Goal: Task Accomplishment & Management: Manage account settings

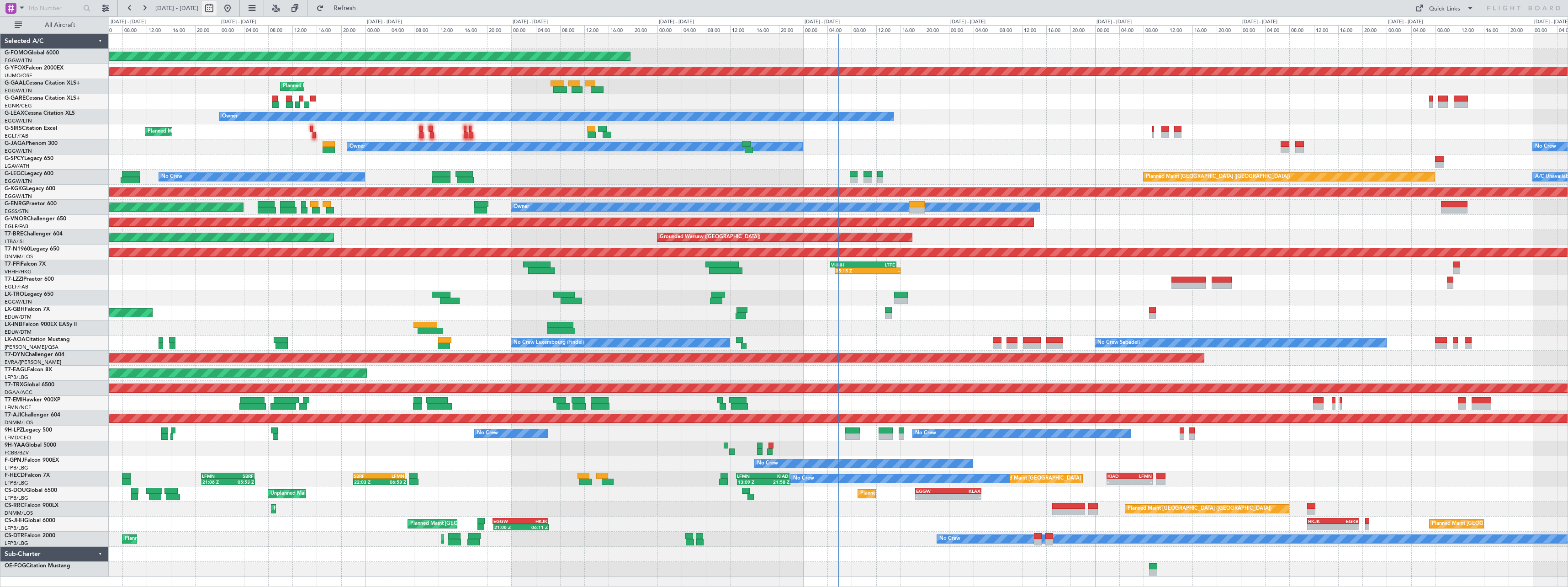
click at [217, 8] on button at bounding box center [209, 9] width 15 height 15
select select "8"
select select "2025"
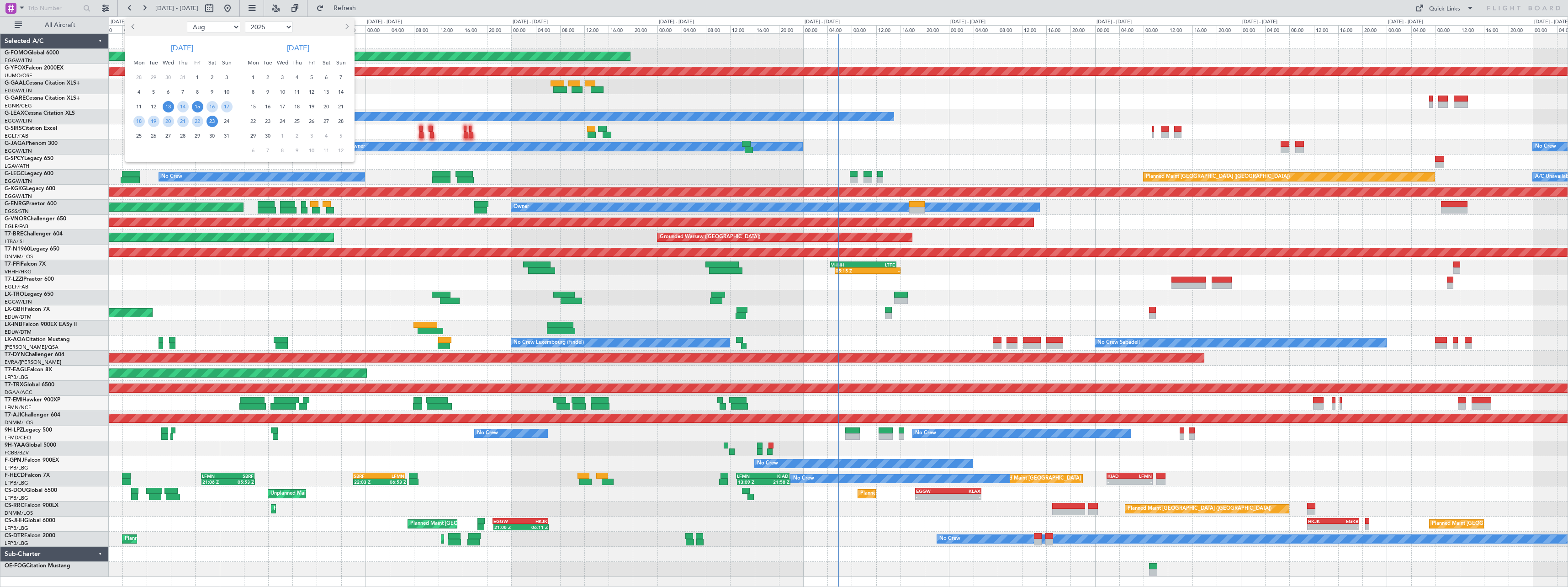
click at [197, 107] on span "15" at bounding box center [197, 107] width 12 height 12
click at [187, 105] on span "14" at bounding box center [183, 107] width 12 height 12
click at [182, 136] on span "28" at bounding box center [183, 136] width 12 height 12
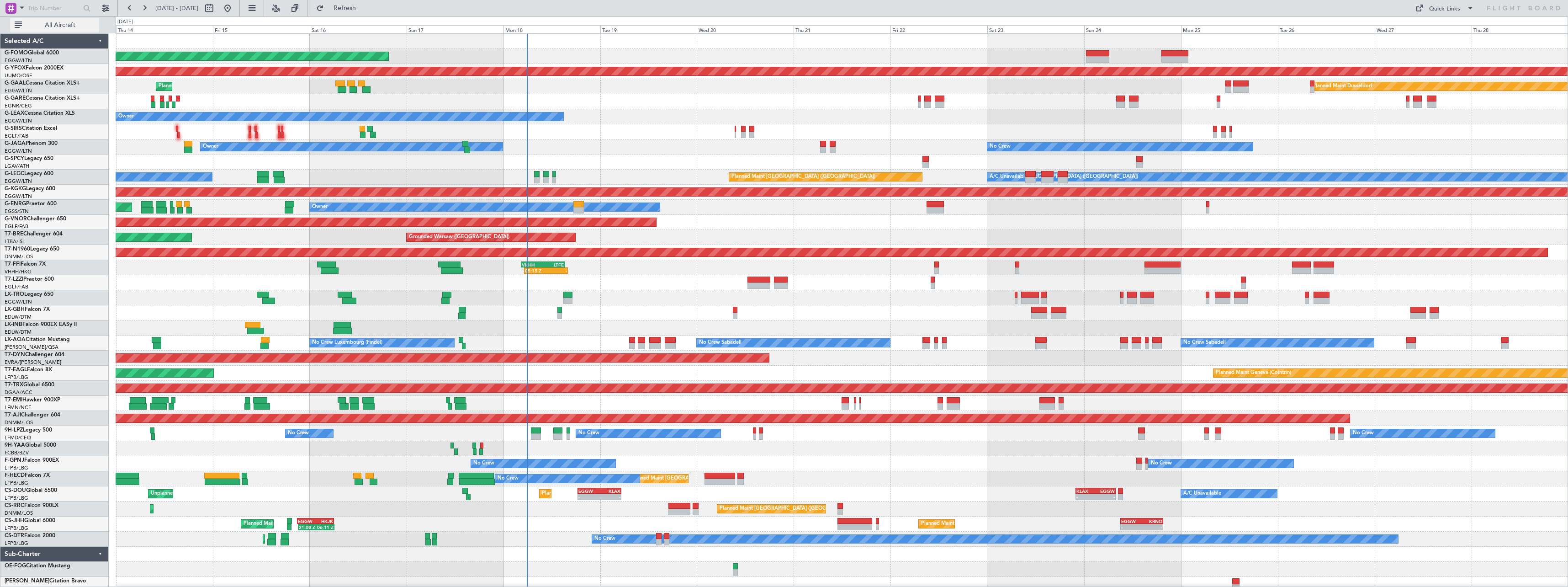
click at [51, 26] on span "All Aircraft" at bounding box center [60, 25] width 72 height 7
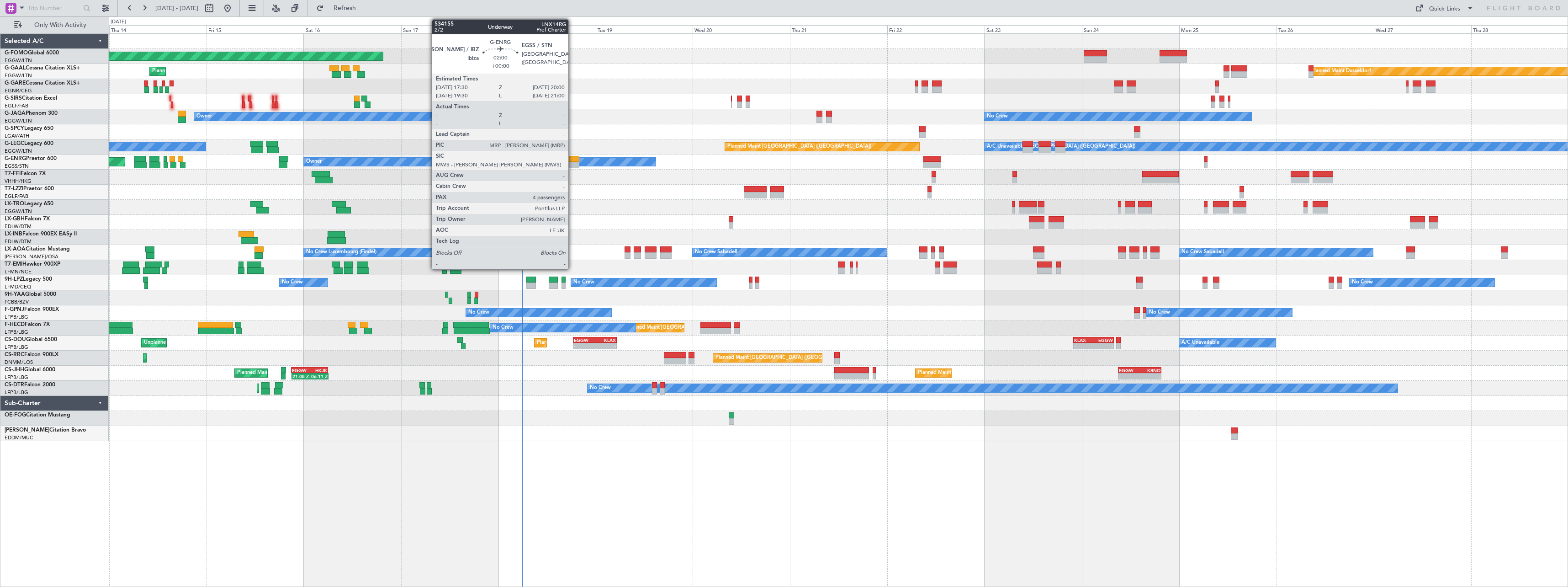
click at [572, 158] on div at bounding box center [573, 159] width 10 height 7
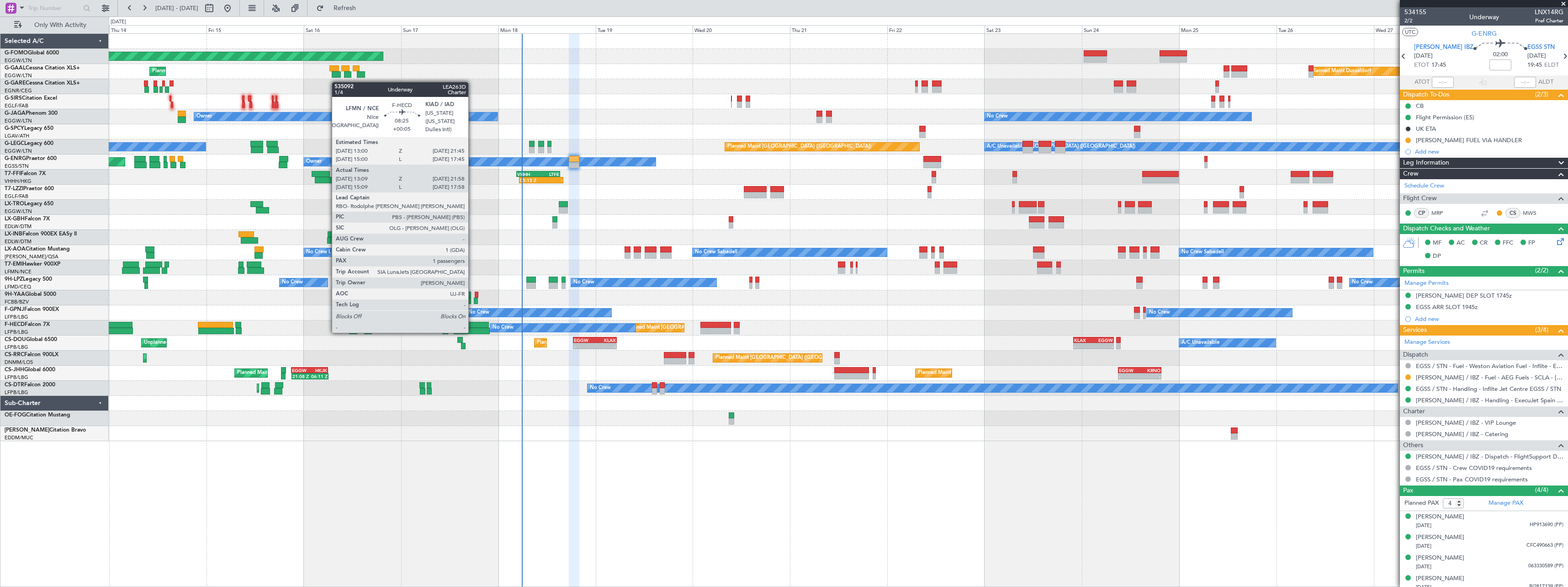
click at [472, 323] on div at bounding box center [471, 325] width 36 height 7
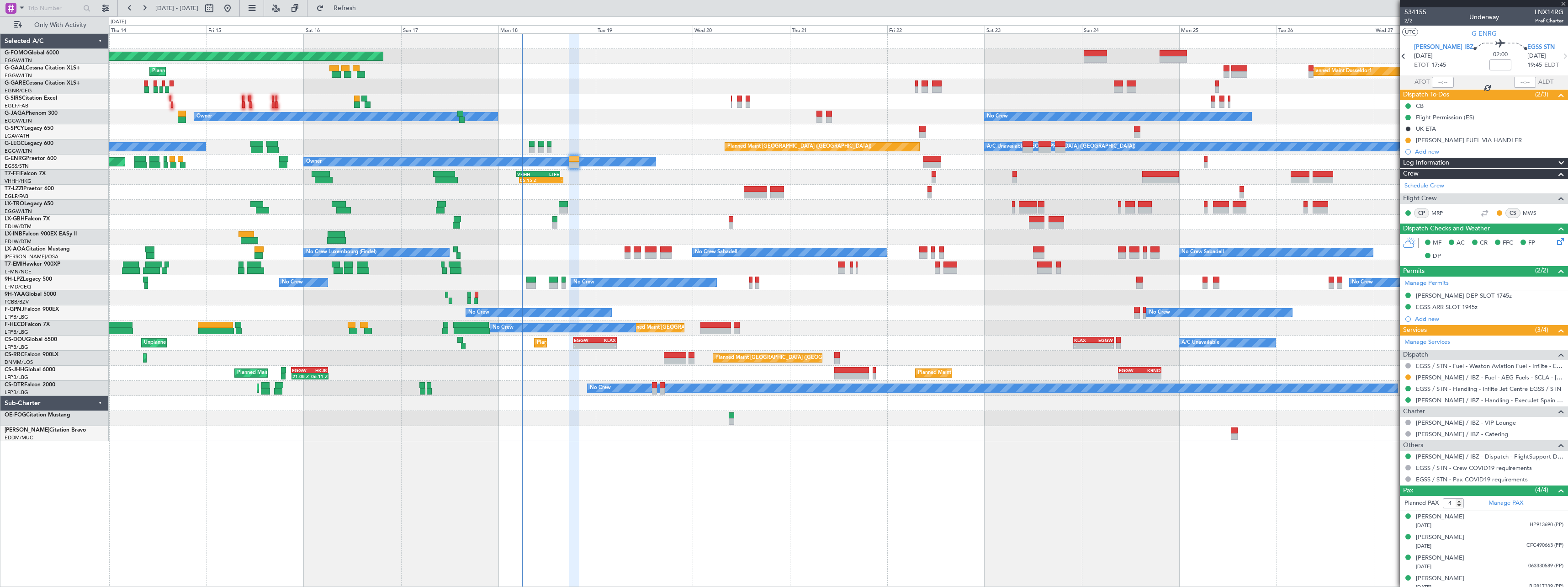
type input "+00:05"
type input "13:24"
type input "21:53"
type input "1"
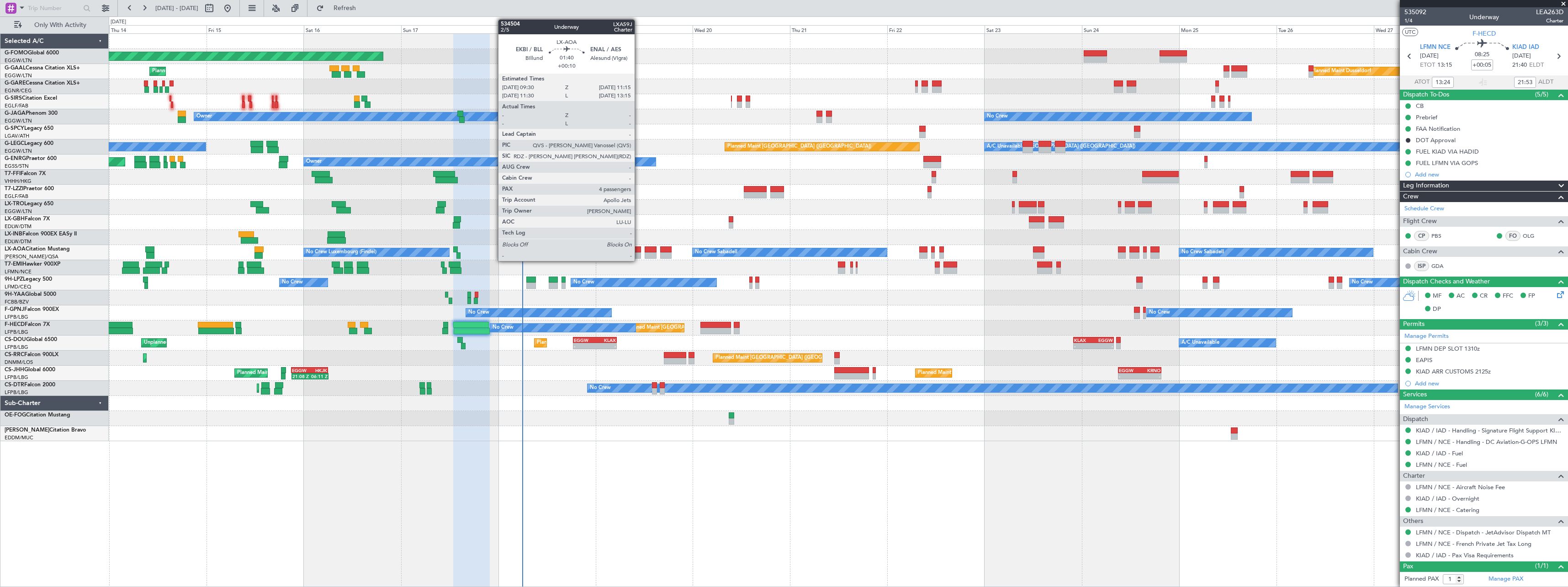
click at [639, 248] on div at bounding box center [637, 250] width 7 height 7
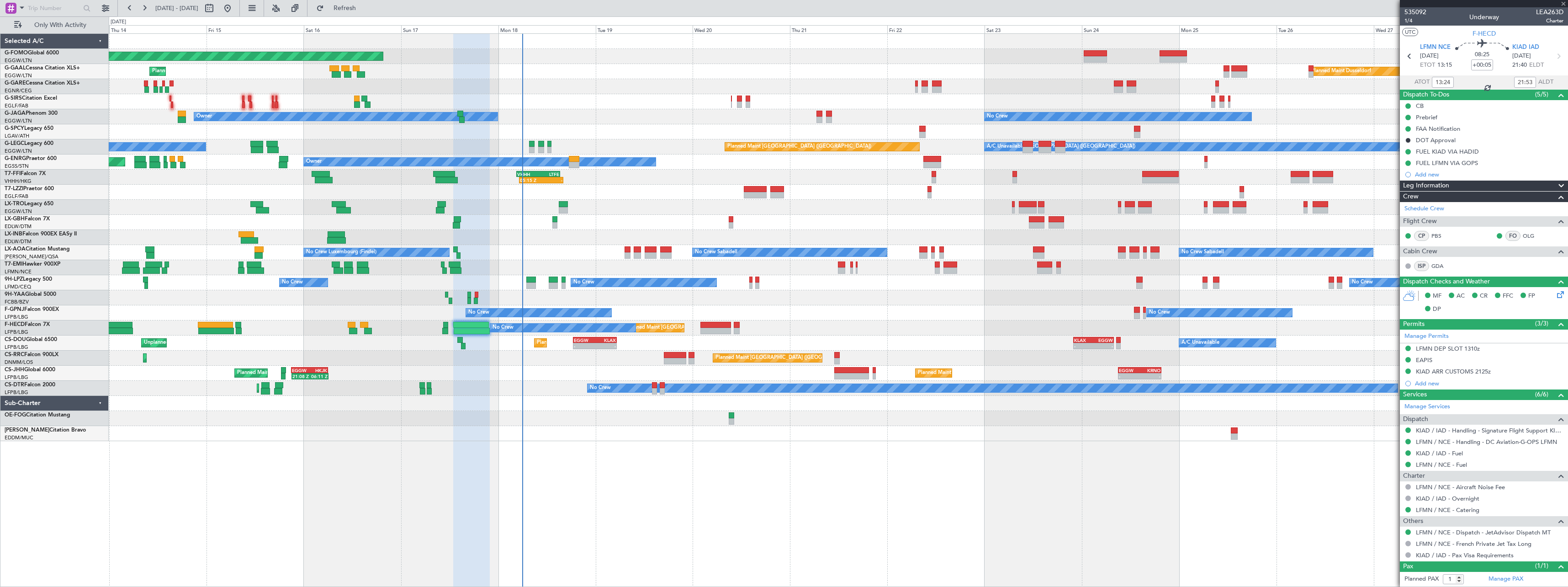
type input "+00:10"
type input "4"
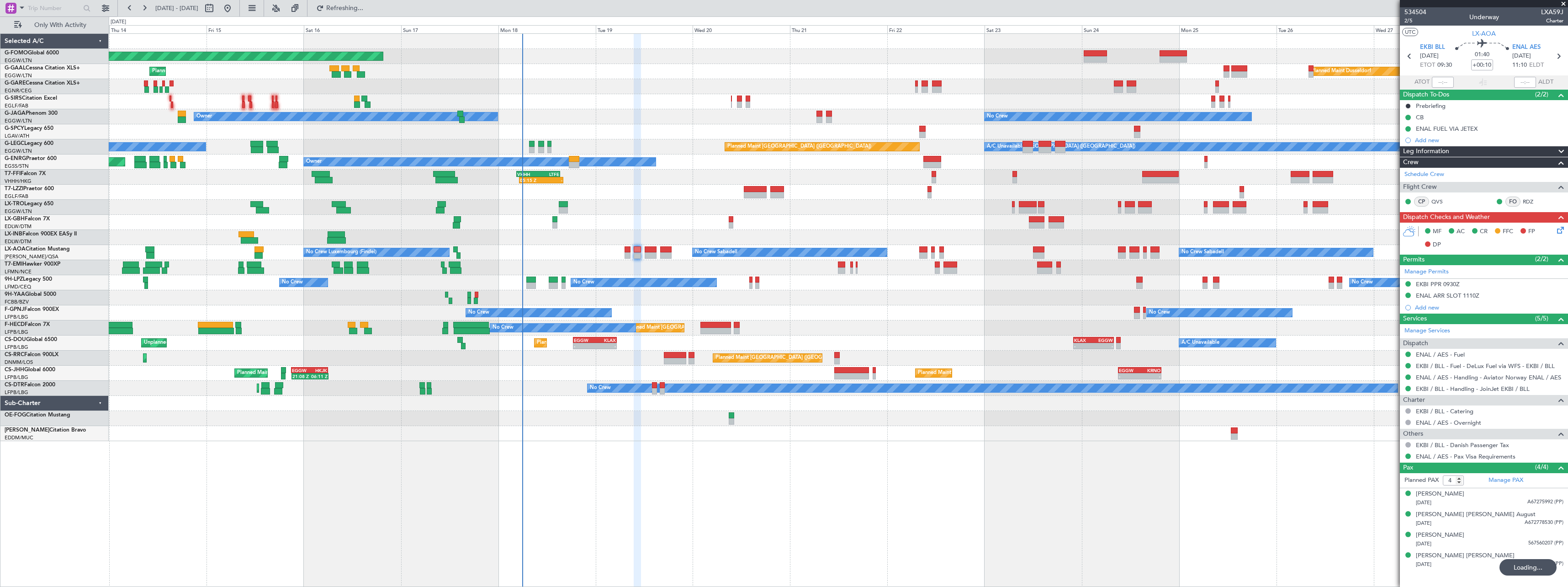
click at [289, 424] on div at bounding box center [838, 418] width 1459 height 15
click at [397, 432] on div at bounding box center [838, 434] width 1459 height 15
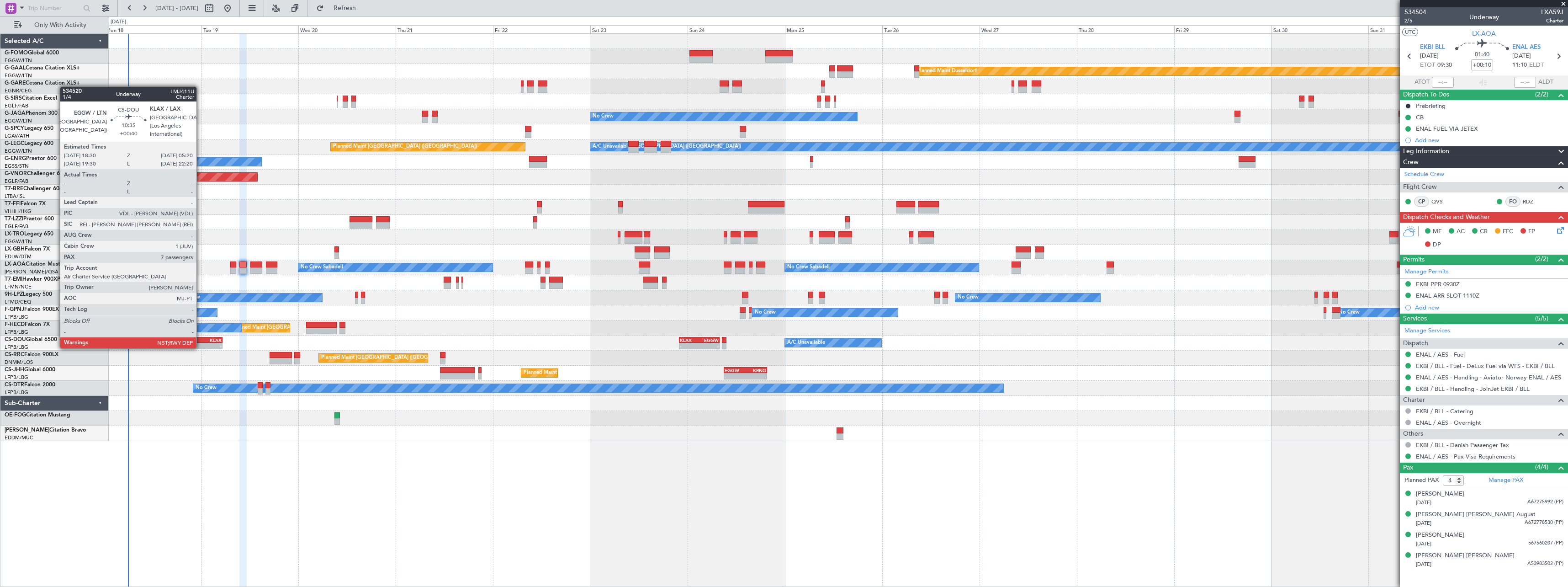
click at [201, 339] on div "KLAX" at bounding box center [211, 340] width 21 height 5
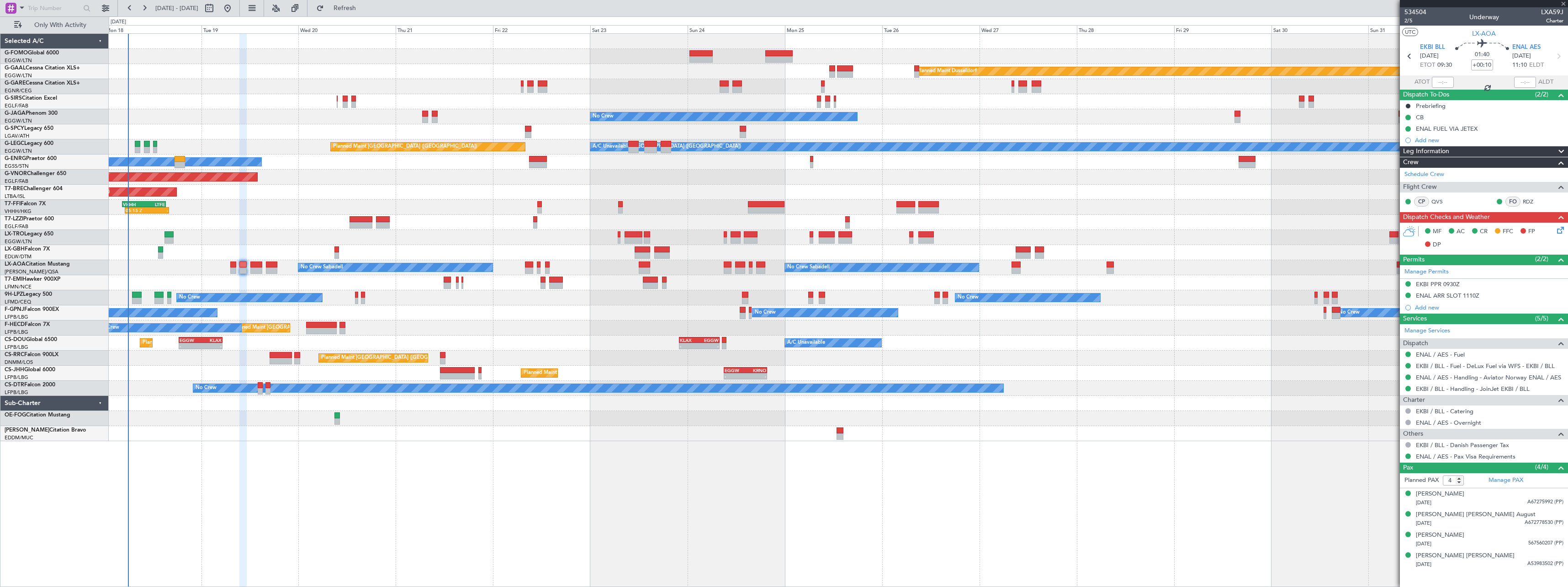
type input "+00:40"
type input "7"
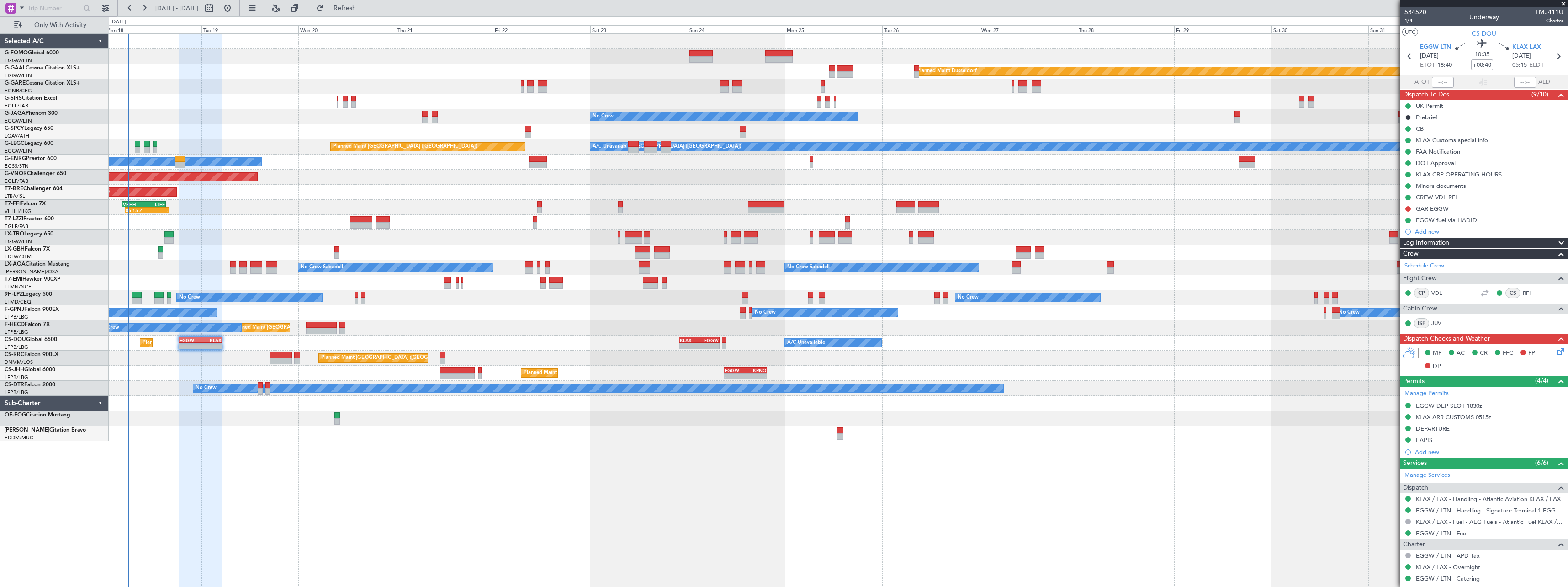
click at [1555, 353] on icon at bounding box center [1559, 350] width 7 height 7
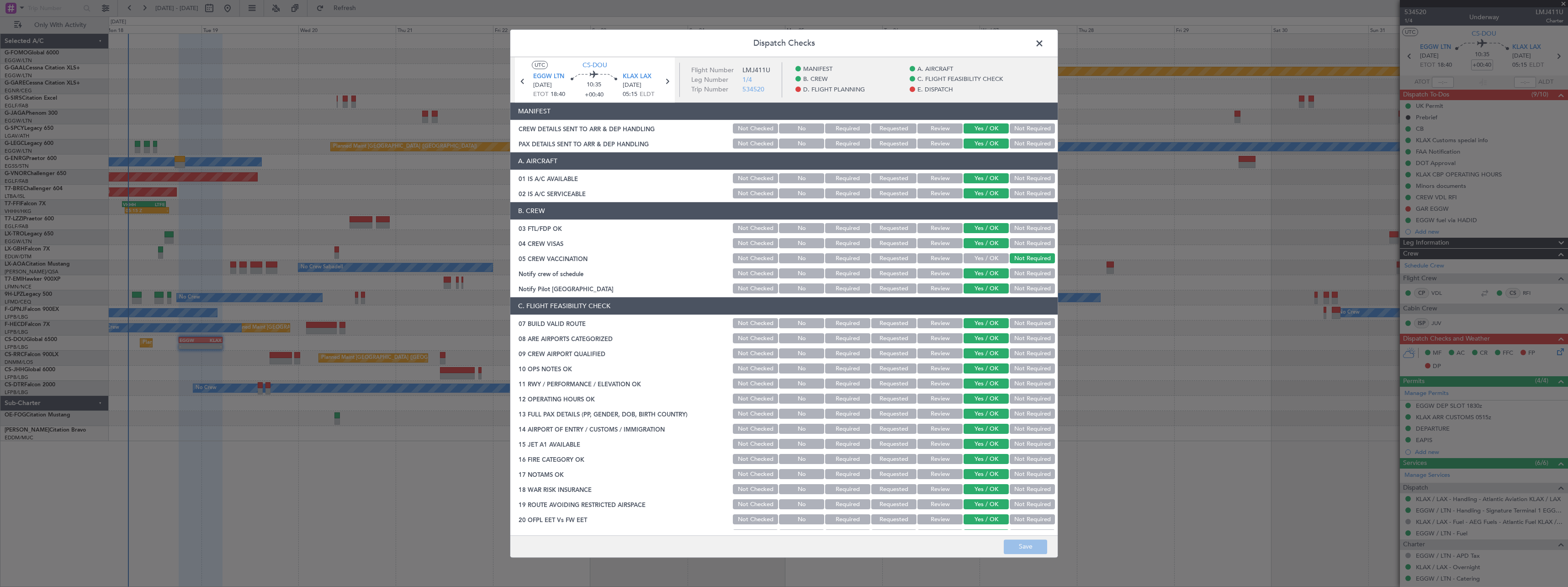
scroll to position [400, 0]
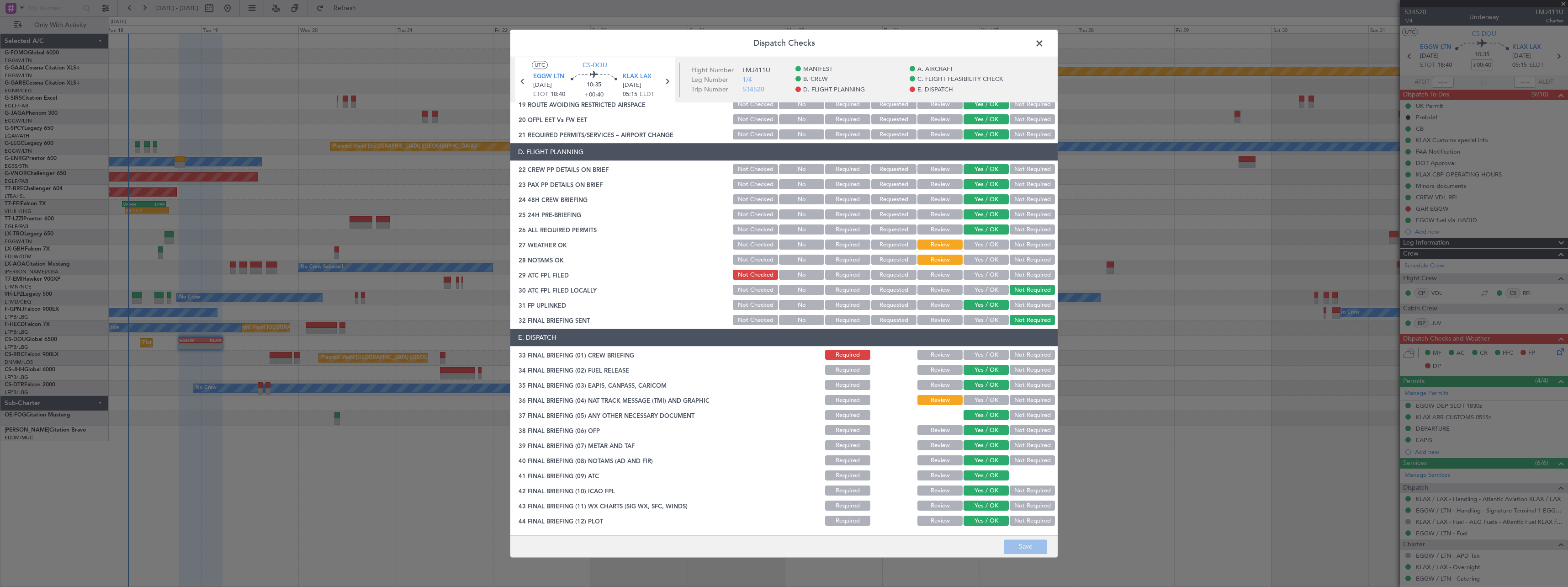
click at [1044, 44] on span at bounding box center [1044, 46] width 0 height 18
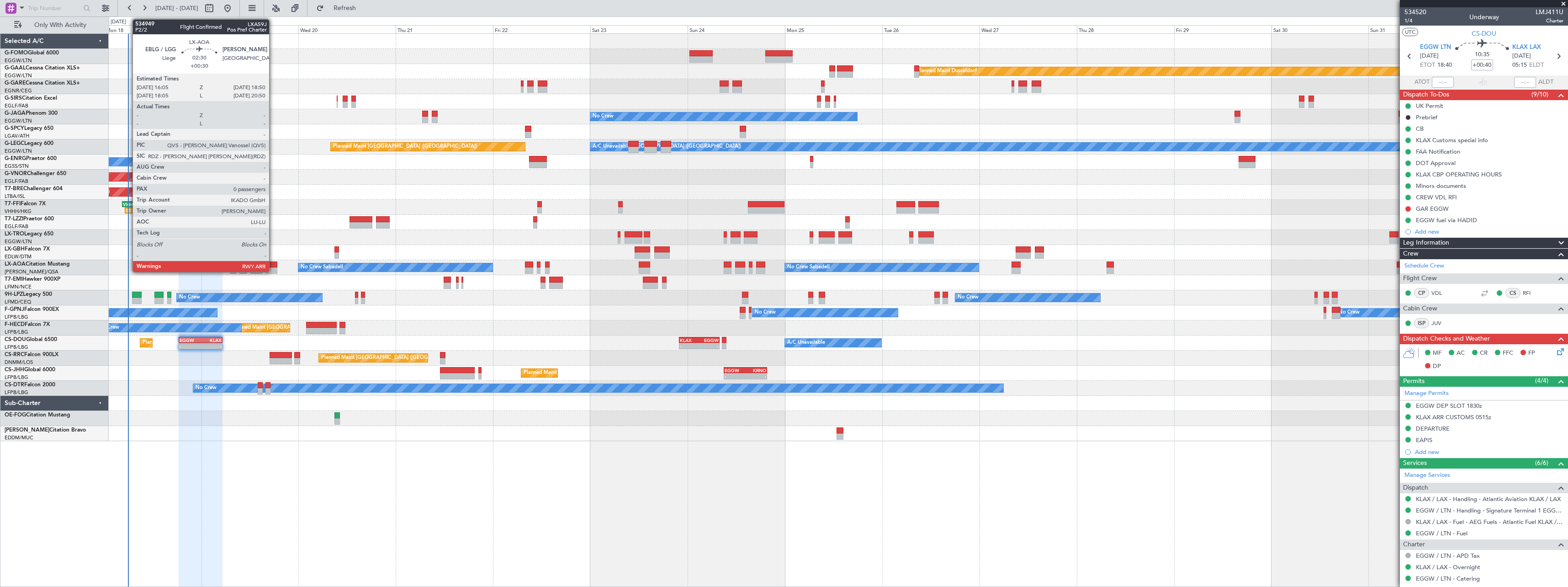
click at [273, 265] on div at bounding box center [271, 264] width 12 height 7
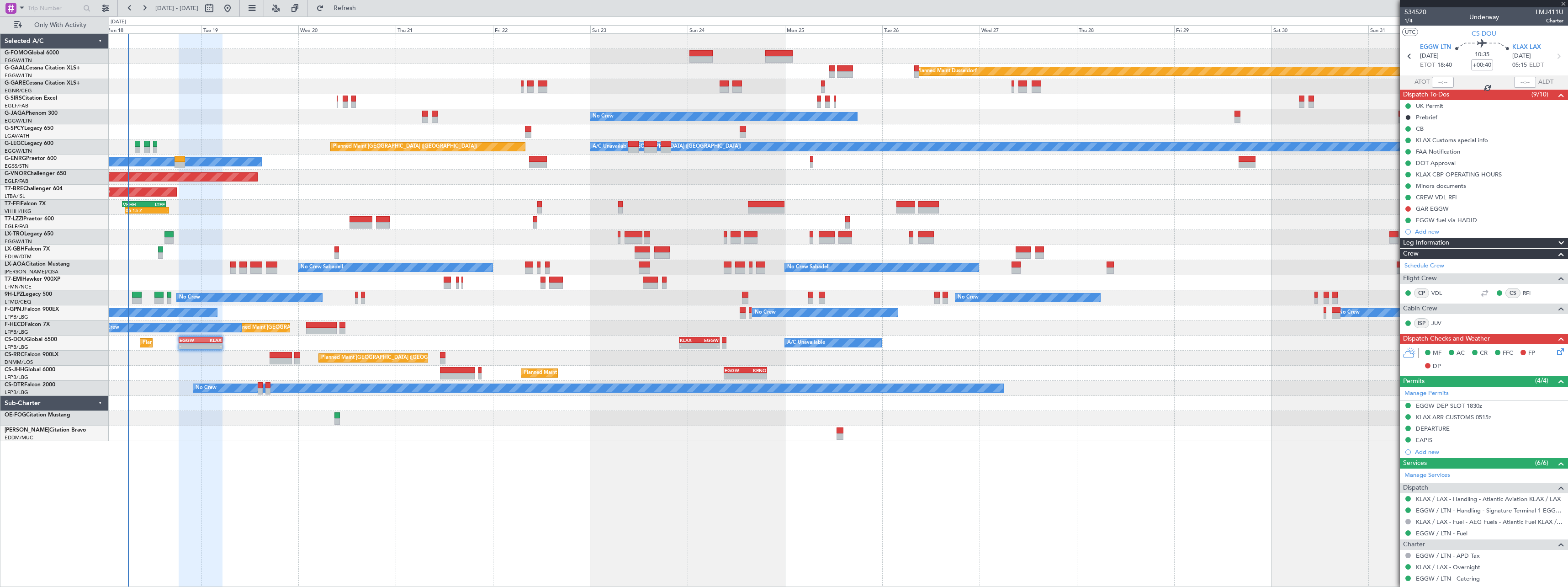
type input "+00:30"
type input "0"
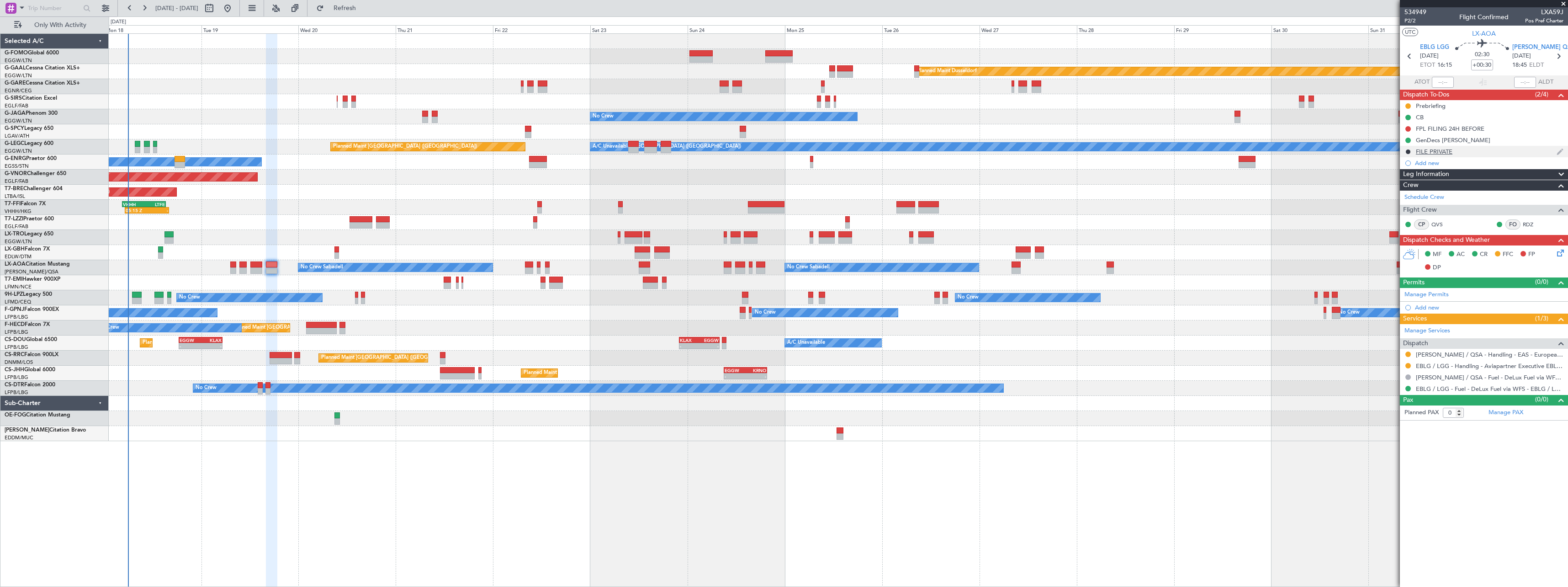
click at [1430, 151] on div "FILE PRIVATE" at bounding box center [1434, 151] width 37 height 8
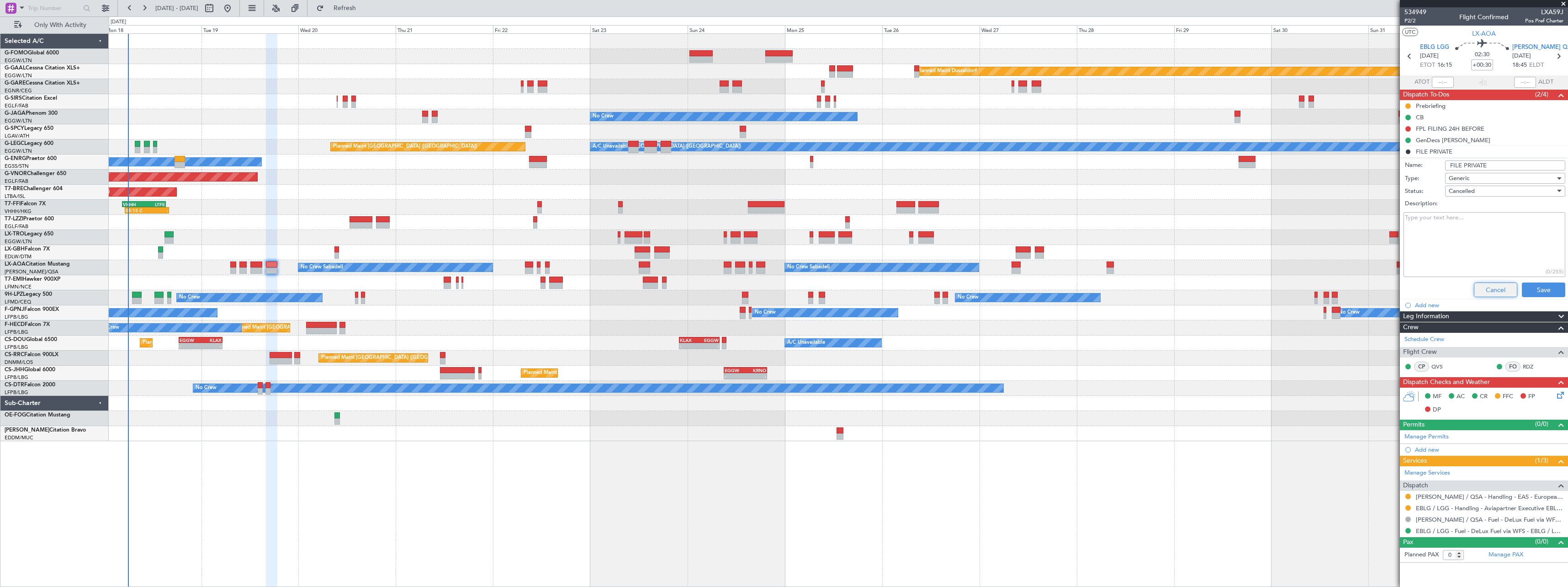
click at [1491, 292] on button "Cancel" at bounding box center [1495, 290] width 43 height 15
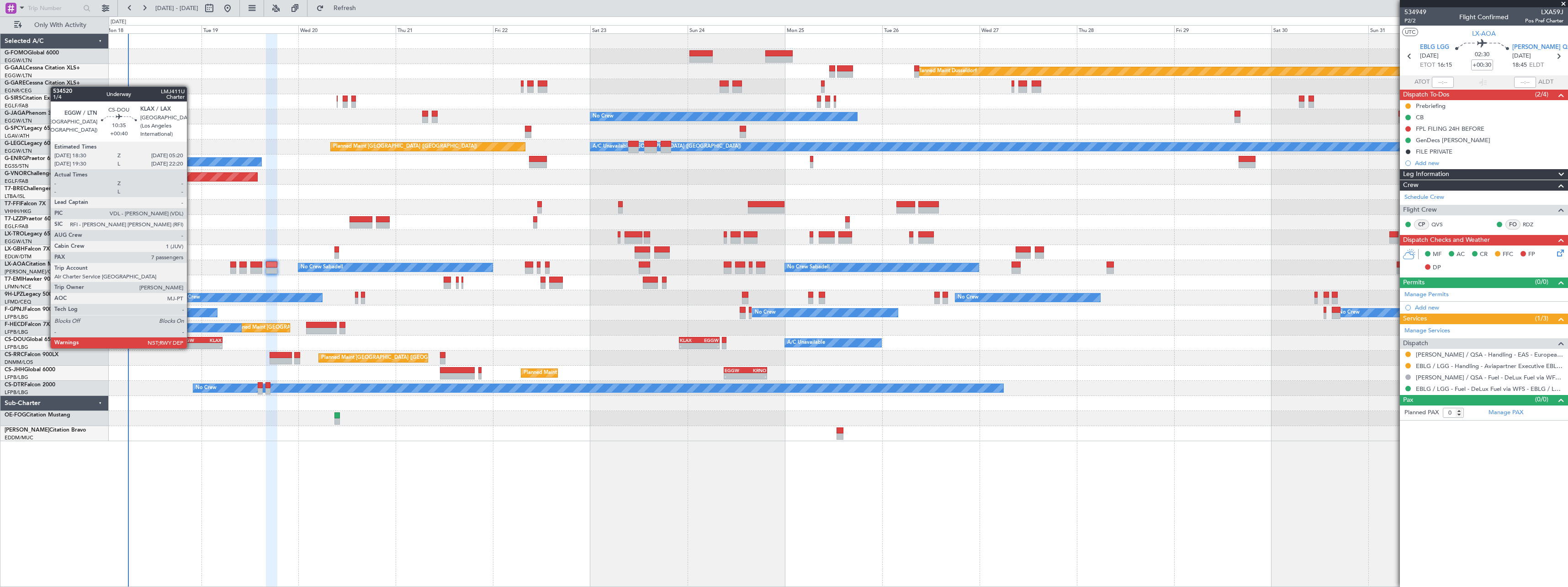
click at [191, 339] on div "EGGW" at bounding box center [190, 340] width 21 height 5
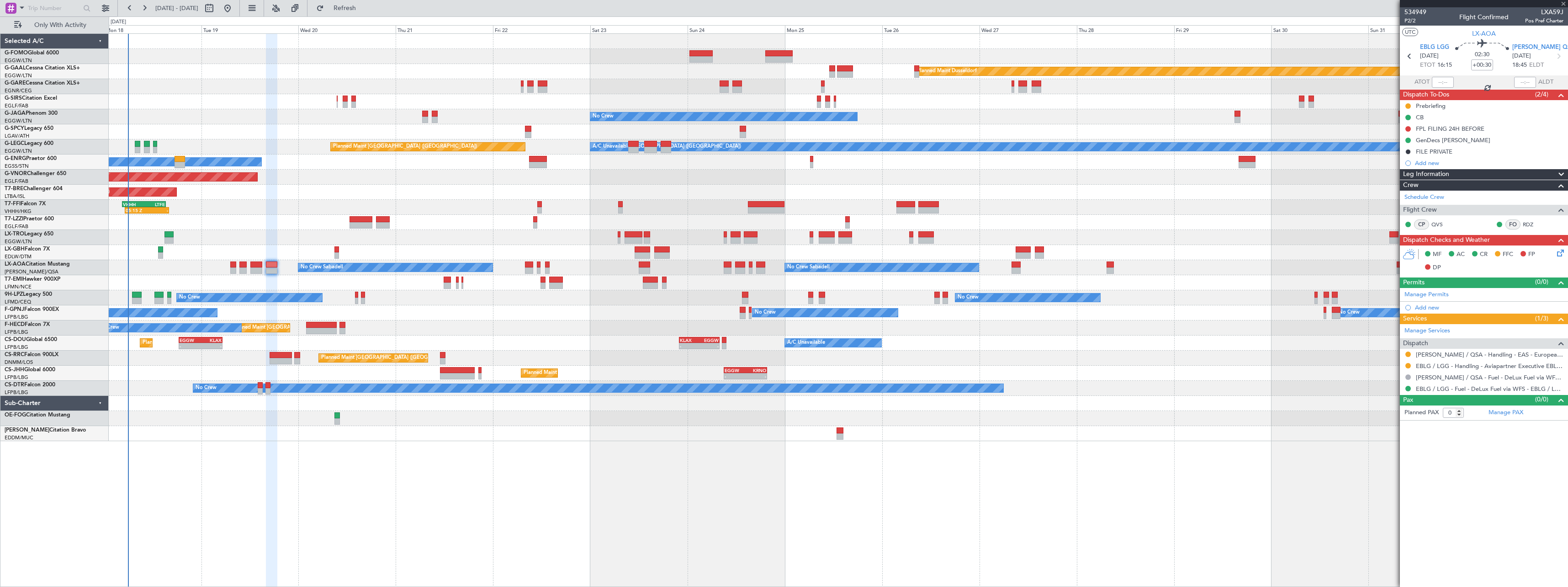
type input "+00:40"
type input "7"
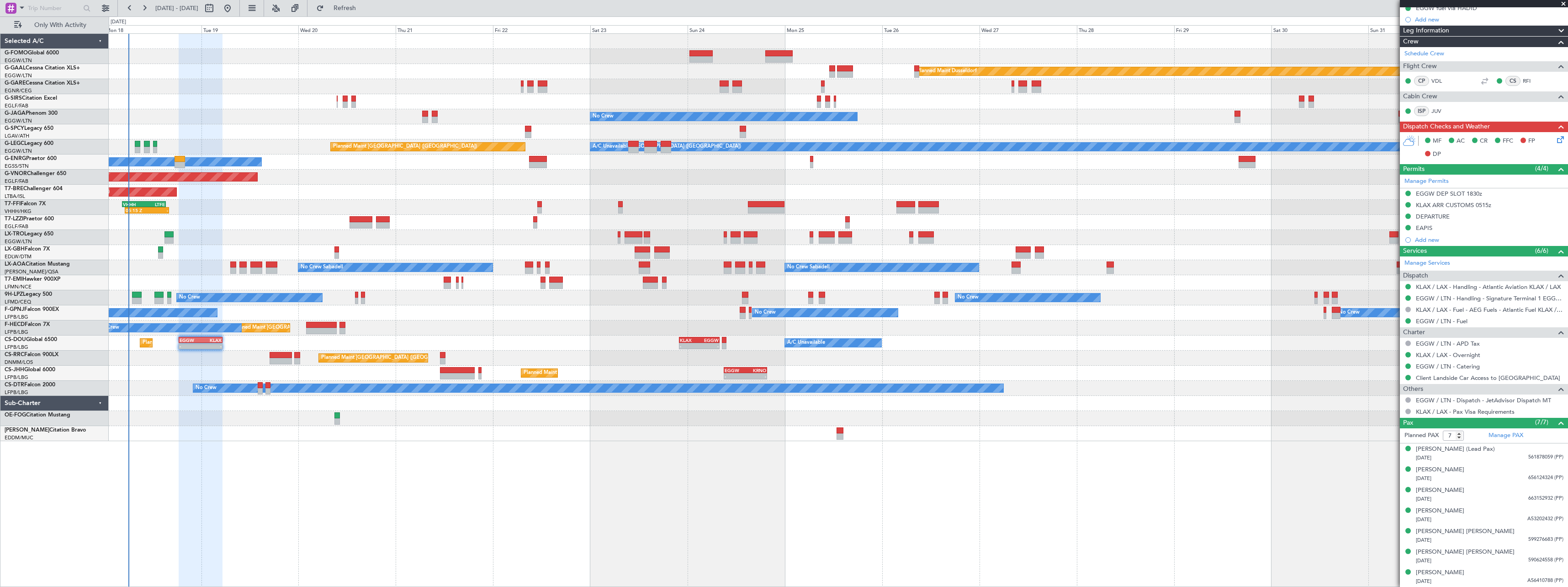
scroll to position [0, 0]
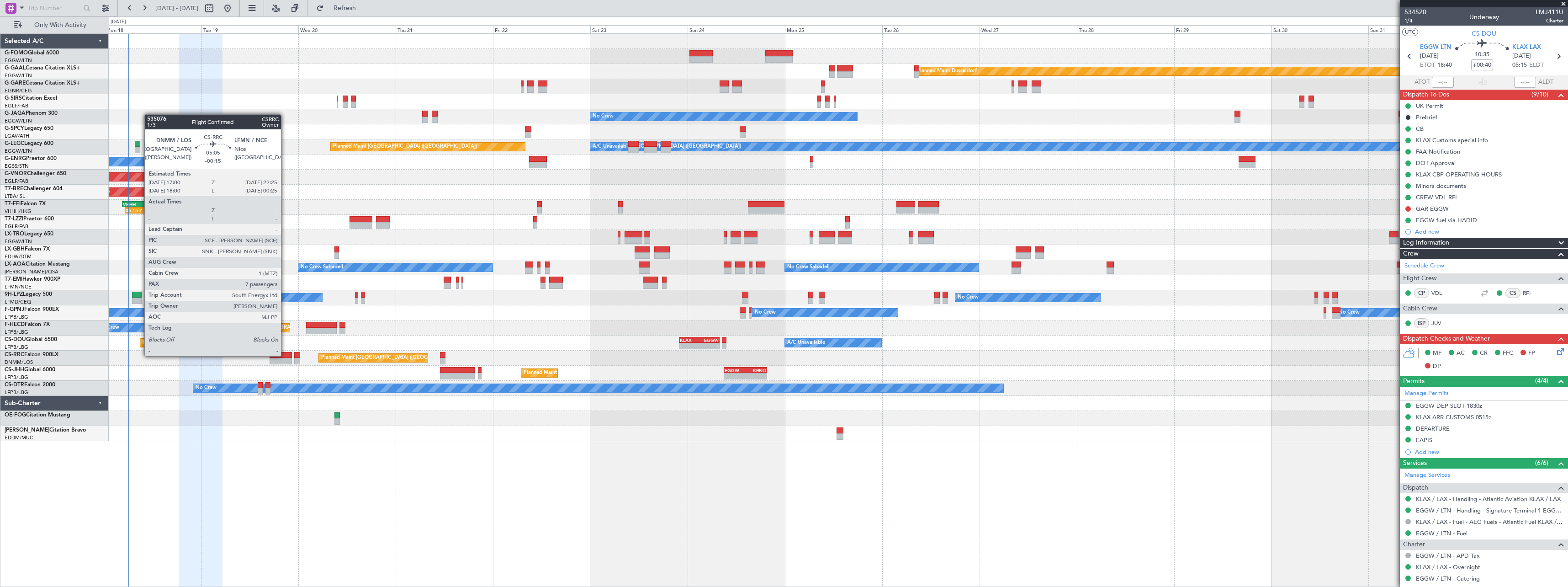
click at [285, 355] on div at bounding box center [281, 355] width 23 height 7
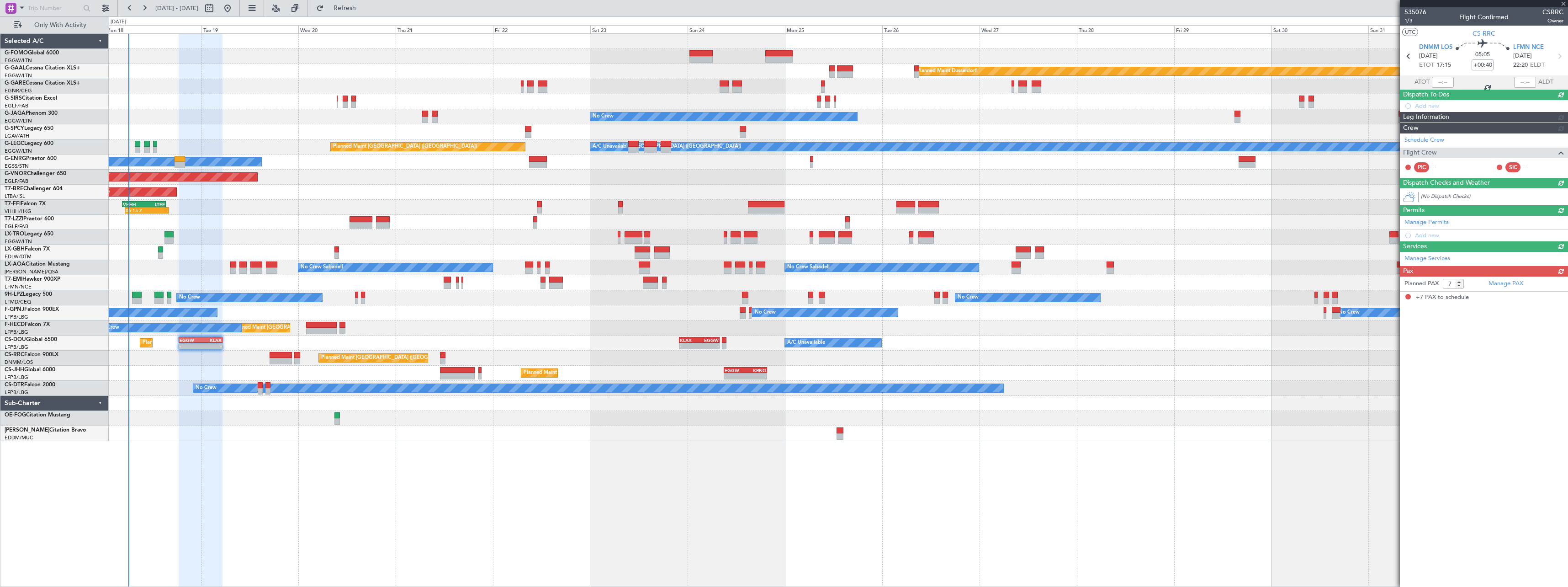
type input "-00:15"
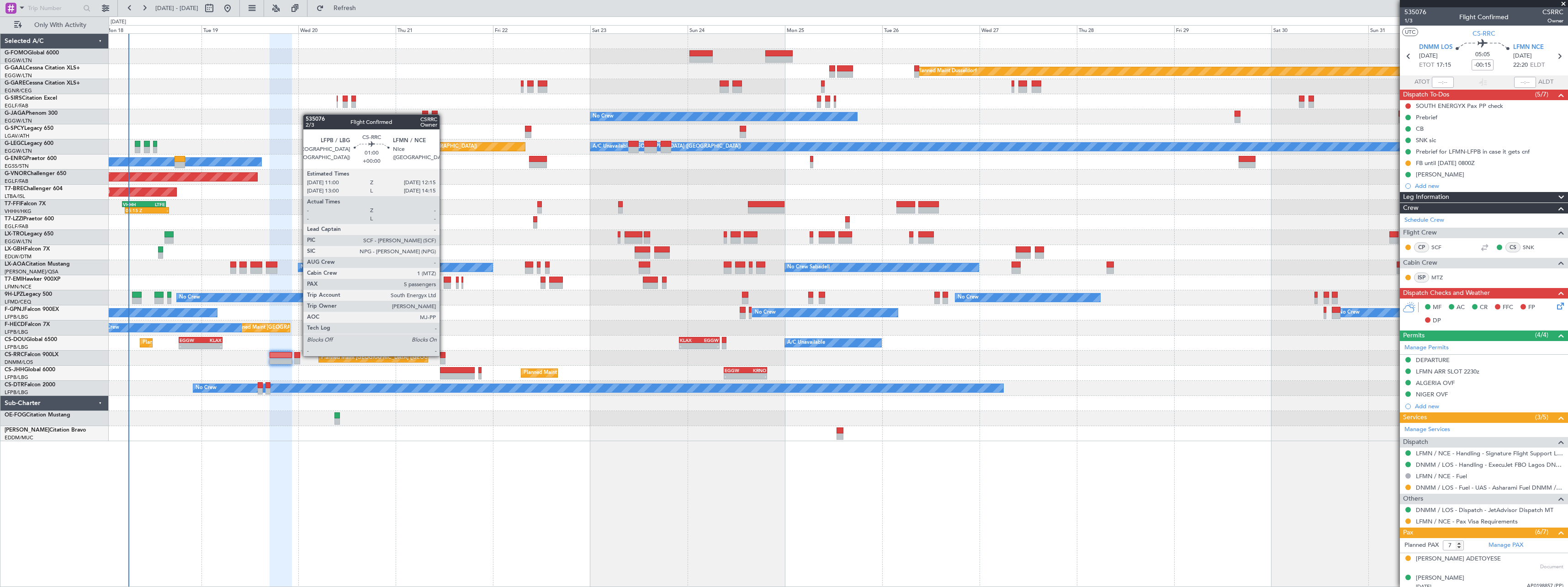
click at [444, 355] on div at bounding box center [443, 355] width 5 height 7
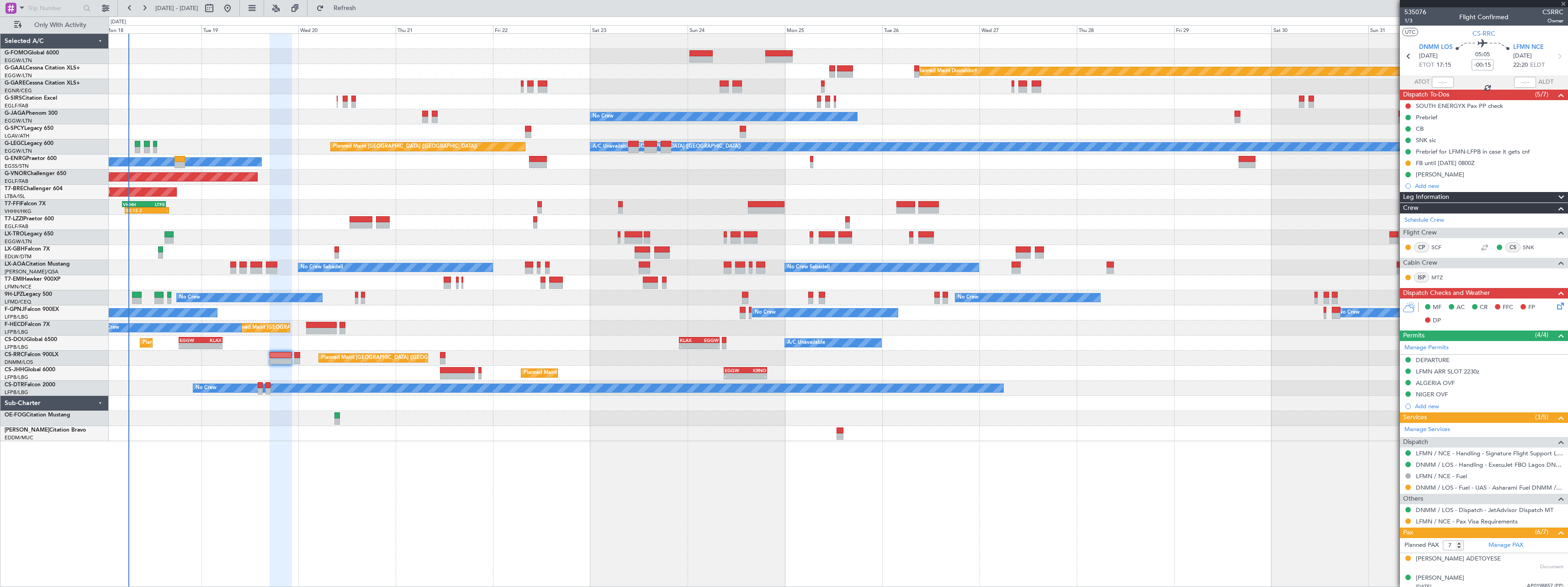
type input "5"
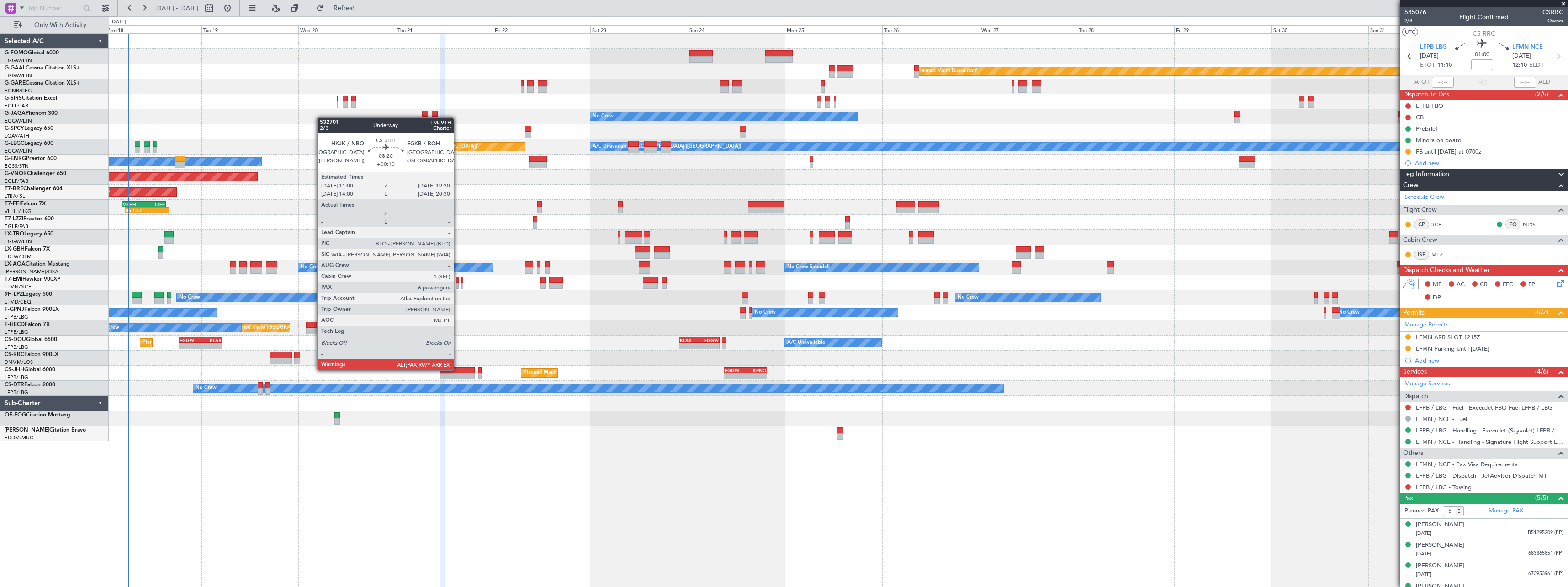
click at [458, 369] on div at bounding box center [457, 370] width 35 height 7
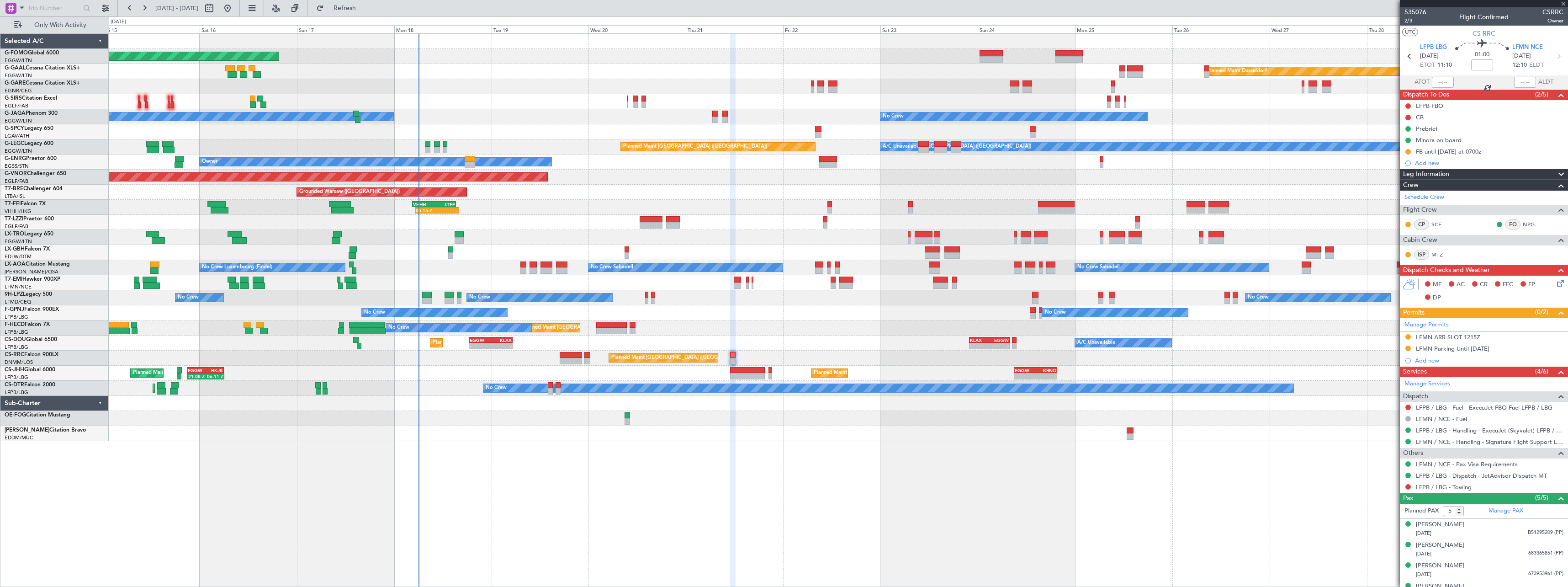
click at [743, 443] on div "Planned Maint Windsor Locks (Bradley Intl) Planned Maint Dusseldorf Planned Mai…" at bounding box center [838, 310] width 1459 height 554
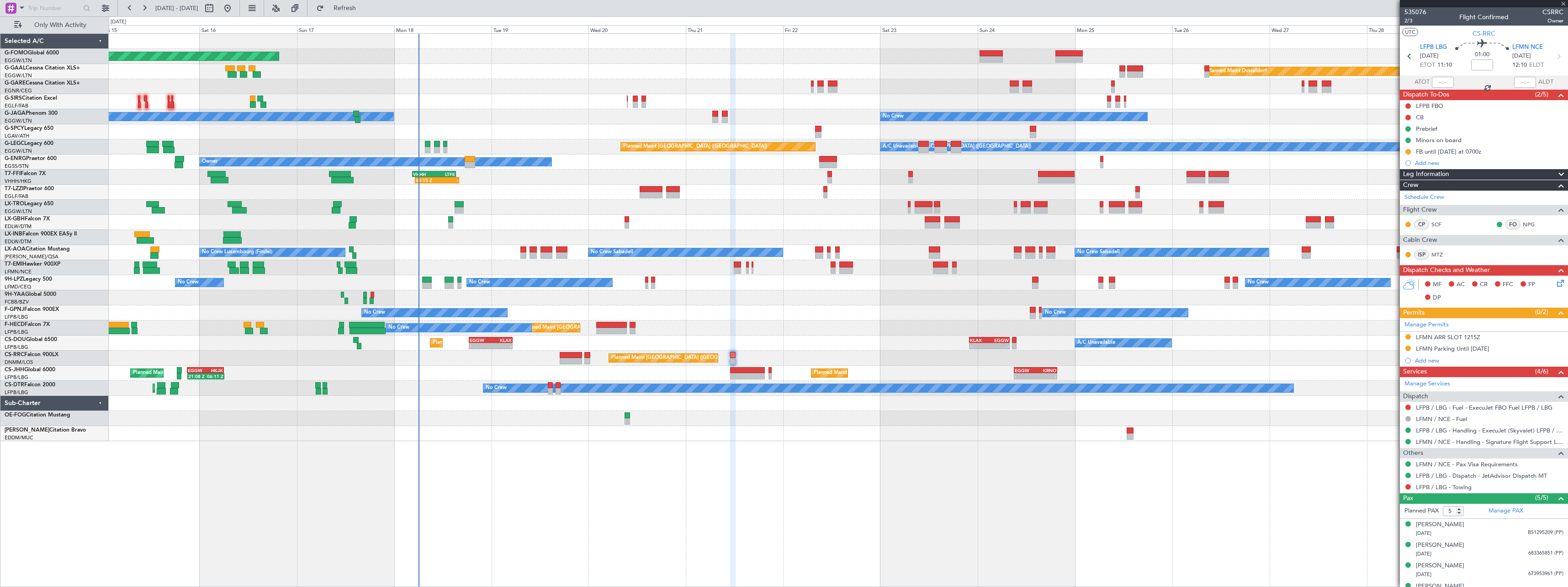
type input "+00:10"
type input "6"
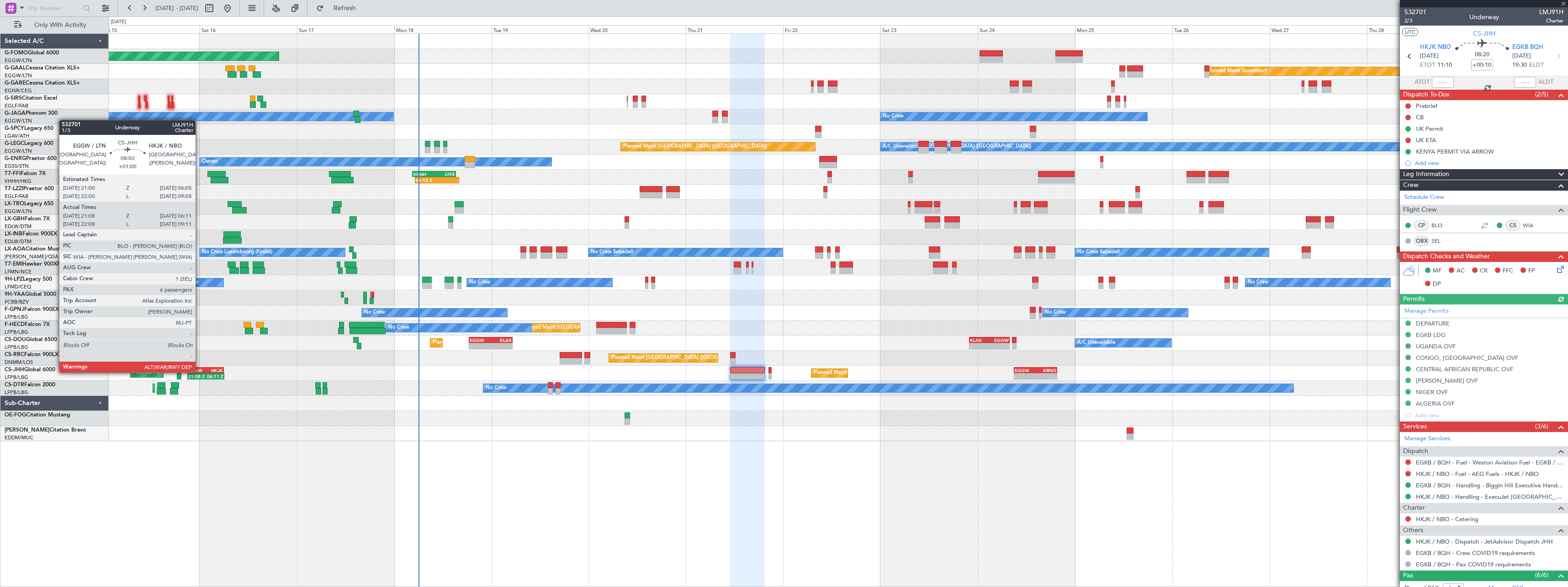
click at [200, 371] on div "EGGW" at bounding box center [196, 370] width 18 height 5
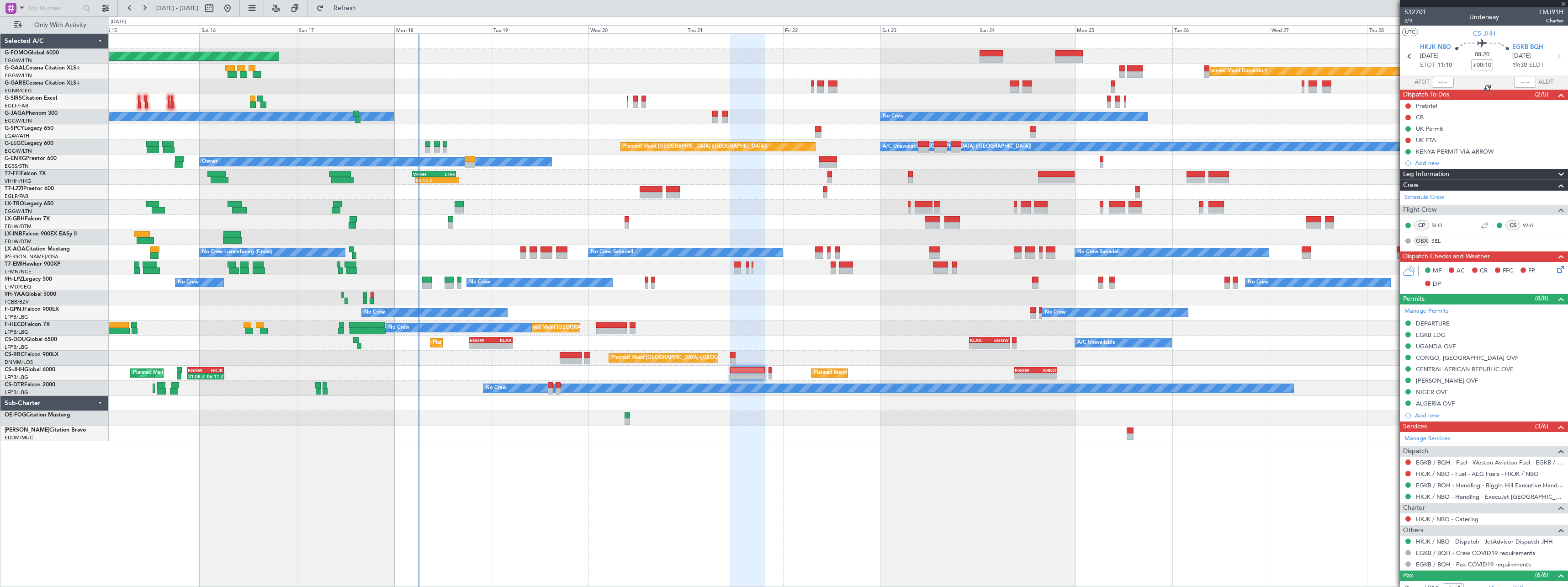
type input "+01:00"
type input "21:18"
type input "06:06"
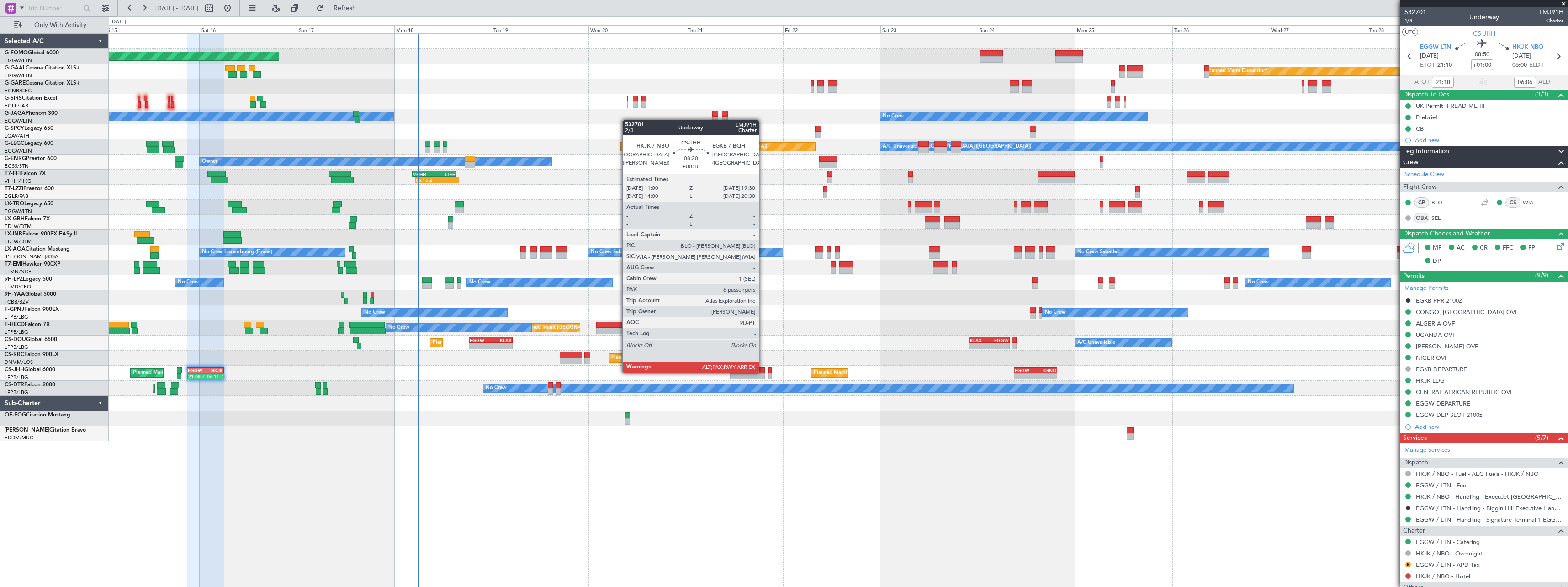
click at [763, 371] on div at bounding box center [747, 370] width 35 height 7
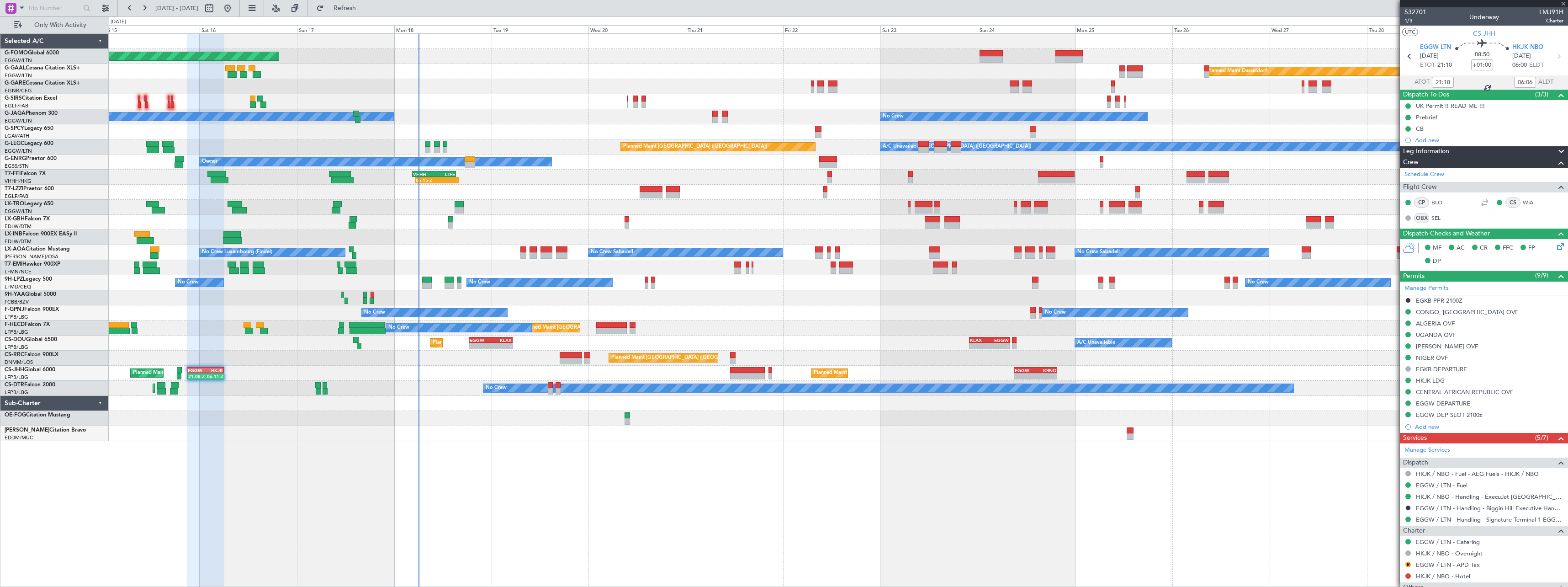
type input "+00:10"
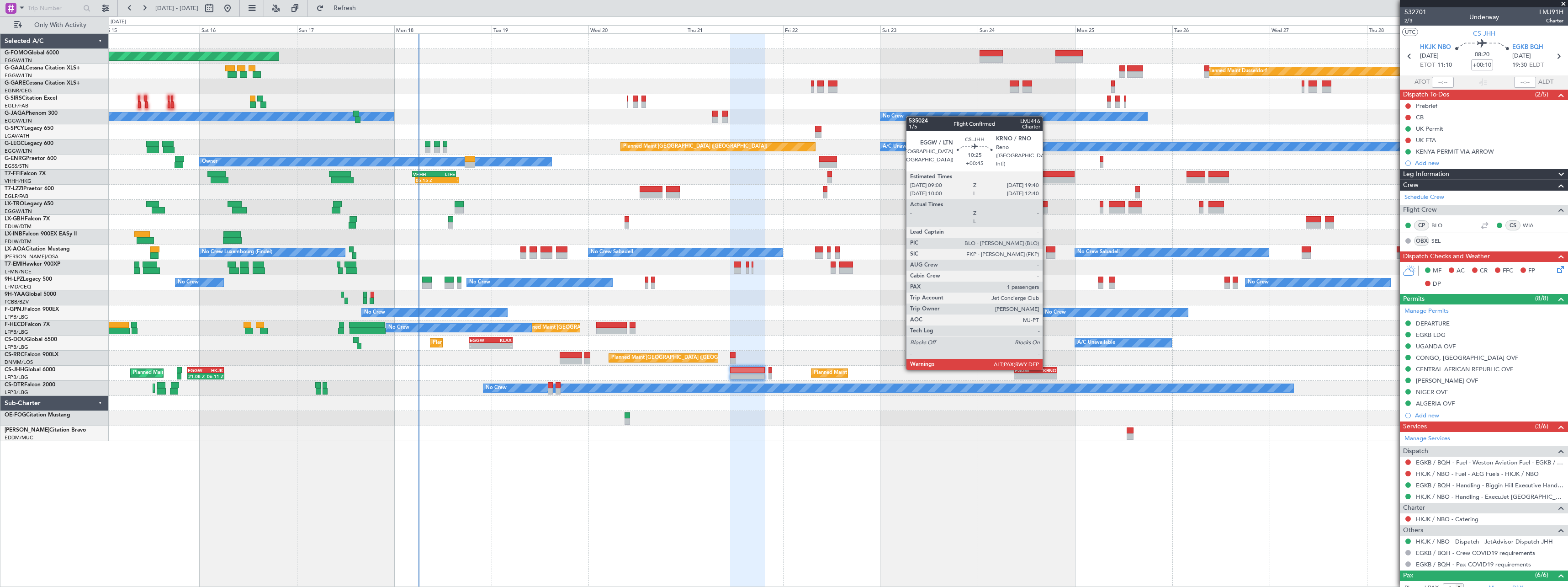
click at [1047, 369] on div "KRNO" at bounding box center [1046, 370] width 21 height 5
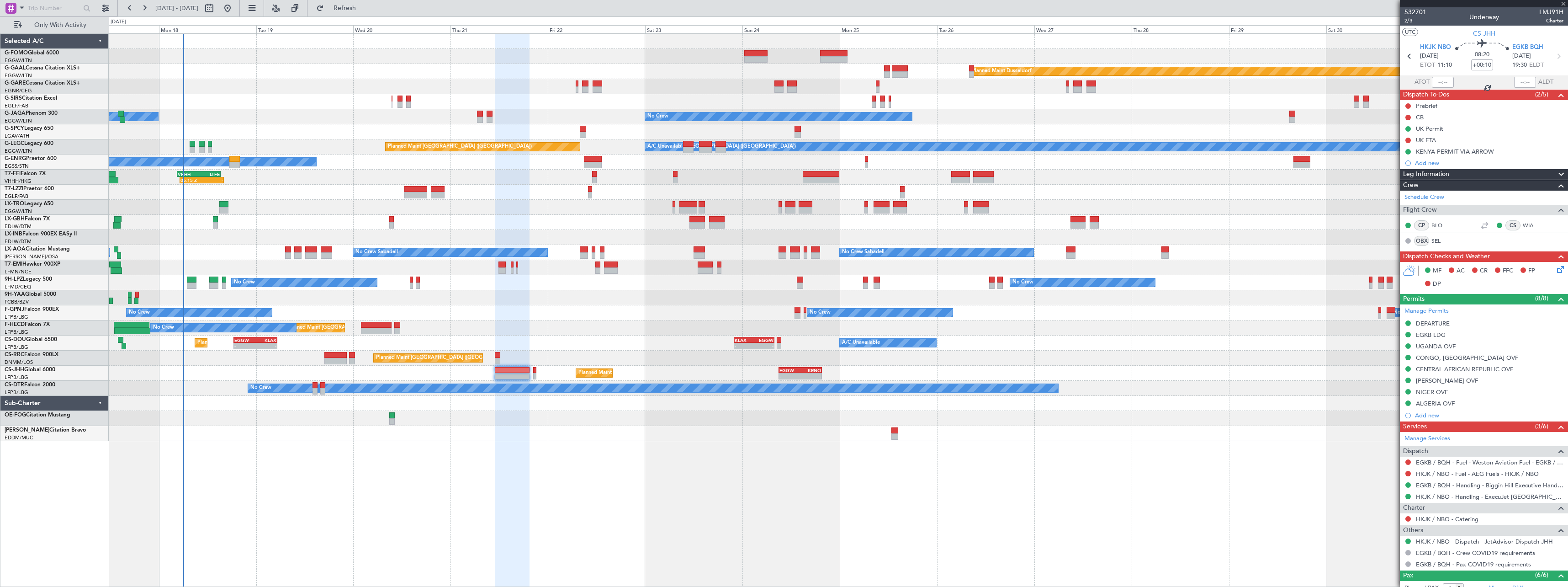
click at [665, 480] on div "Planned Maint Windsor Locks (Bradley Intl) Planned Maint Dusseldorf Planned Mai…" at bounding box center [838, 310] width 1459 height 554
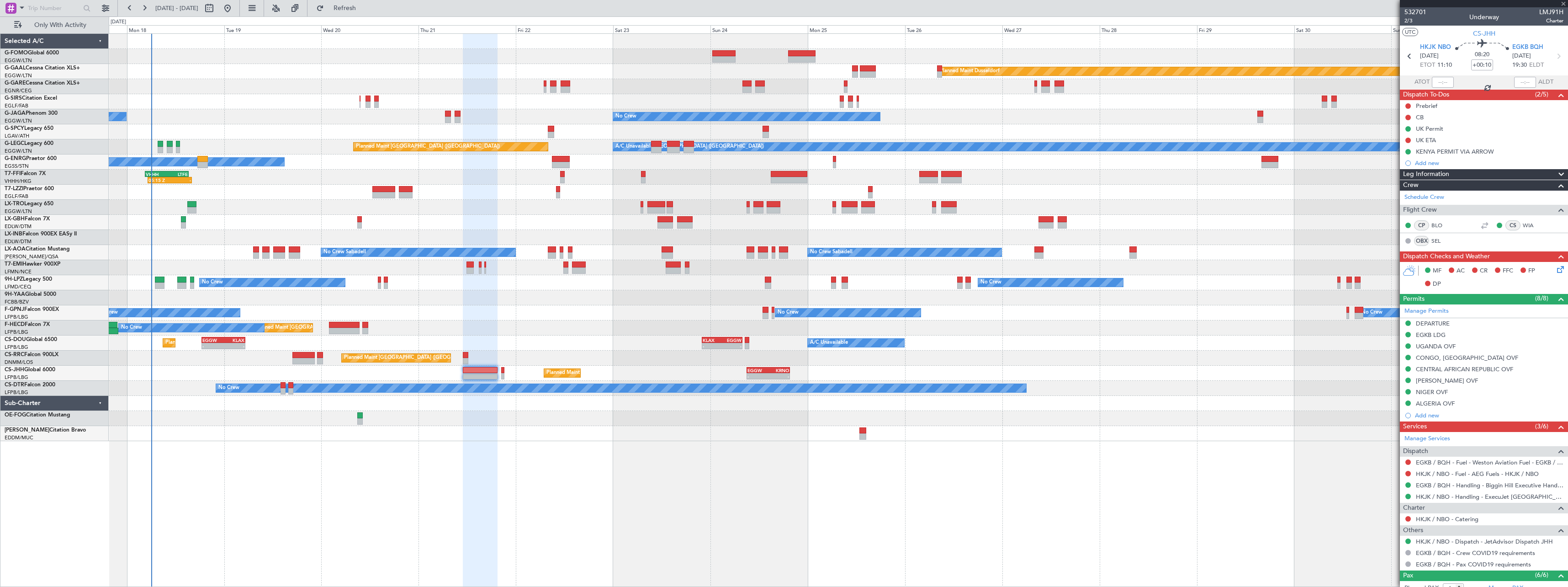
type input "+00:45"
type input "10"
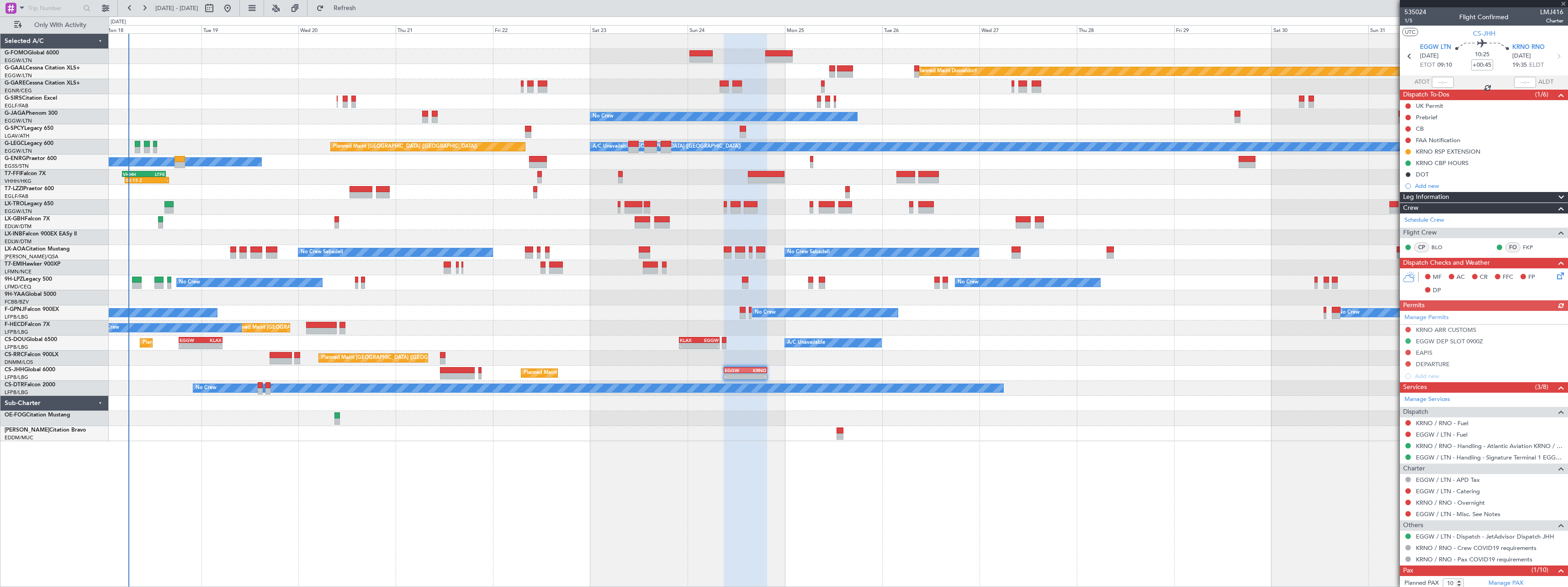
click at [639, 483] on div "Planned Maint Windsor Locks (Bradley Intl) Planned Maint Dusseldorf Planned Mai…" at bounding box center [838, 310] width 1459 height 554
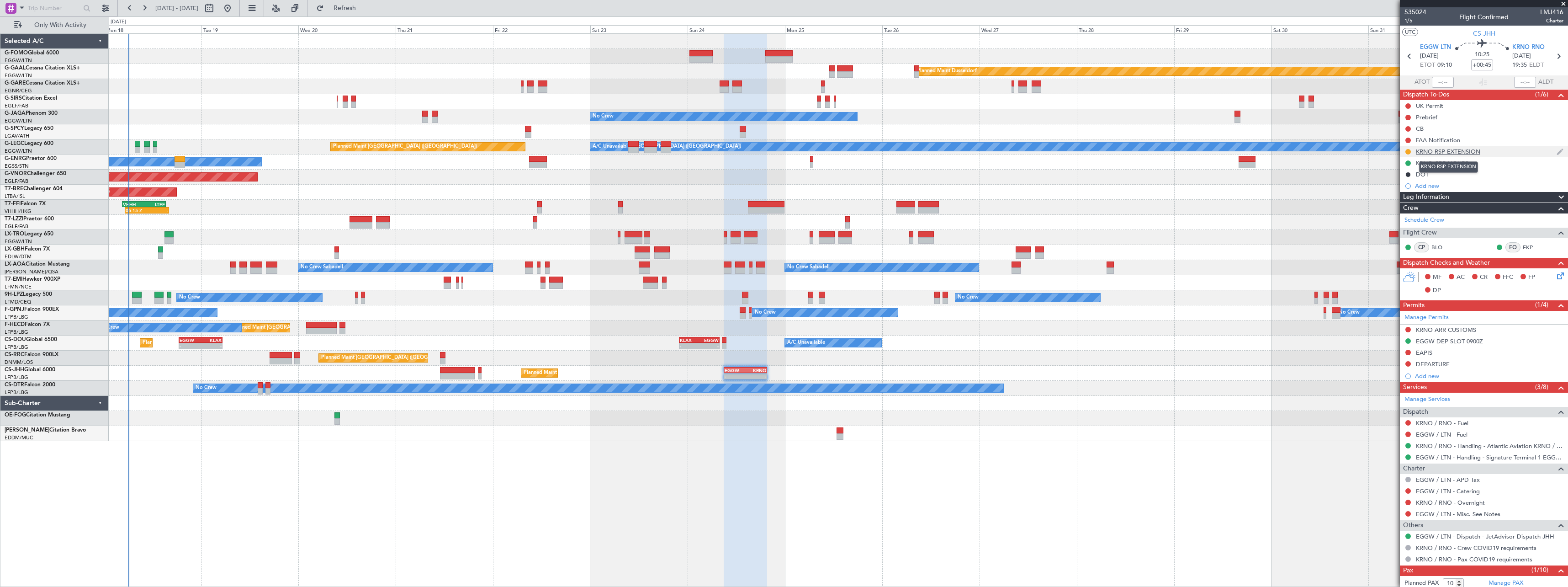
click at [1466, 152] on div "KRNO RSP EXTENSION" at bounding box center [1448, 151] width 65 height 8
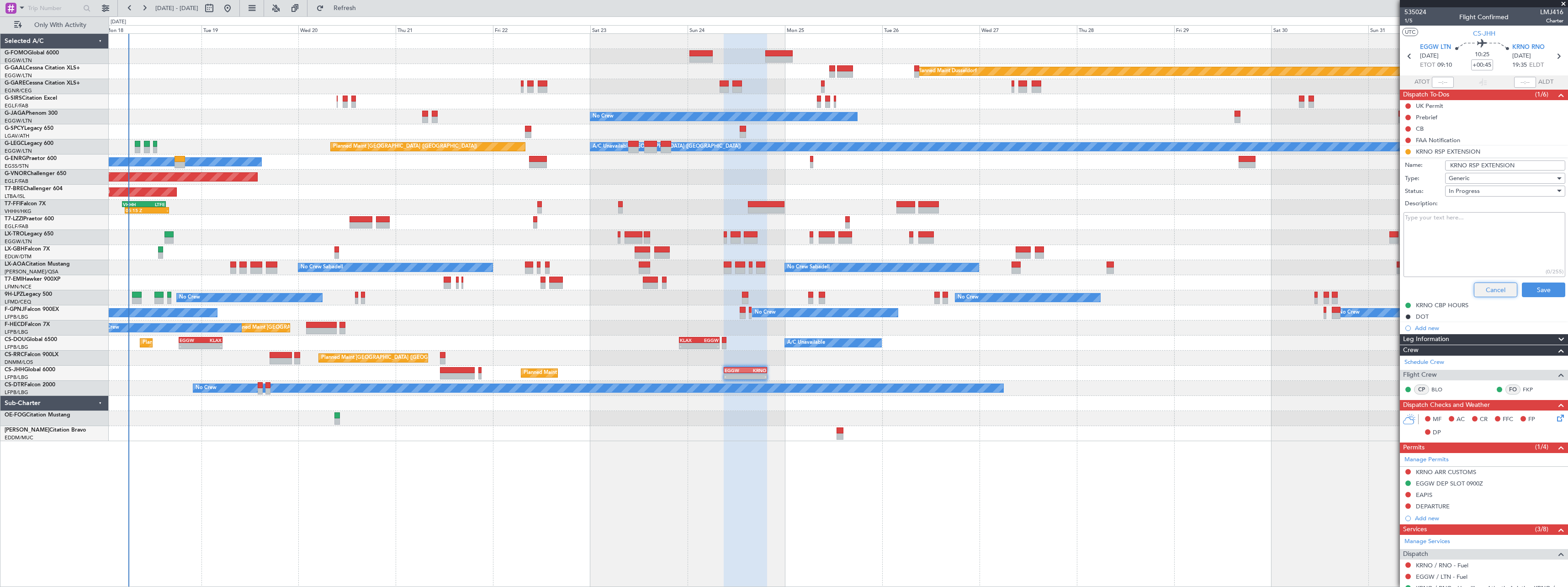
click at [1490, 290] on button "Cancel" at bounding box center [1495, 290] width 43 height 15
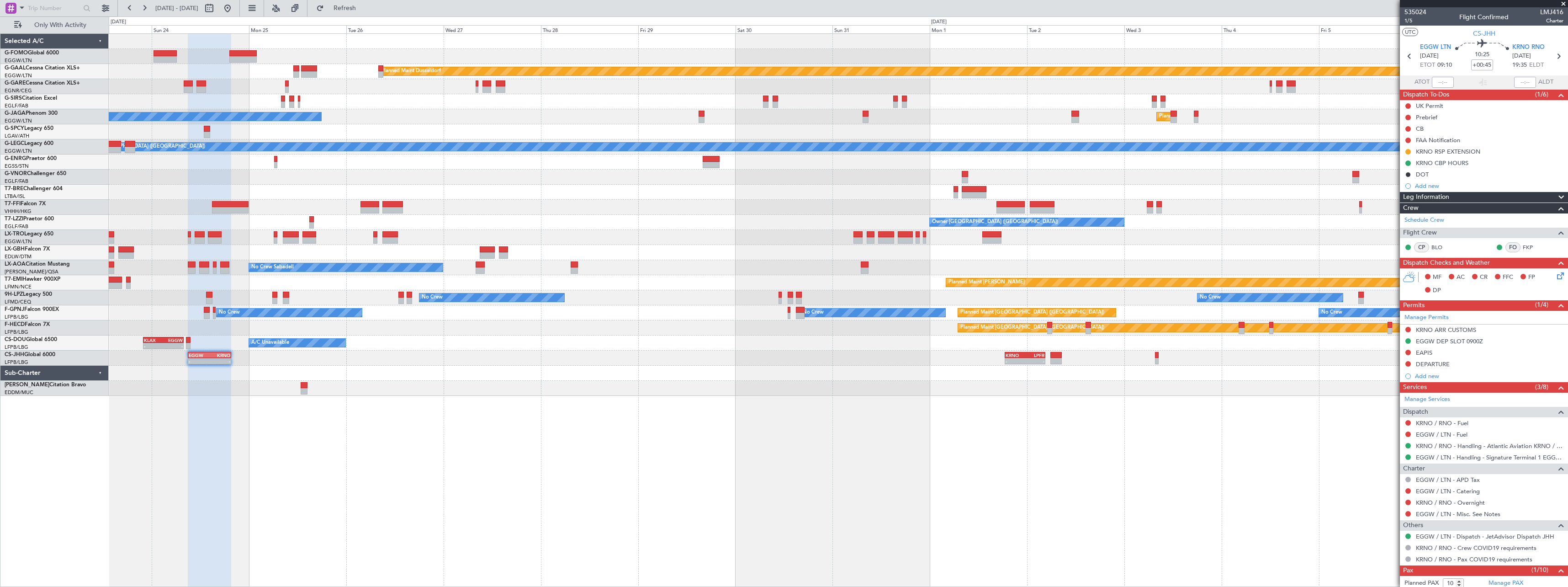
click at [527, 476] on div "Planned Maint Dusseldorf No Crew Planned Maint London (Luton) A/C Unavailable L…" at bounding box center [838, 310] width 1459 height 554
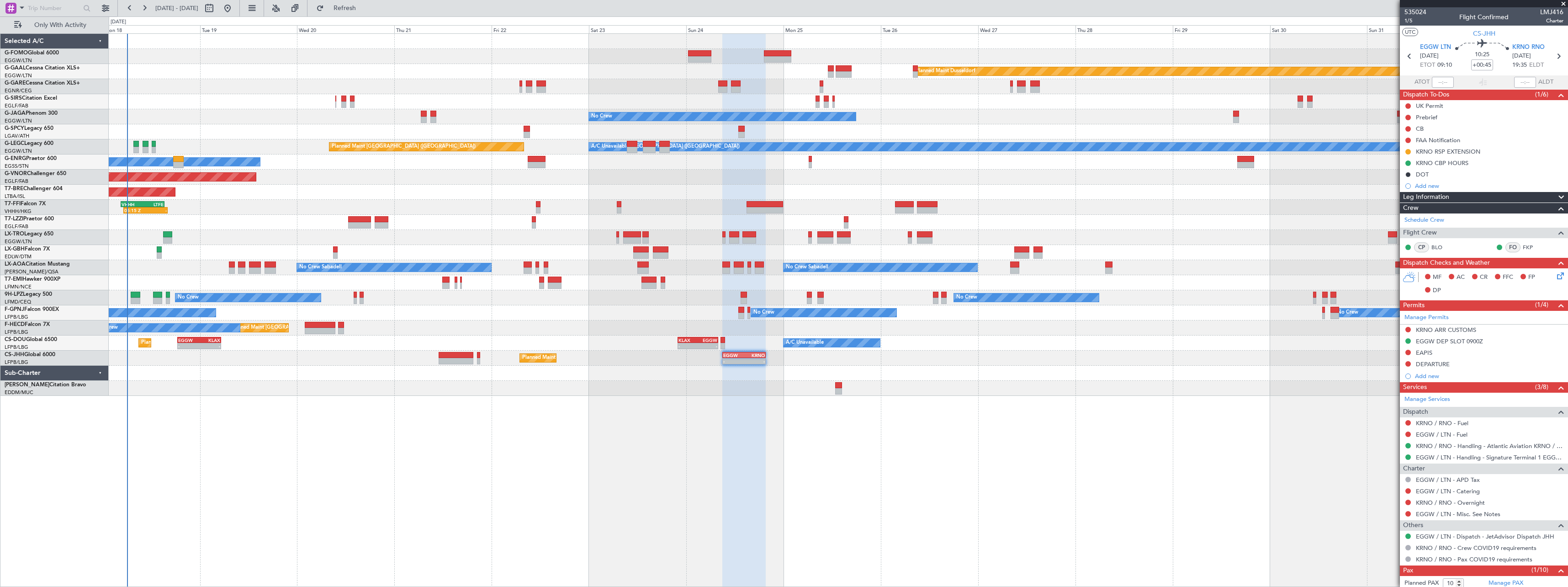
click at [917, 507] on div "Planned Maint Windsor Locks (Bradley Intl) Planned Maint Dusseldorf Planned Mai…" at bounding box center [838, 310] width 1459 height 554
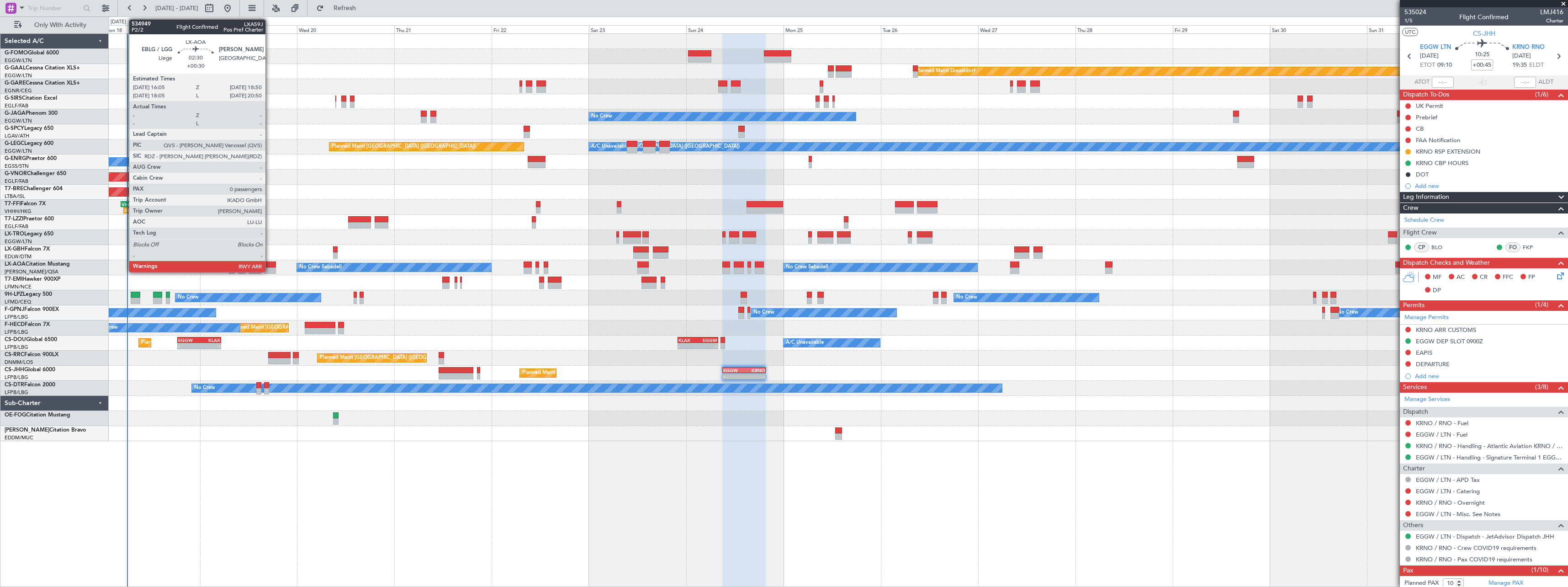
click at [270, 266] on div at bounding box center [270, 264] width 12 height 7
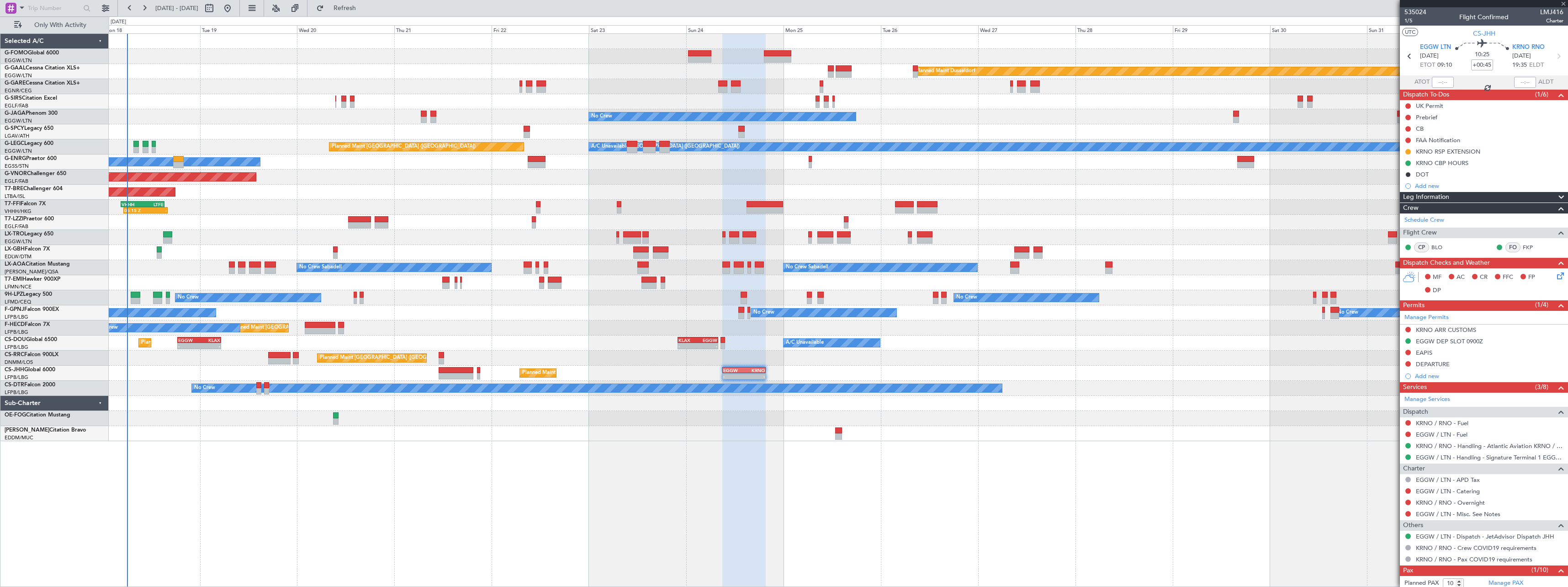
type input "+00:30"
type input "0"
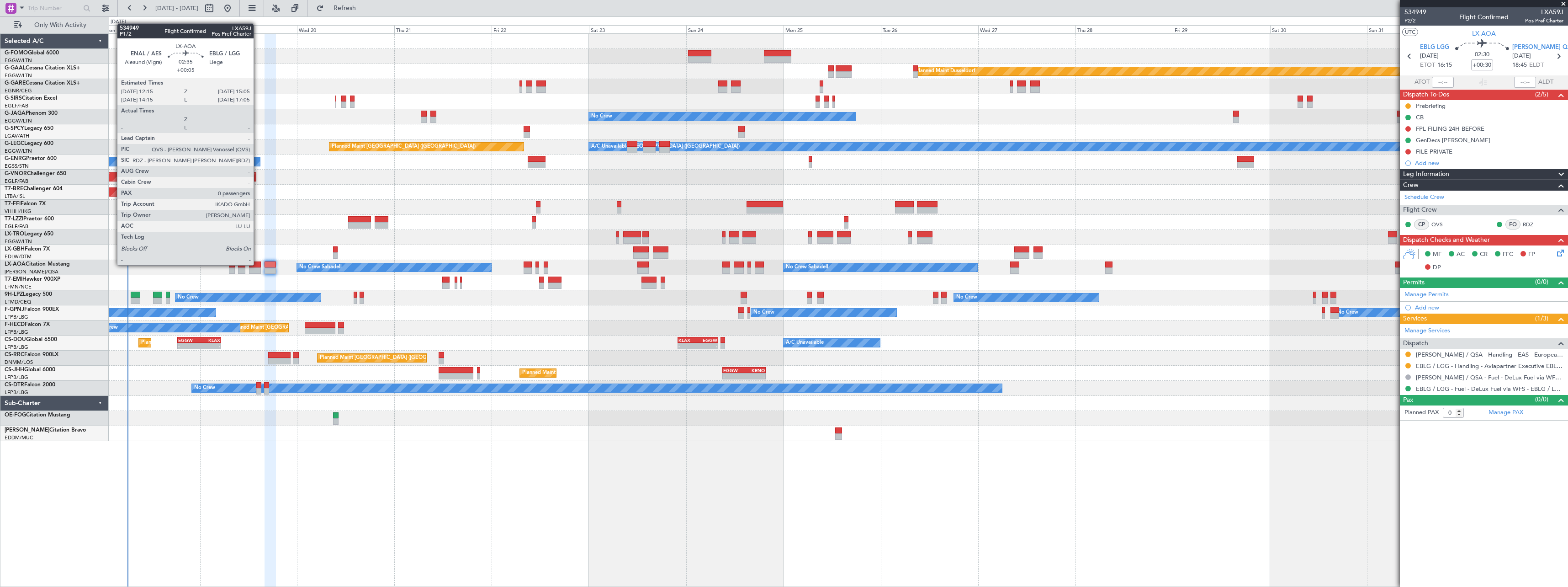
click at [257, 264] on div at bounding box center [255, 264] width 12 height 7
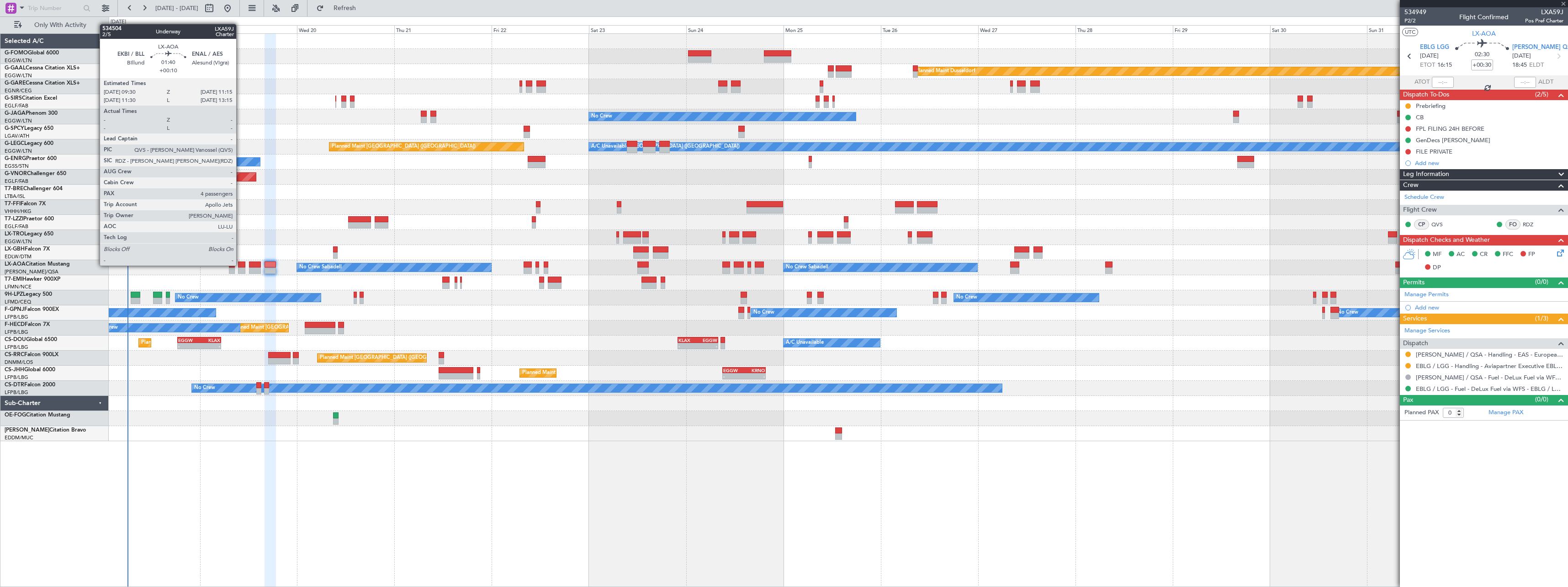
type input "+00:05"
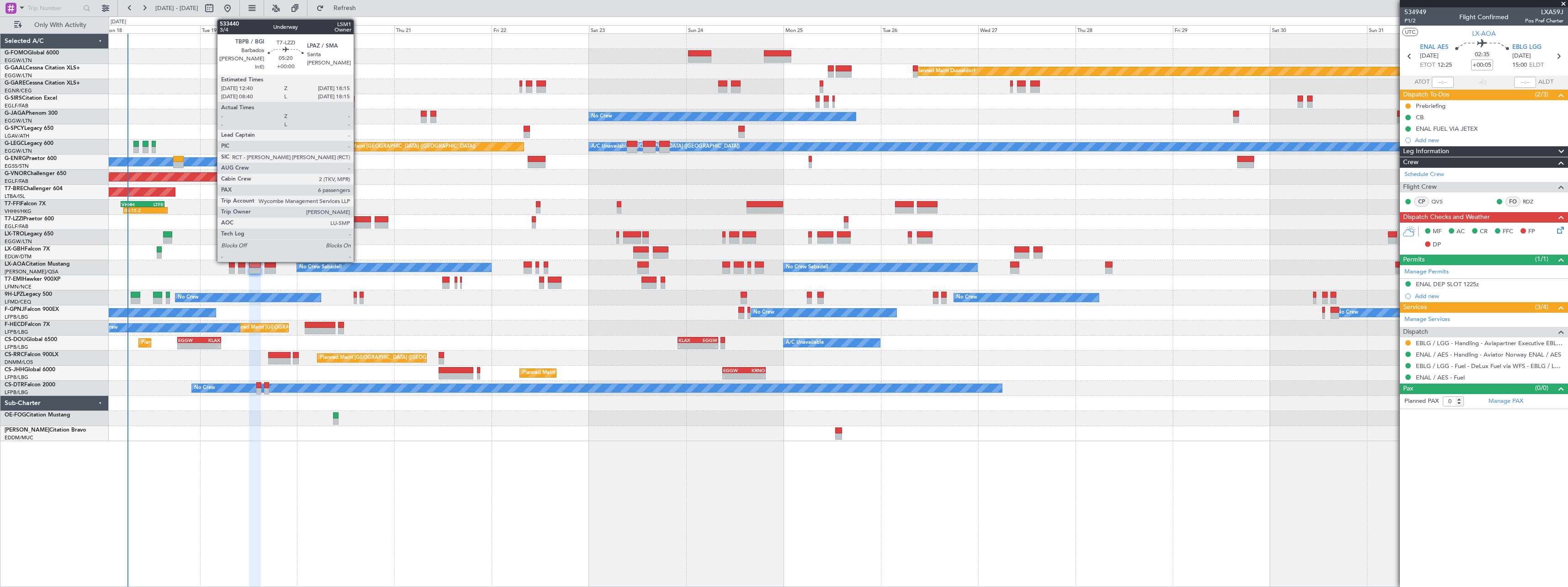
click at [358, 223] on div at bounding box center [360, 225] width 23 height 7
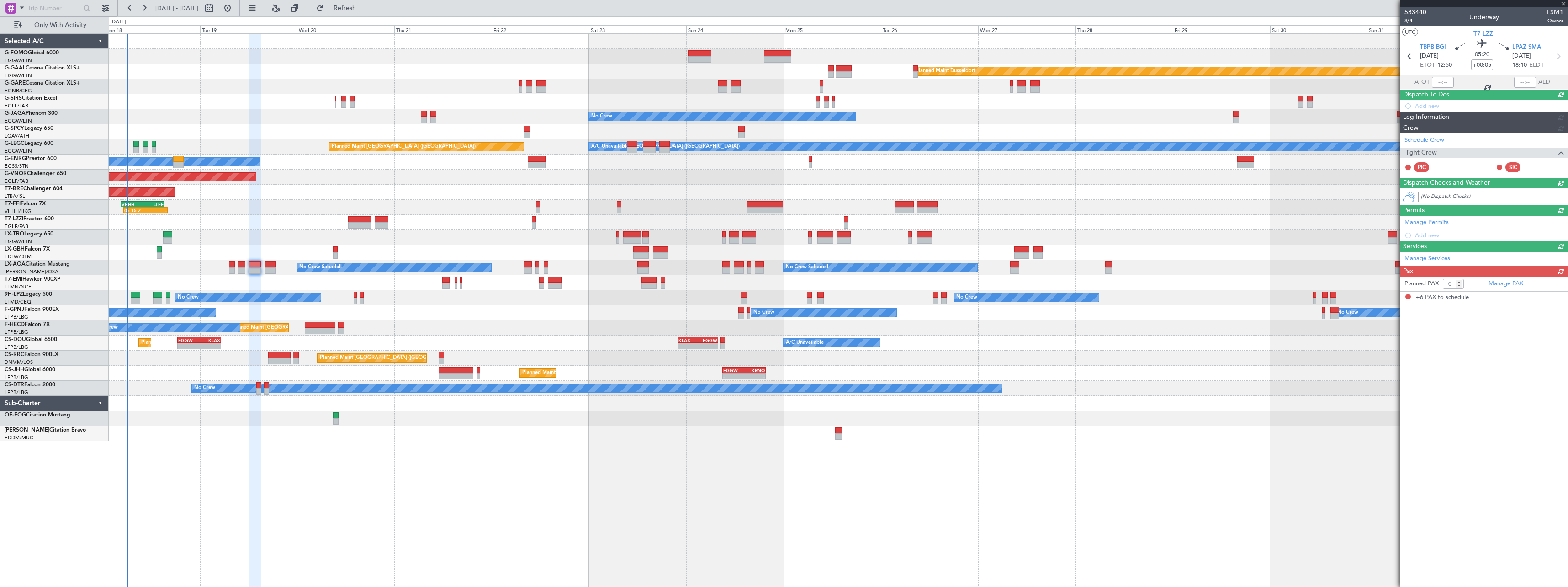
type input "6"
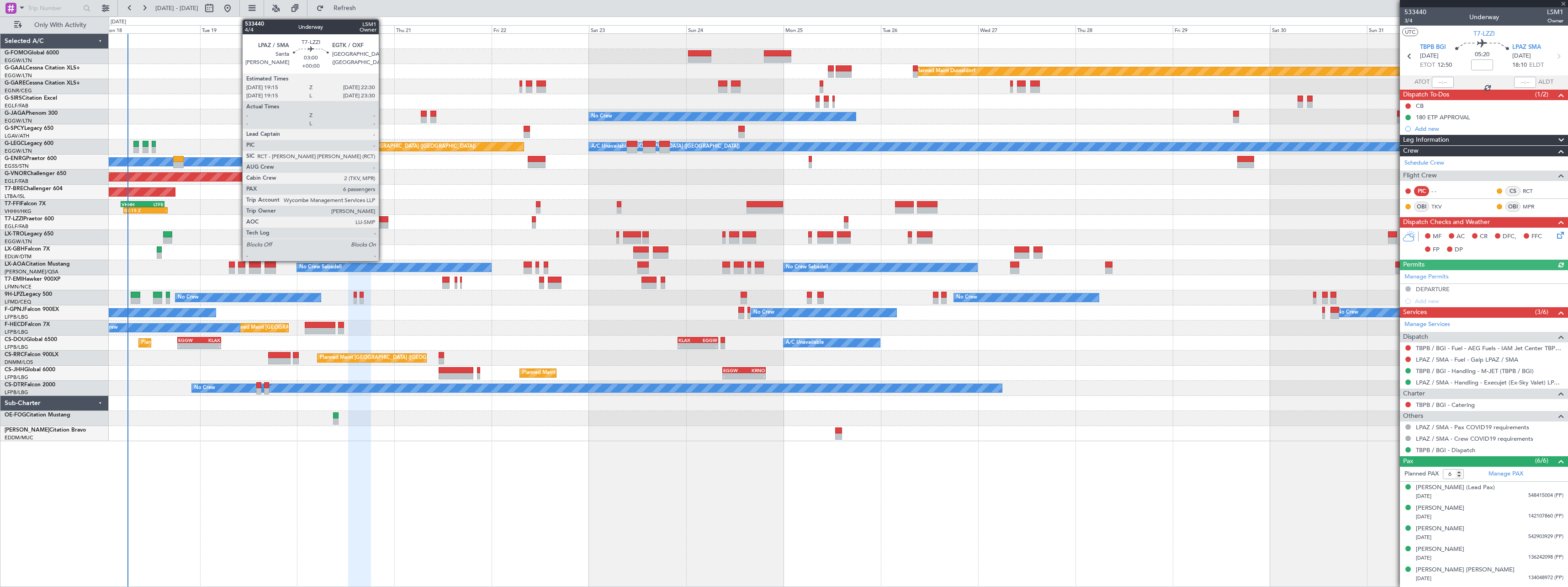
click at [383, 220] on div at bounding box center [381, 219] width 13 height 7
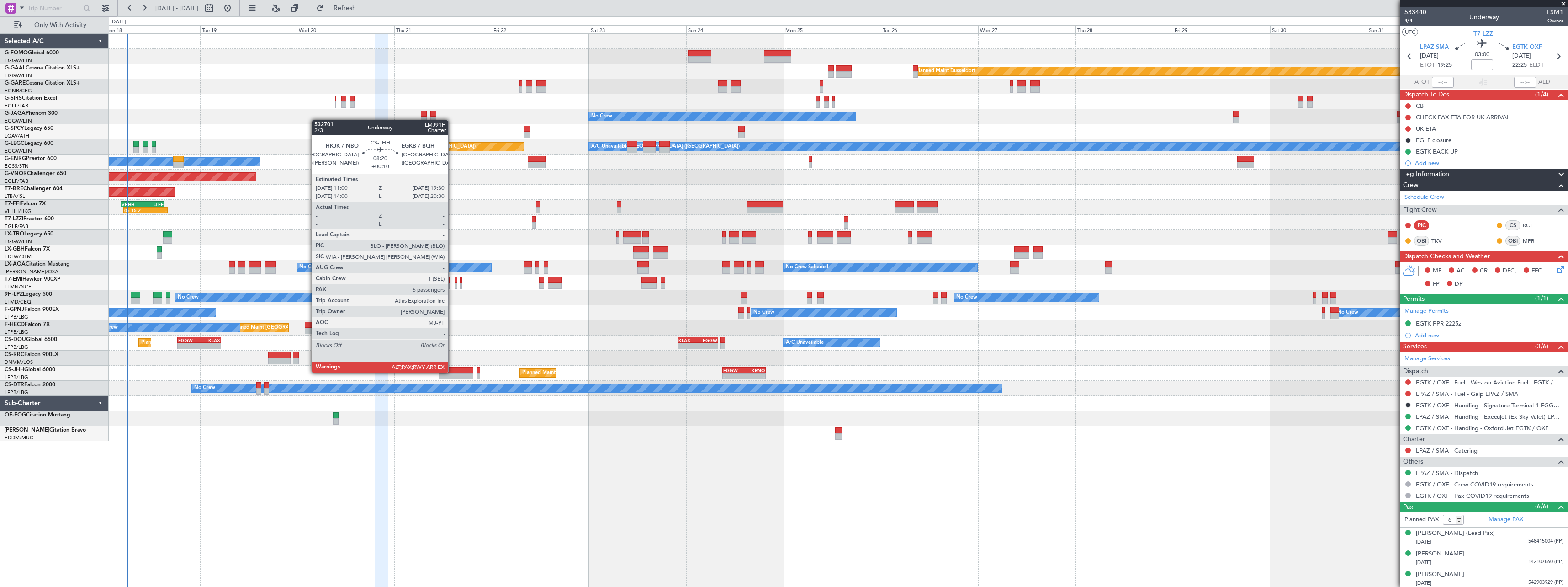
click at [452, 371] on div at bounding box center [456, 370] width 35 height 7
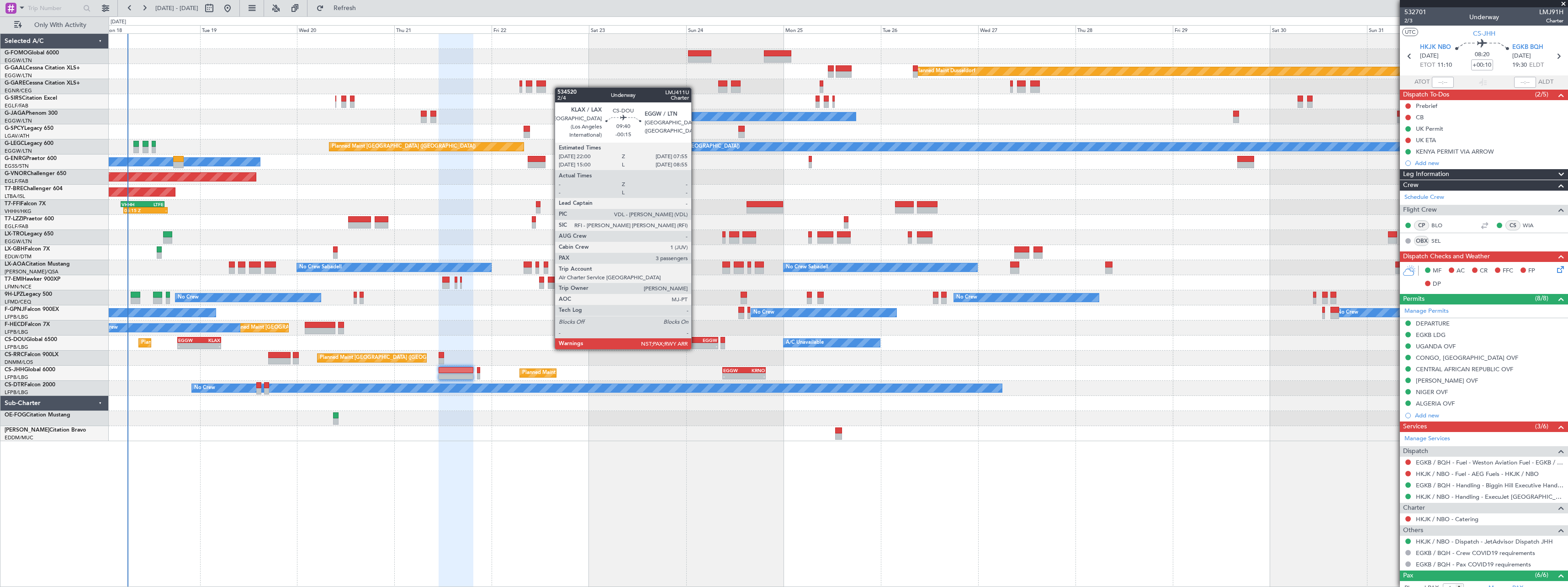
click at [695, 340] on div "KLAX" at bounding box center [688, 340] width 19 height 5
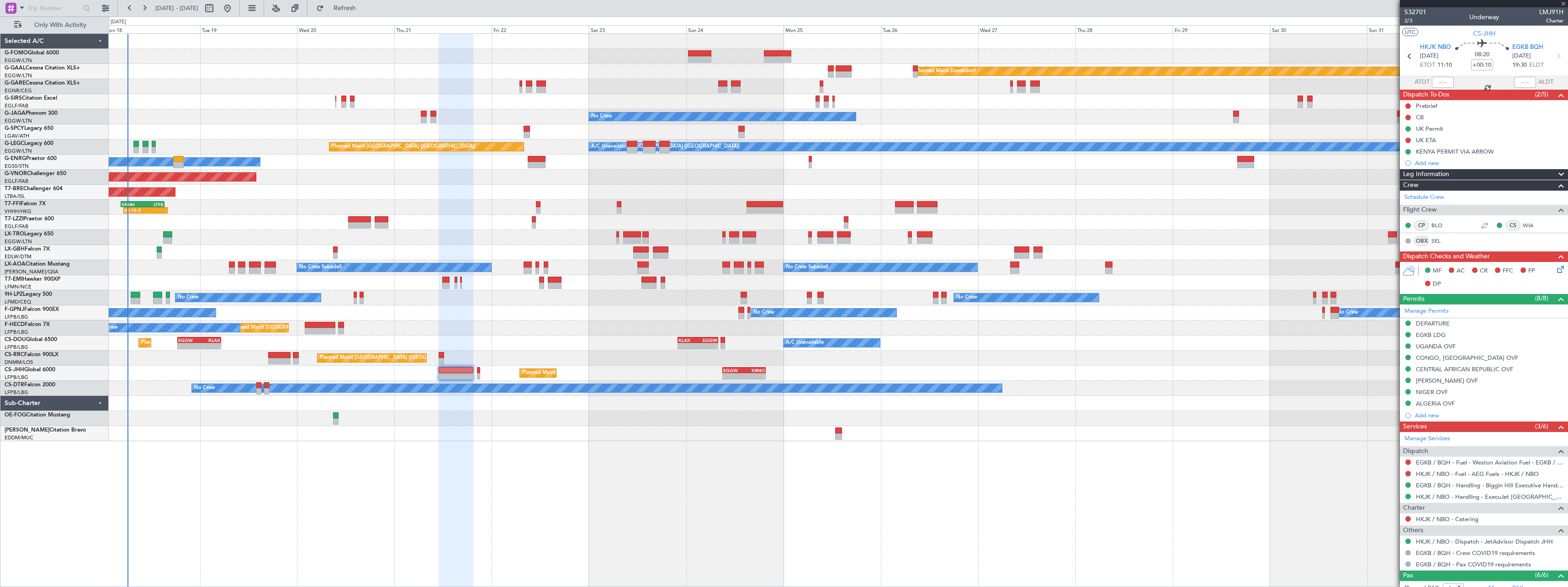
type input "-00:15"
type input "3"
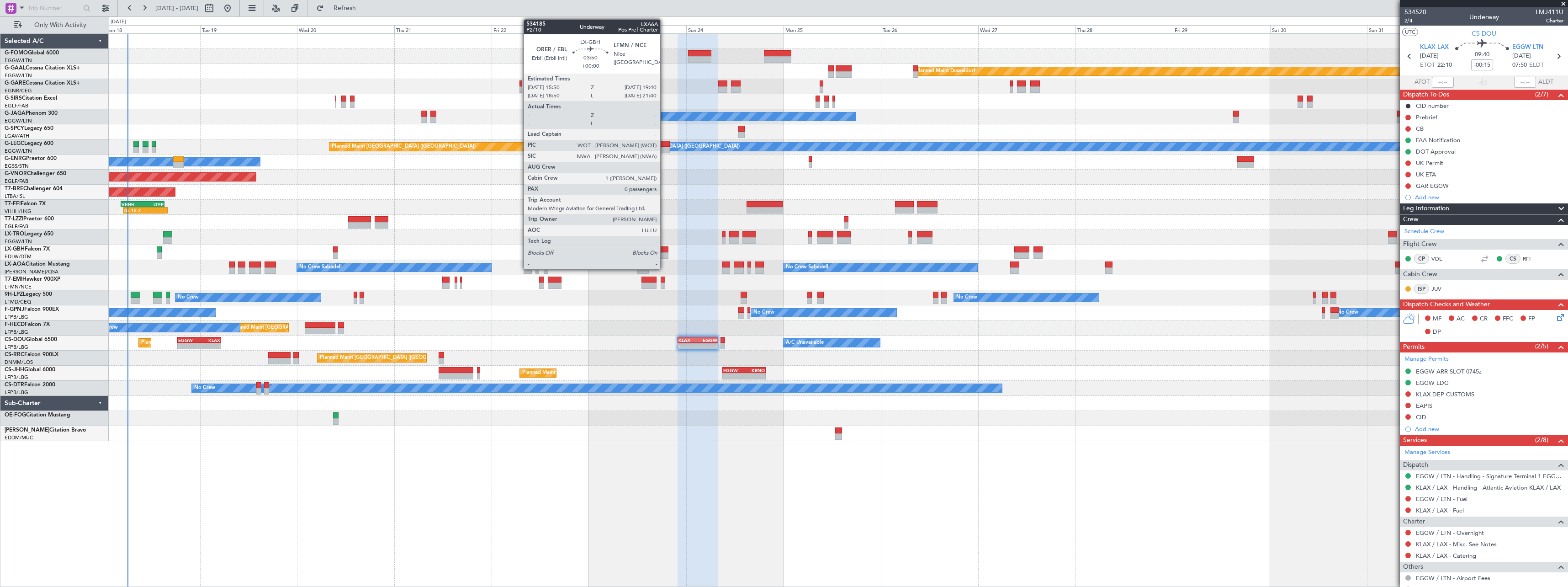
click at [664, 249] on div at bounding box center [661, 250] width 16 height 7
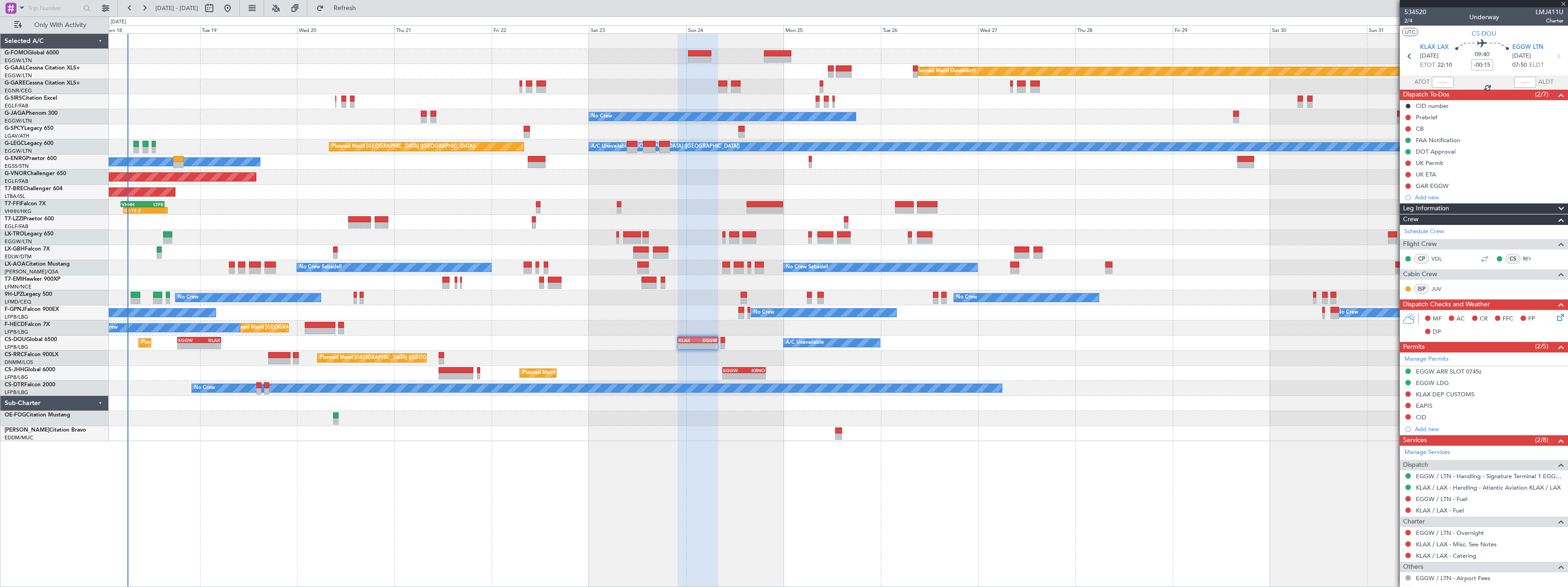
type input "0"
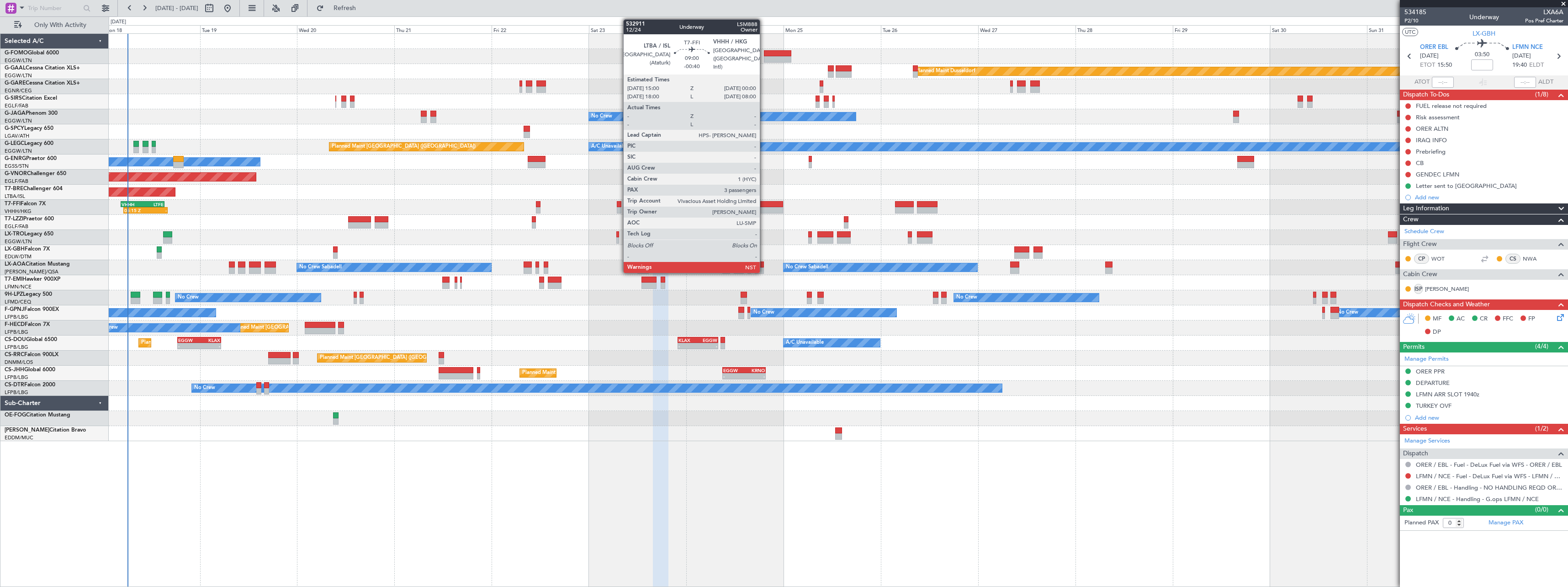
click at [764, 206] on div at bounding box center [765, 204] width 37 height 7
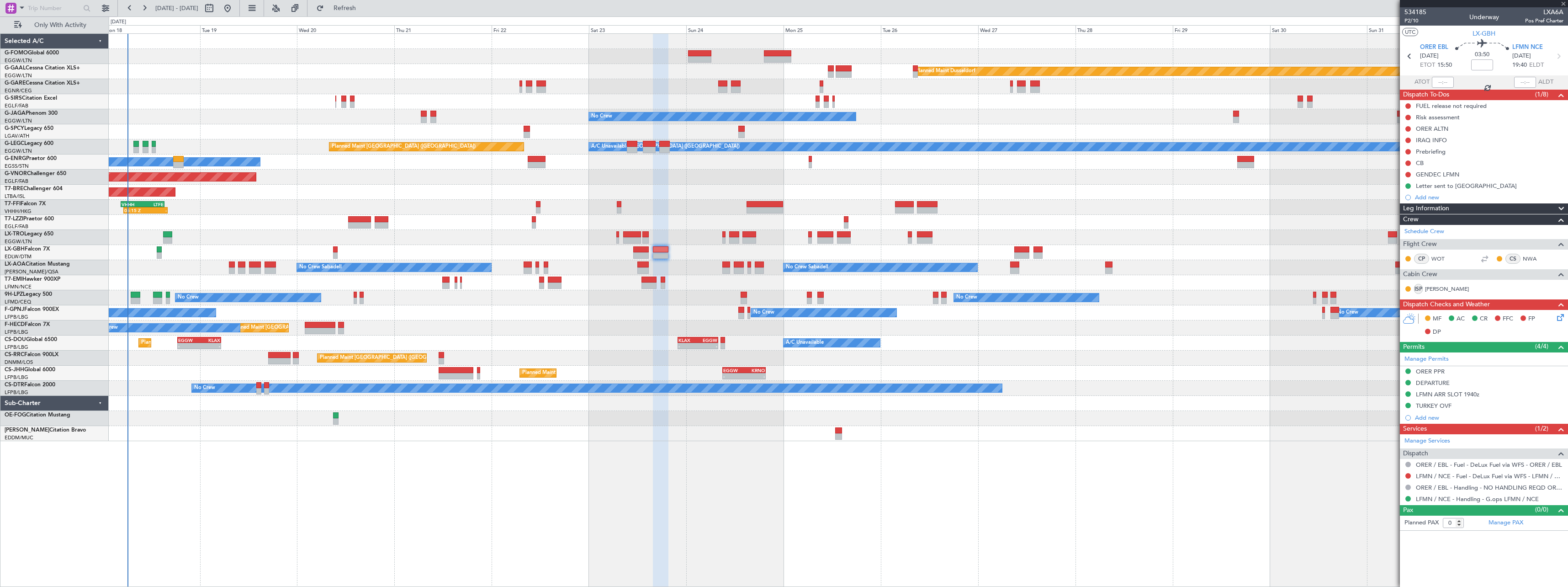
type input "-00:40"
type input "3"
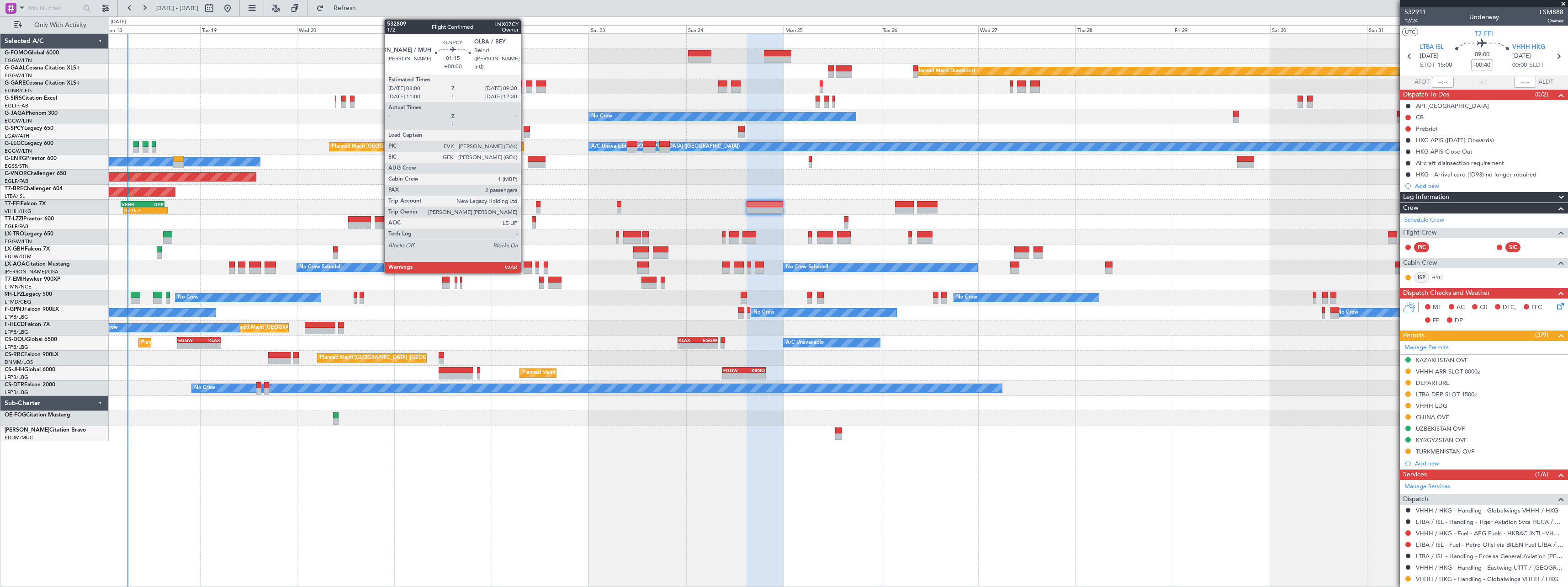
click at [525, 129] on div at bounding box center [527, 128] width 7 height 7
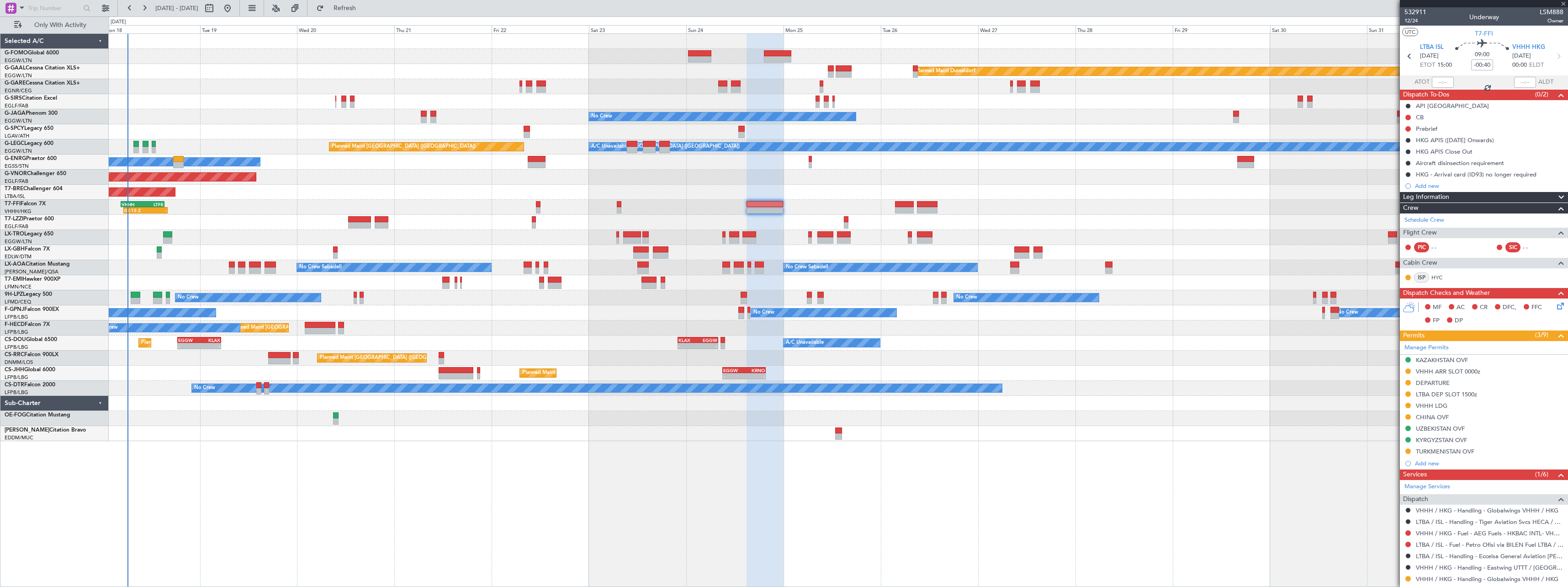
type input "2"
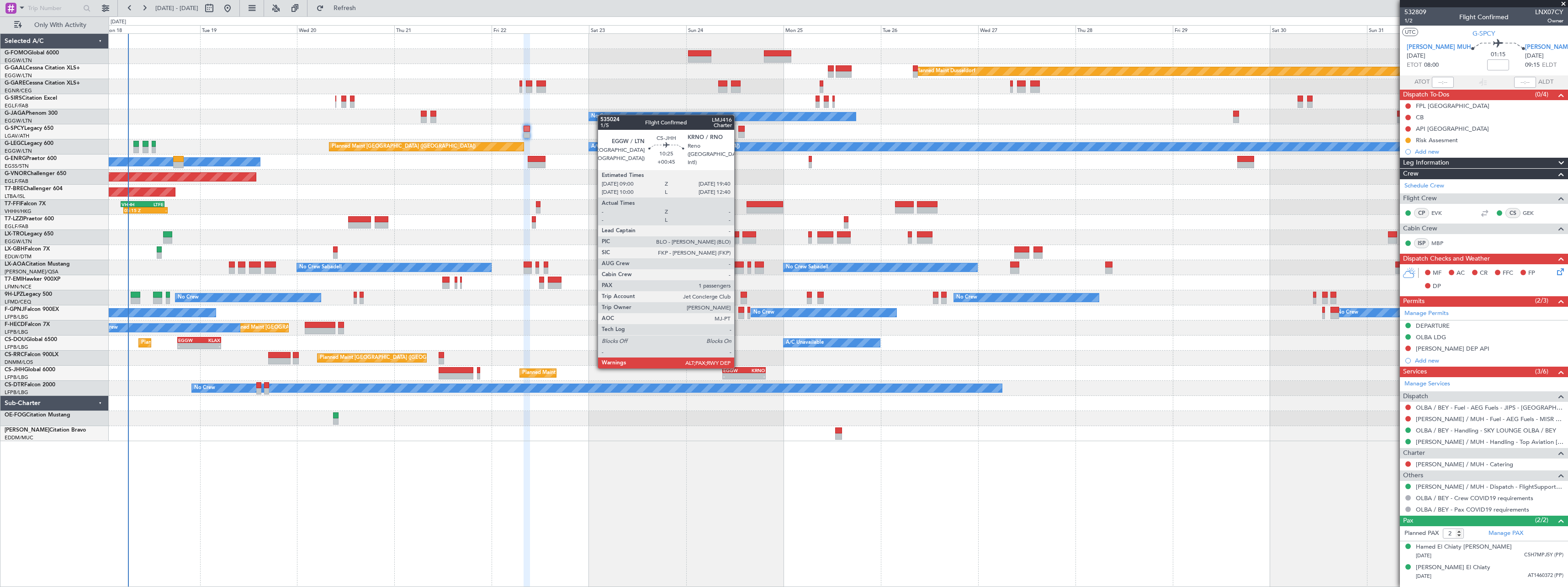
click at [738, 367] on div "EGGW" at bounding box center [733, 370] width 21 height 5
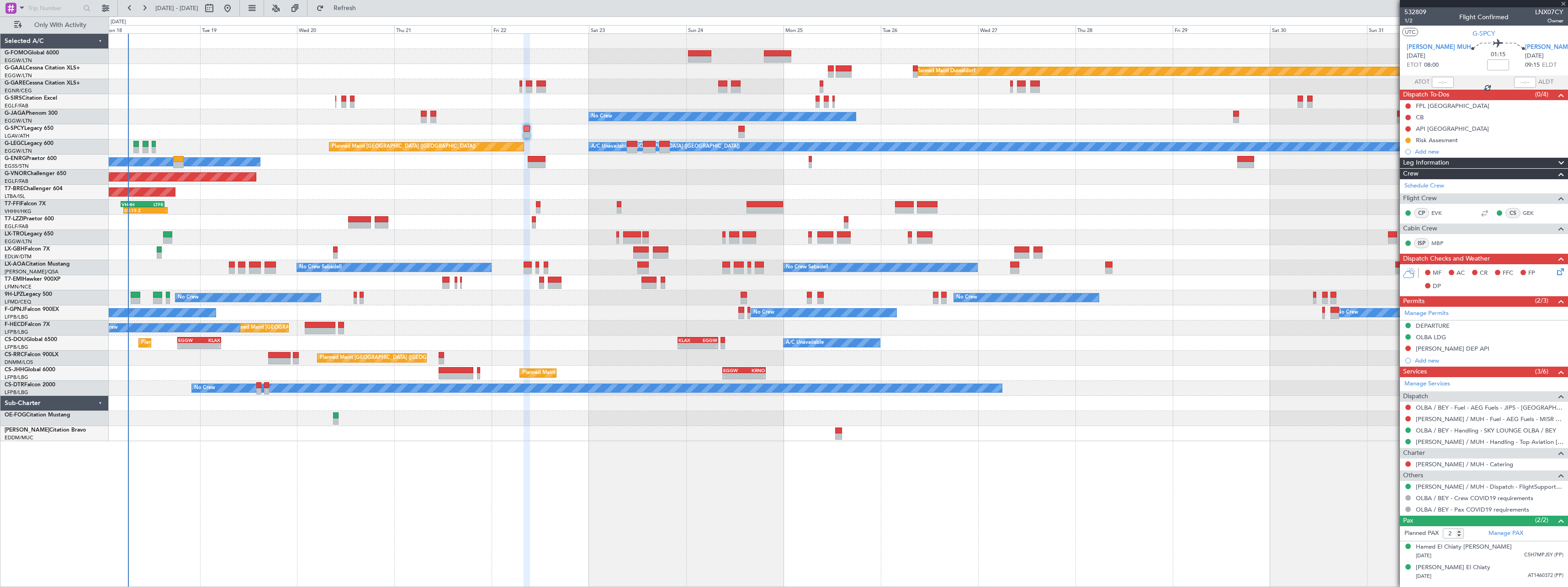
type input "+00:45"
type input "10"
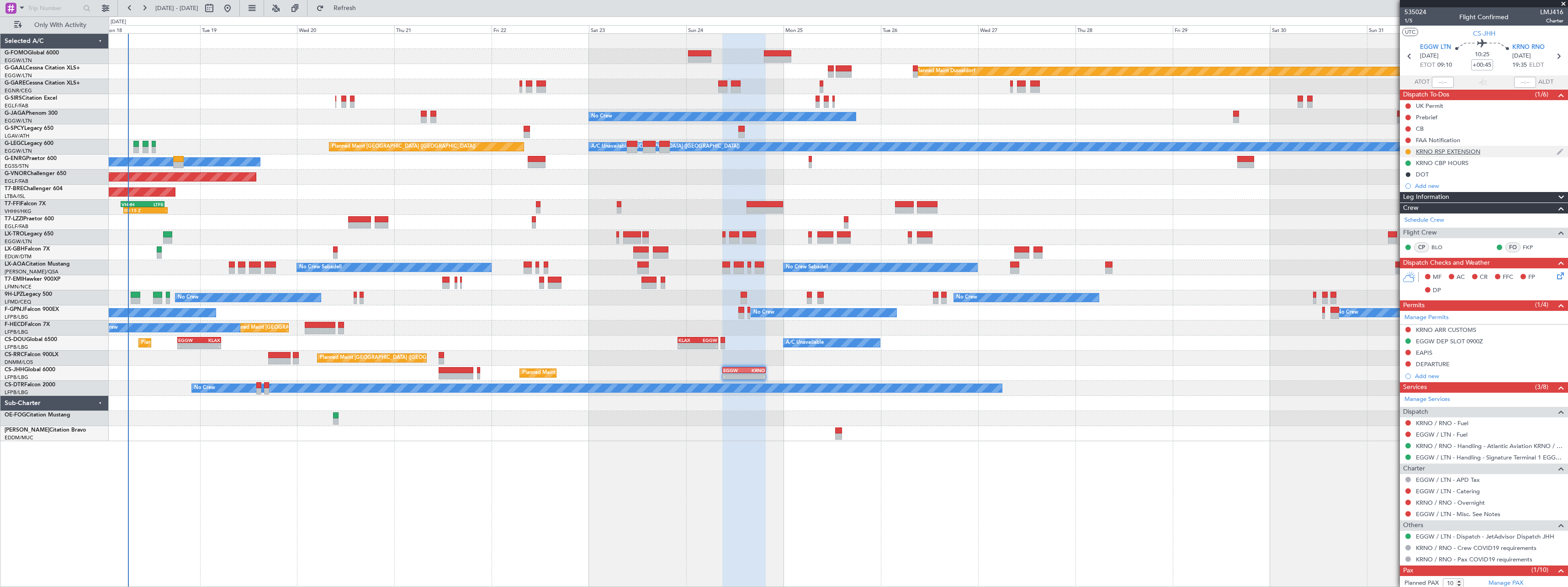
click at [1458, 149] on div "KRNO RSP EXTENSION" at bounding box center [1448, 151] width 65 height 8
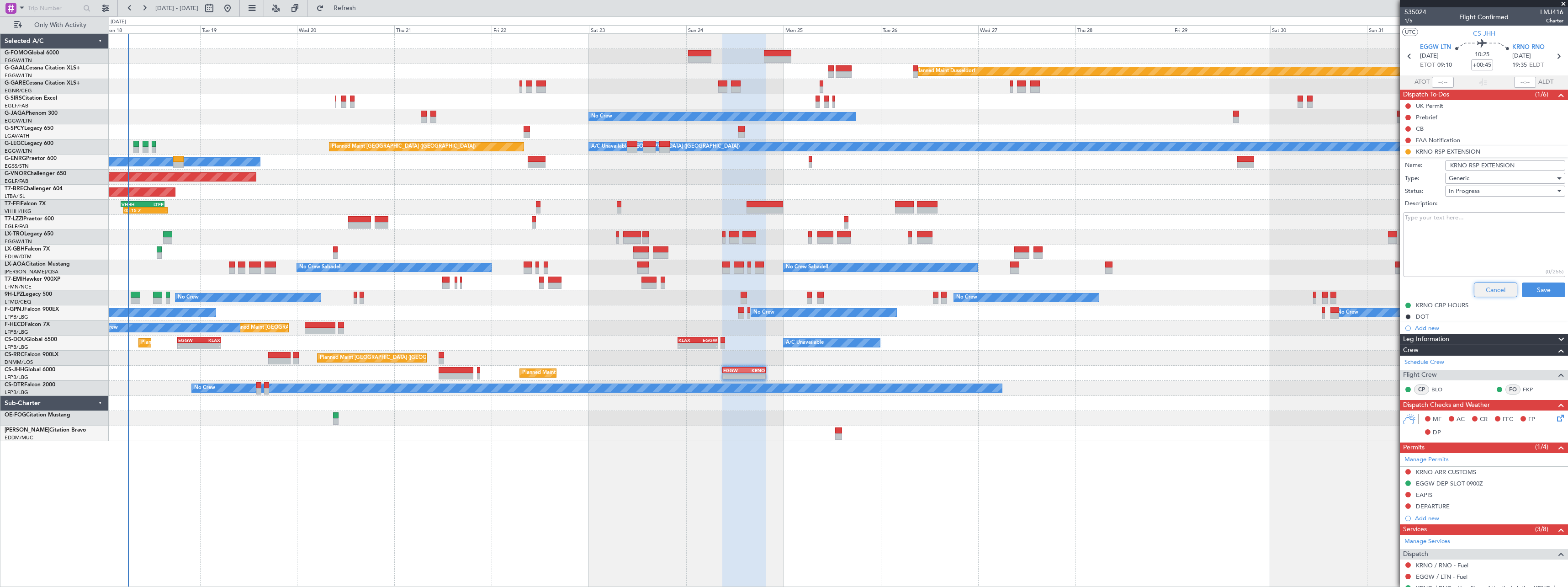
click at [1485, 290] on button "Cancel" at bounding box center [1495, 290] width 43 height 15
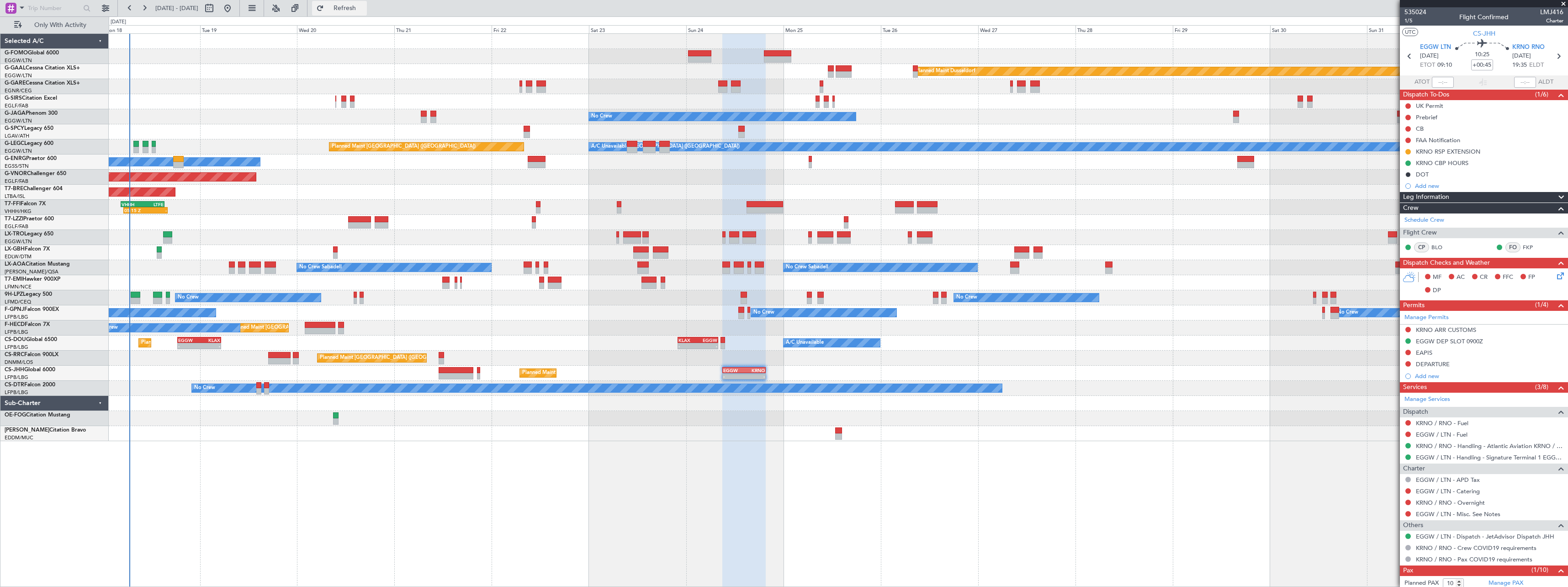
click at [364, 10] on span "Refresh" at bounding box center [345, 8] width 38 height 7
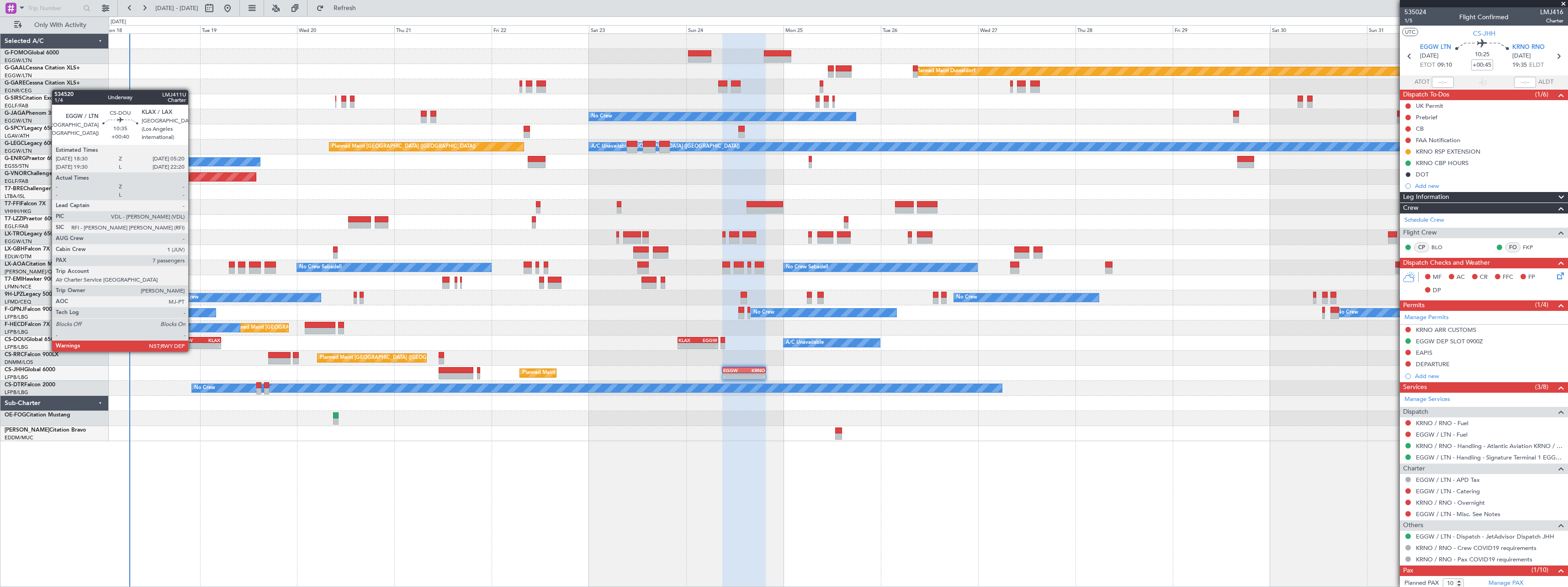
click at [192, 342] on div "EGGW 18:30 Z KLAX 05:20 Z" at bounding box center [199, 340] width 44 height 7
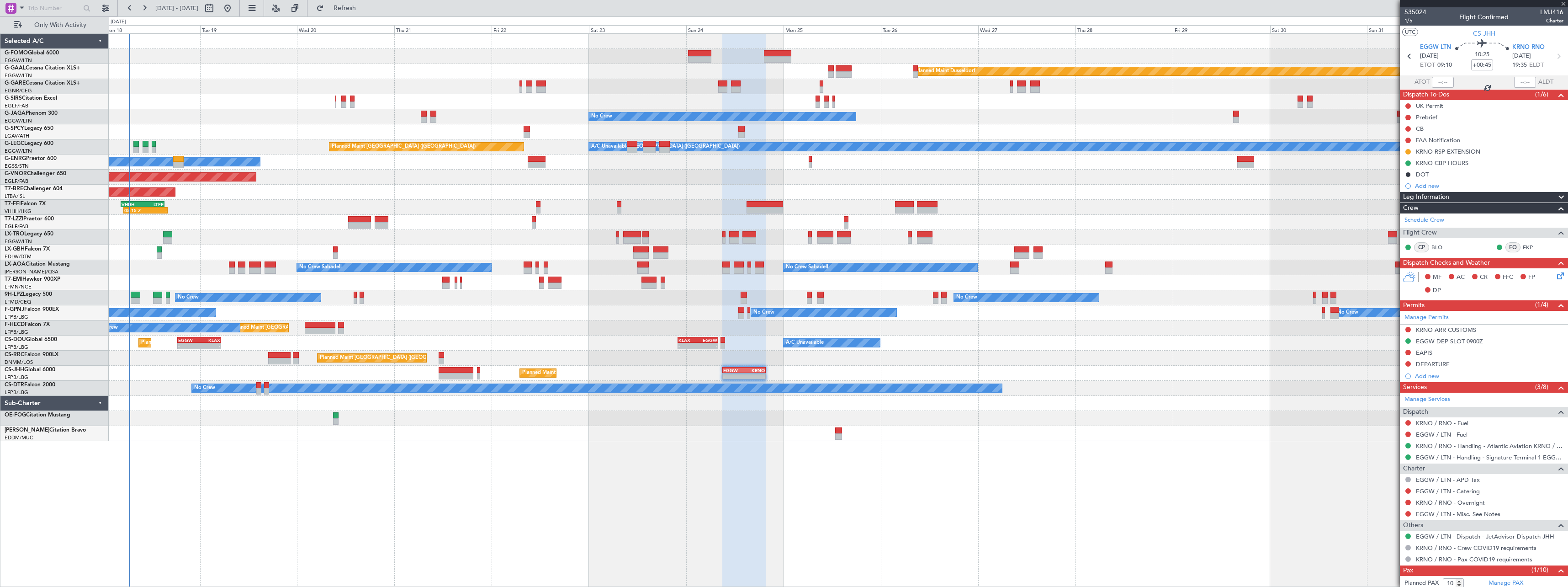
type input "+00:40"
type input "7"
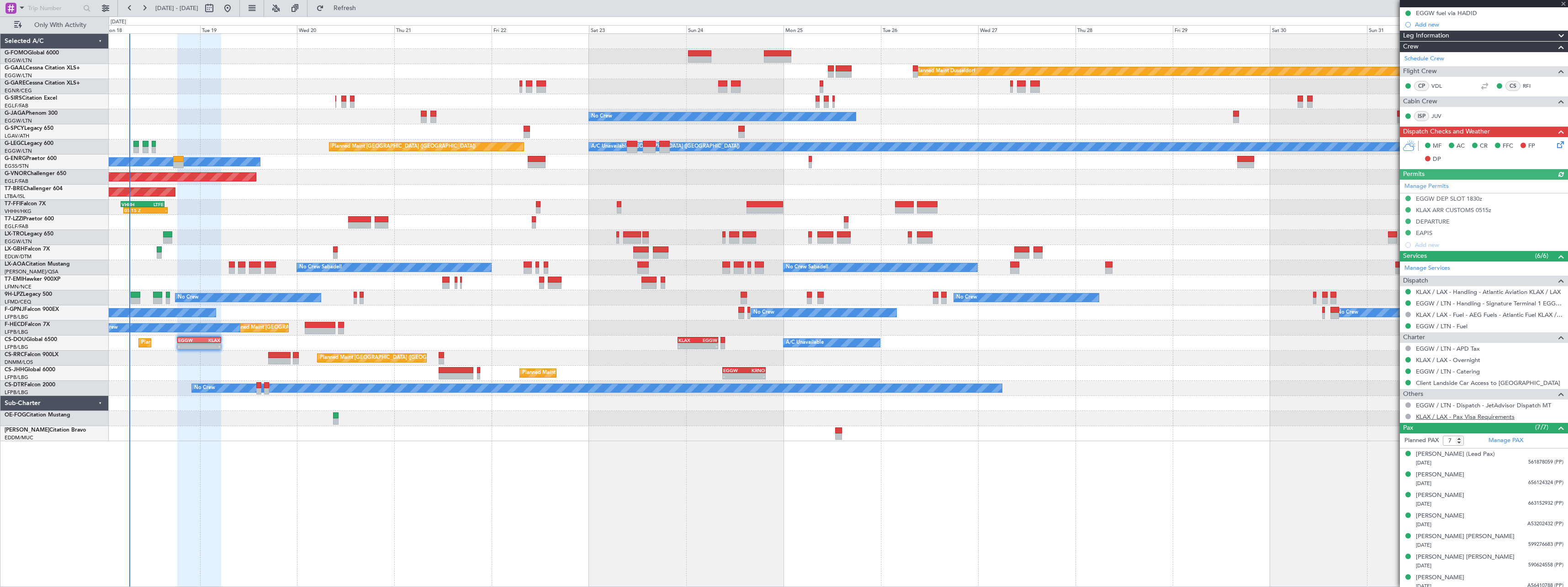
scroll to position [212, 0]
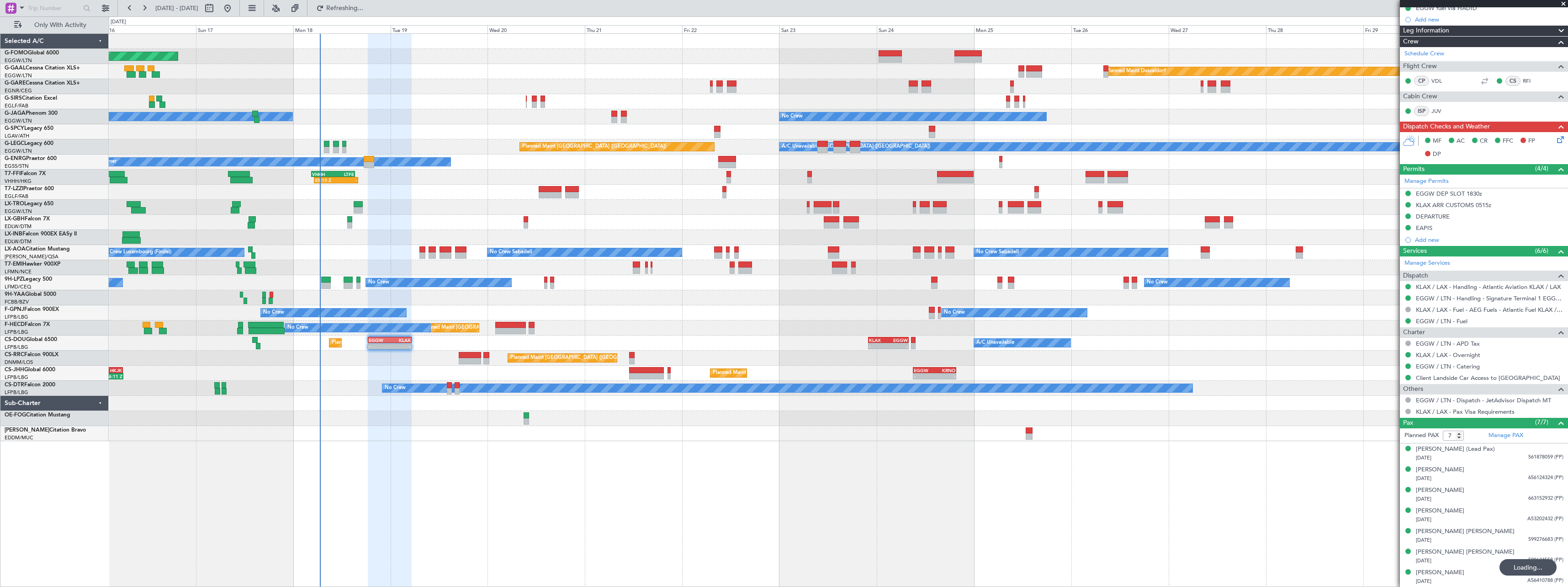
click at [539, 457] on div "Planned Maint Windsor Locks (Bradley Intl) Planned Maint Dusseldorf Planned Mai…" at bounding box center [838, 310] width 1459 height 554
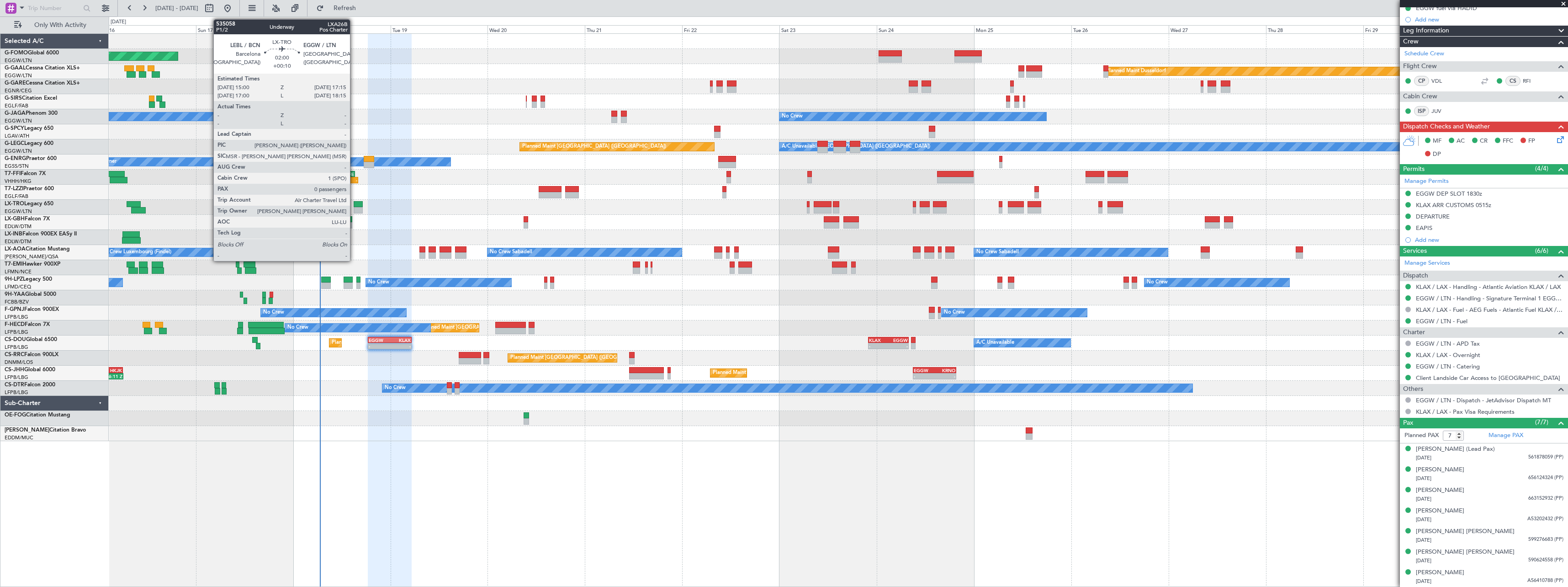
click at [354, 206] on div at bounding box center [358, 204] width 9 height 7
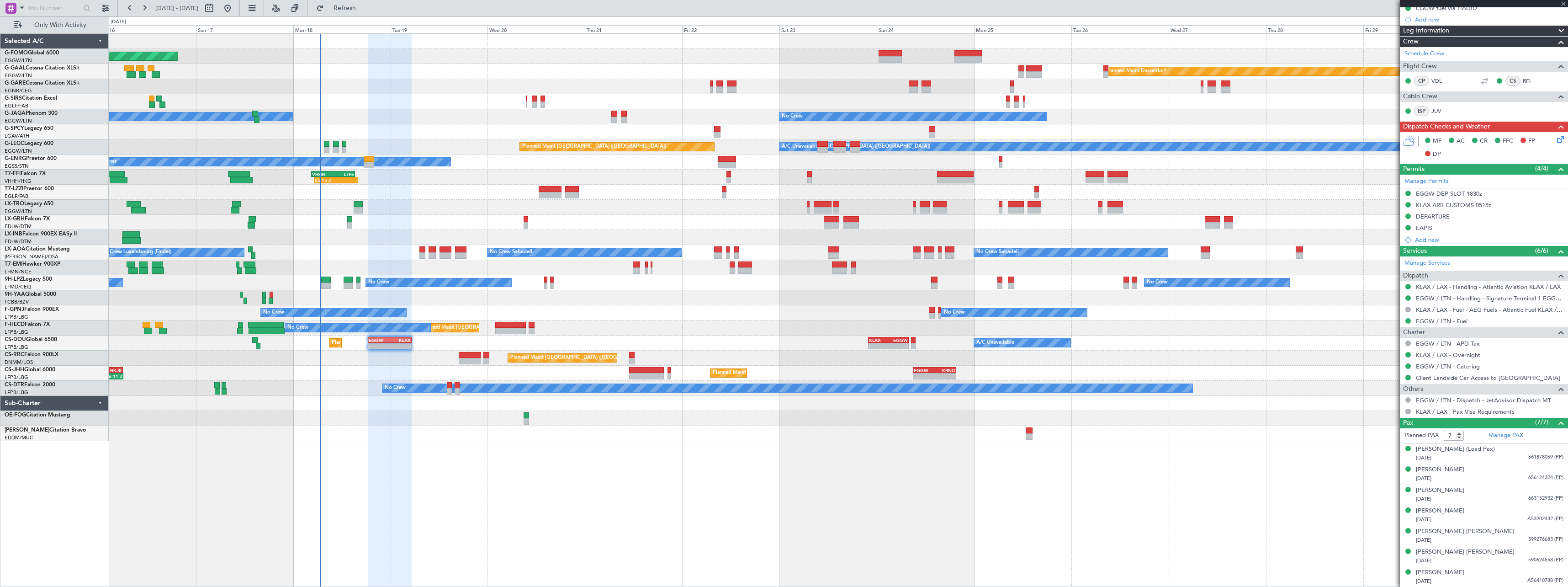
type input "+00:10"
type input "0"
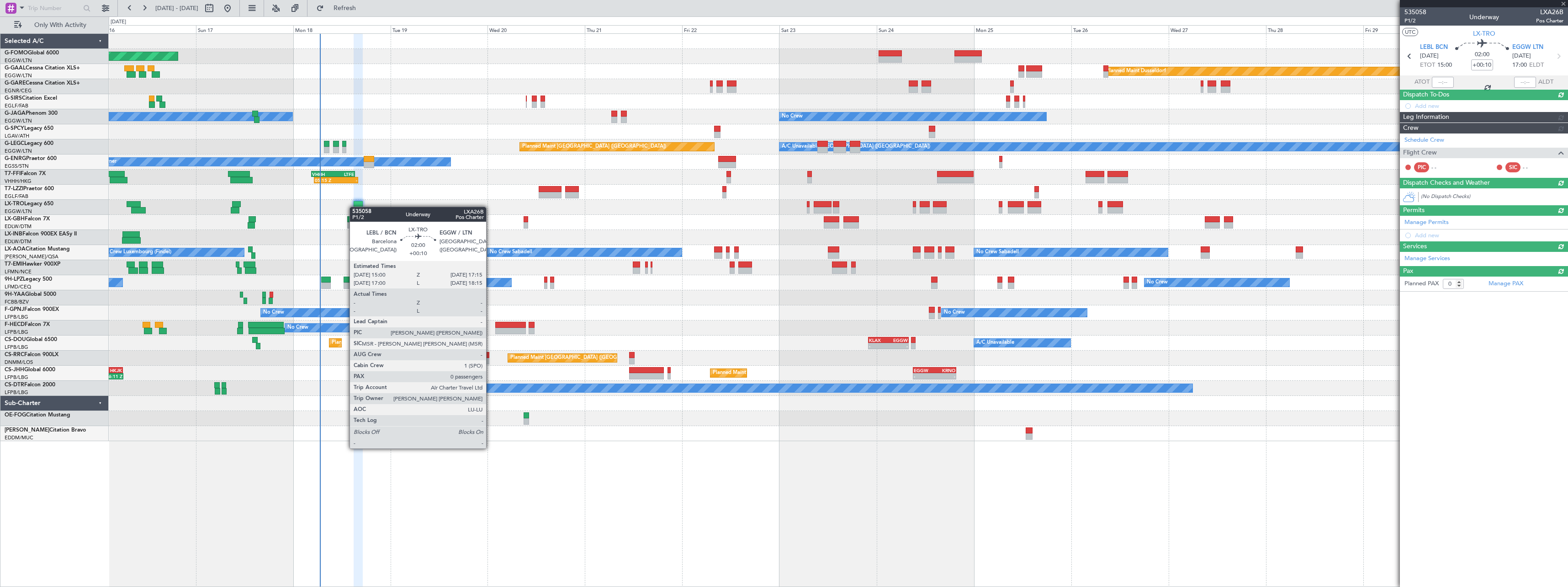
scroll to position [0, 0]
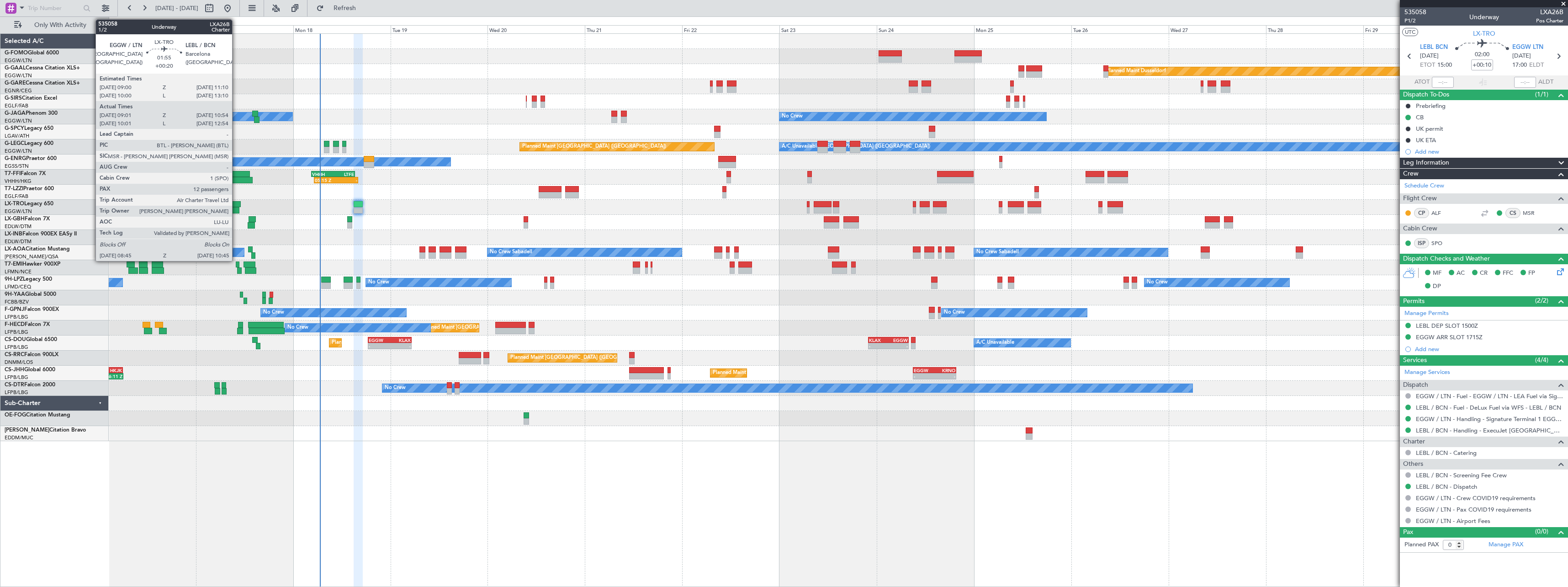
click at [236, 208] on div at bounding box center [235, 210] width 9 height 7
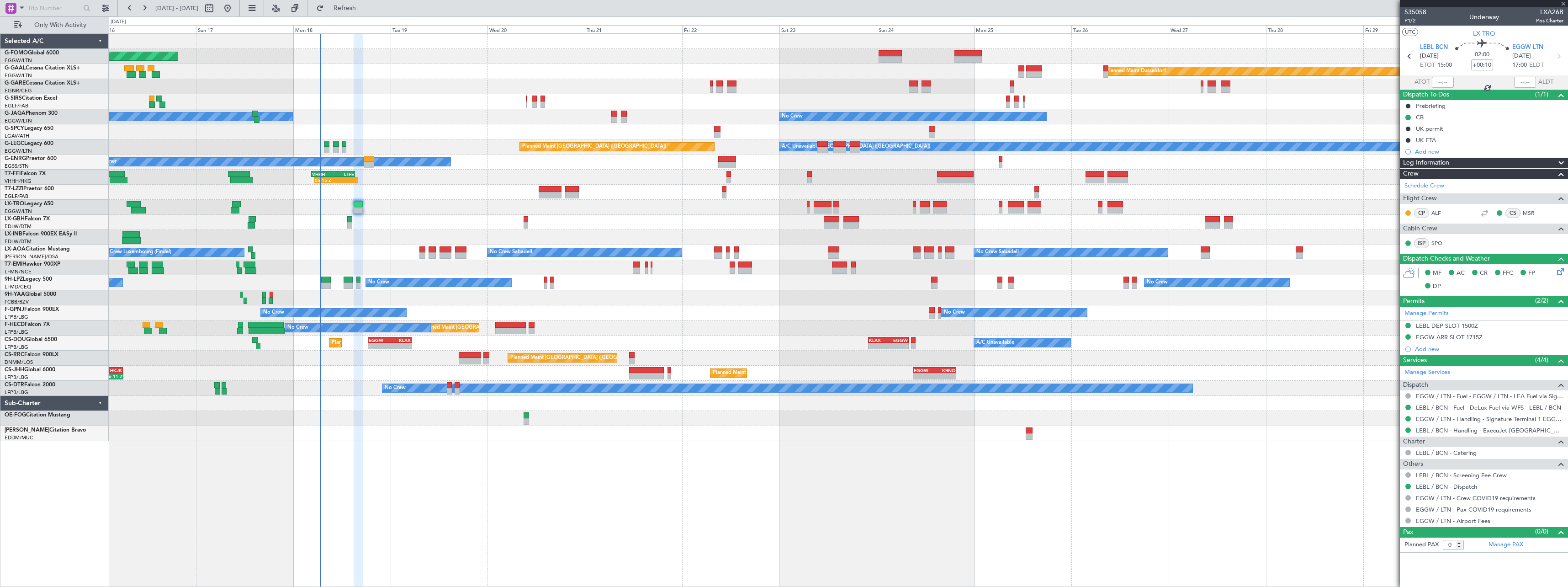
type input "+00:20"
type input "09:01"
type input "10:39"
type input "12"
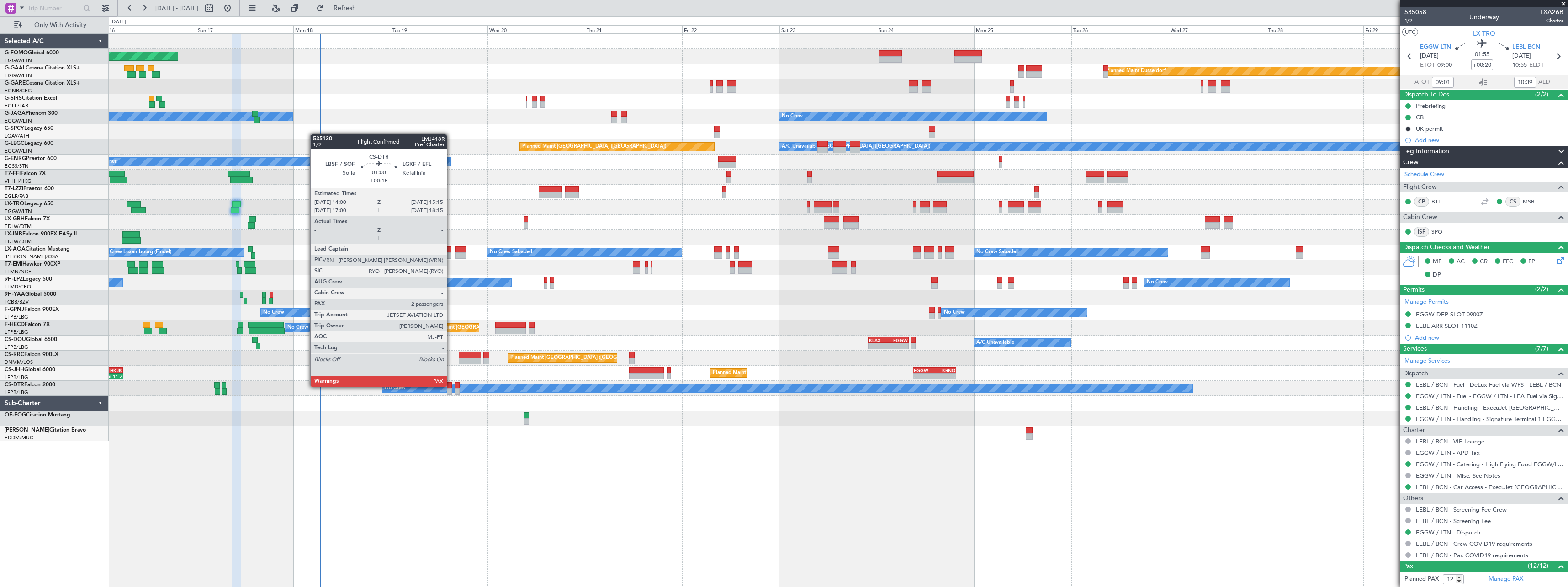
click at [451, 385] on div at bounding box center [449, 385] width 5 height 7
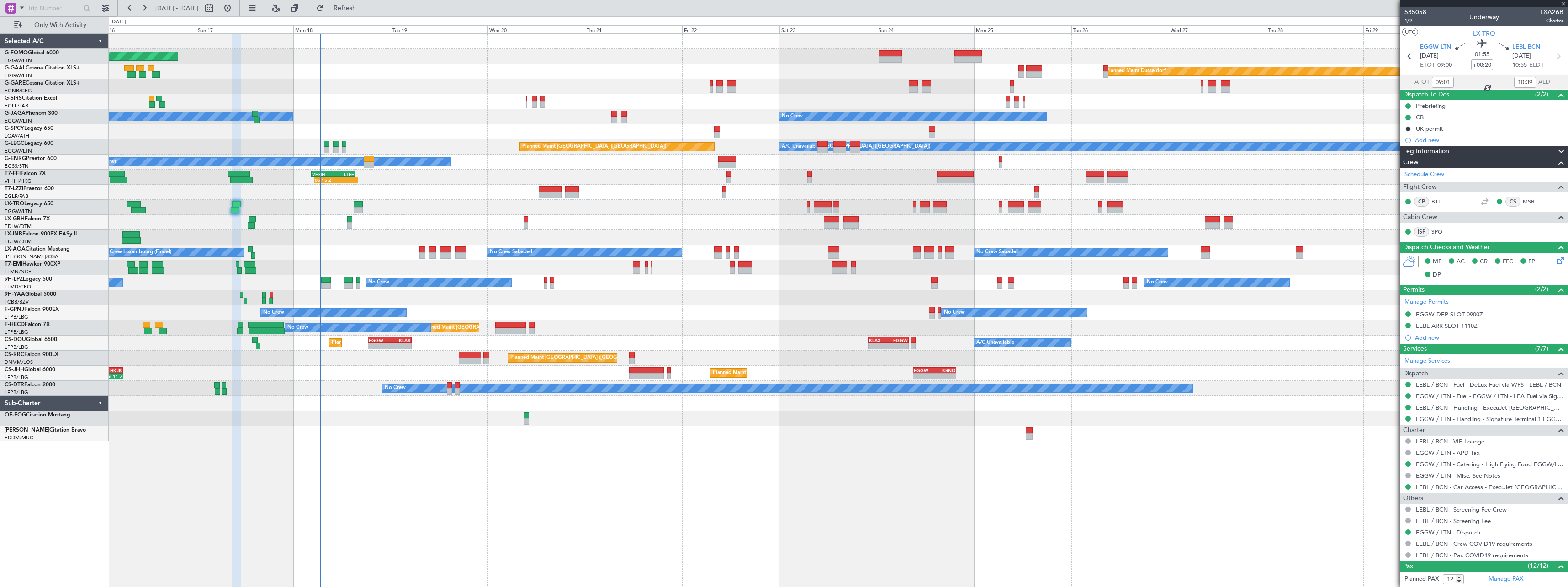
type input "+00:15"
type input "3"
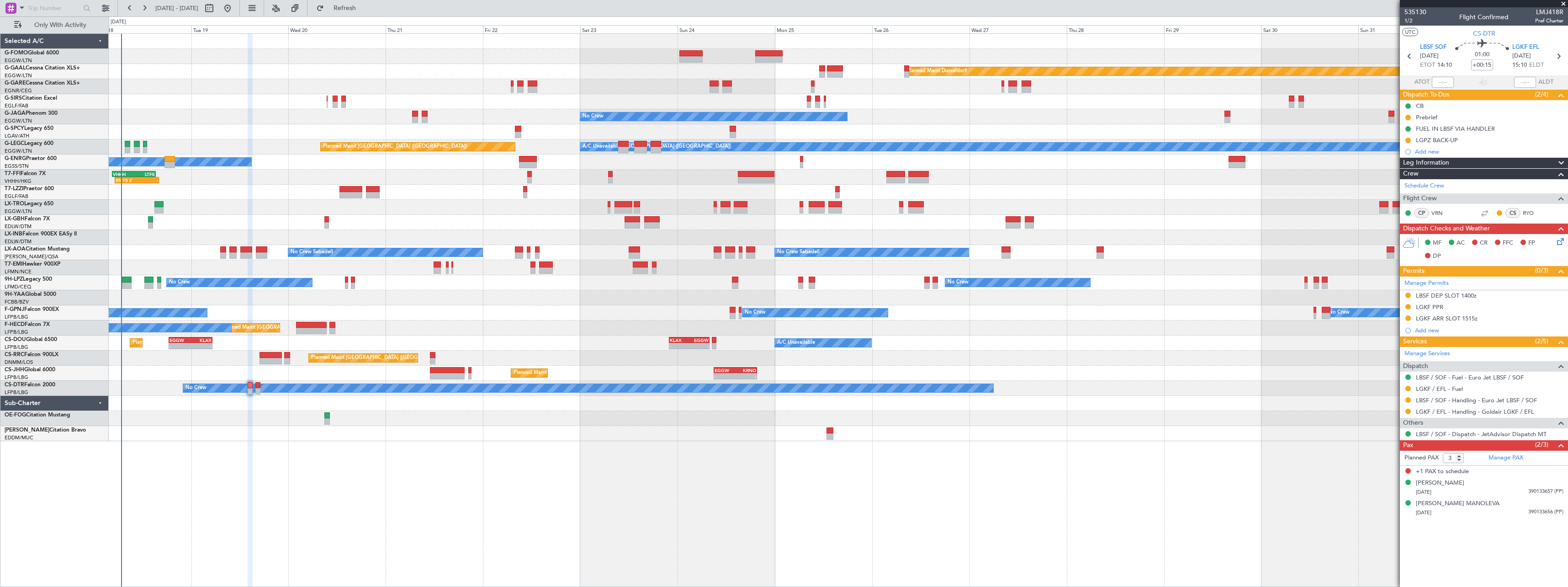
click at [365, 515] on div "Planned Maint Windsor Locks (Bradley Intl) Planned Maint Dusseldorf Planned Mai…" at bounding box center [838, 310] width 1459 height 554
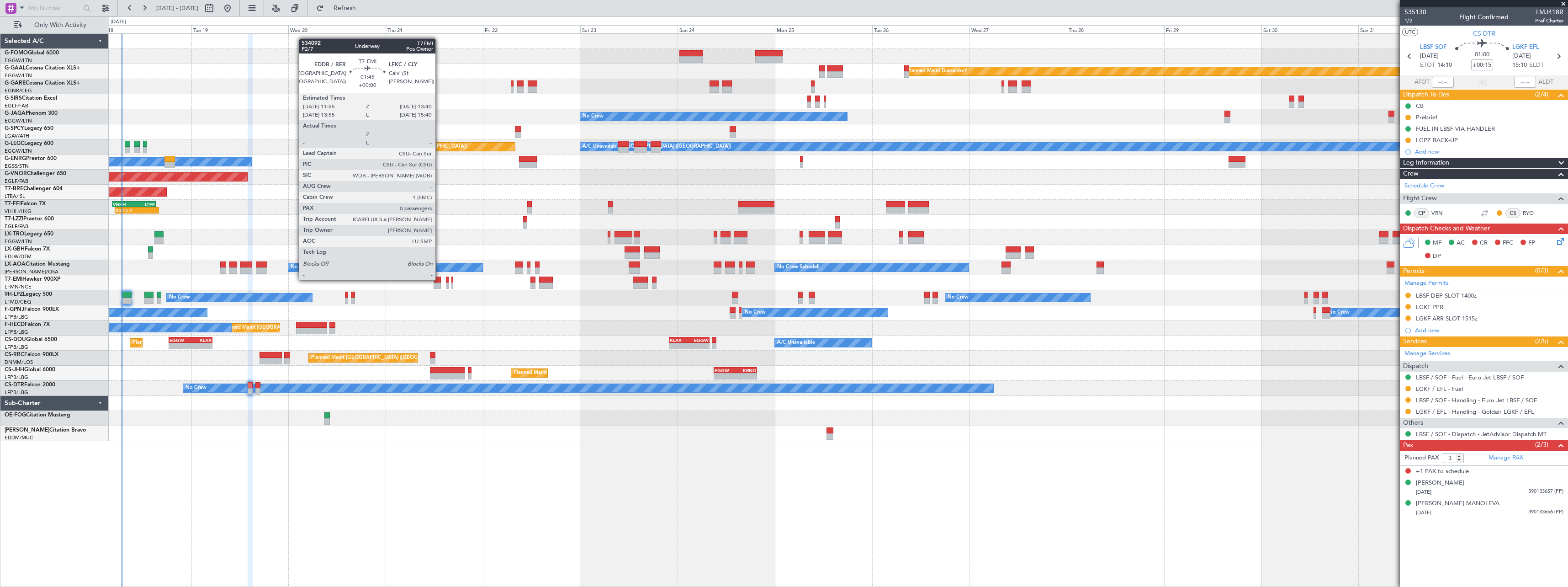
click at [439, 279] on div at bounding box center [437, 279] width 7 height 7
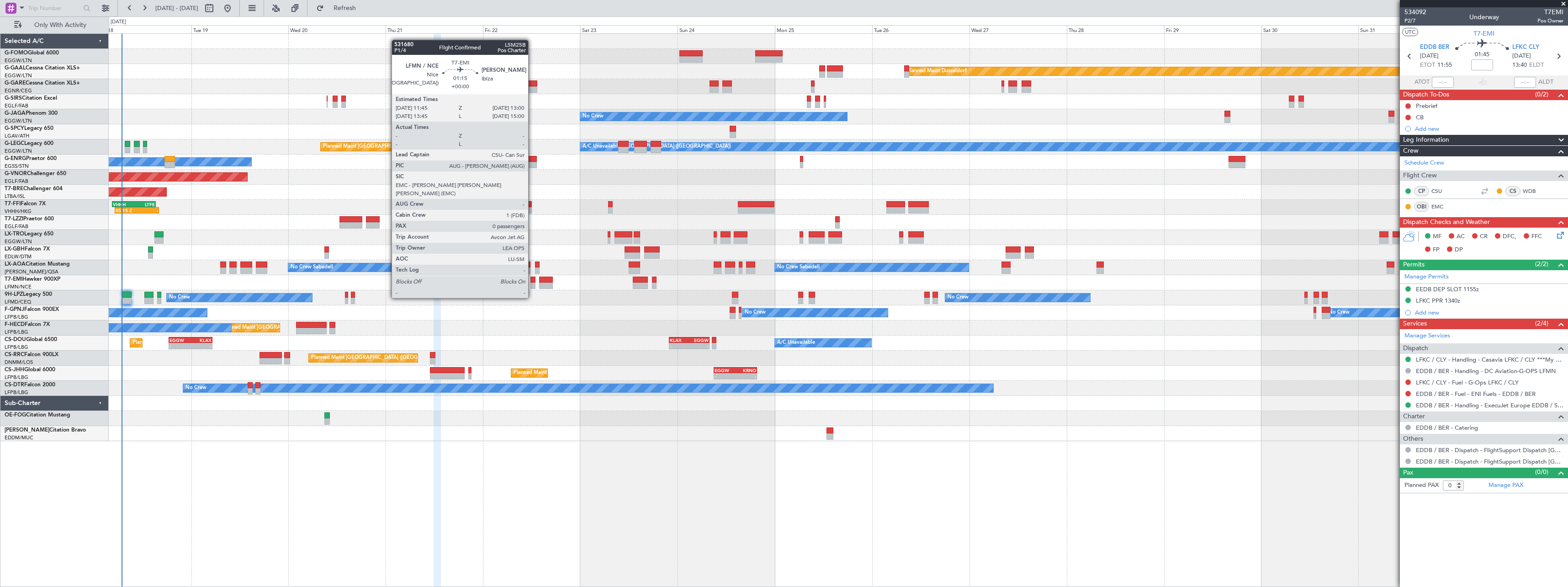
click at [532, 281] on div at bounding box center [533, 279] width 5 height 7
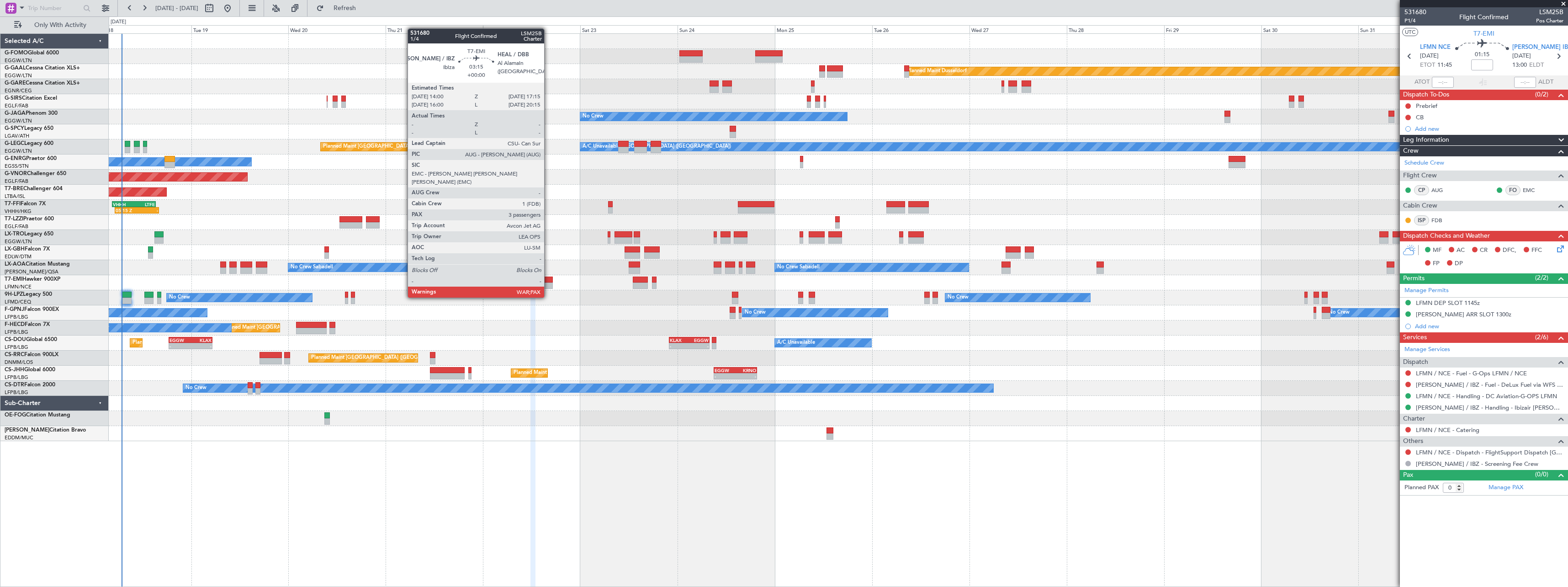
click at [548, 280] on div at bounding box center [546, 279] width 13 height 7
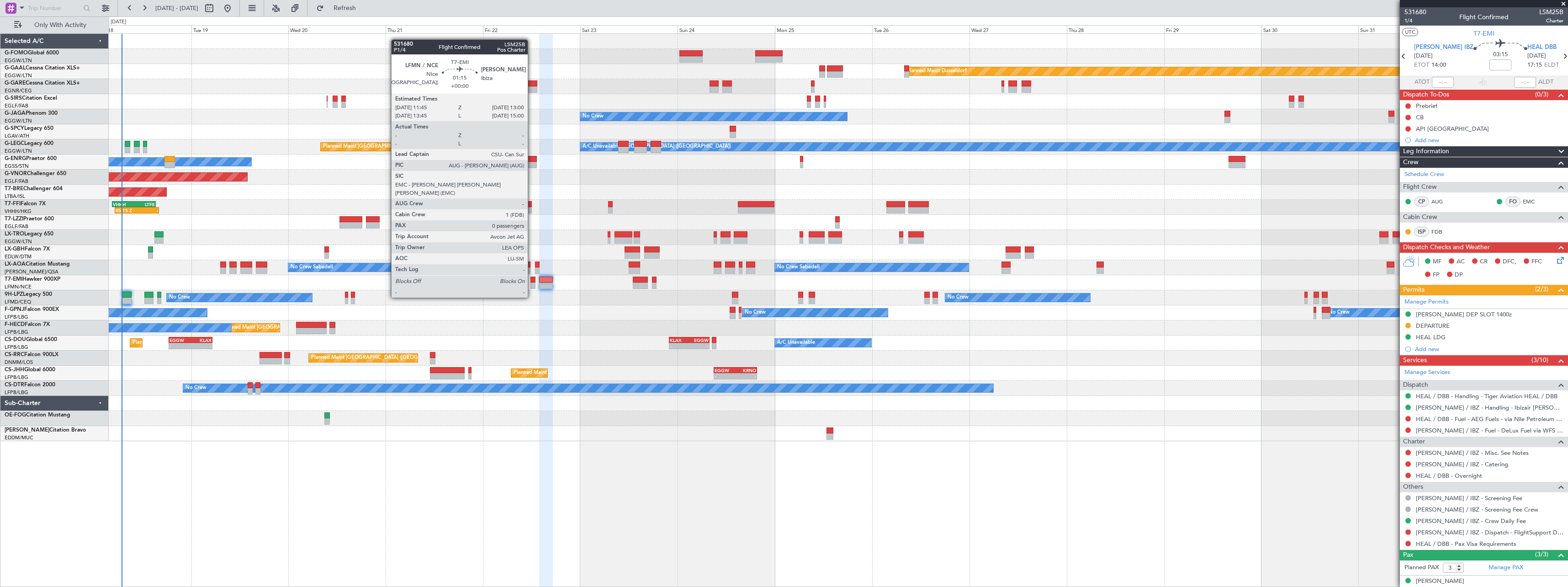
click at [532, 280] on div at bounding box center [533, 279] width 5 height 7
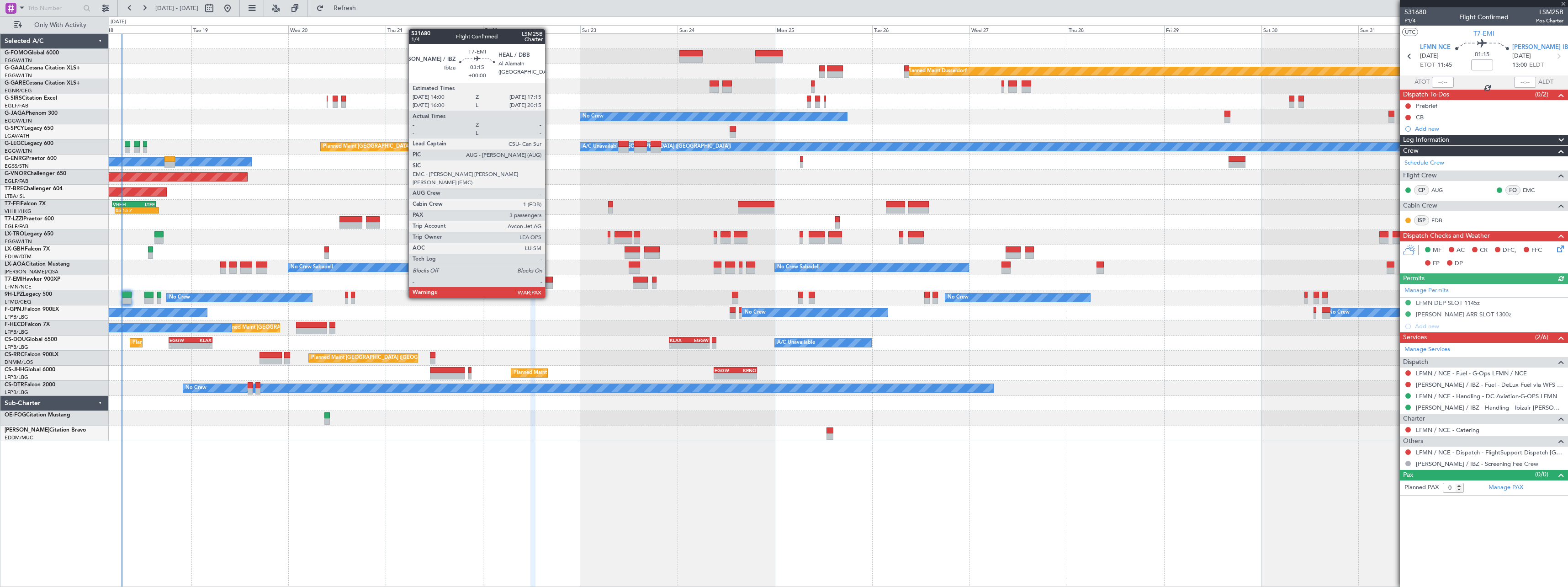
click at [549, 281] on div at bounding box center [546, 279] width 13 height 7
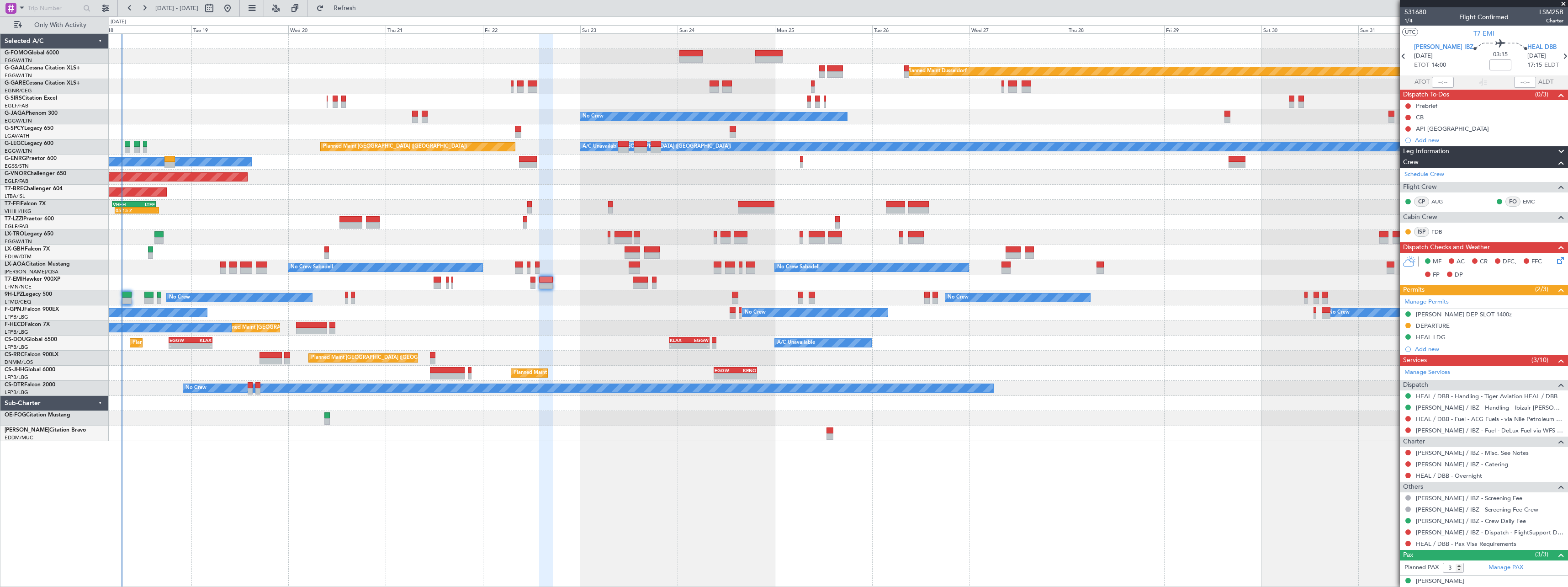
click at [1563, 3] on span at bounding box center [1563, 4] width 9 height 9
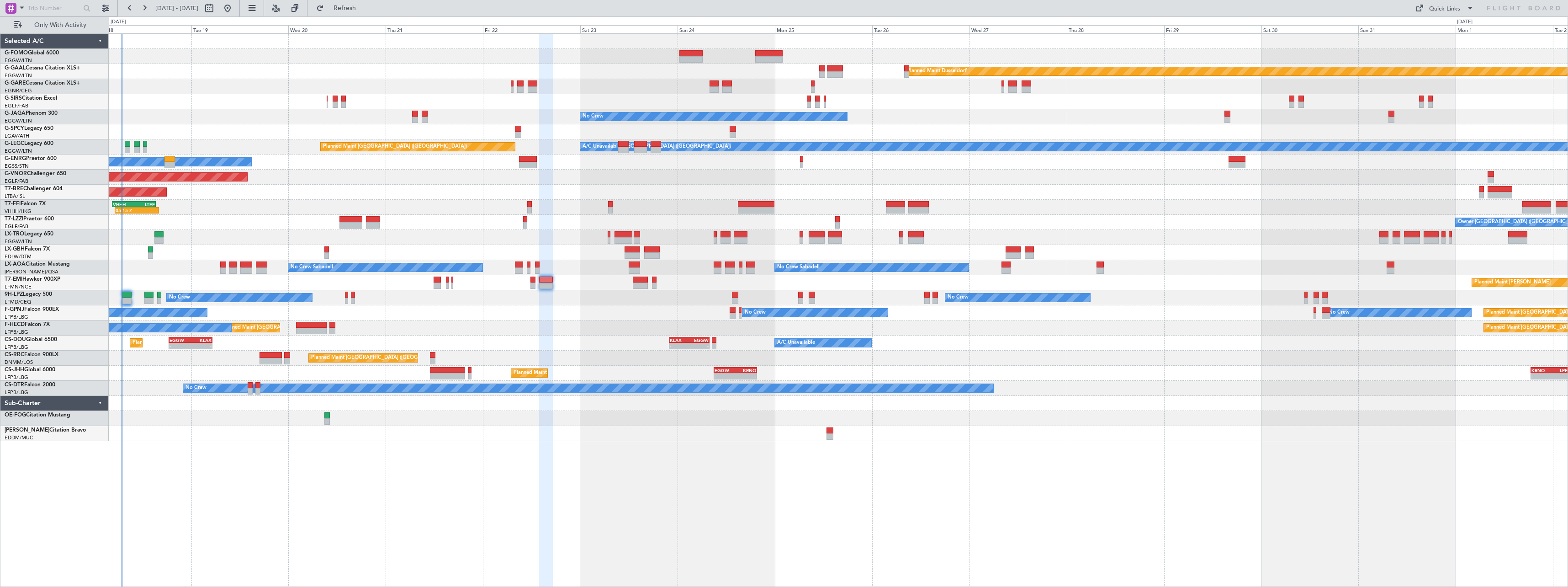
type input "0"
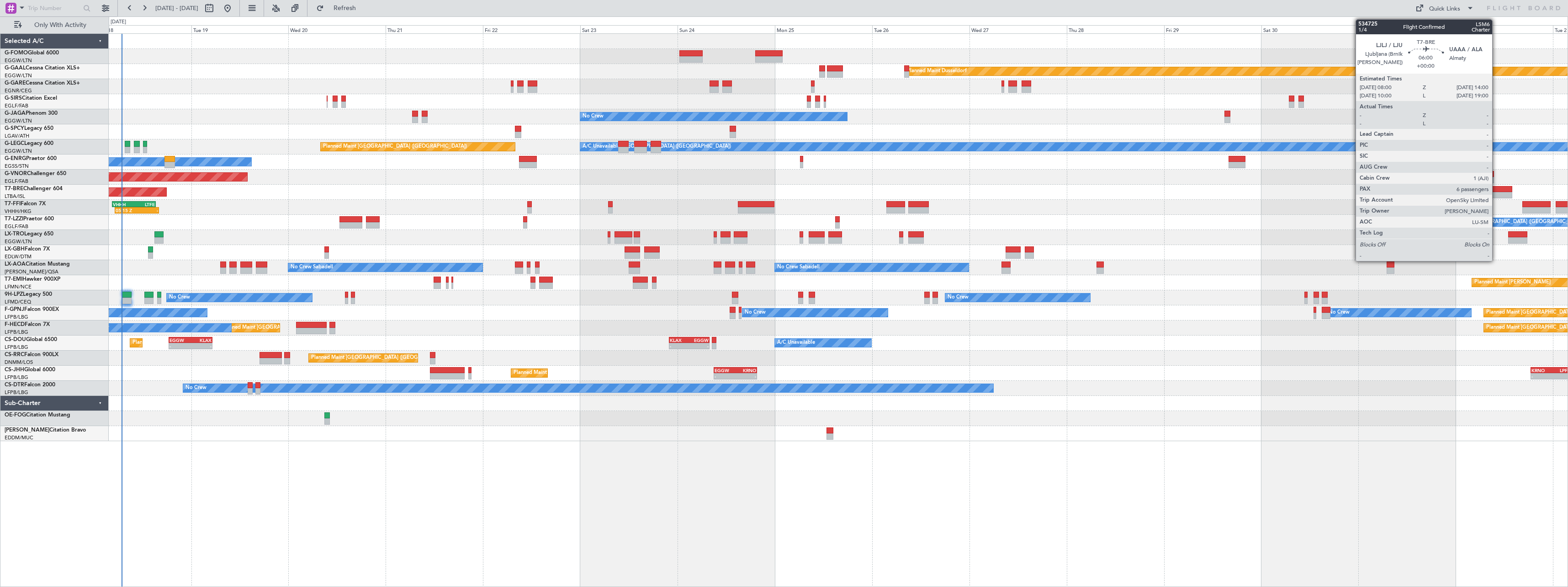
click at [1496, 190] on div at bounding box center [1500, 189] width 25 height 7
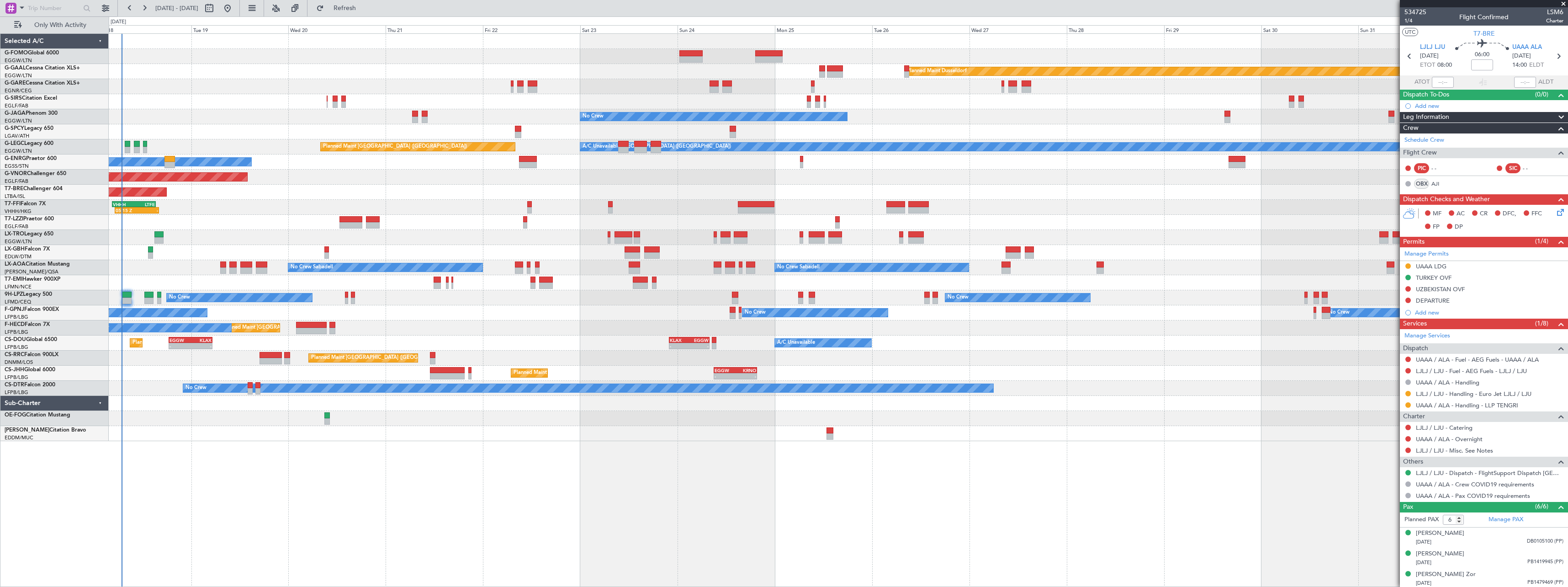
click at [1564, 5] on span at bounding box center [1563, 4] width 9 height 9
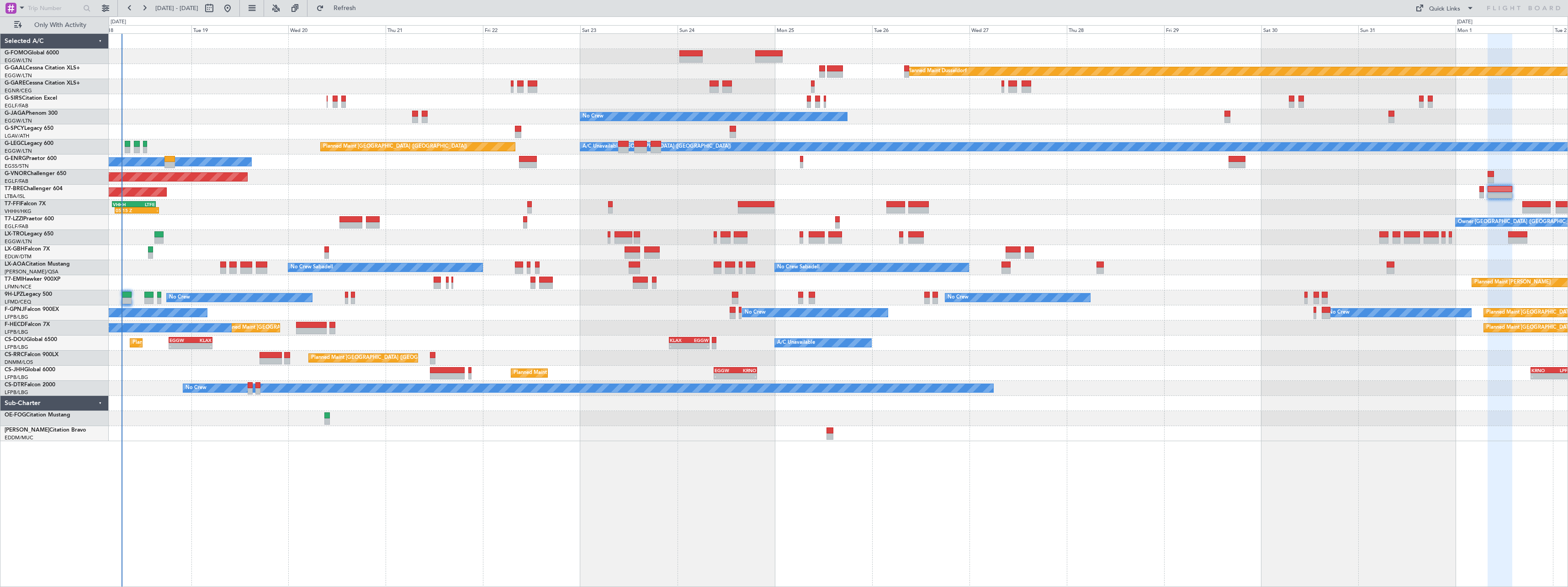
type input "0"
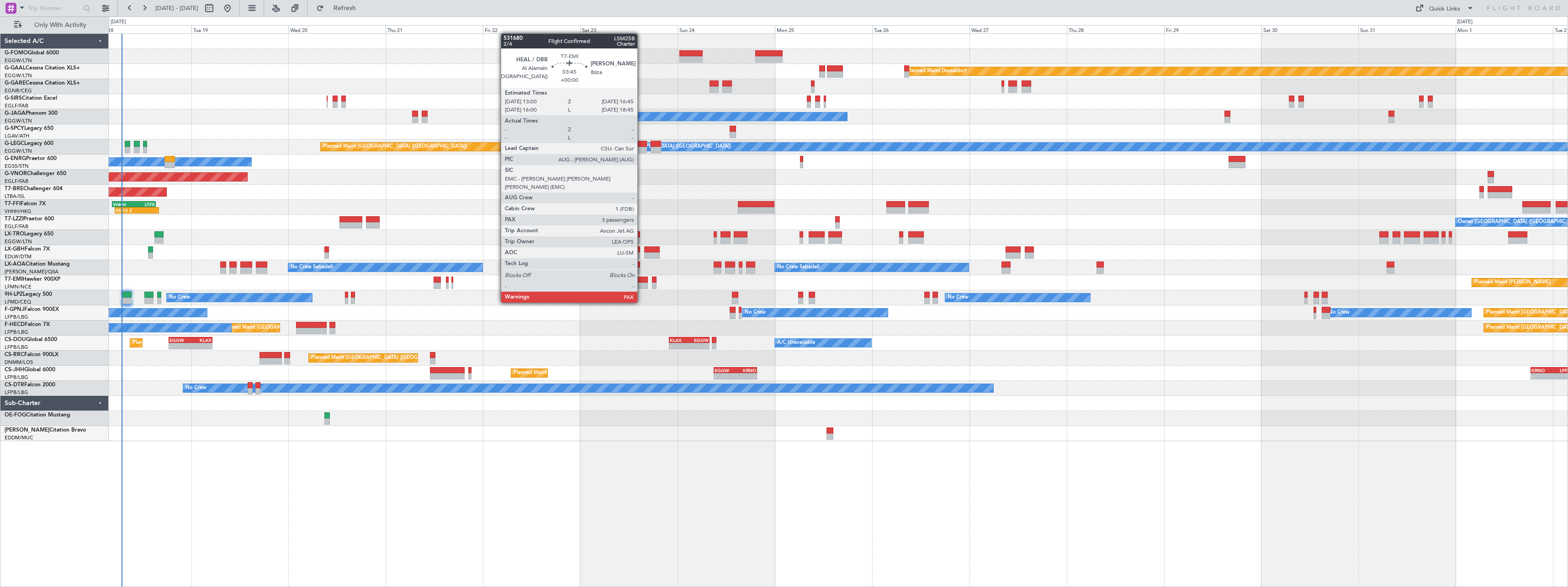
click at [642, 285] on div at bounding box center [641, 286] width 16 height 7
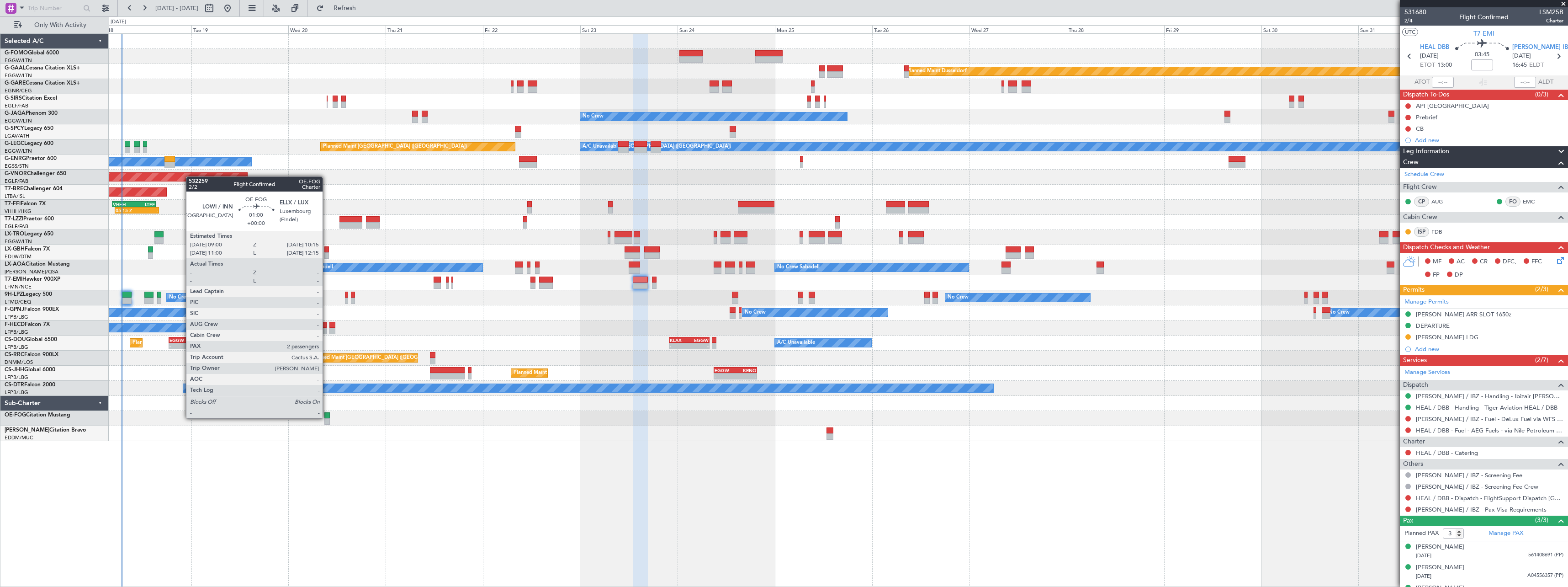
click at [327, 417] on div at bounding box center [327, 415] width 5 height 7
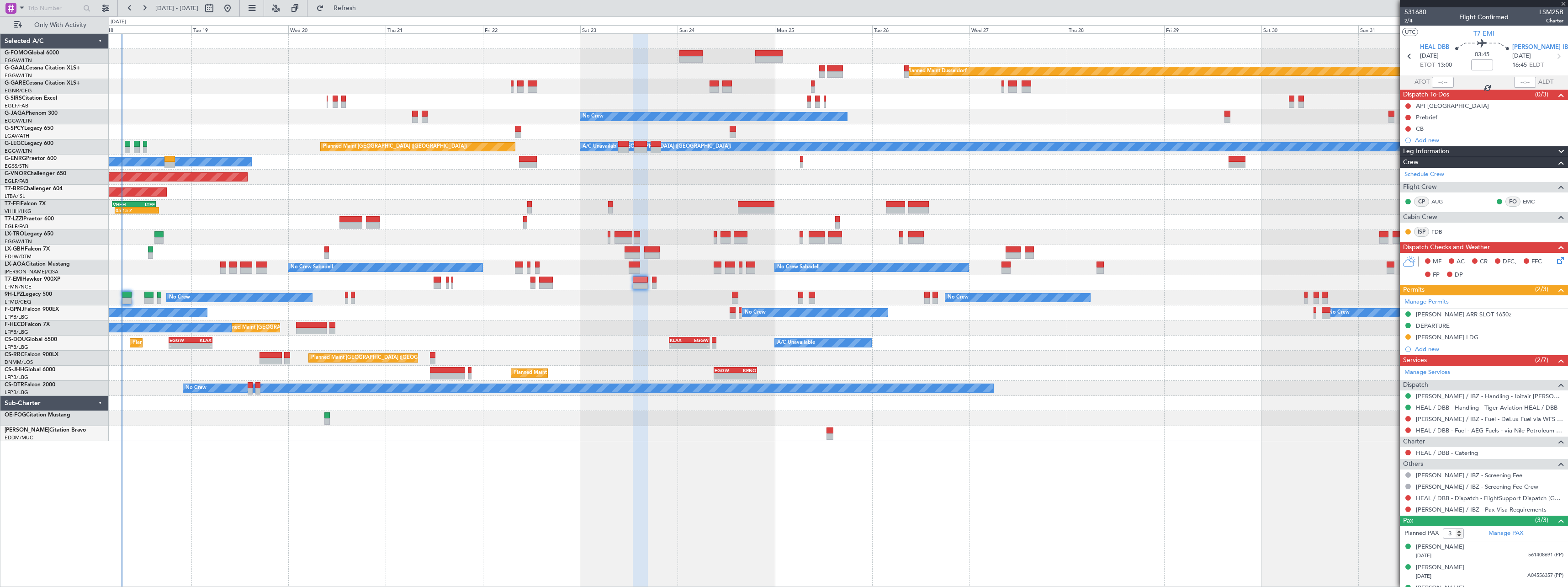
type input "2"
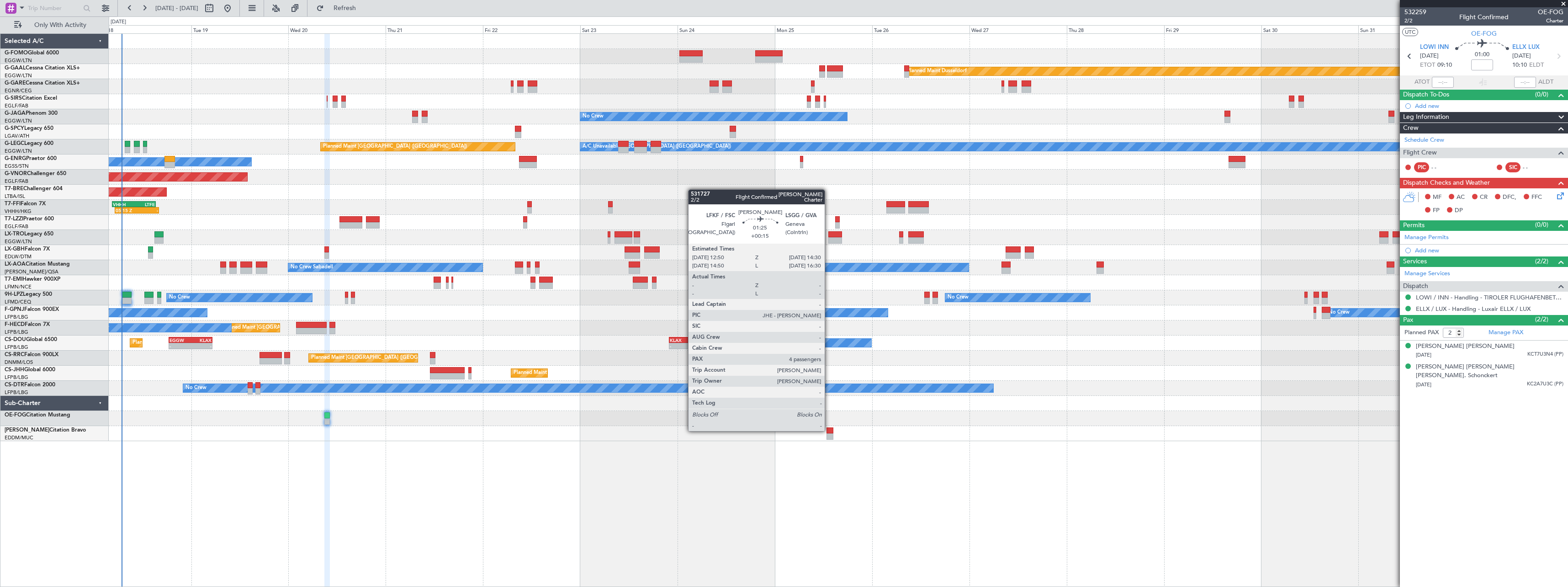
click at [829, 430] on div at bounding box center [830, 431] width 7 height 7
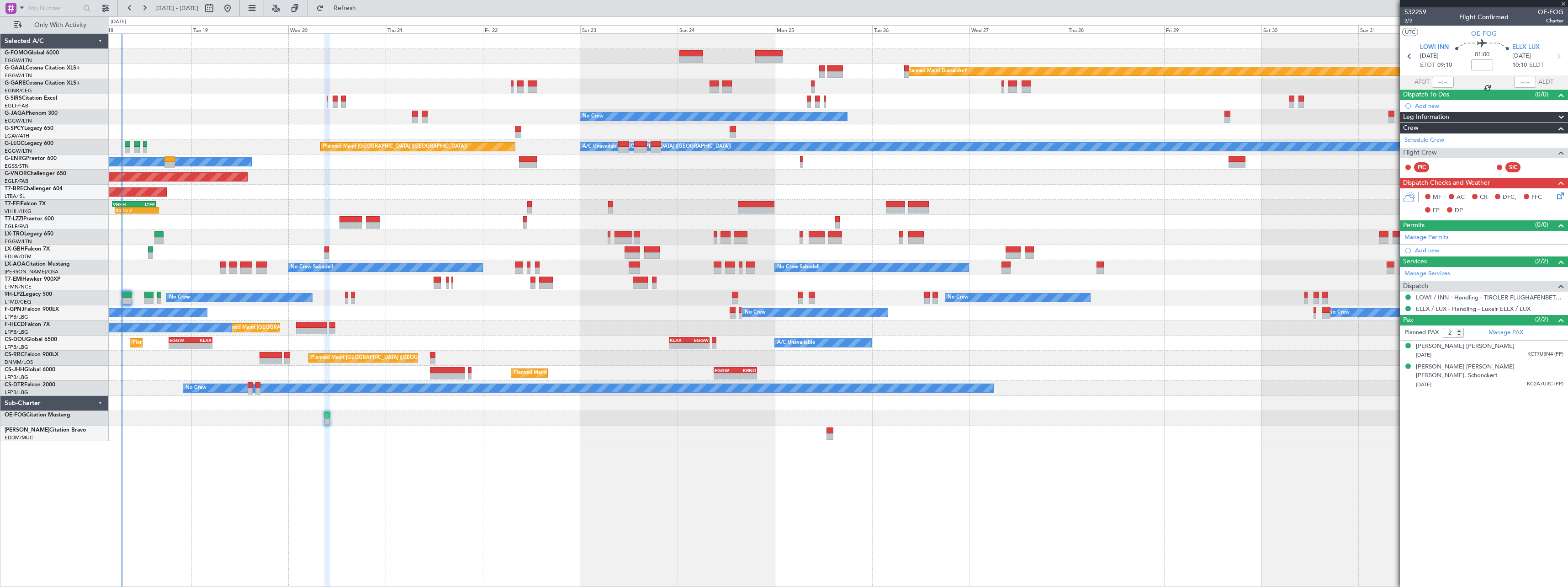
type input "+00:15"
type input "4"
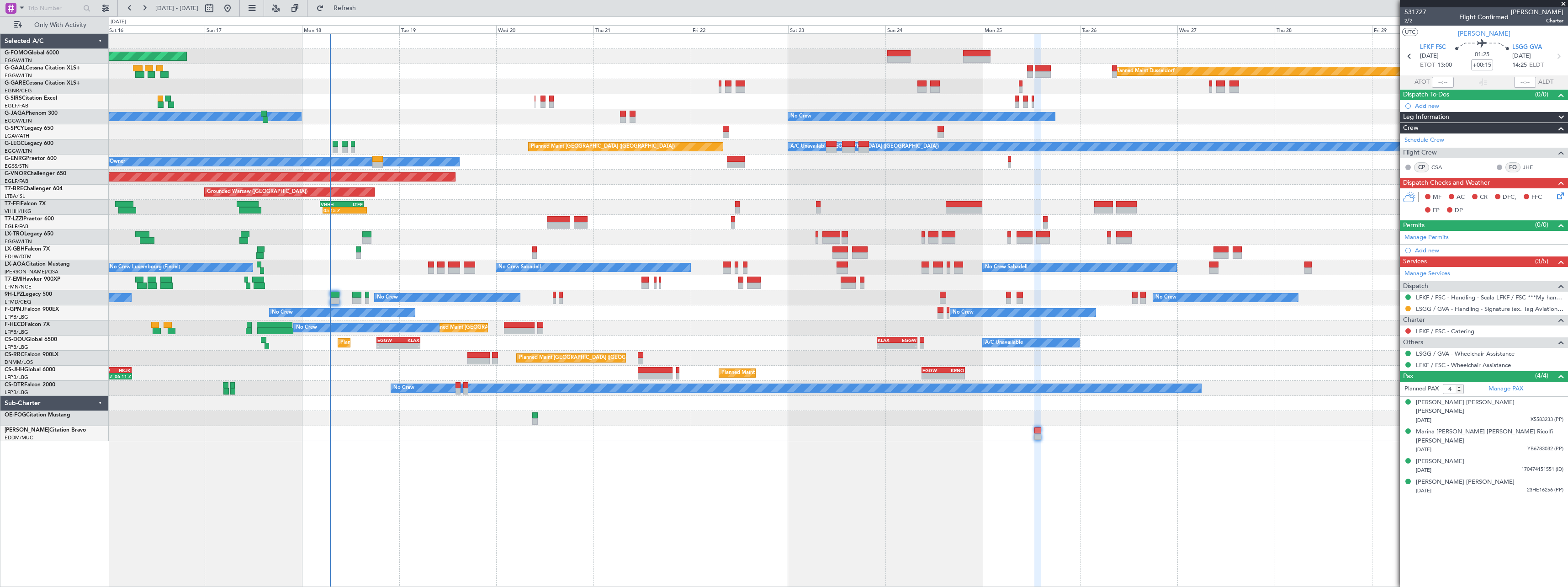
click at [548, 494] on div "Planned Maint Windsor Locks (Bradley Intl) Planned Maint Dusseldorf Planned Mai…" at bounding box center [838, 310] width 1459 height 554
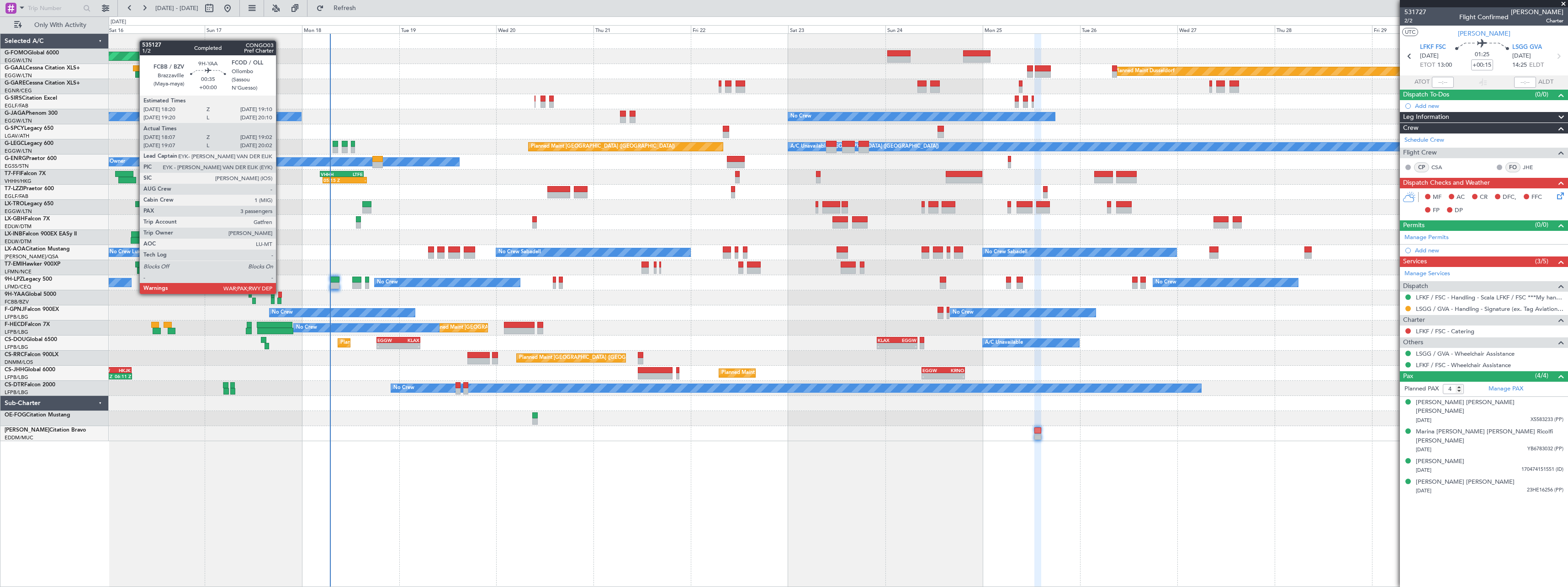
click at [280, 293] on div at bounding box center [280, 295] width 4 height 7
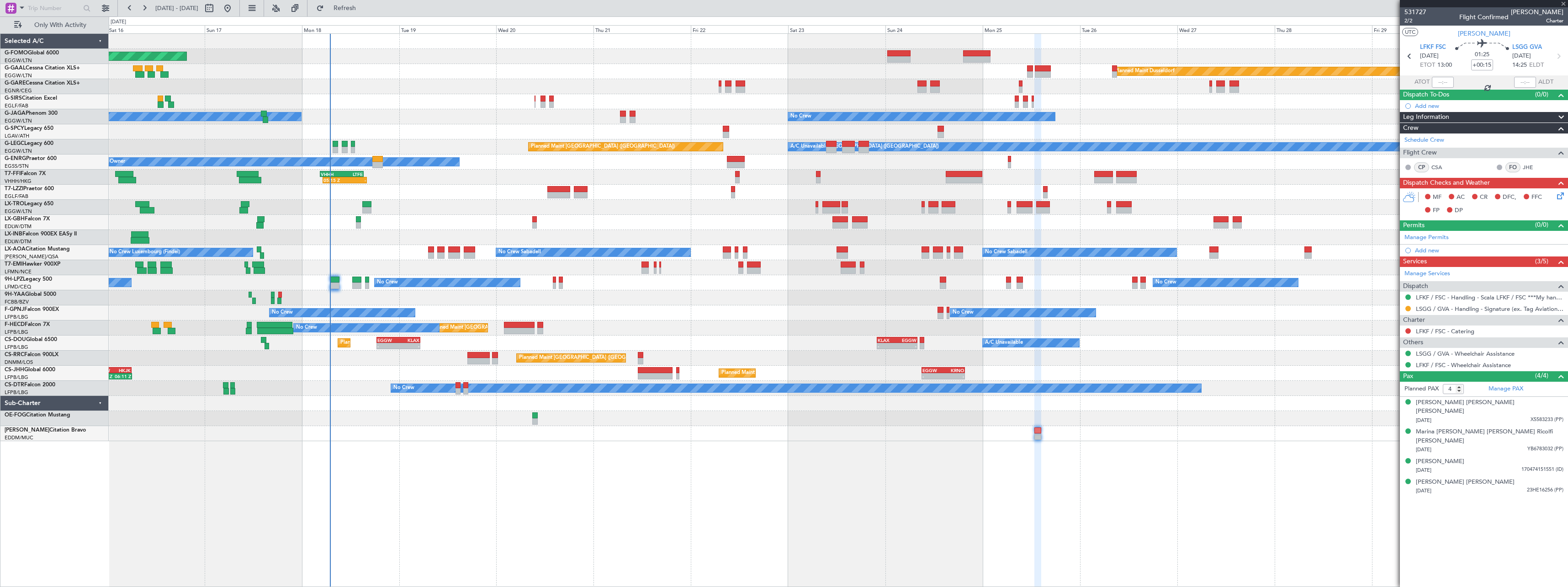
type input "18:17"
type input "18:57"
type input "3"
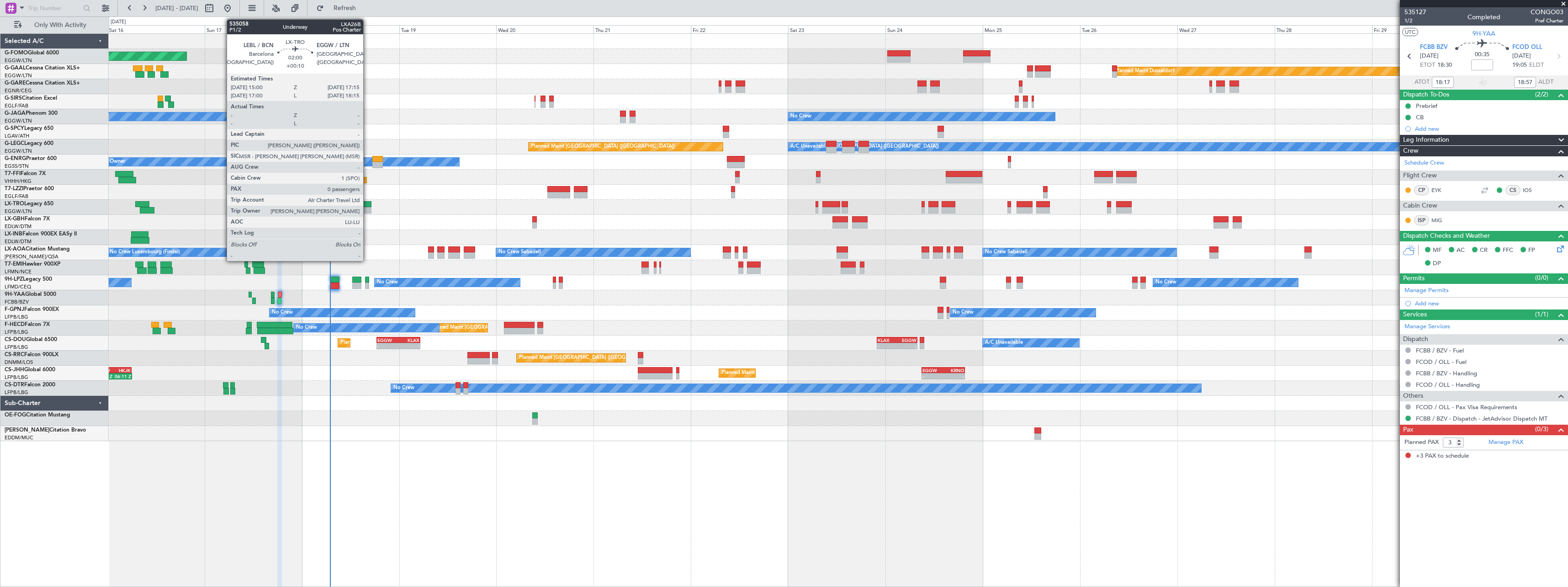
click at [367, 205] on div at bounding box center [366, 204] width 9 height 7
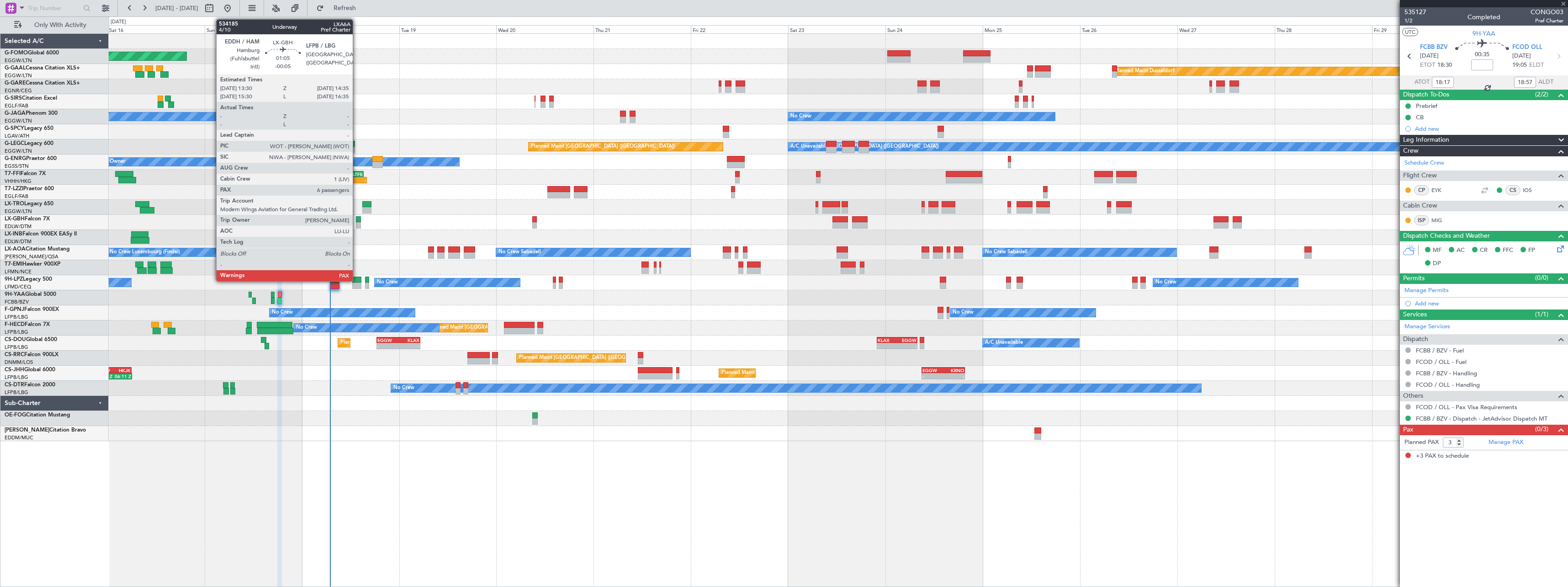
type input "+00:10"
type input "0"
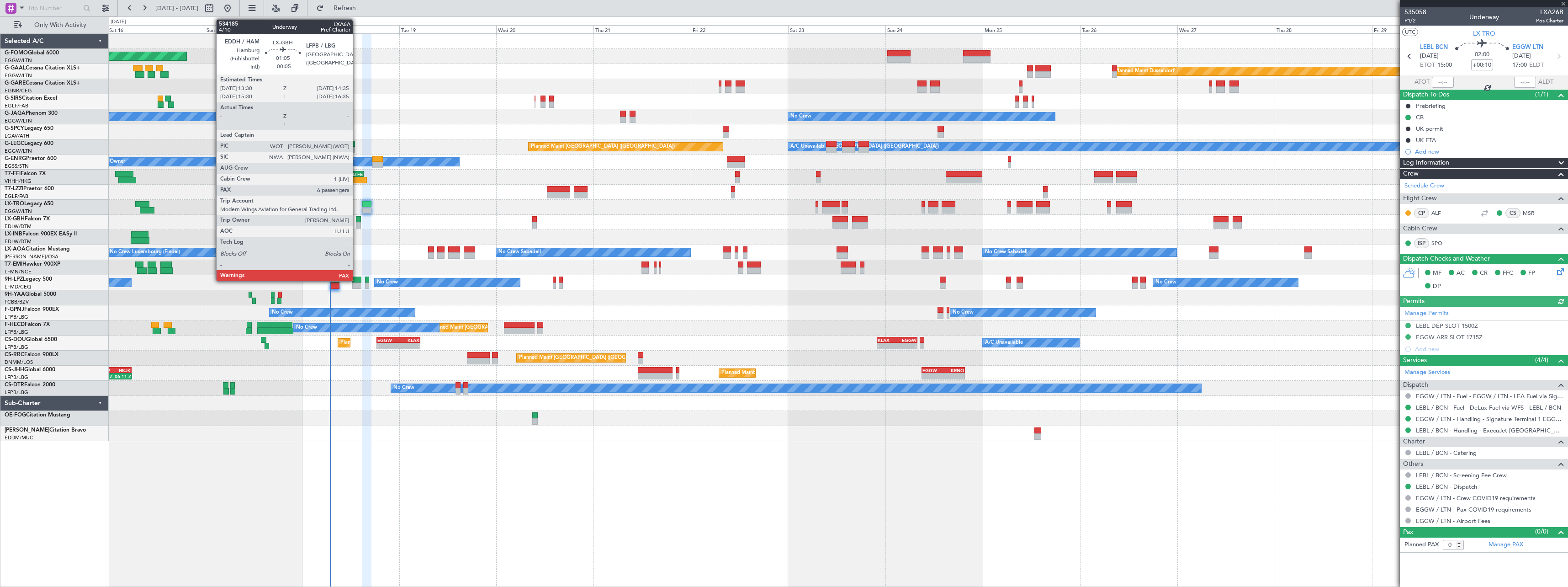
click at [357, 218] on div at bounding box center [359, 219] width 5 height 7
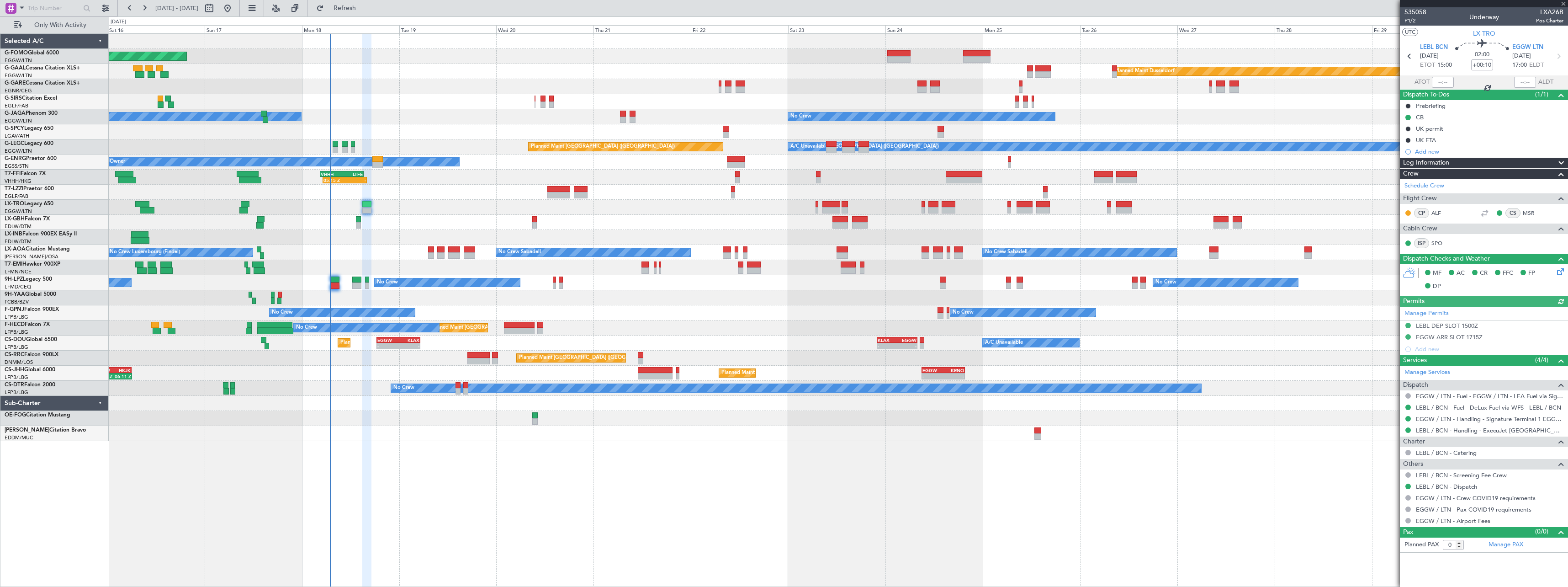
type input "-00:05"
type input "6"
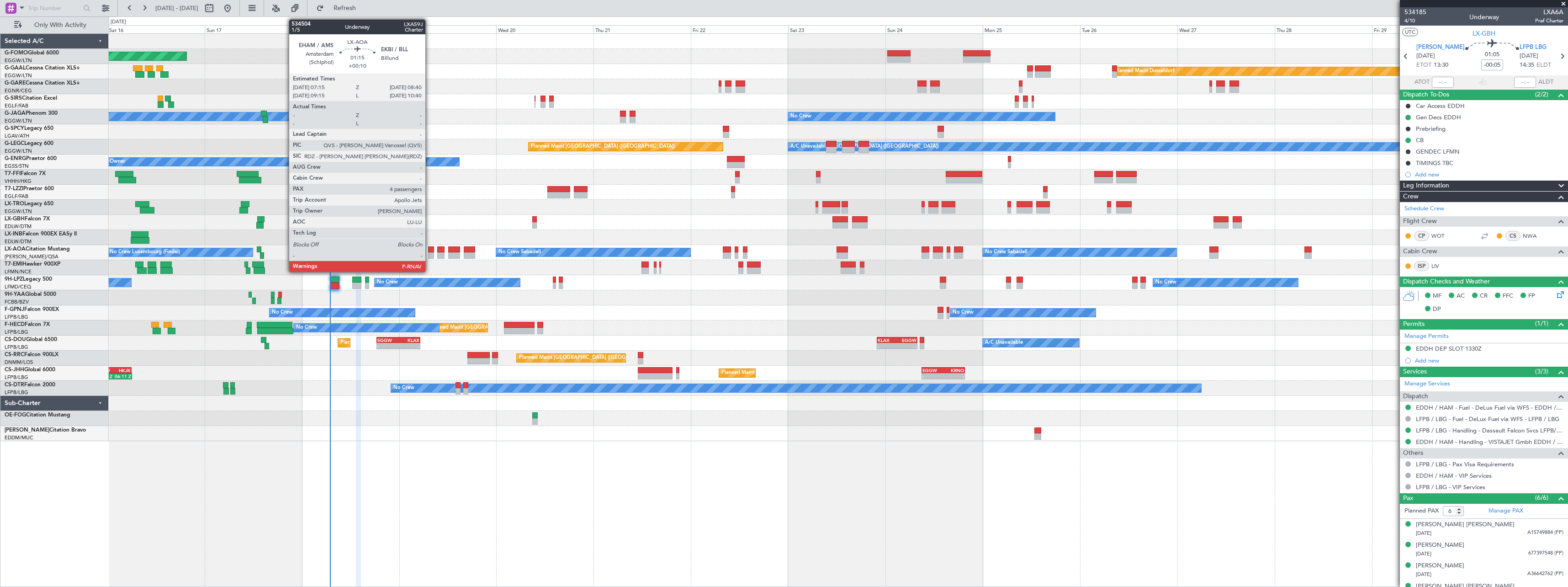
click at [430, 252] on div at bounding box center [431, 250] width 6 height 7
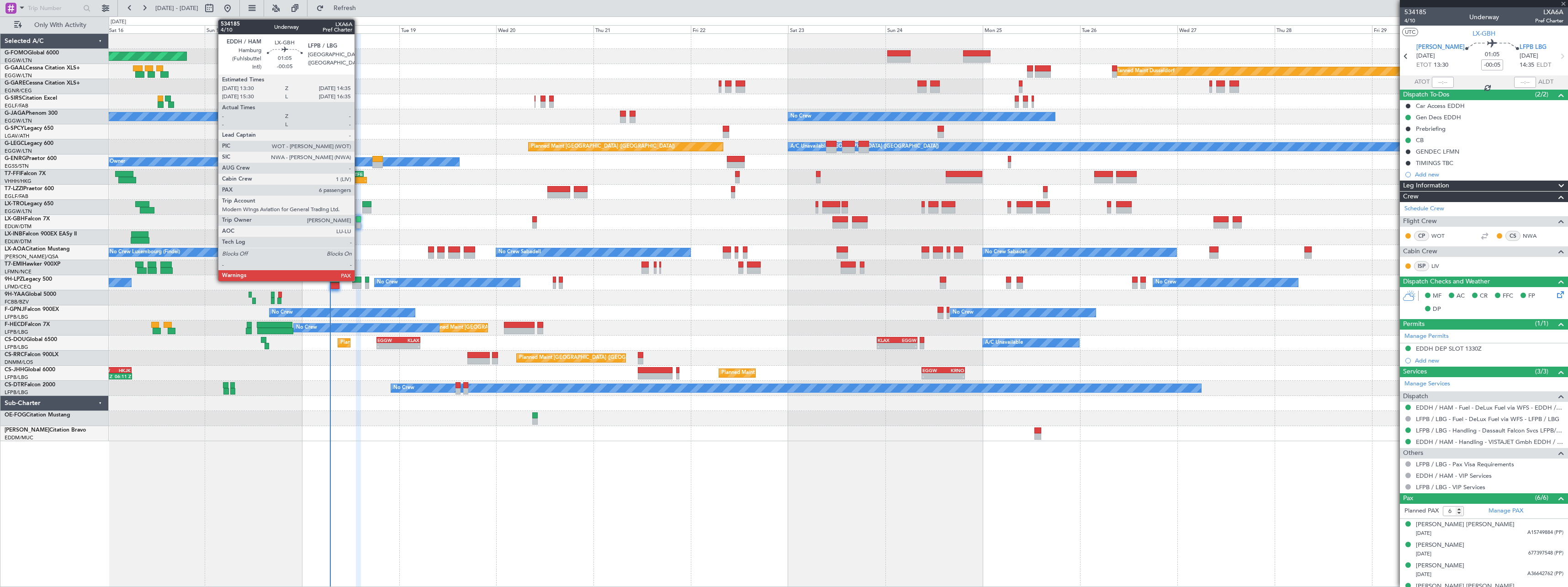
type input "+00:10"
type input "4"
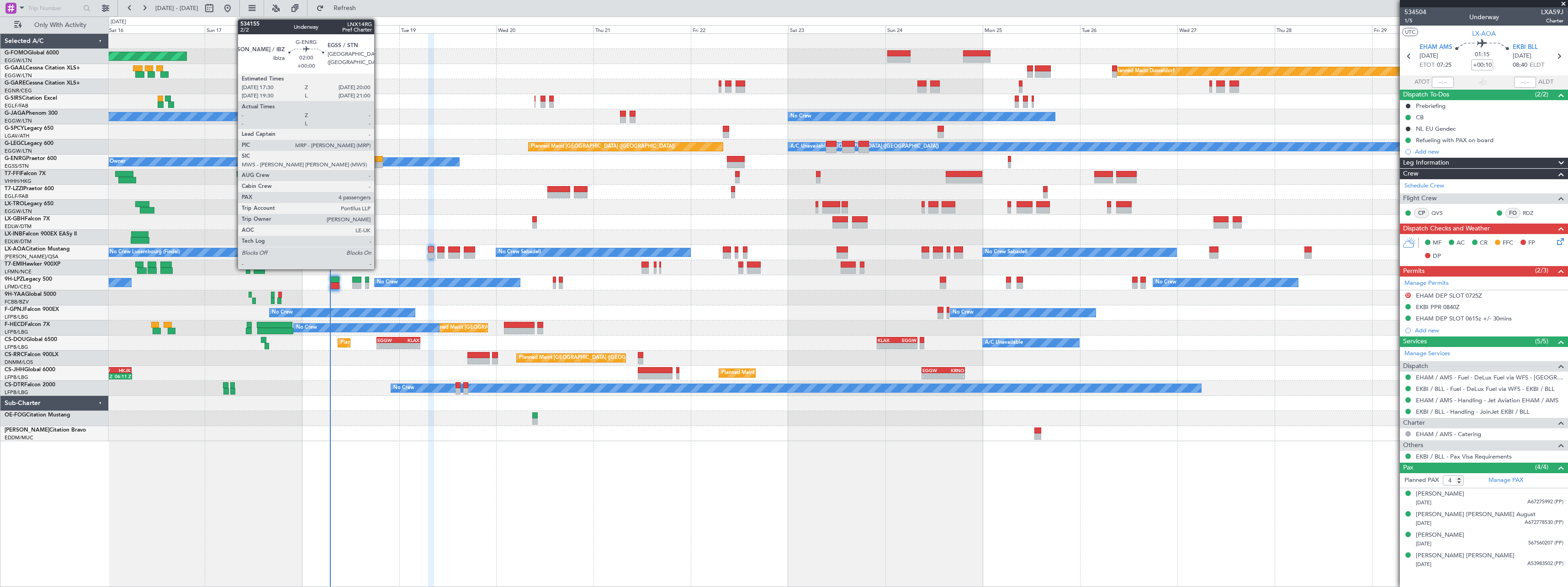
click at [378, 158] on div at bounding box center [377, 159] width 10 height 7
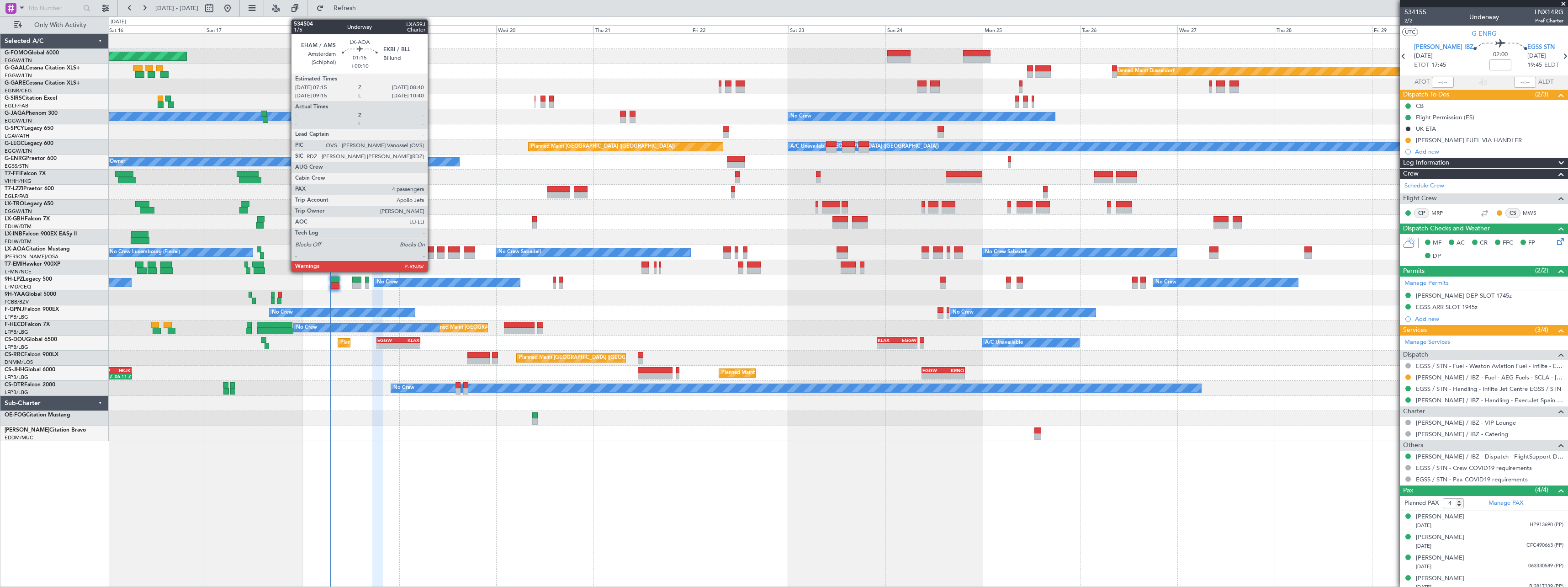
click at [432, 248] on div at bounding box center [431, 250] width 6 height 7
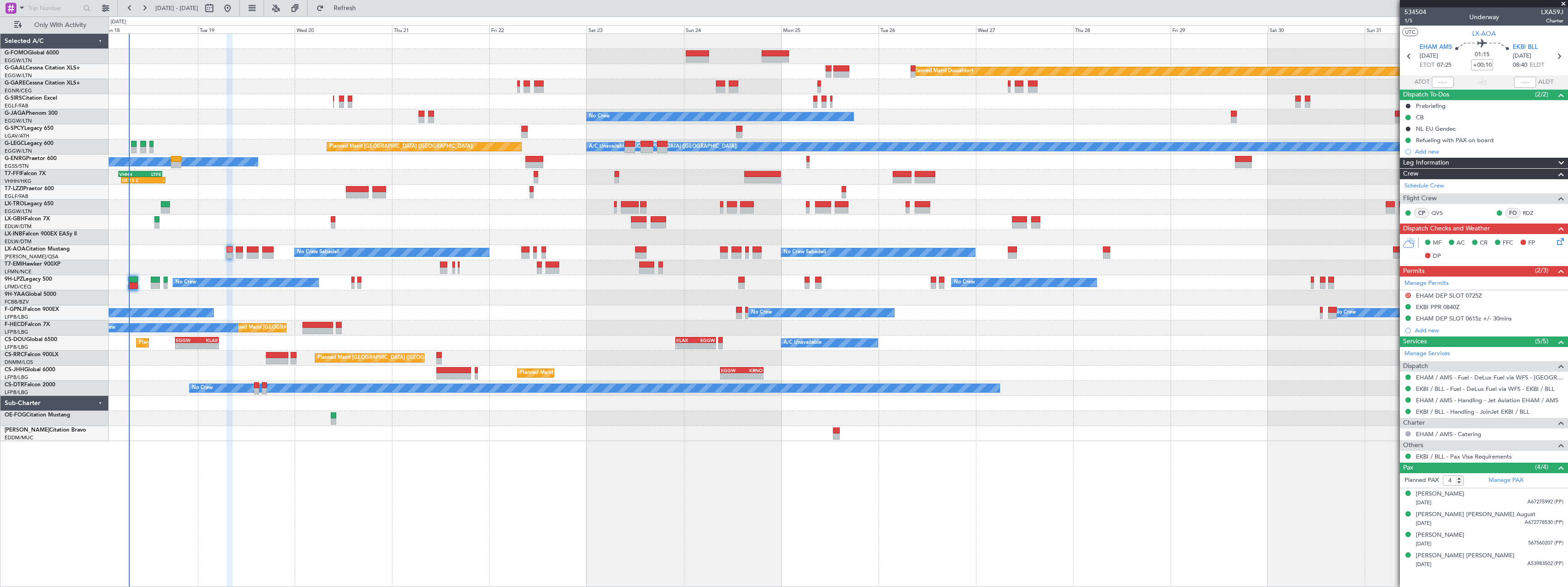
click at [421, 309] on div "Planned Maint Windsor Locks (Bradley Intl) Planned Maint Dusseldorf Planned Mai…" at bounding box center [838, 237] width 1459 height 407
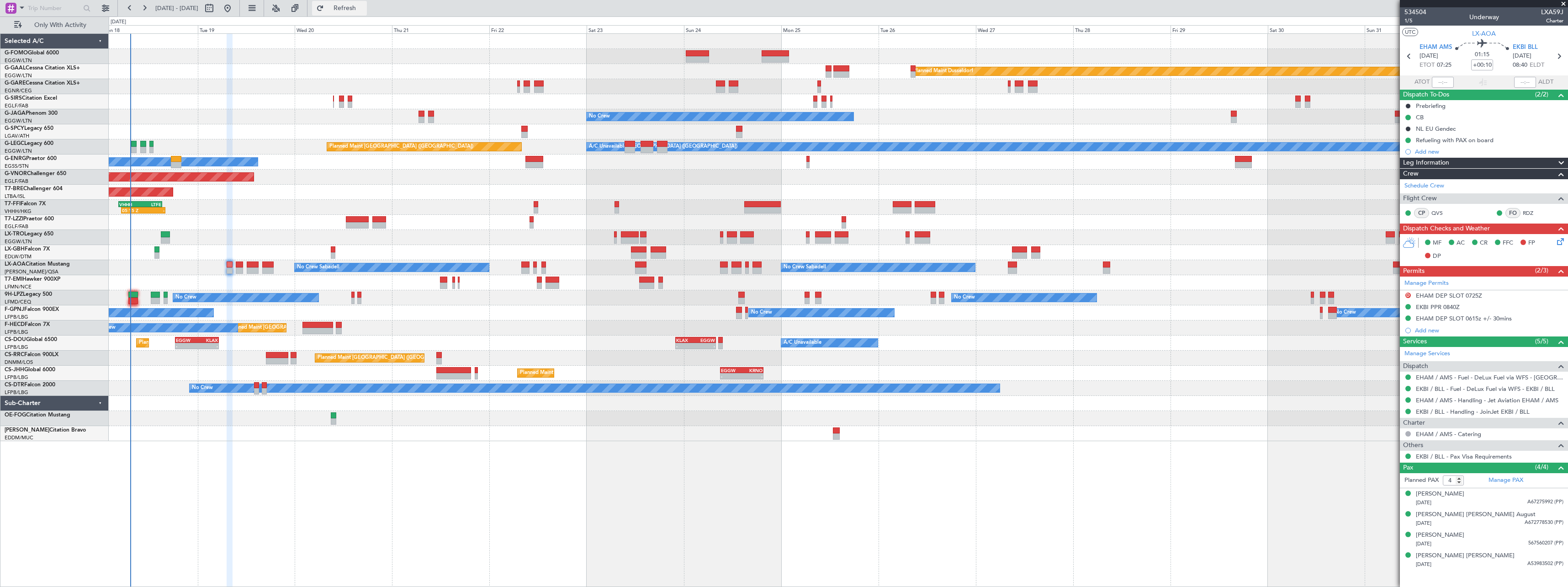
click at [364, 5] on span "Refresh" at bounding box center [345, 8] width 38 height 7
click at [367, 3] on button "Refresh" at bounding box center [340, 9] width 55 height 15
click at [364, 12] on span "Refresh" at bounding box center [345, 8] width 38 height 7
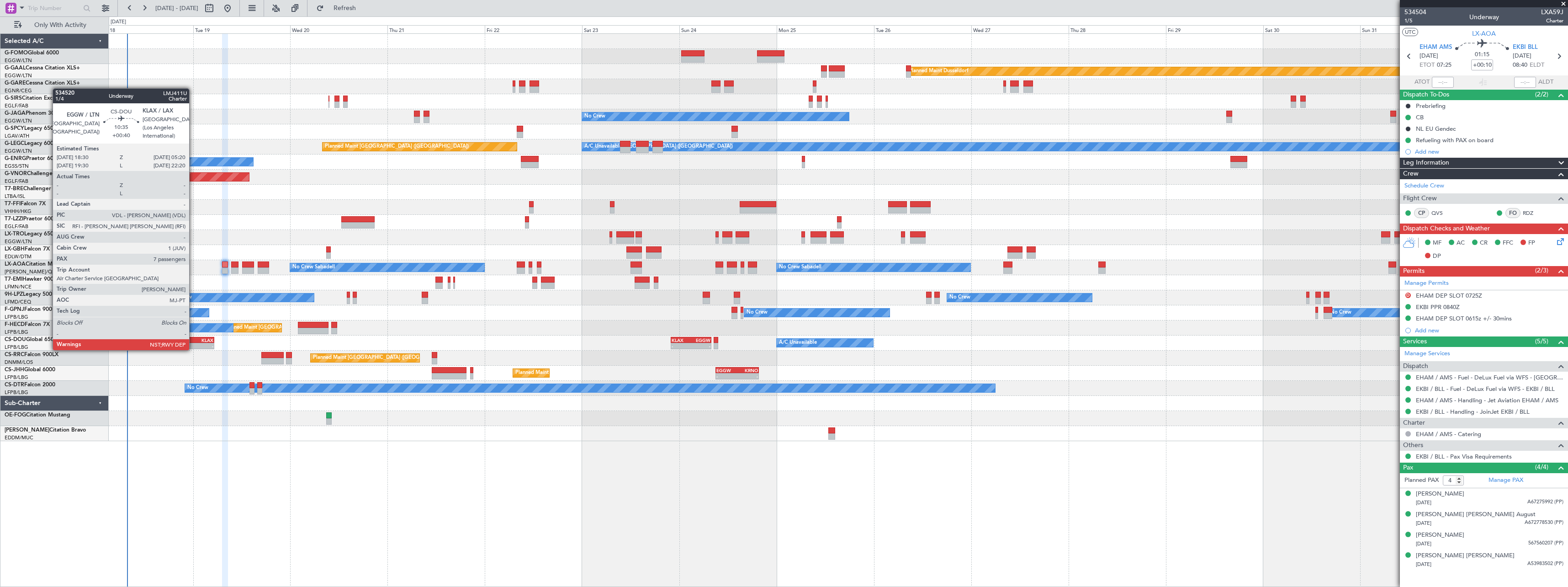
click at [193, 341] on div "KLAX" at bounding box center [203, 340] width 21 height 5
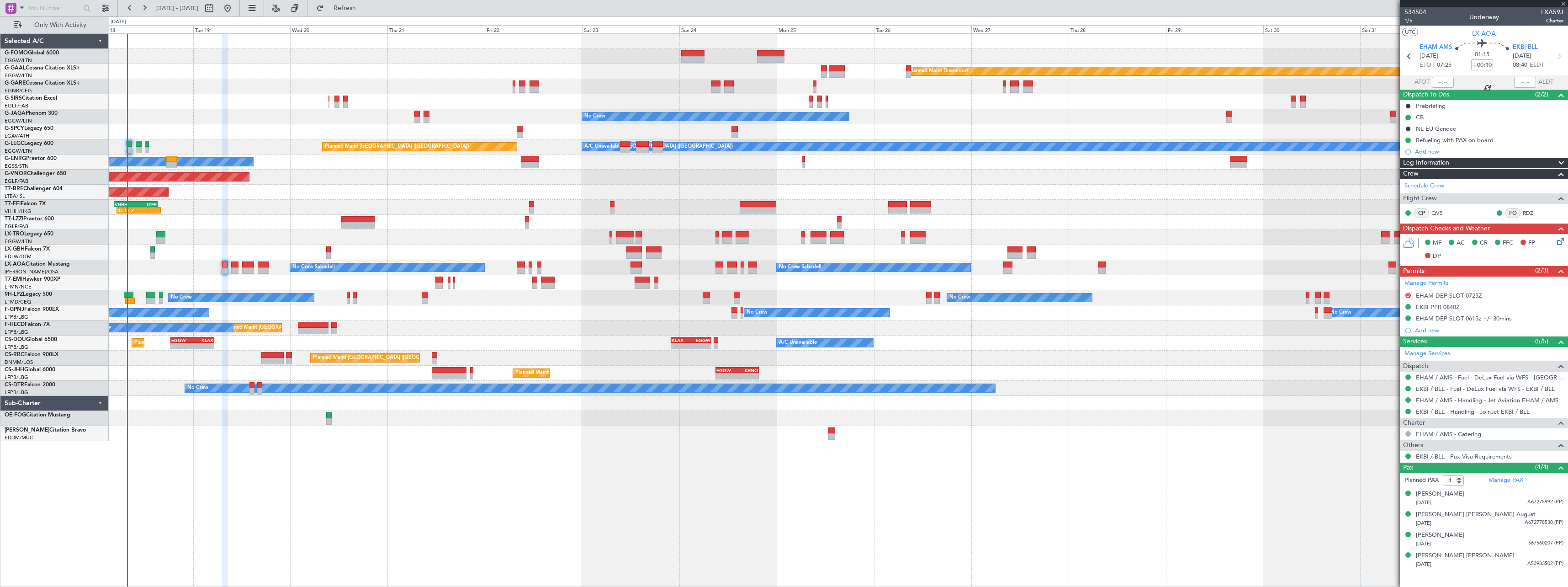
type input "+00:40"
type input "7"
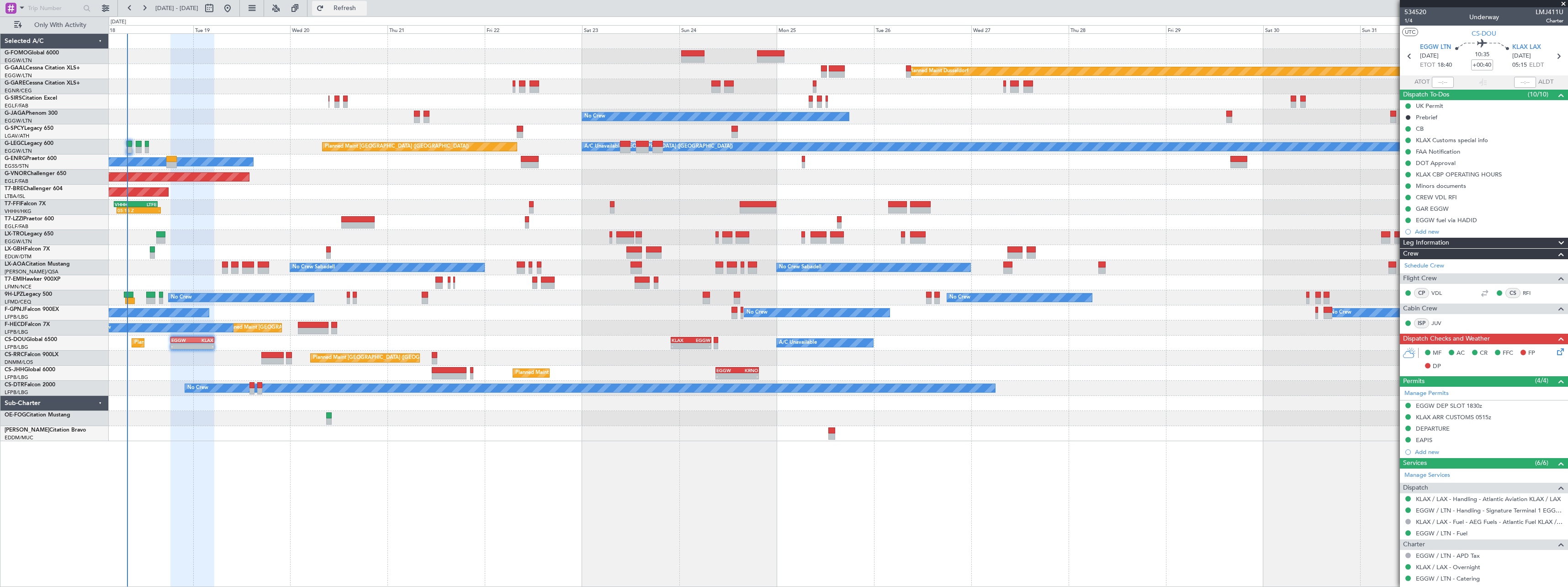
click at [364, 5] on span "Refresh" at bounding box center [345, 8] width 38 height 7
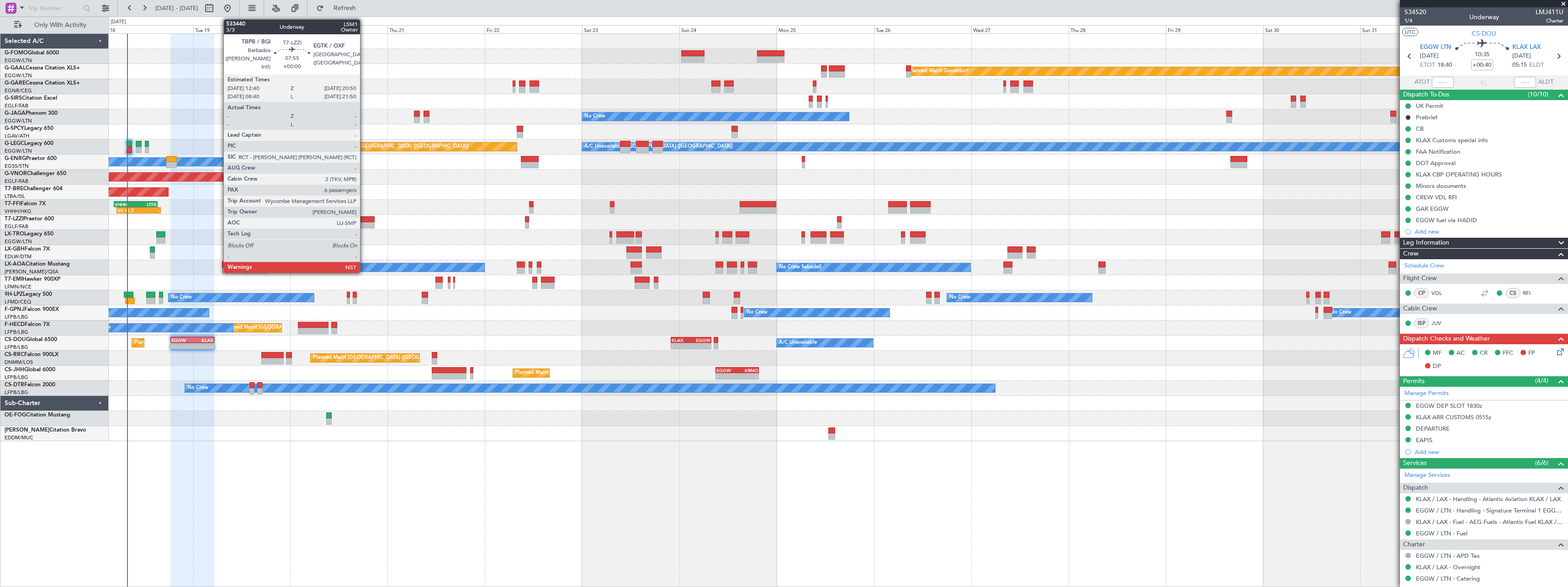
click at [364, 225] on div at bounding box center [358, 225] width 33 height 7
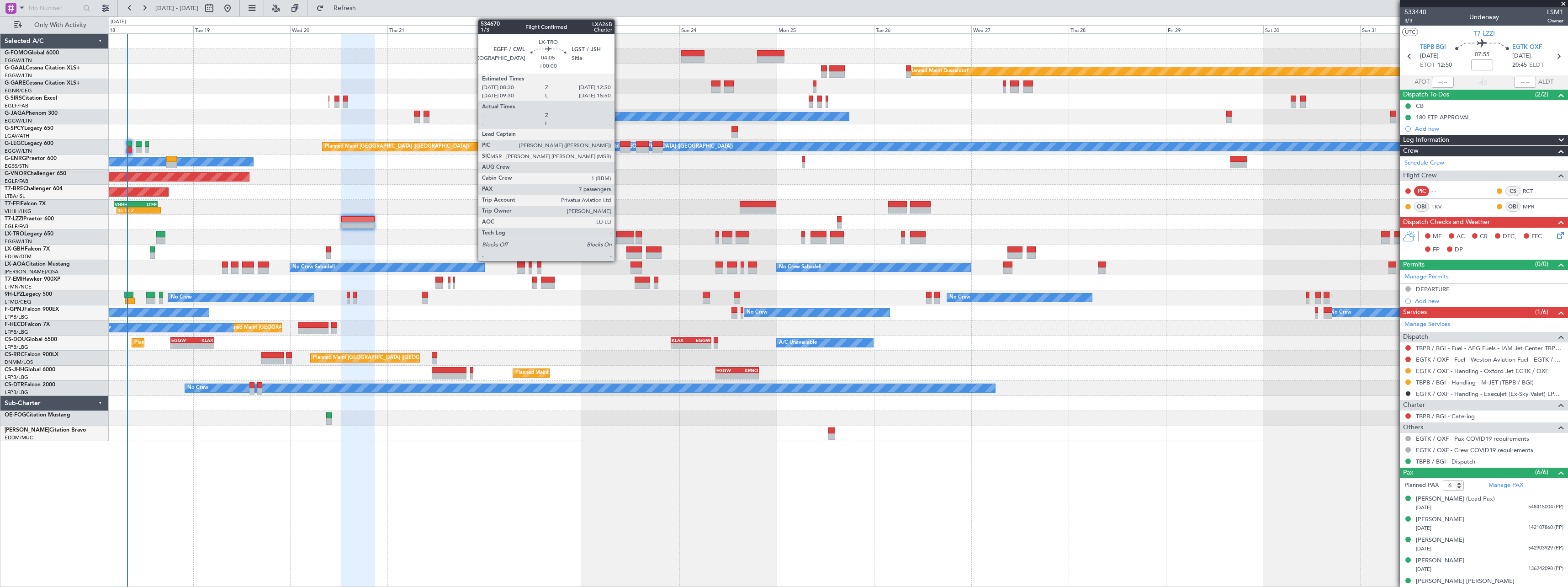
click at [618, 236] on div at bounding box center [625, 234] width 18 height 7
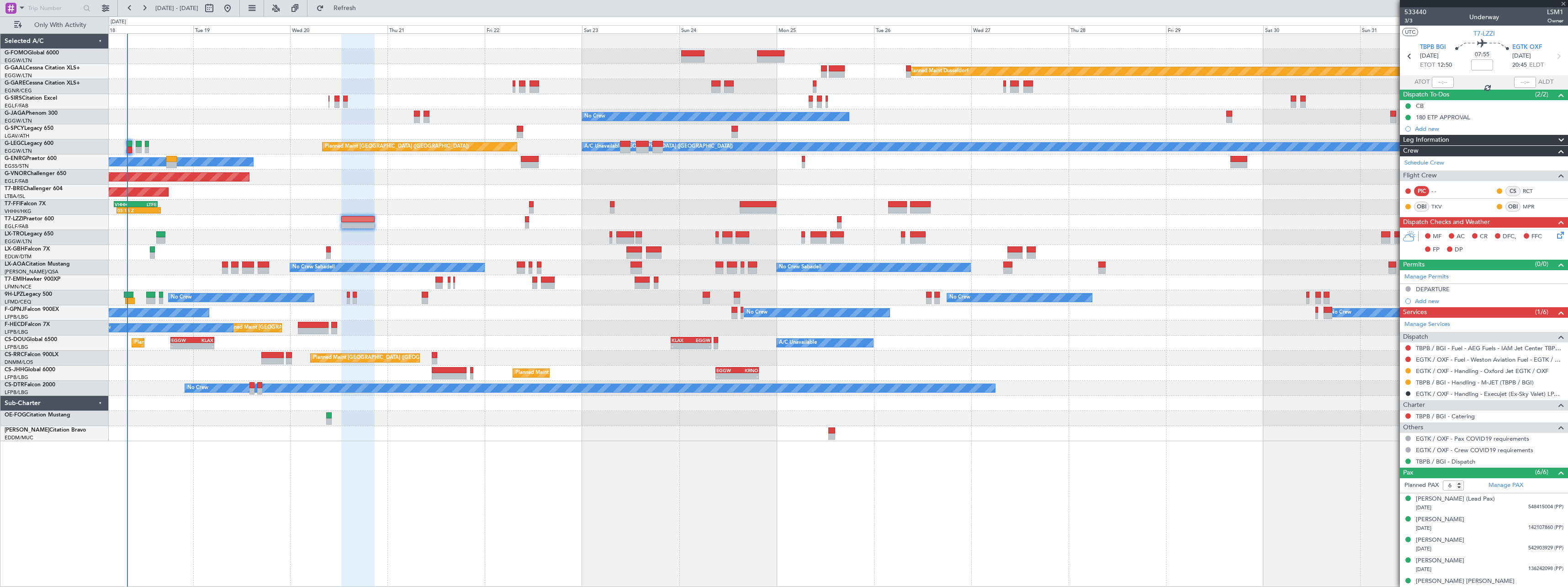
type input "7"
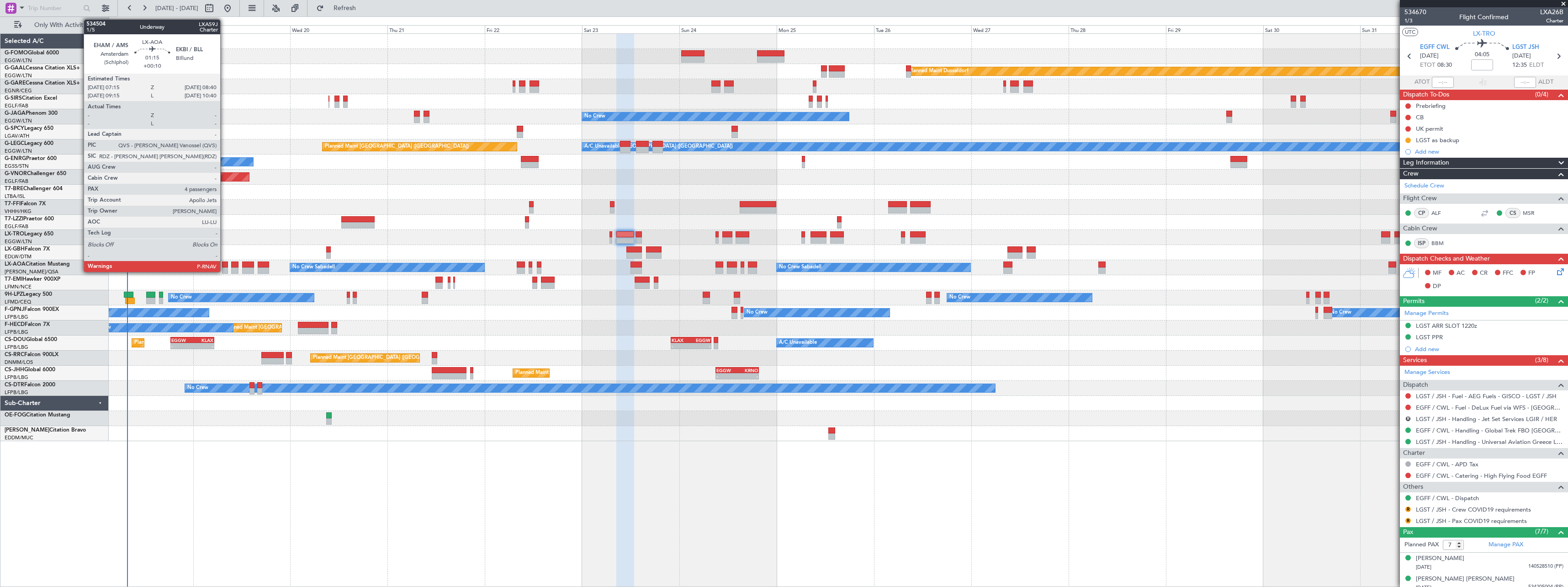
click at [225, 265] on div at bounding box center [225, 264] width 6 height 7
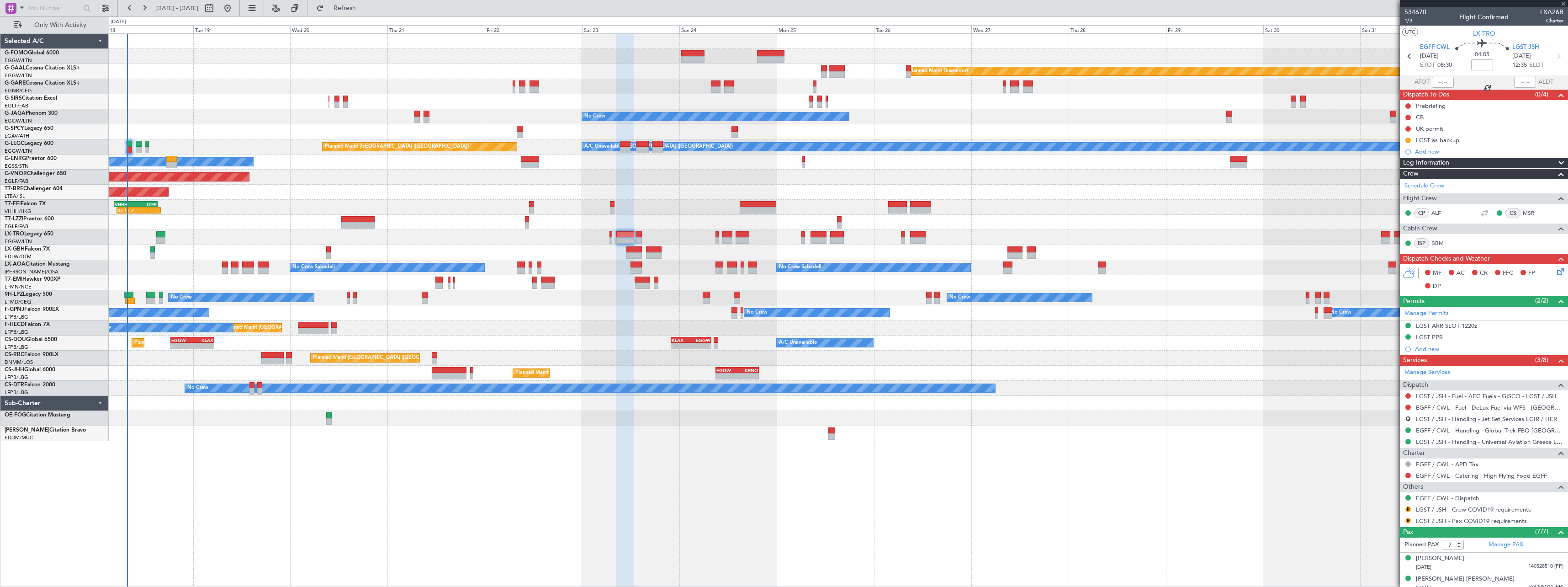
type input "+00:10"
type input "4"
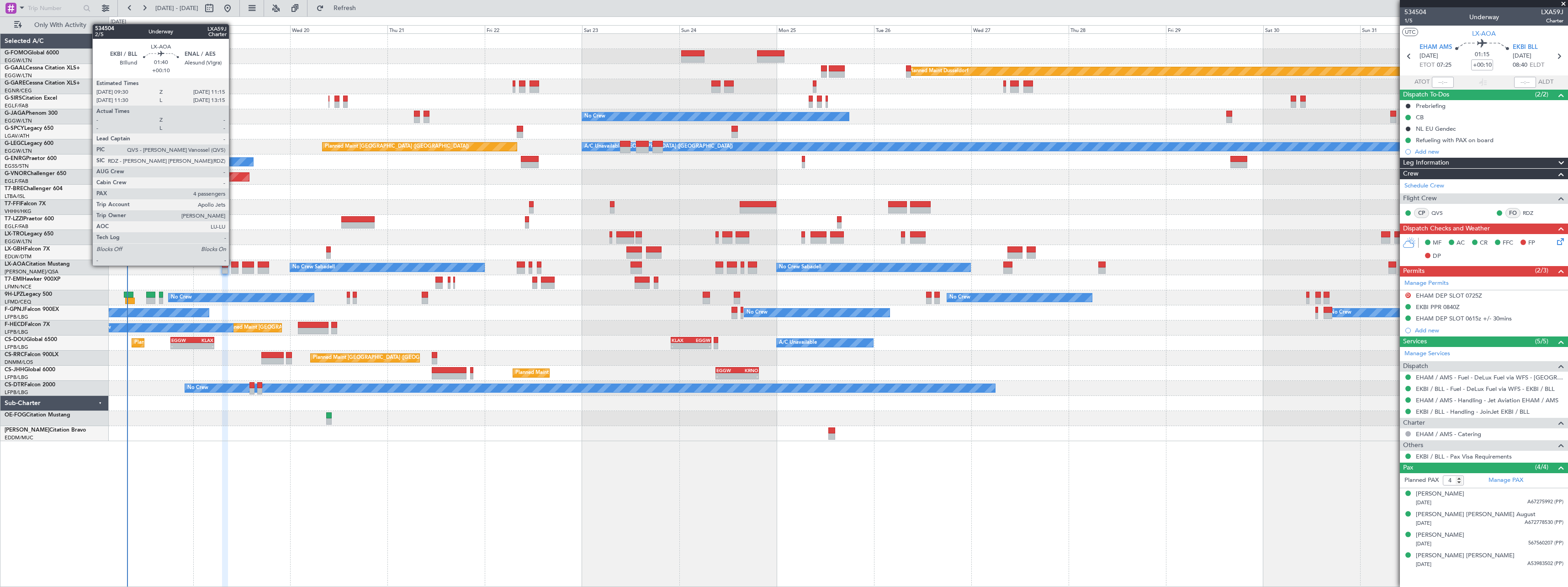
click at [233, 265] on div at bounding box center [235, 264] width 7 height 7
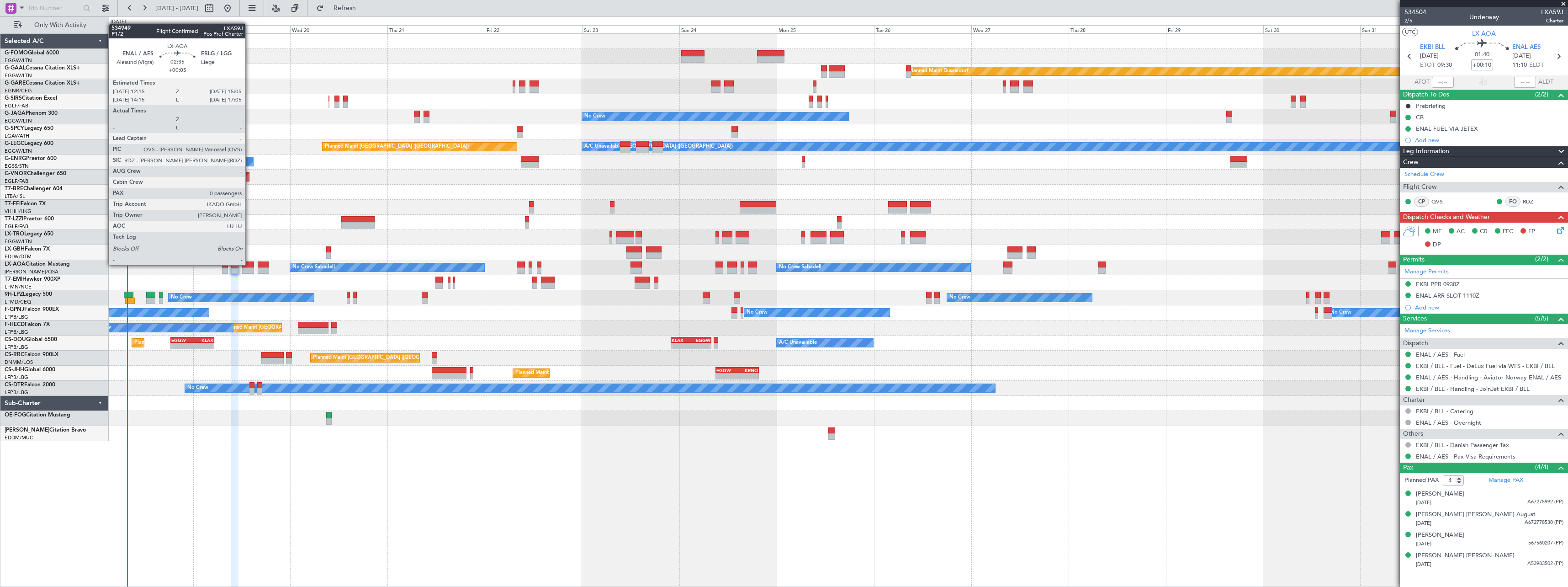
click at [250, 264] on div at bounding box center [248, 264] width 12 height 7
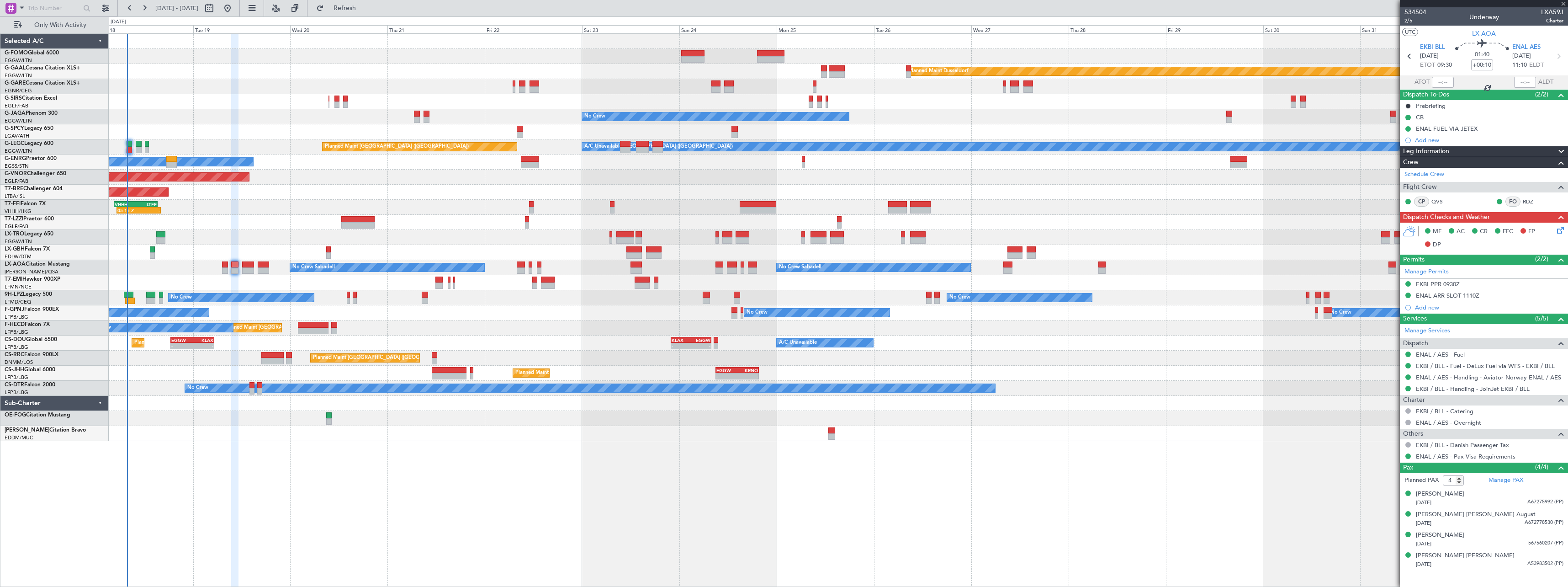
type input "+00:05"
type input "0"
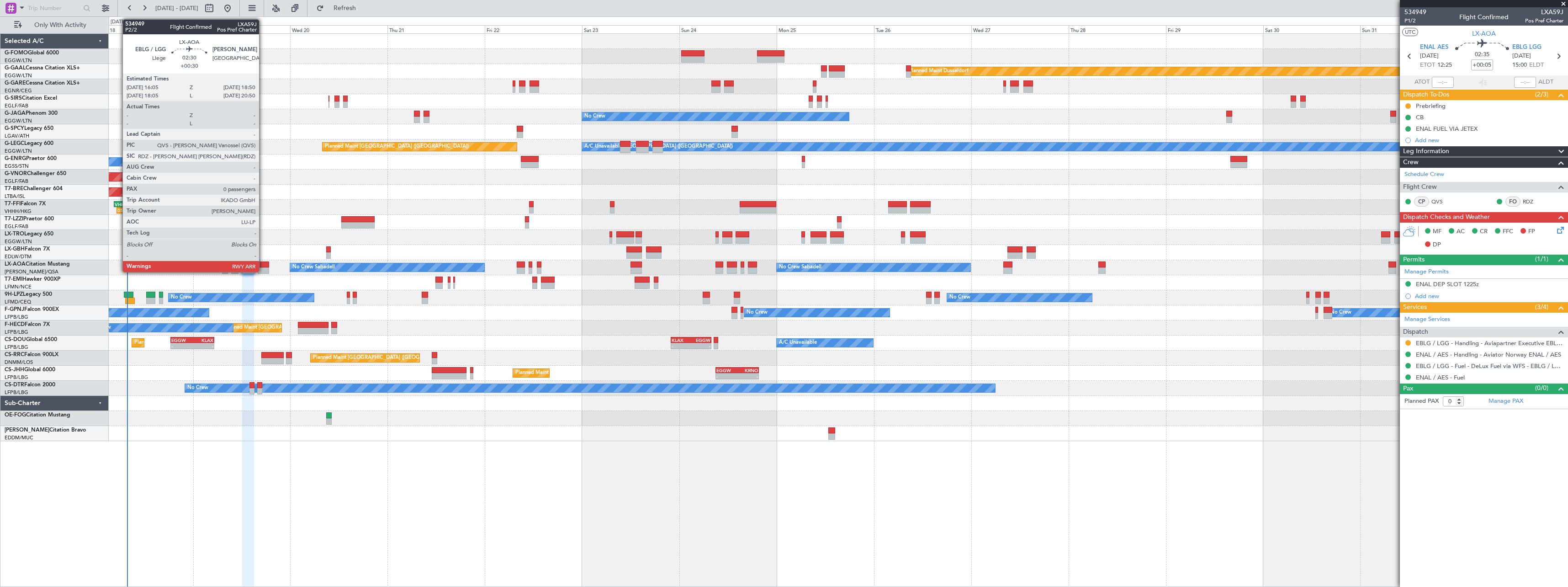
click at [263, 265] on div at bounding box center [263, 264] width 12 height 7
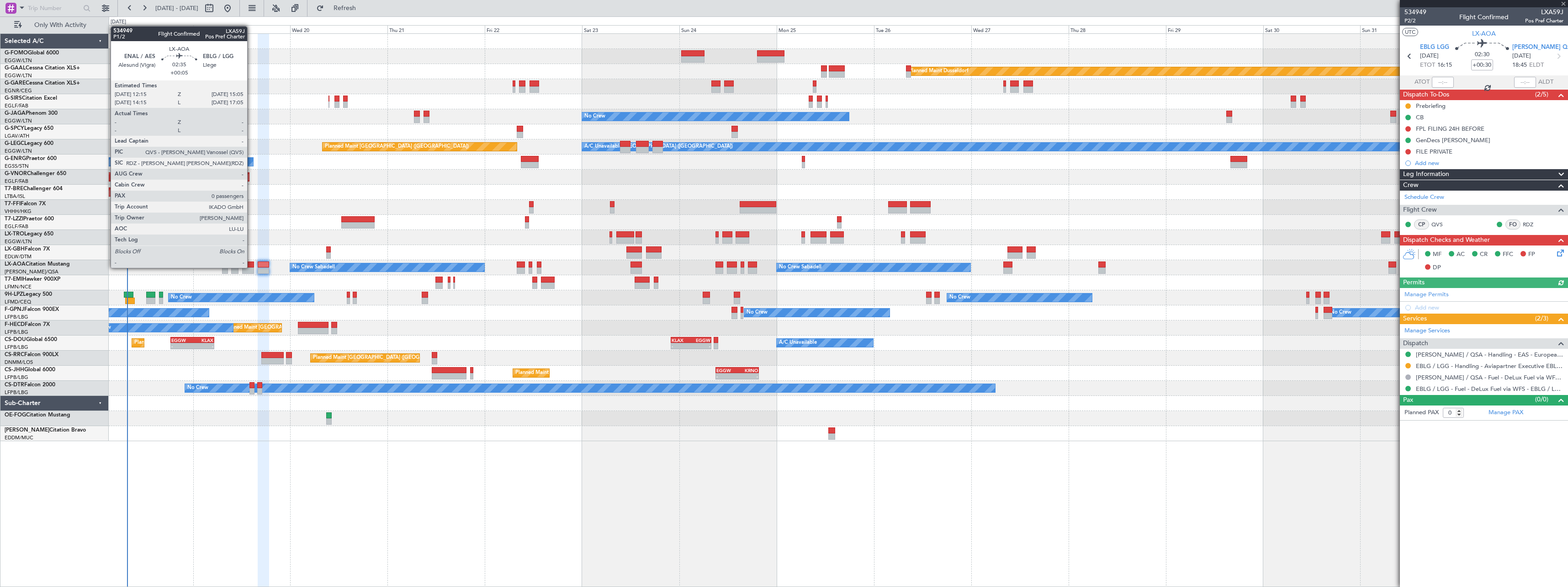
click at [251, 267] on div at bounding box center [248, 264] width 12 height 7
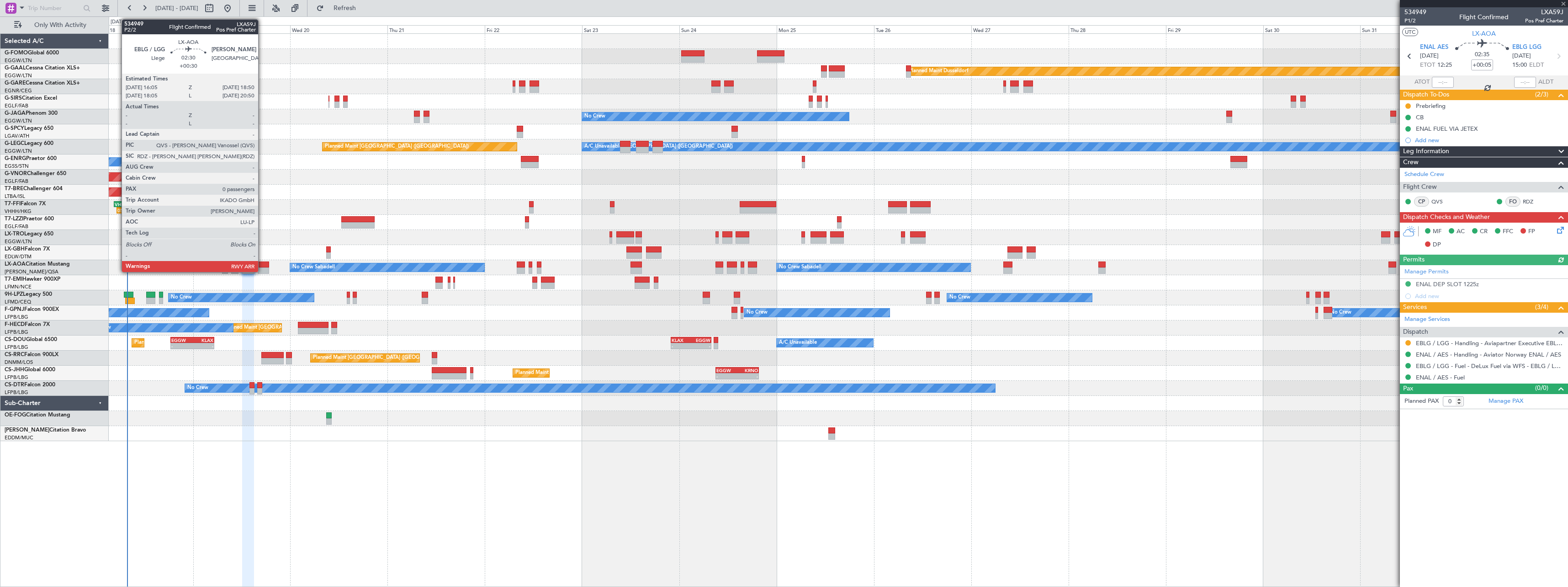
click at [262, 265] on div at bounding box center [263, 264] width 12 height 7
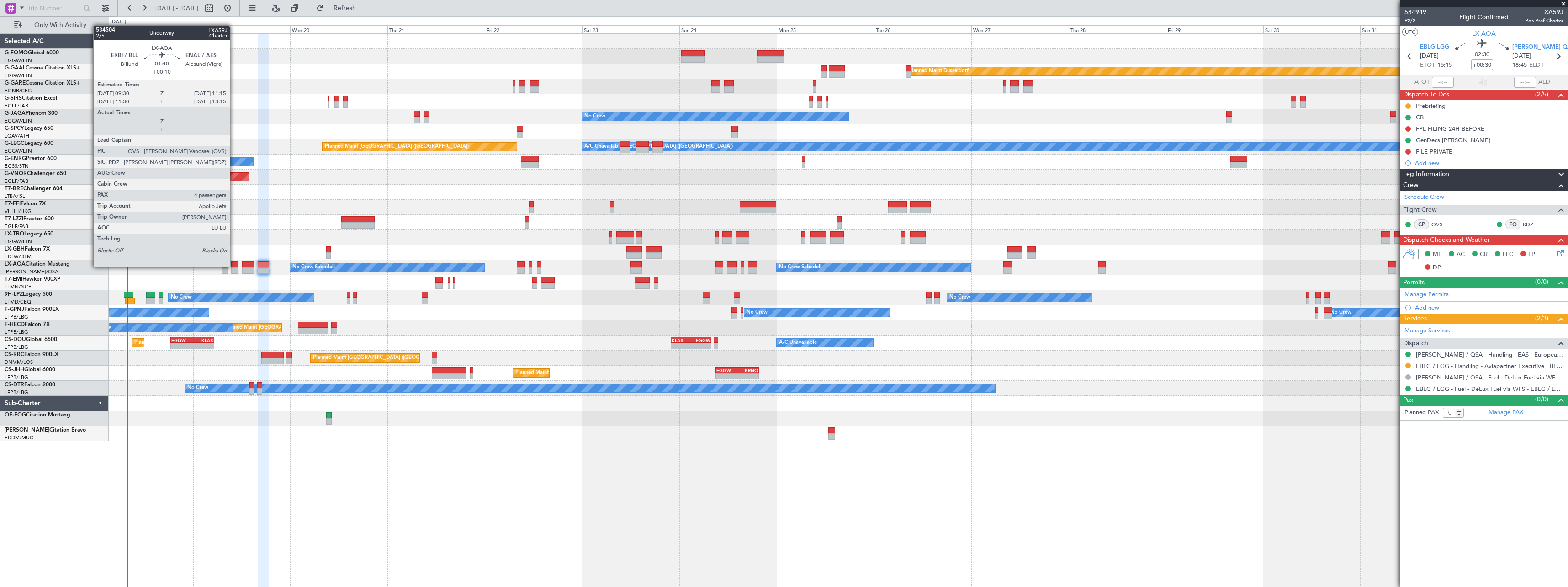
click at [234, 266] on div at bounding box center [235, 264] width 7 height 7
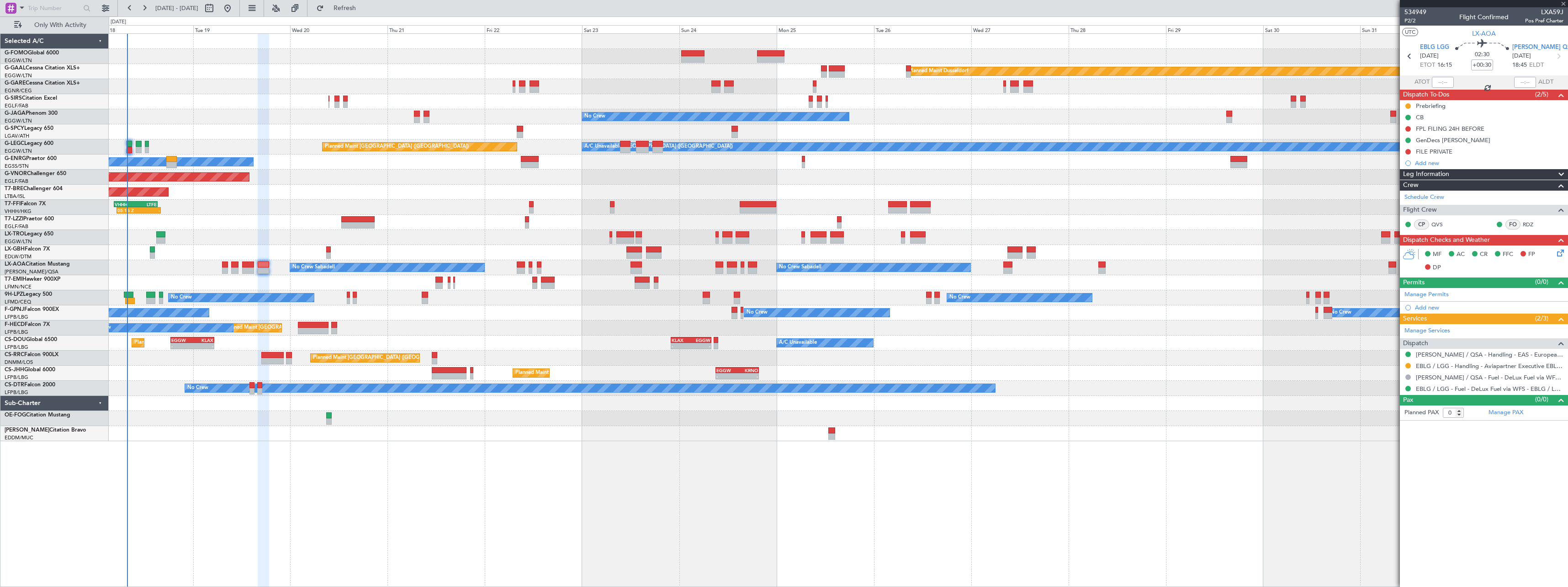
type input "+00:10"
type input "4"
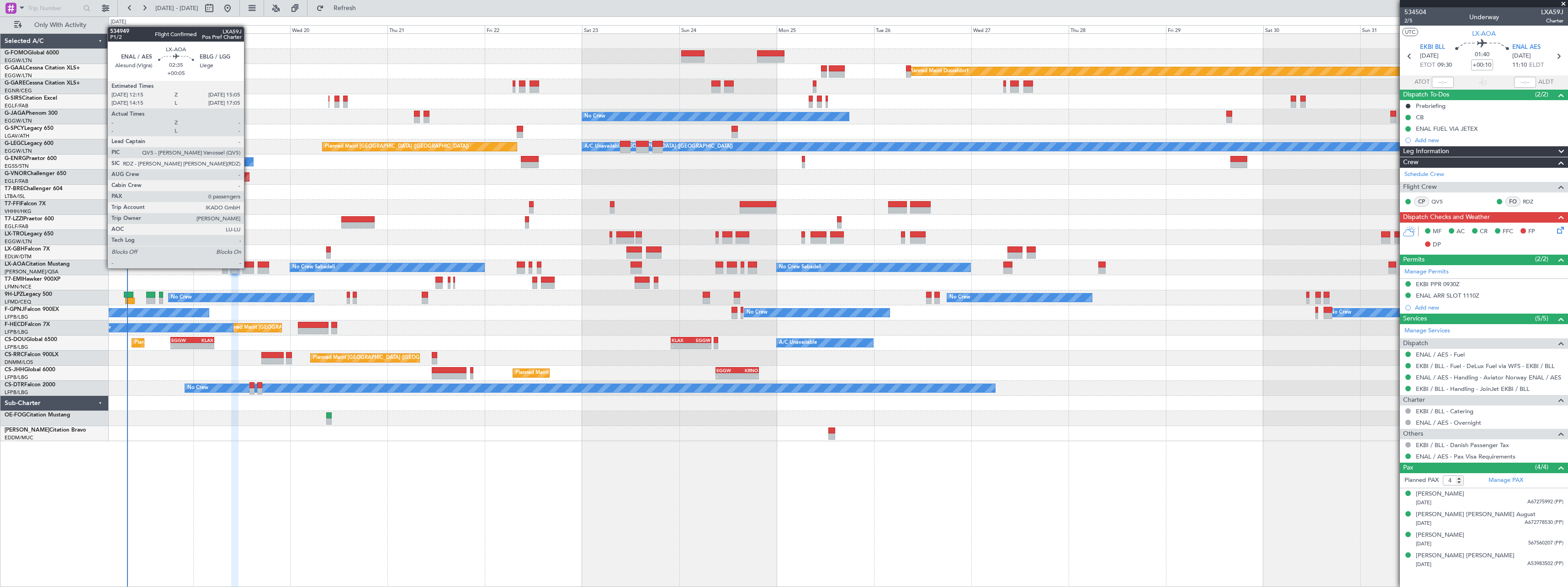
click at [248, 267] on div at bounding box center [248, 270] width 12 height 7
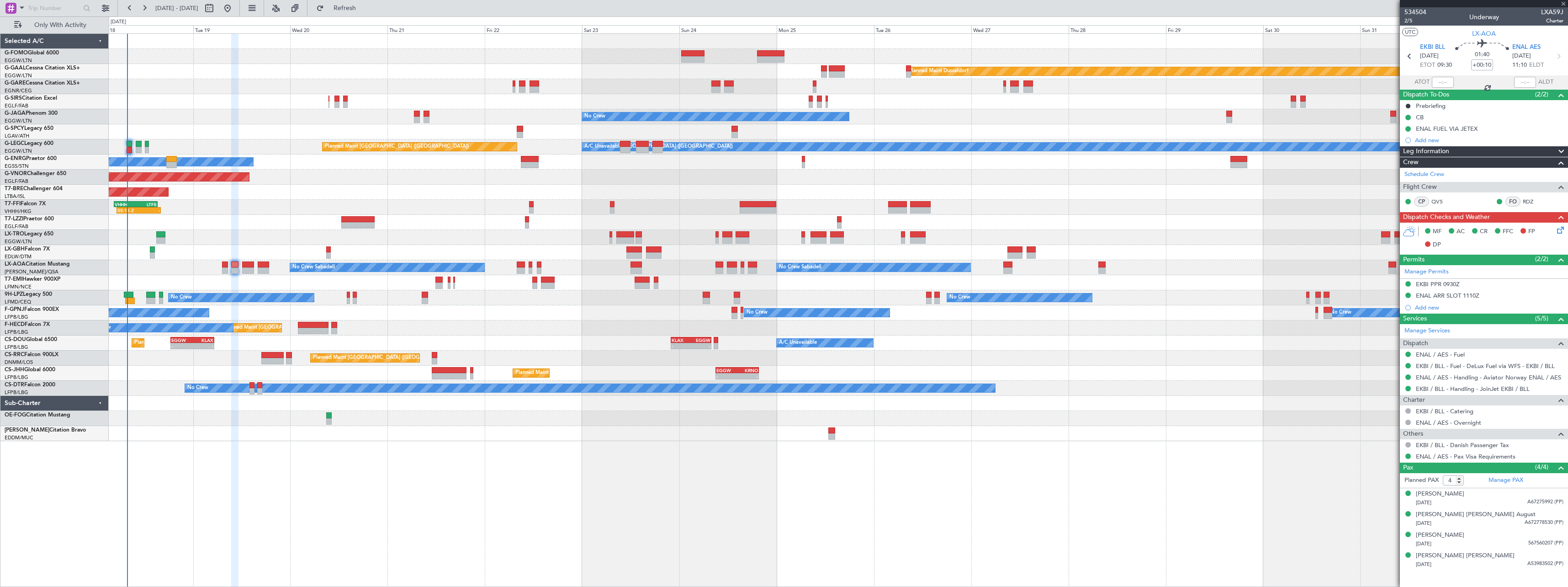
type input "+00:05"
type input "0"
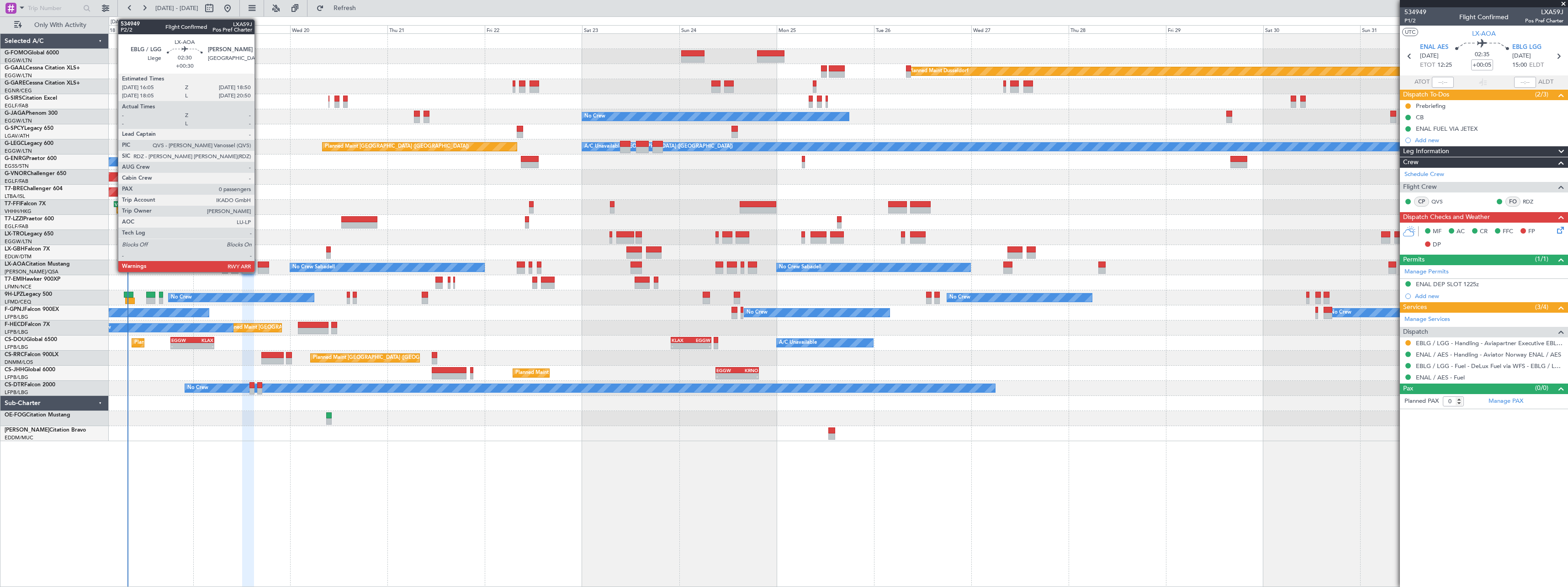
click at [259, 270] on div at bounding box center [263, 270] width 12 height 7
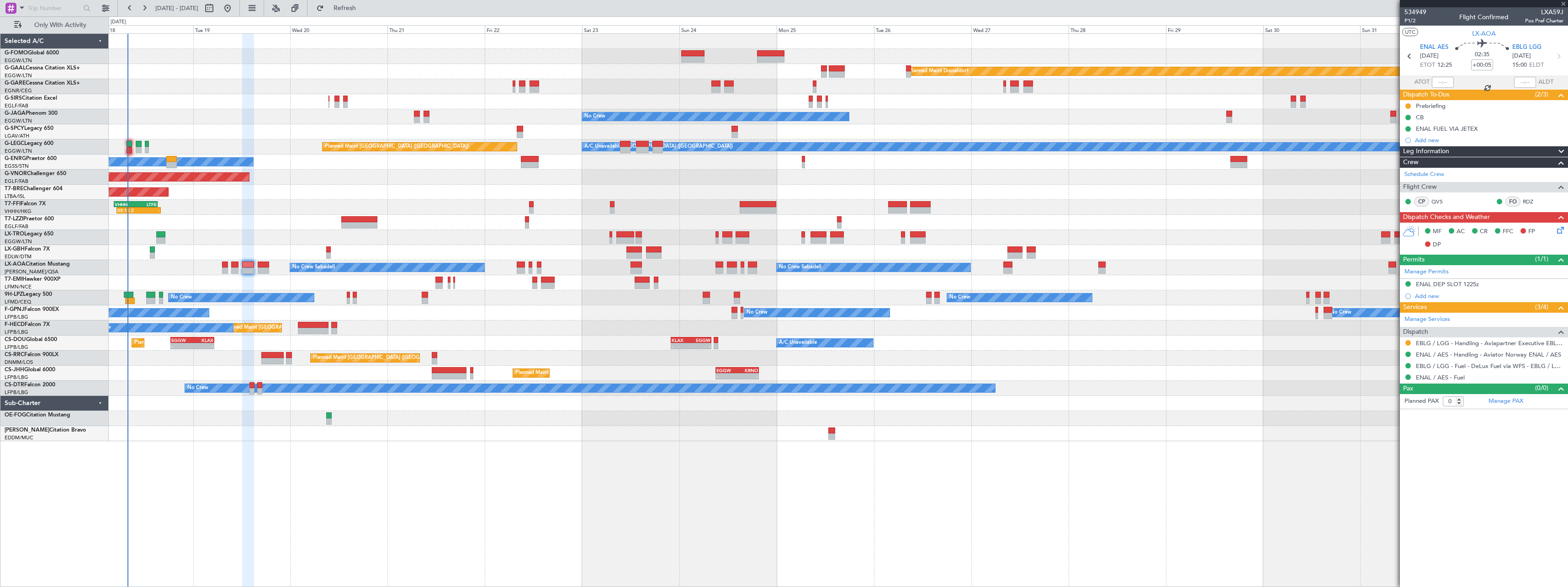
click at [259, 270] on div at bounding box center [263, 270] width 12 height 7
type input "+00:30"
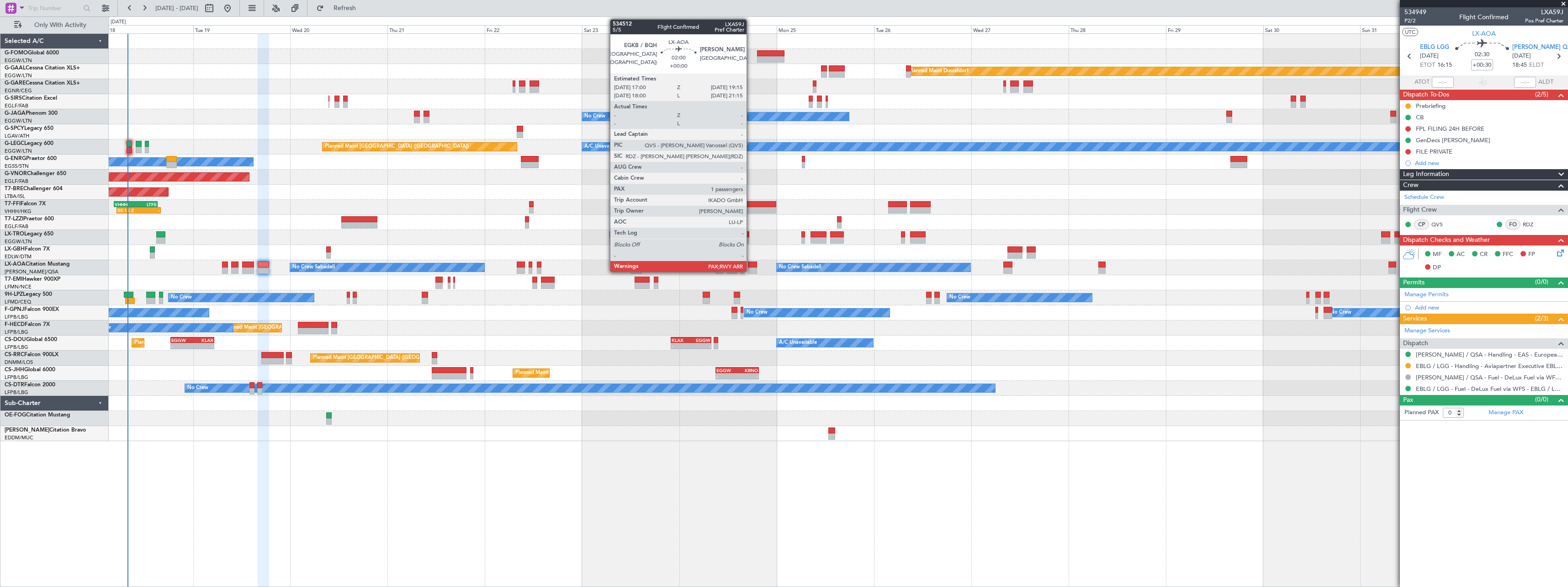
click at [751, 261] on div at bounding box center [752, 264] width 9 height 7
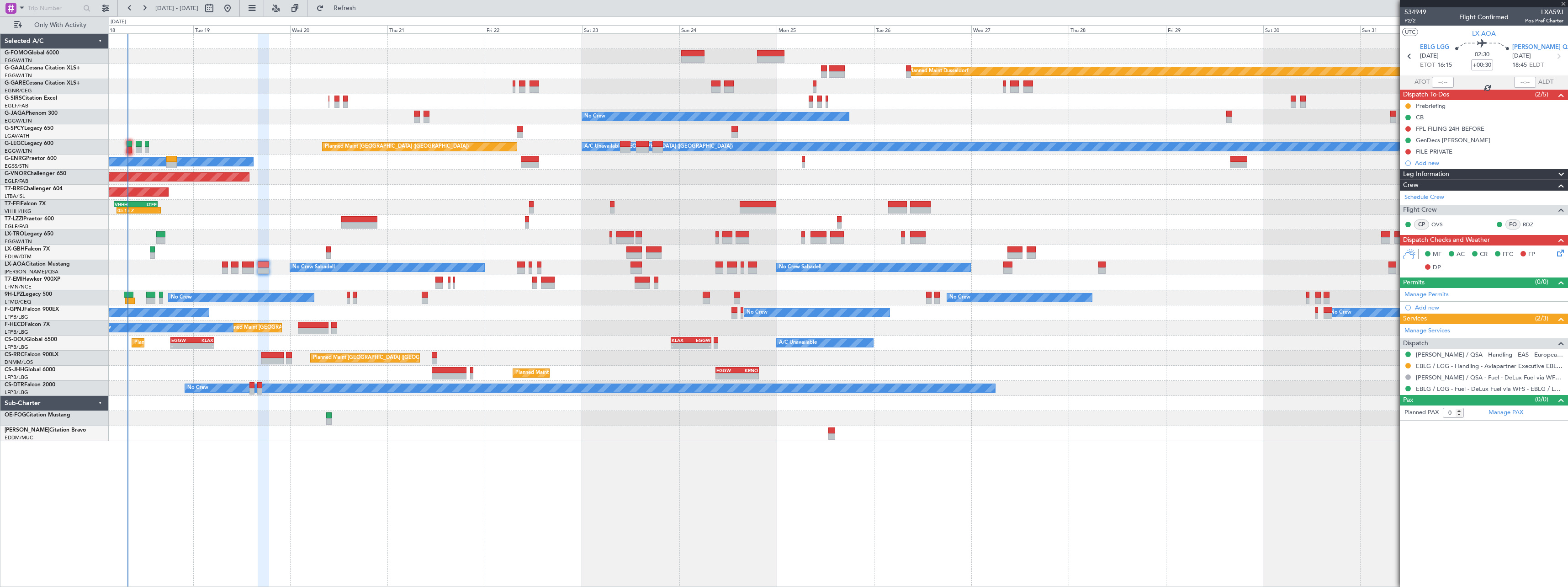
type input "1"
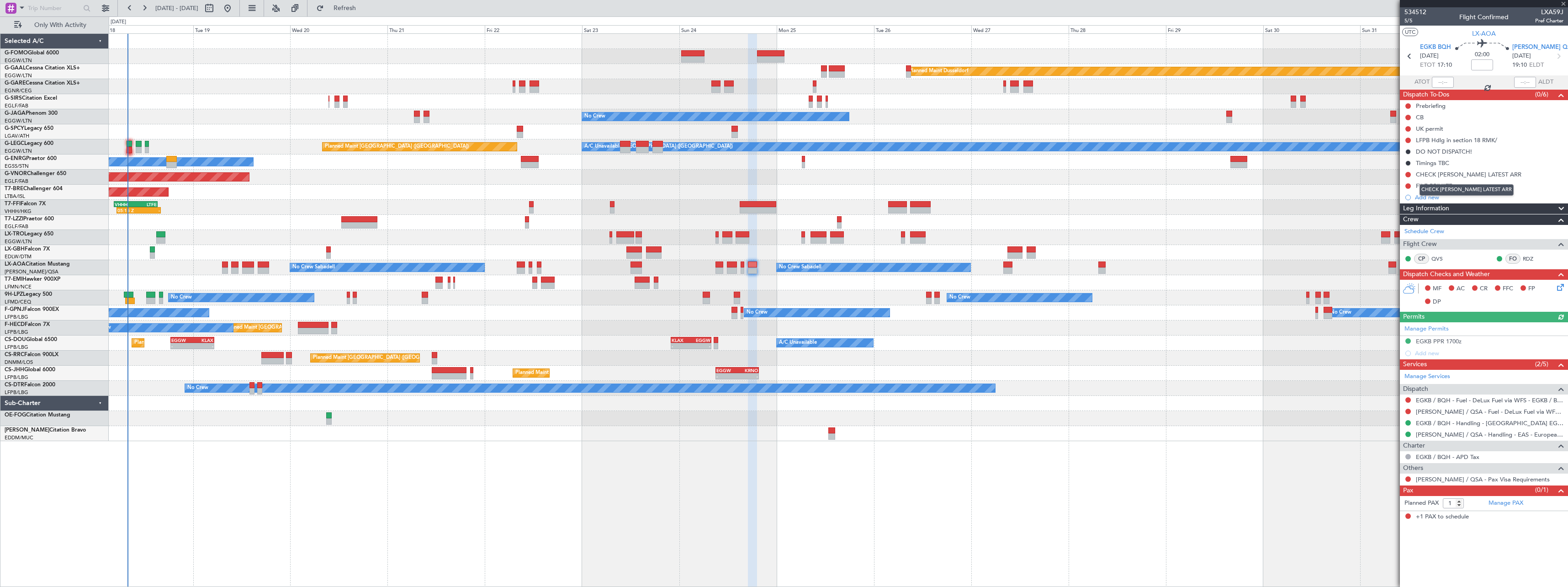
click at [1444, 188] on div "CHECK LELL LATEST ARR" at bounding box center [1466, 189] width 94 height 12
click at [1437, 188] on div "FILE PRIVATE" at bounding box center [1434, 186] width 37 height 8
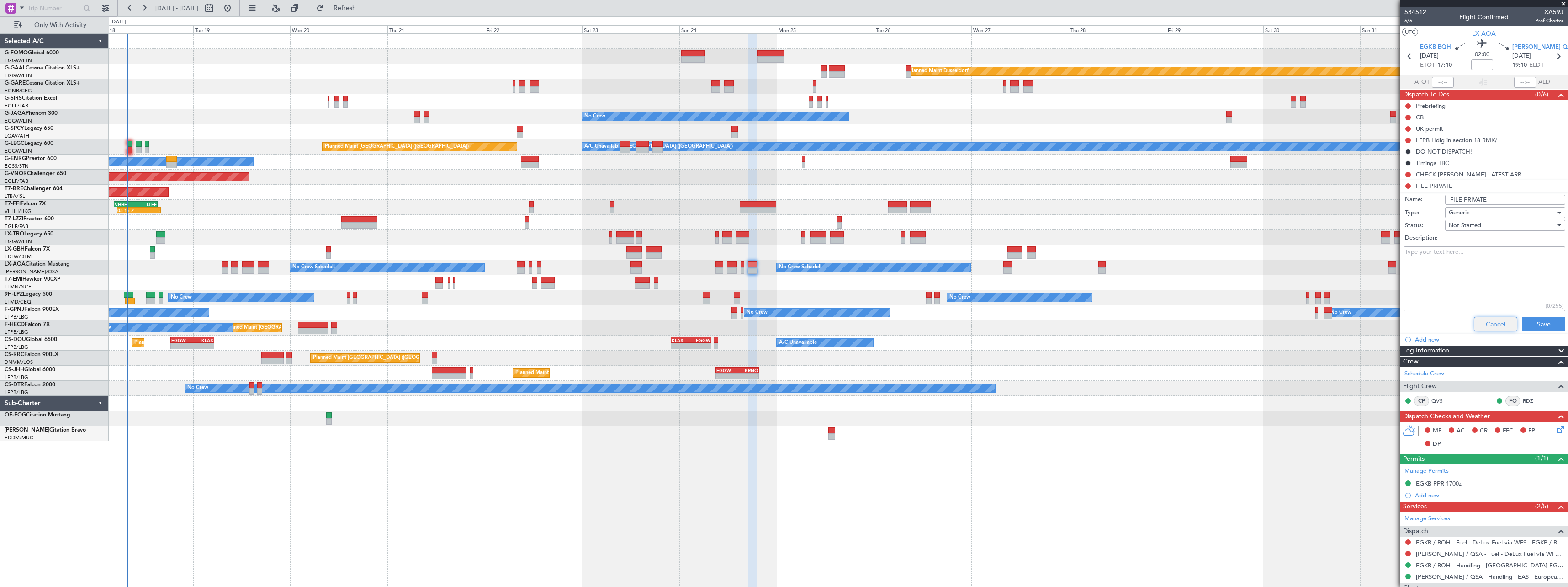
click at [1481, 326] on button "Cancel" at bounding box center [1495, 324] width 43 height 15
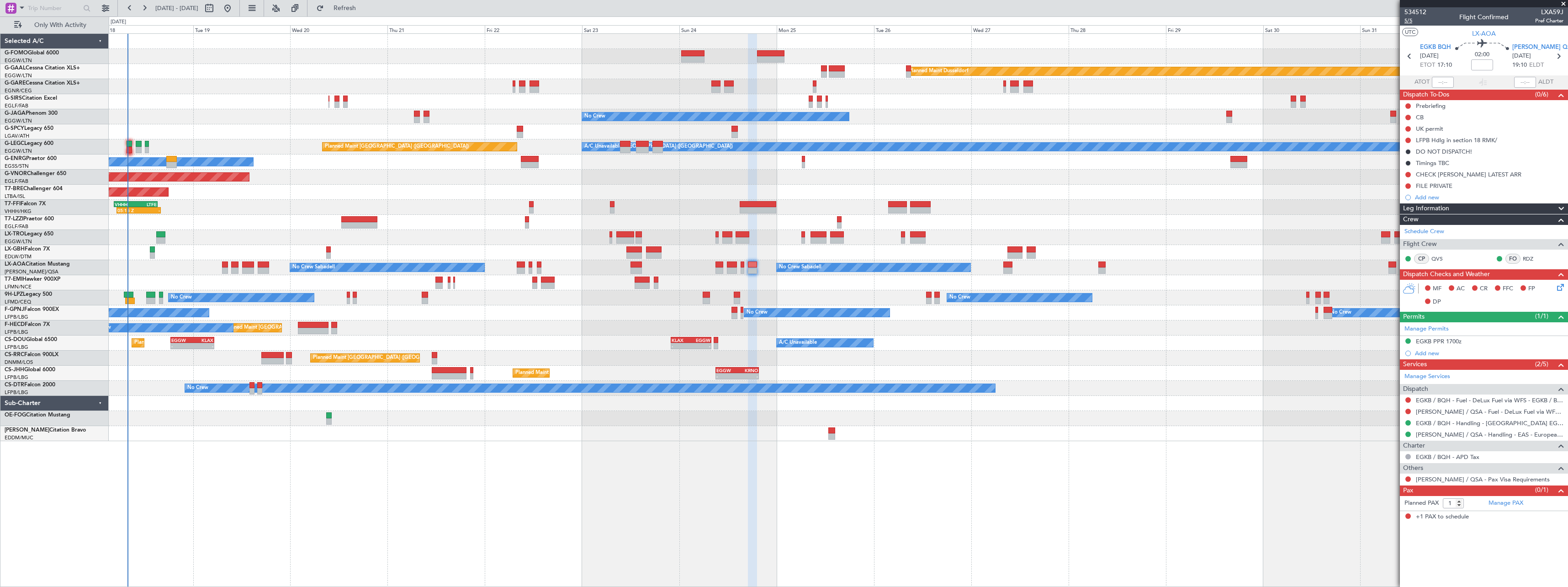
click at [1408, 22] on span "5/5" at bounding box center [1415, 21] width 22 height 8
click at [364, 7] on span "Refresh" at bounding box center [345, 8] width 38 height 7
click at [364, 8] on span "Refresh" at bounding box center [345, 8] width 38 height 7
click at [366, 13] on button "Refresh" at bounding box center [340, 9] width 55 height 15
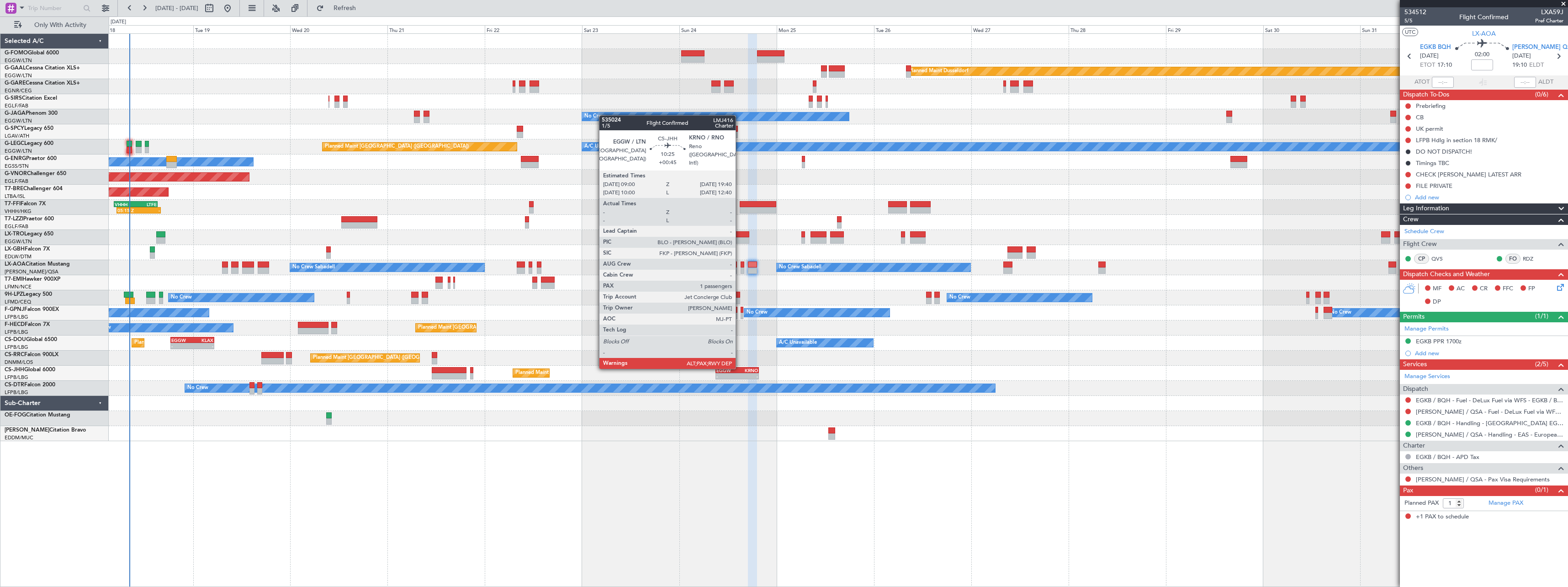
click at [740, 368] on div "KRNO" at bounding box center [747, 370] width 21 height 5
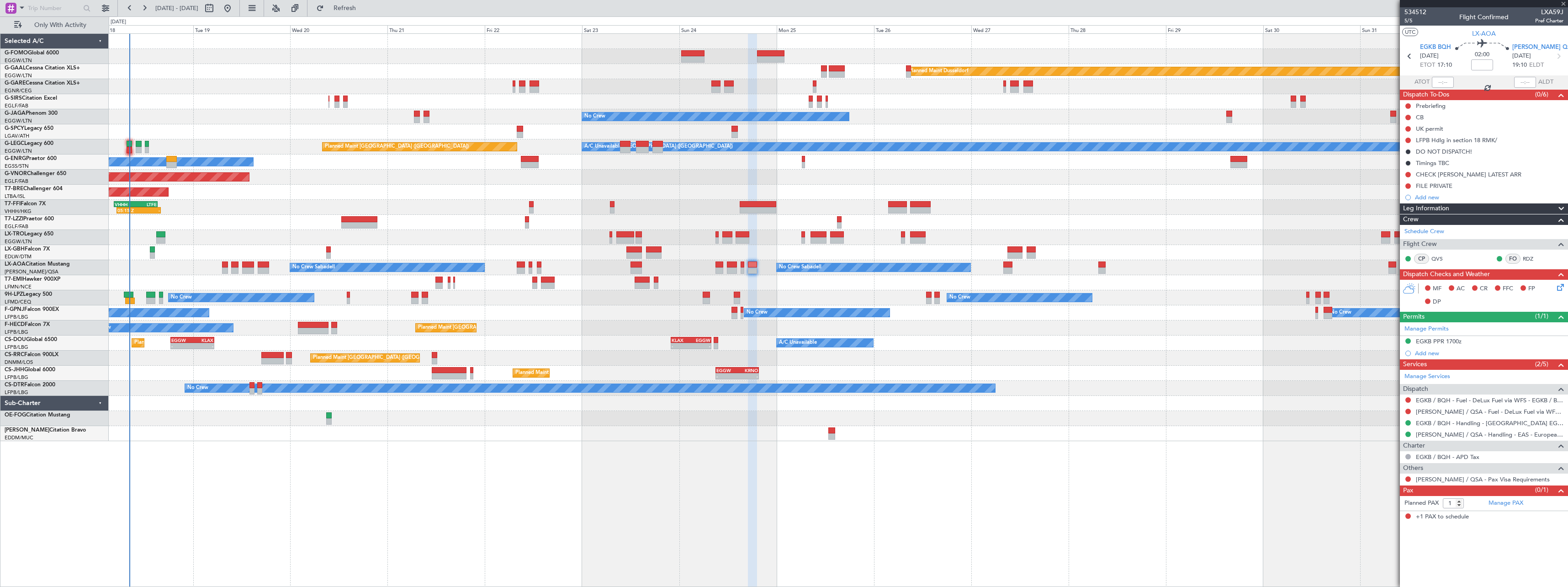
type input "+00:45"
type input "10"
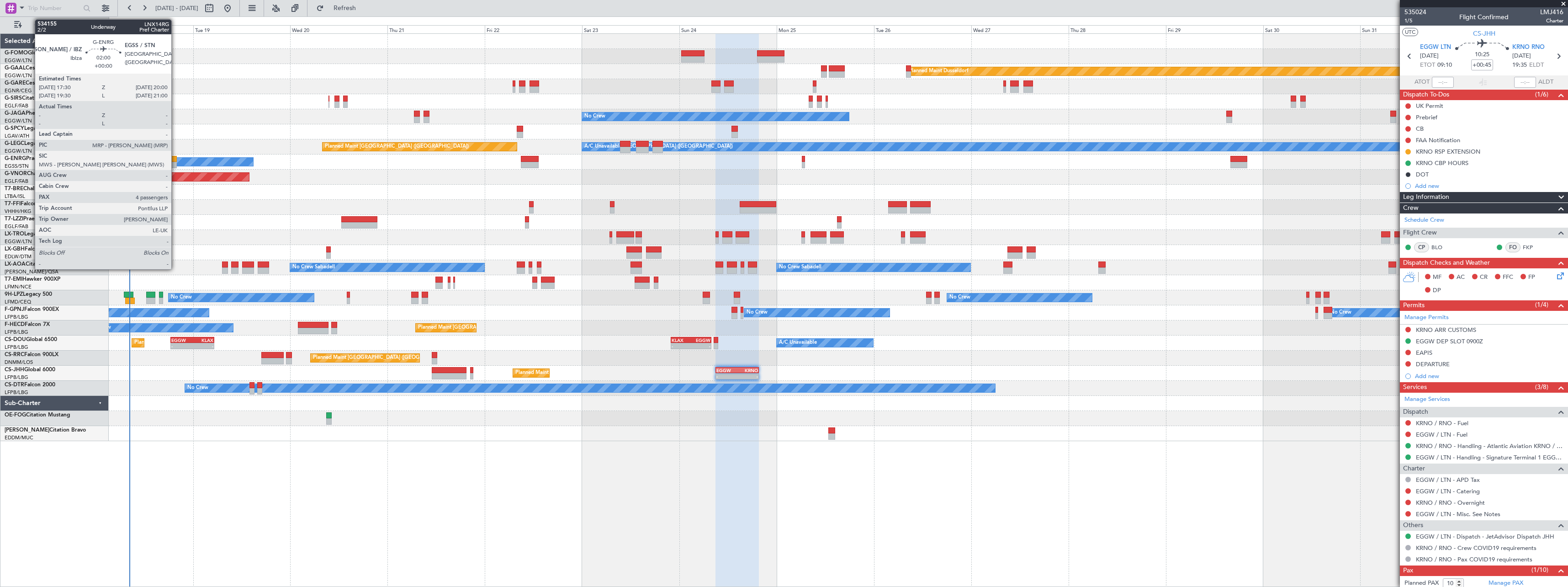
click at [175, 159] on div at bounding box center [171, 159] width 10 height 7
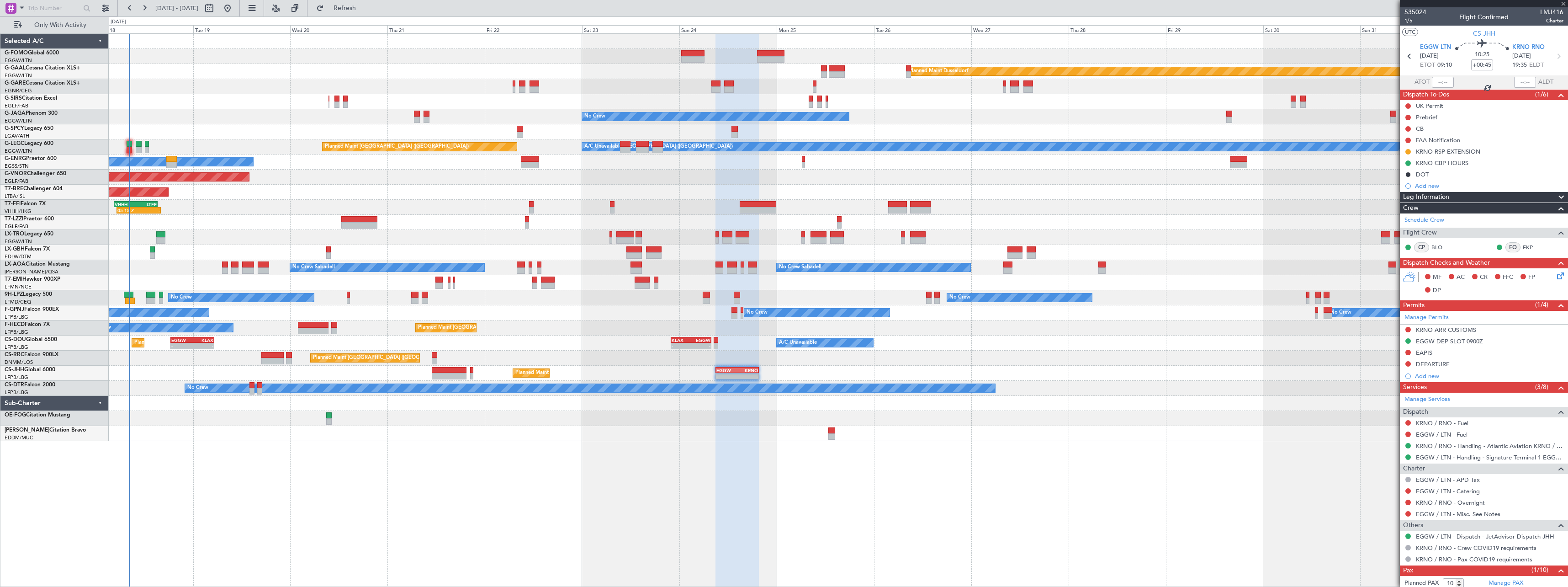
type input "4"
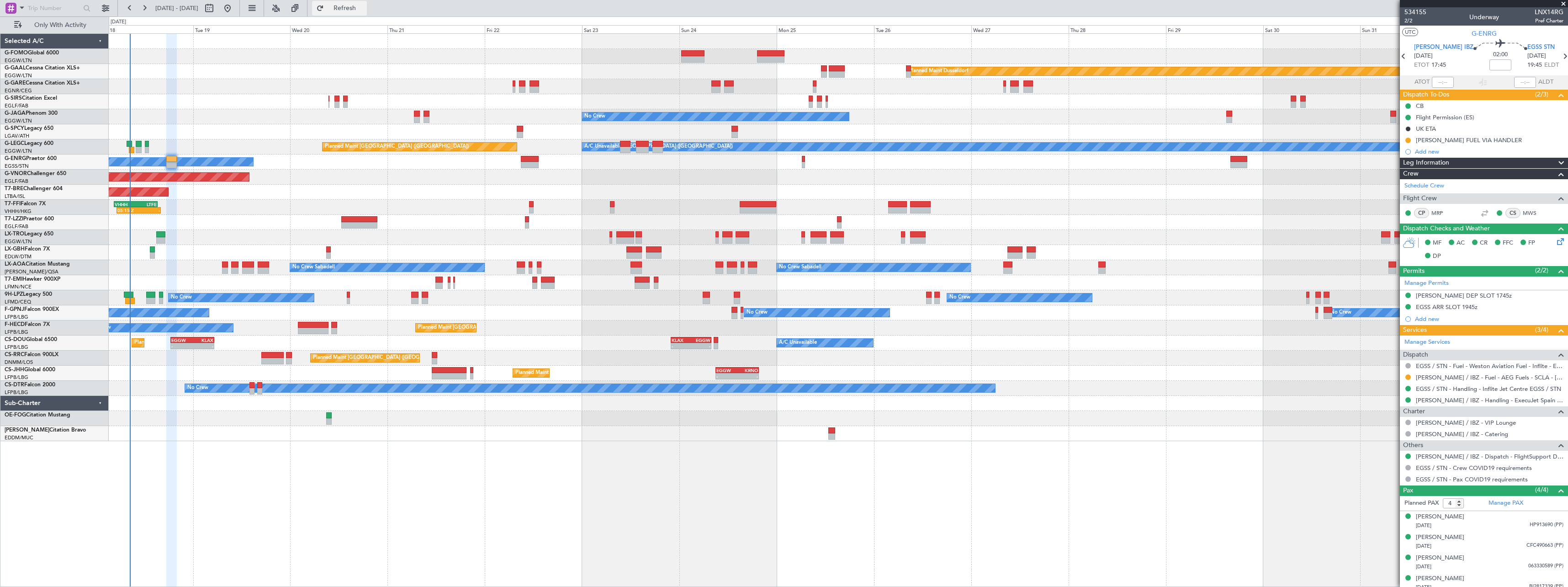
click at [364, 8] on span "Refresh" at bounding box center [345, 8] width 38 height 7
click at [364, 9] on span "Refresh" at bounding box center [345, 8] width 38 height 7
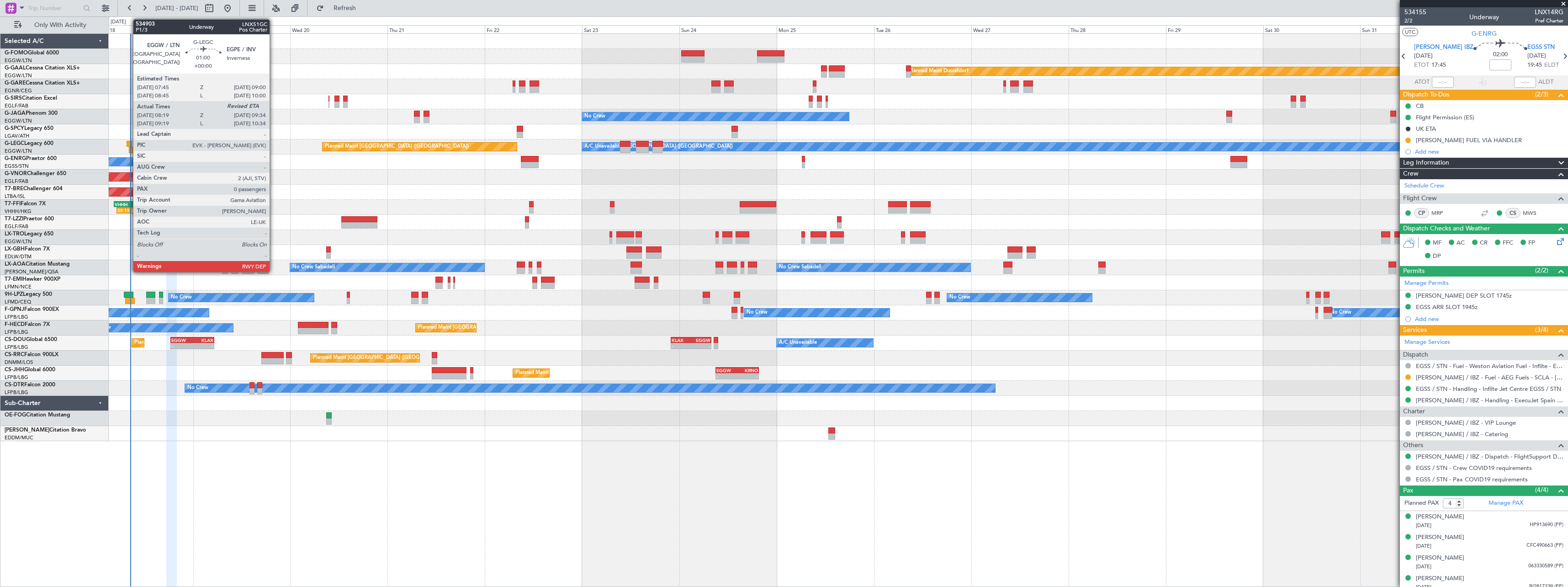
click at [128, 142] on div at bounding box center [129, 144] width 5 height 7
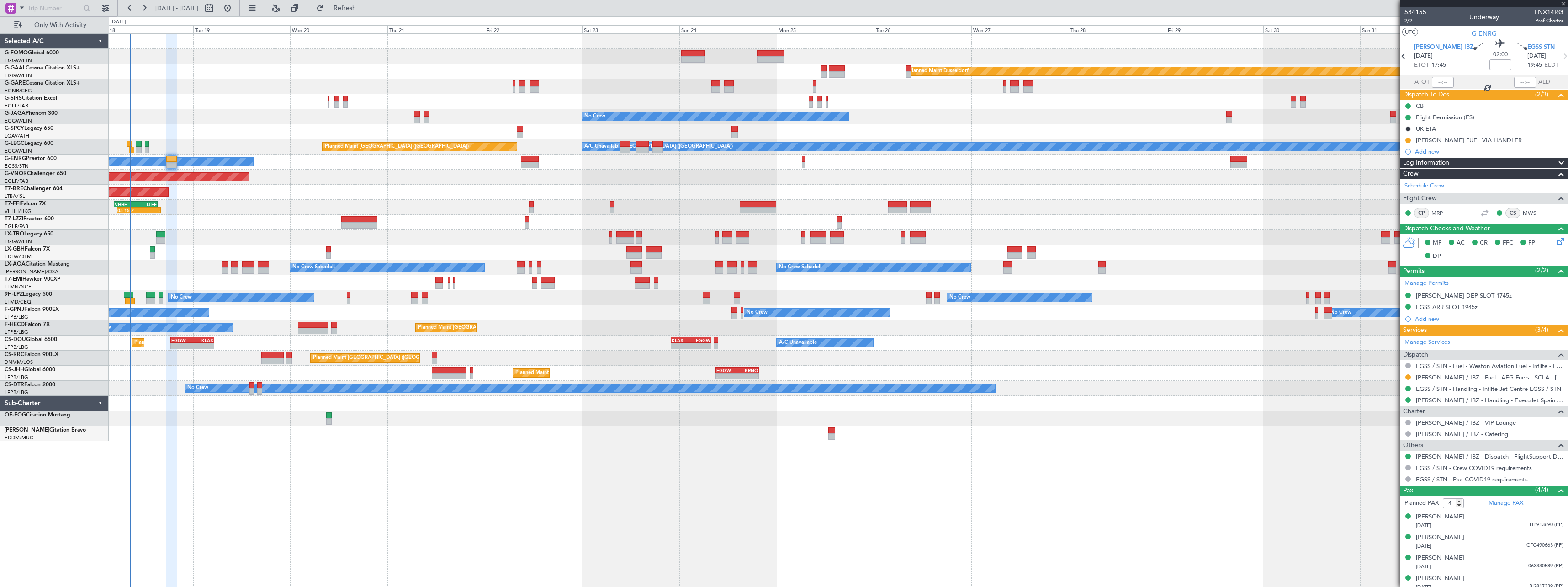
type input "08:19"
type input "0"
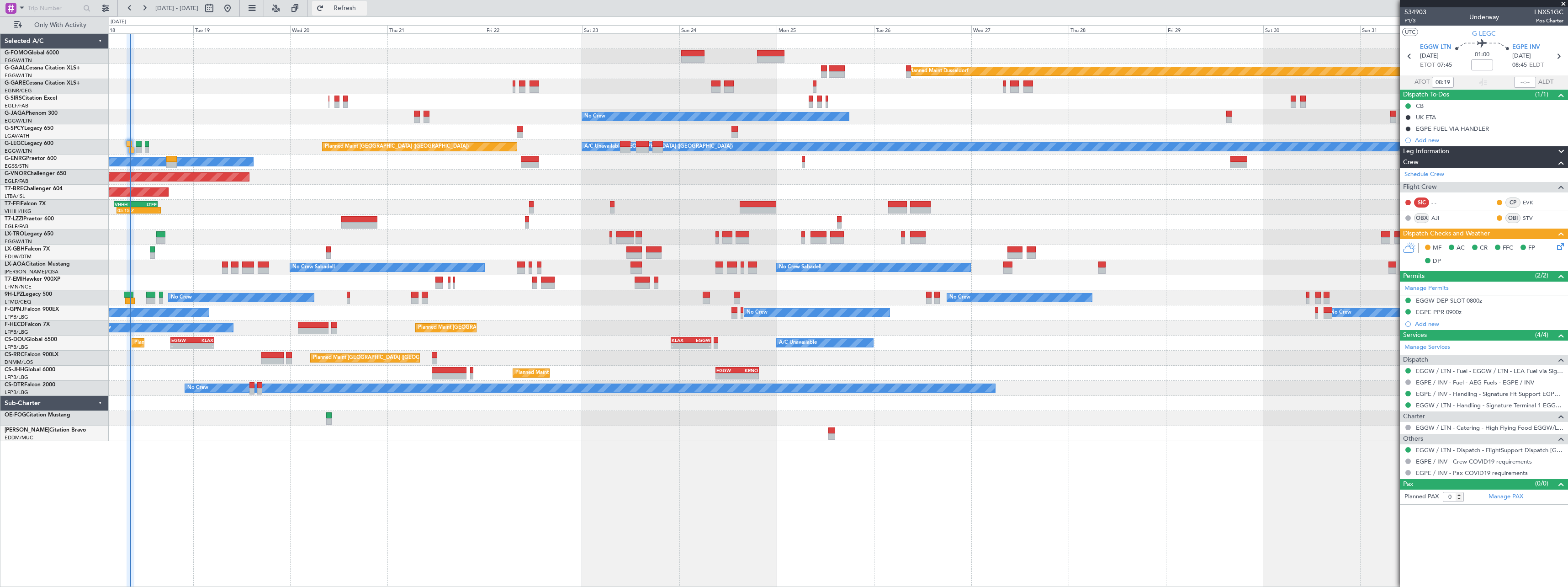
click at [364, 10] on span "Refresh" at bounding box center [345, 8] width 38 height 7
click at [364, 9] on span "Refresh" at bounding box center [345, 8] width 38 height 7
click at [364, 5] on span "Refresh" at bounding box center [345, 8] width 38 height 7
drag, startPoint x: 380, startPoint y: 9, endPoint x: 360, endPoint y: 54, distance: 49.2
click at [364, 10] on span "Refresh" at bounding box center [345, 8] width 38 height 7
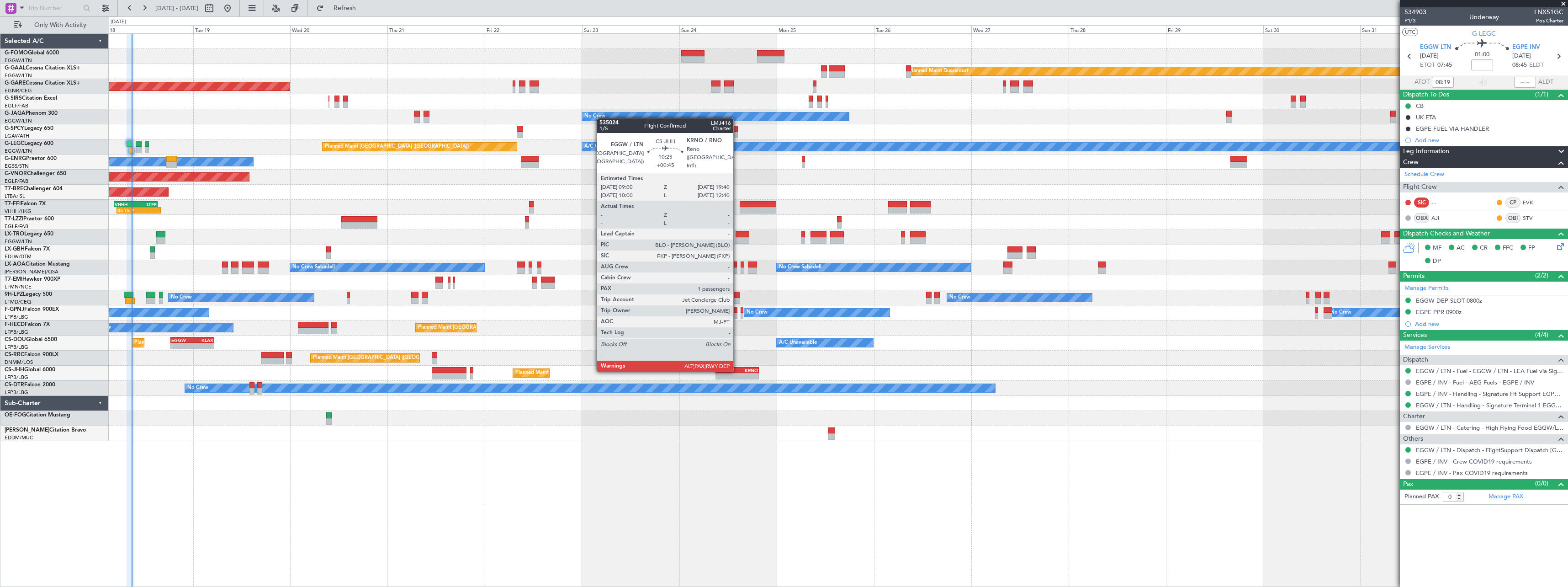
click at [737, 371] on div "KRNO" at bounding box center [747, 370] width 21 height 5
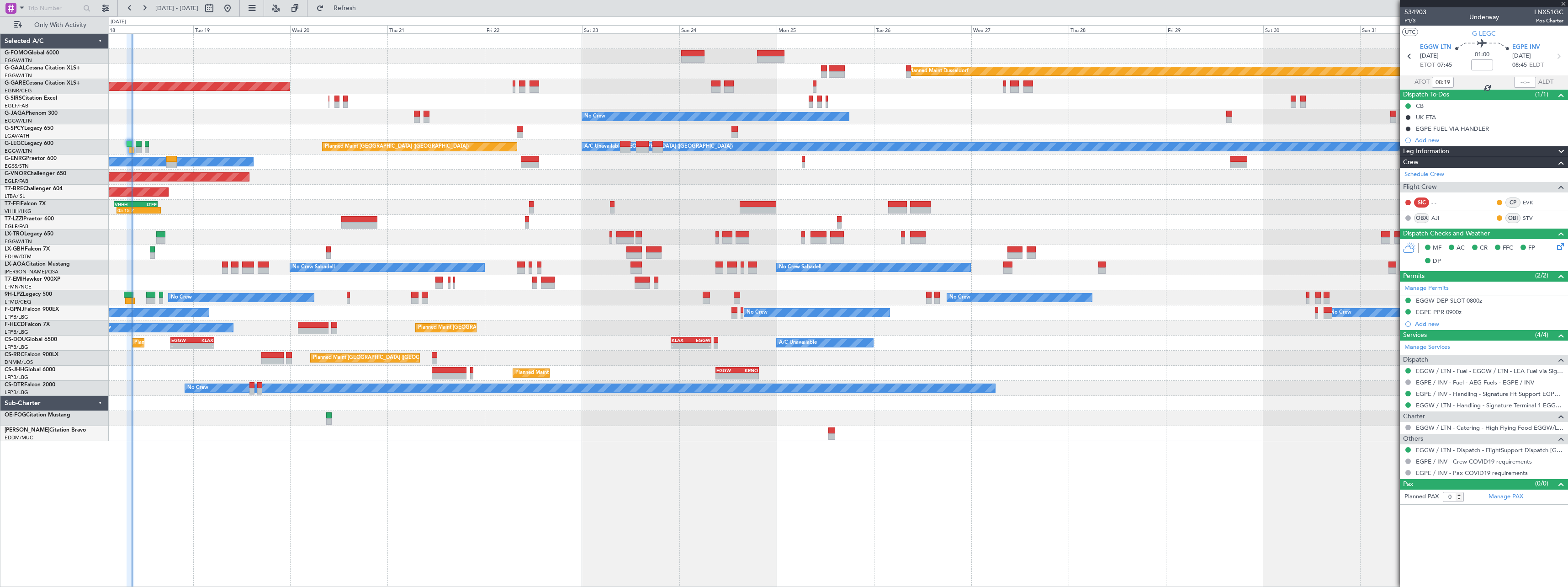
type input "+00:45"
type input "10"
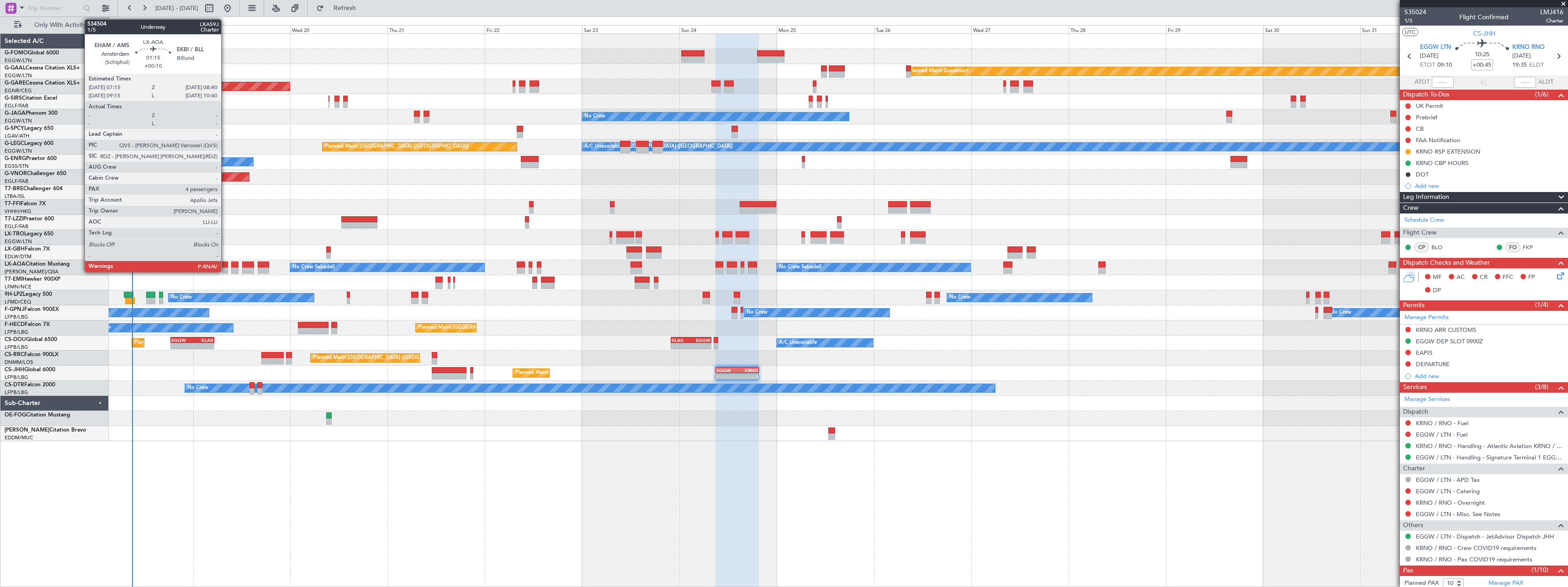
click at [225, 265] on div at bounding box center [225, 264] width 6 height 7
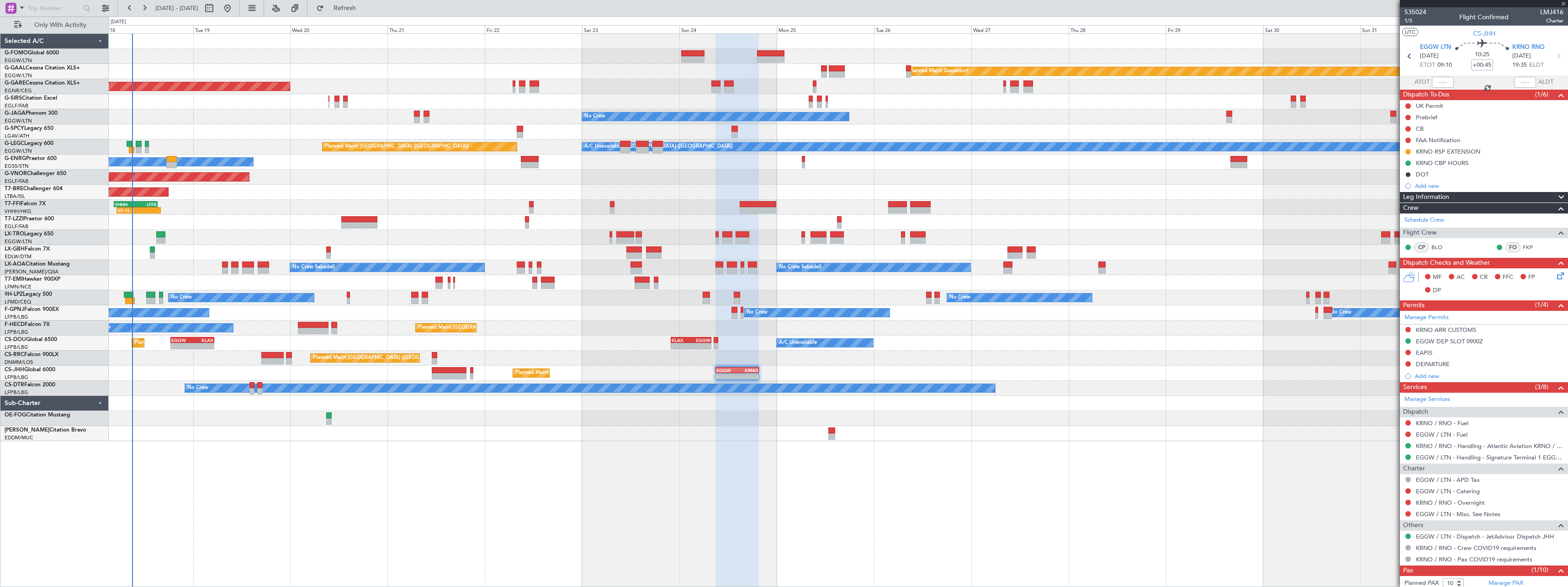
type input "+00:10"
type input "4"
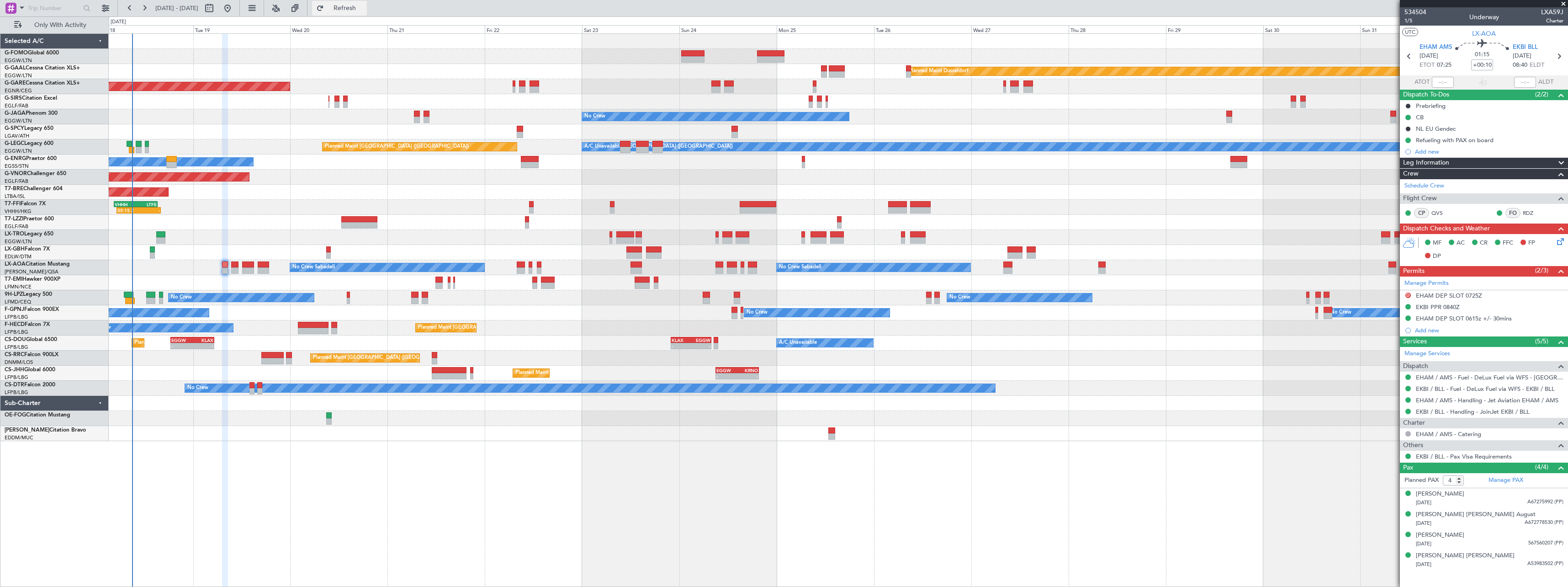
click at [367, 3] on button "Refresh" at bounding box center [340, 9] width 55 height 15
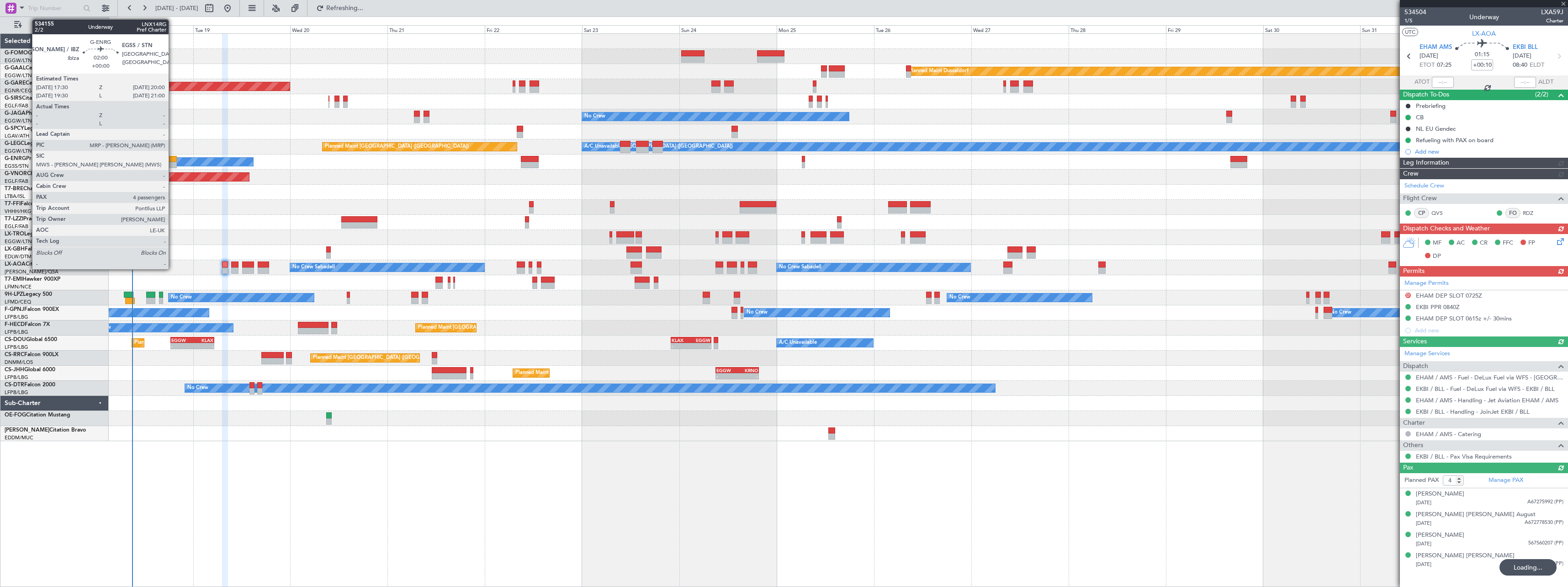
click at [173, 158] on div at bounding box center [171, 159] width 10 height 7
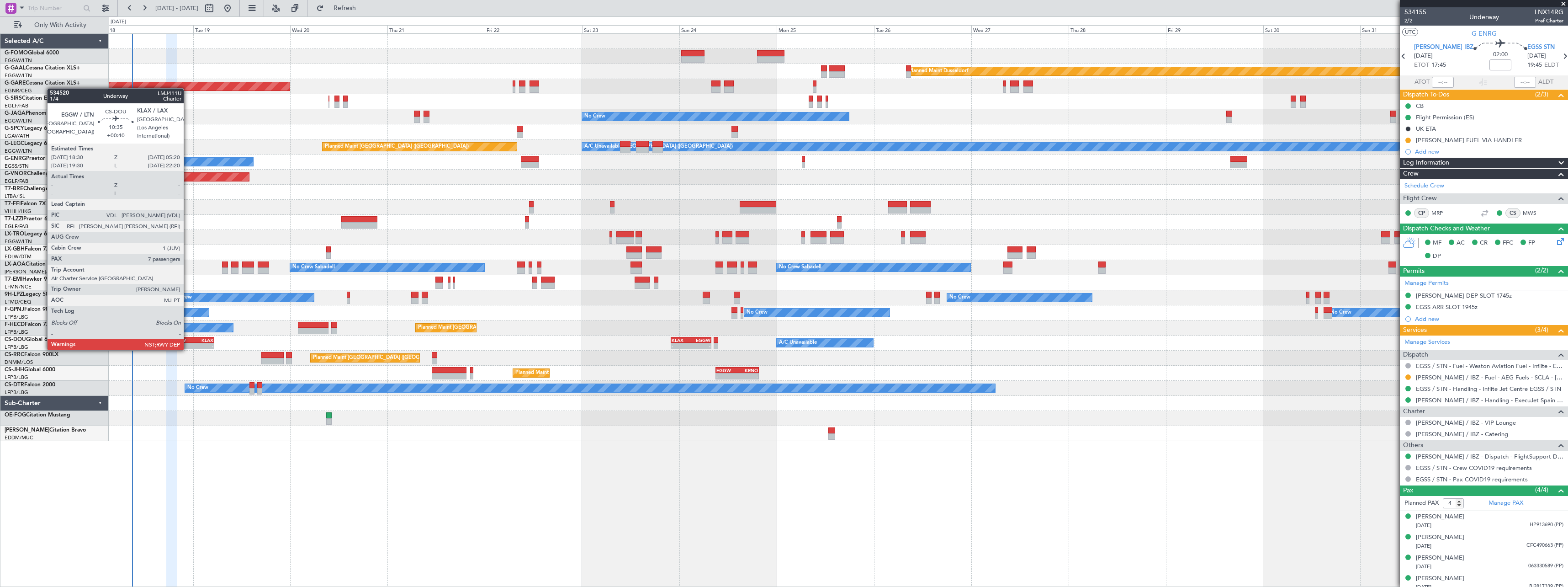
click at [187, 341] on div "EGGW" at bounding box center [181, 340] width 21 height 5
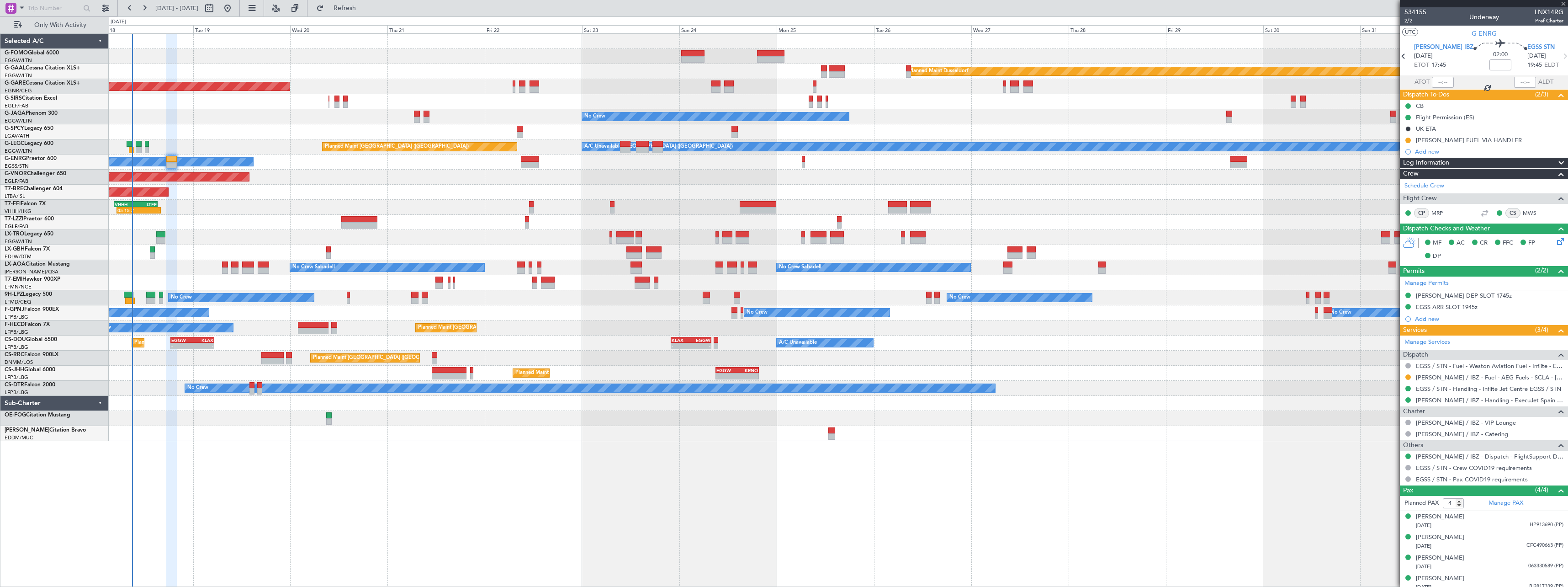
type input "+00:40"
type input "7"
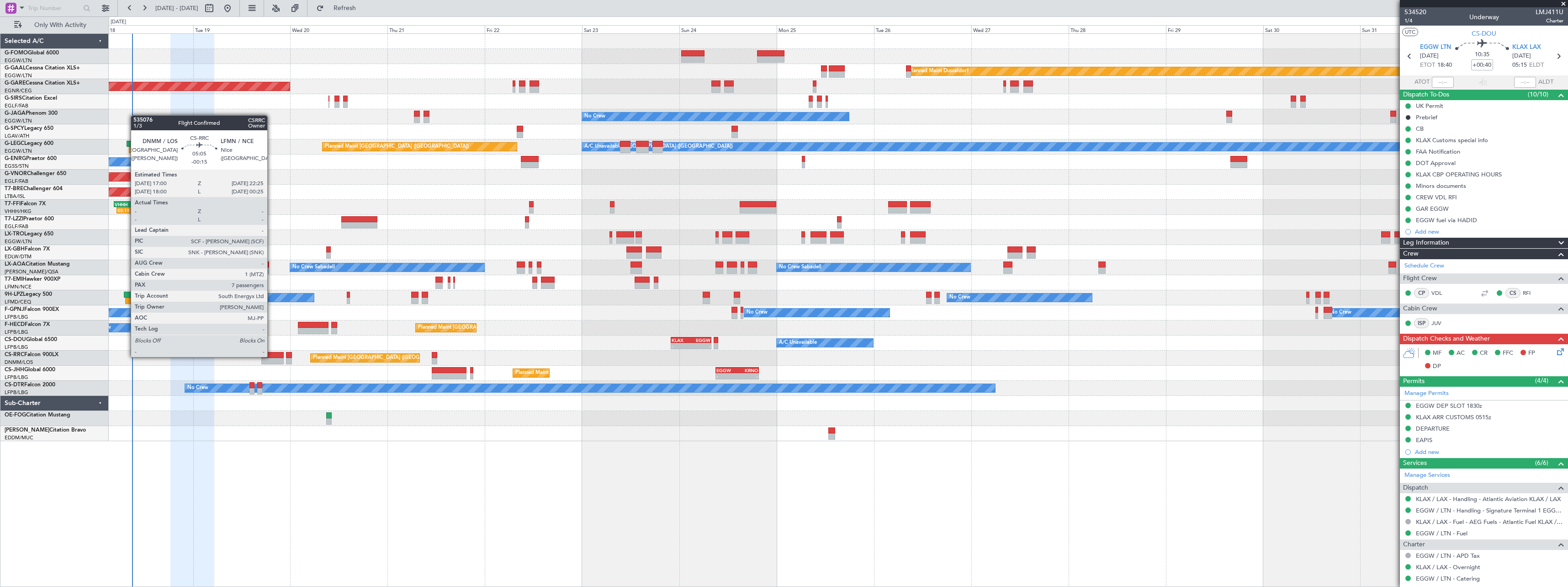
click at [271, 356] on div at bounding box center [272, 355] width 23 height 7
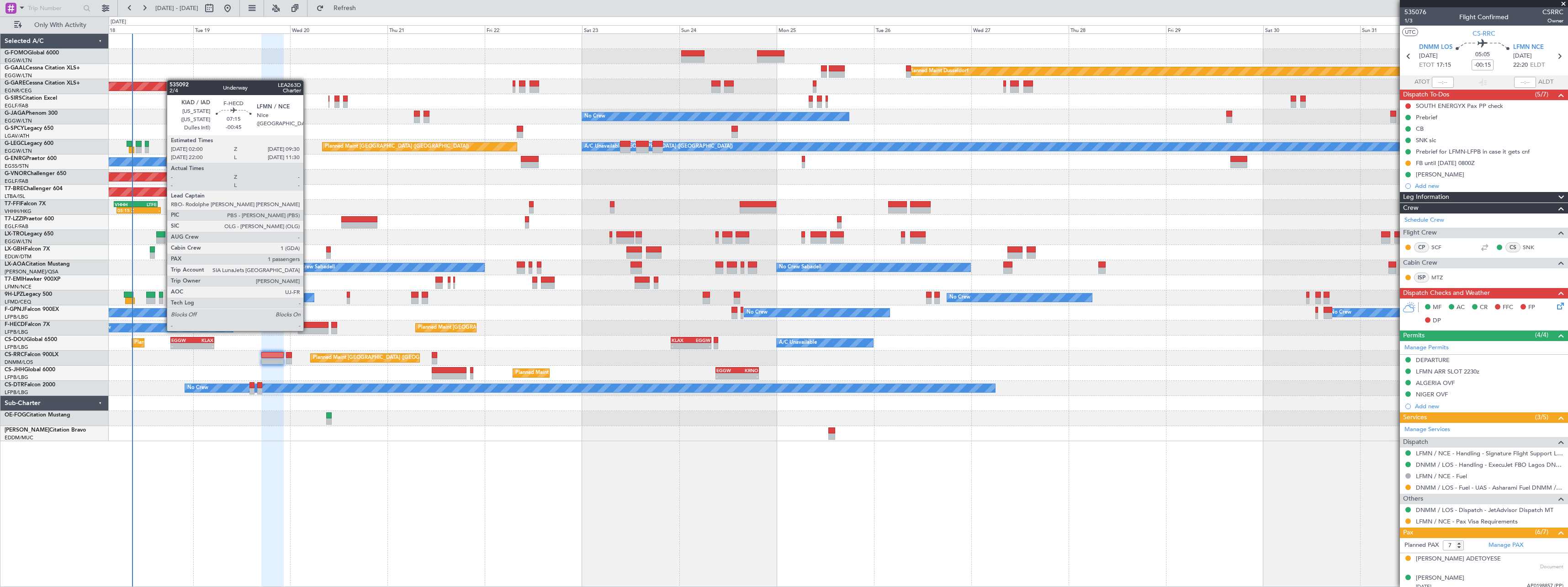
click at [307, 322] on div at bounding box center [313, 325] width 30 height 7
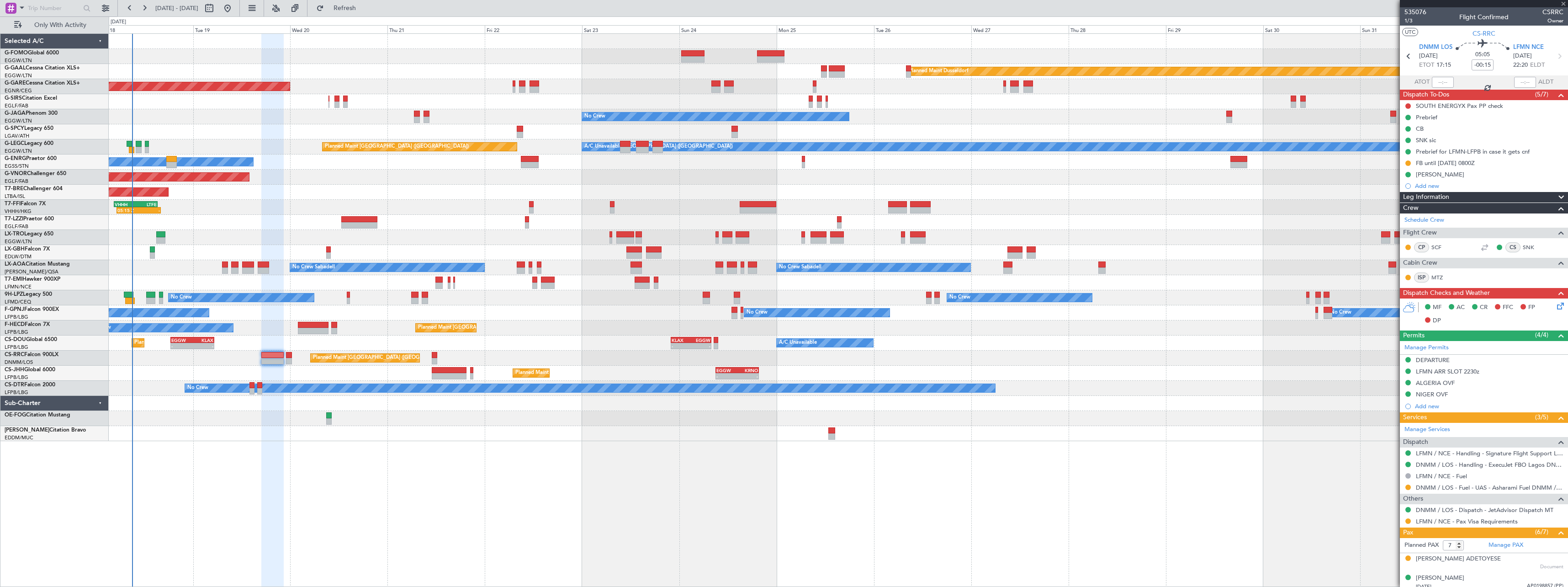
type input "-00:45"
type input "1"
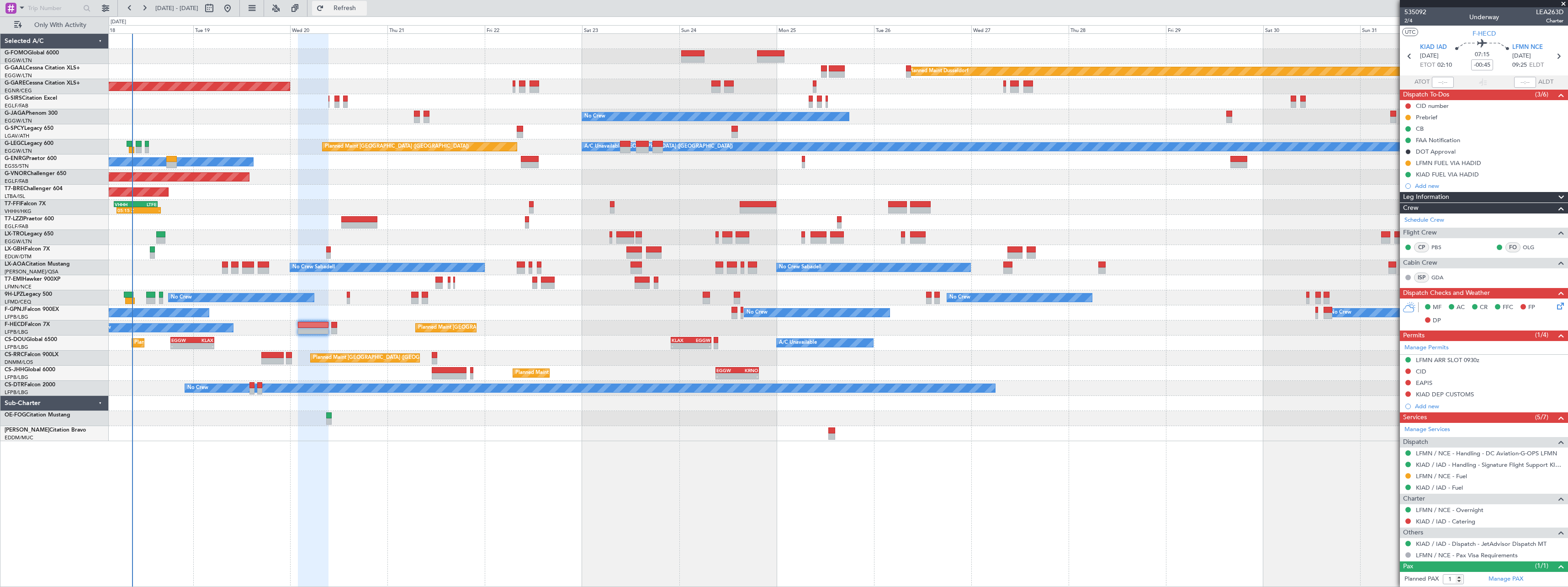
click at [364, 10] on span "Refresh" at bounding box center [345, 8] width 38 height 7
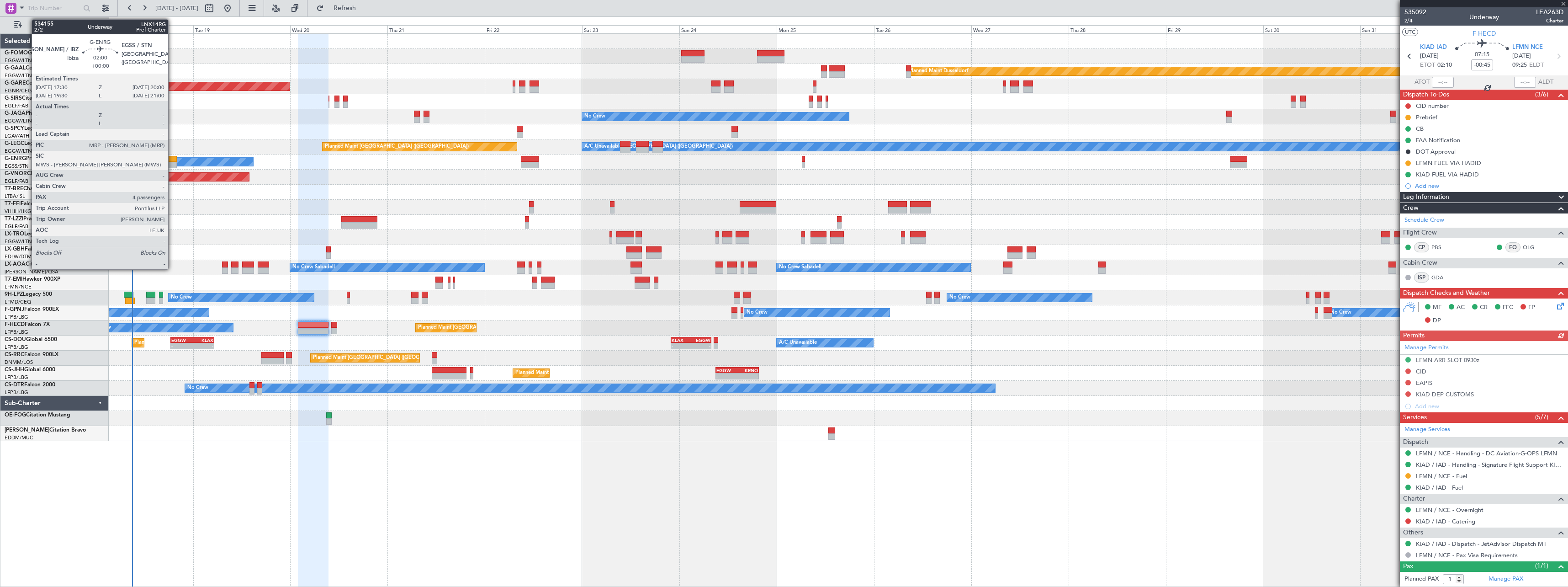
type input "4"
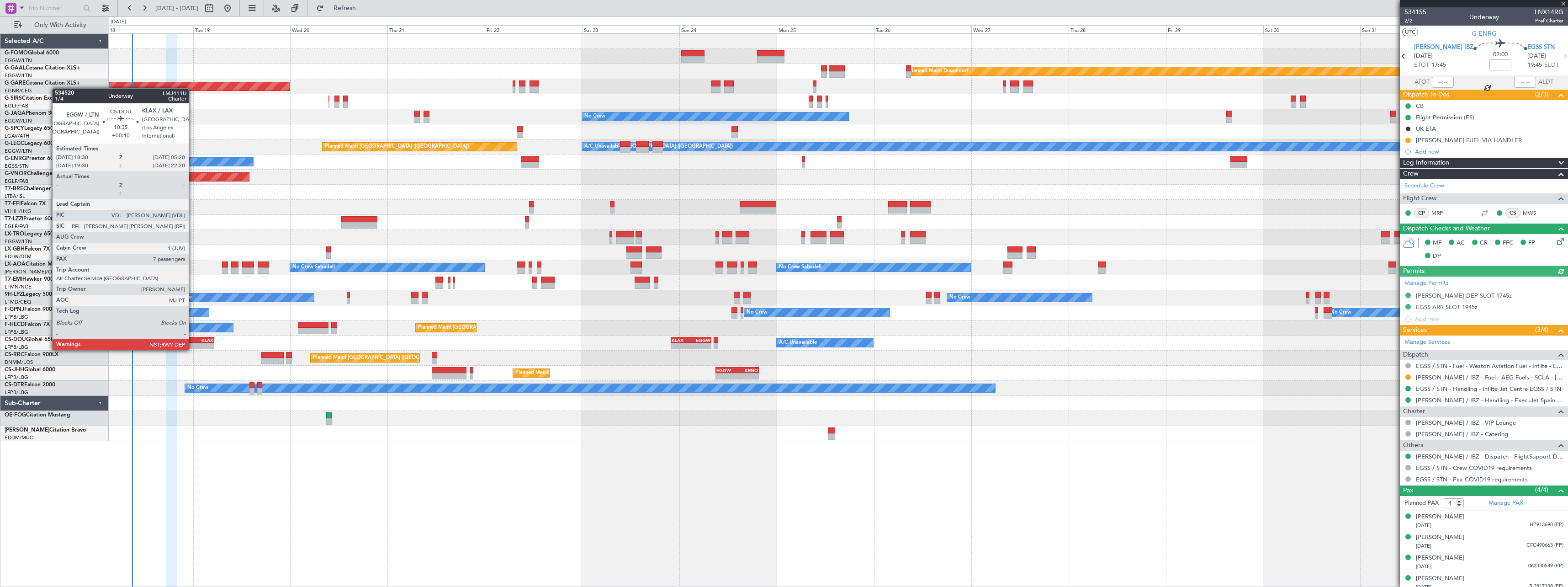
click at [193, 341] on div "KLAX" at bounding box center [203, 340] width 21 height 5
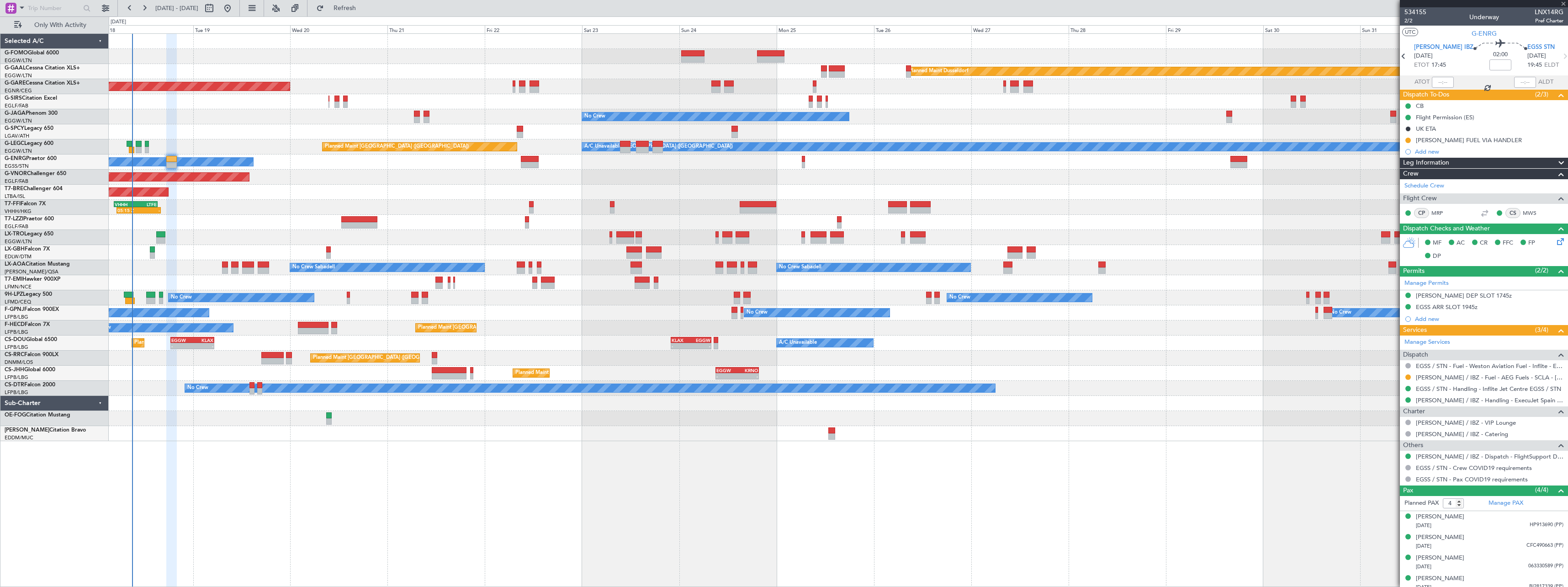
type input "+00:40"
type input "7"
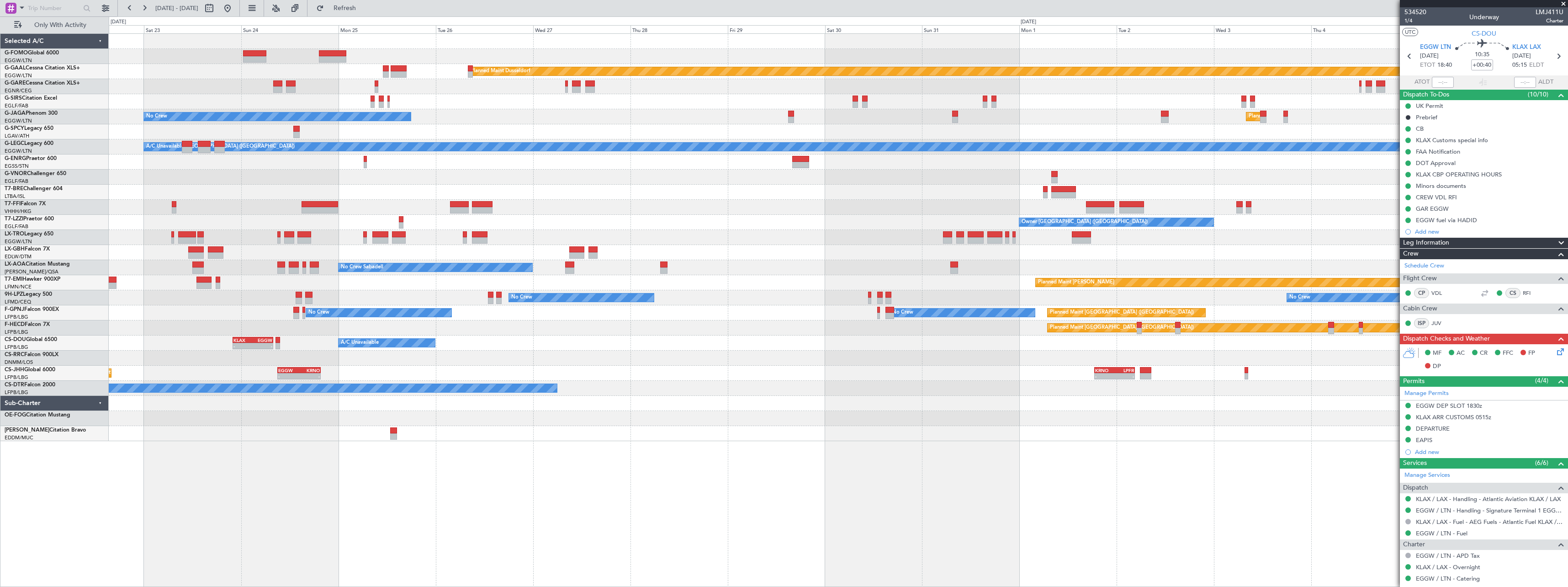
click at [631, 460] on div "Planned Maint Dusseldorf Unplanned Maint Chester No Crew Planned Maint London (…" at bounding box center [838, 310] width 1459 height 554
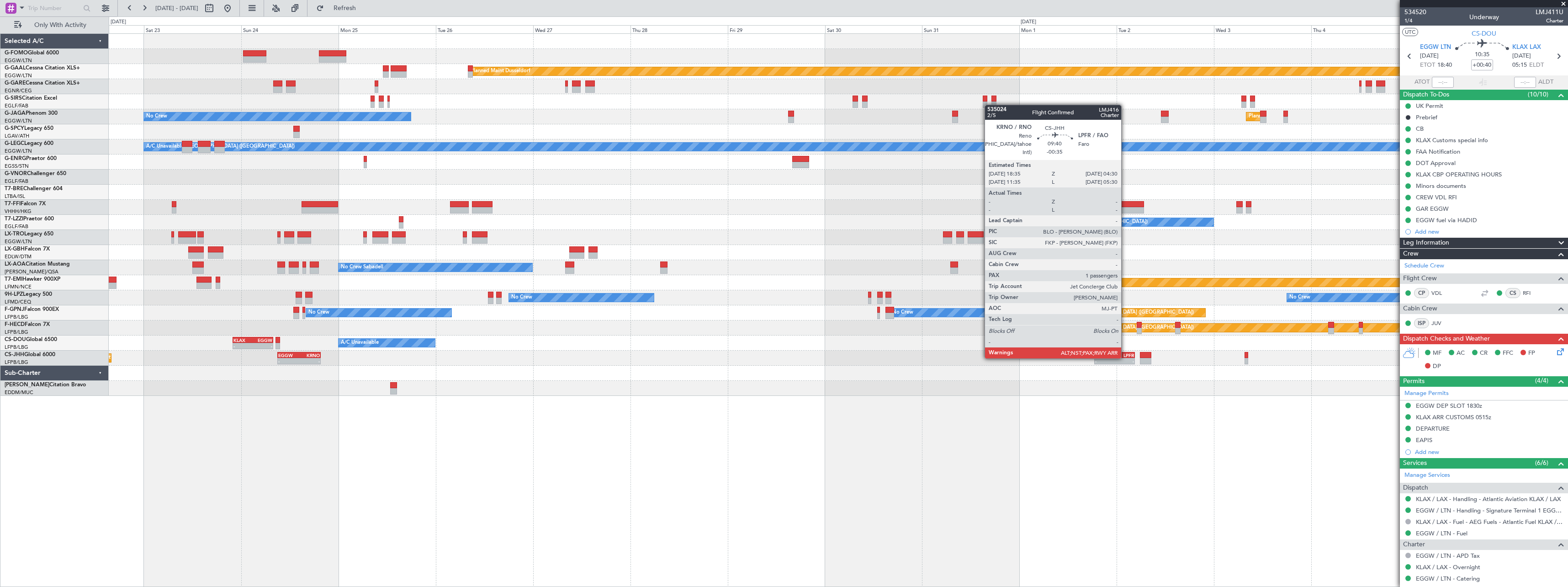
click at [1125, 357] on div "KRNO 18:35 Z LPFR 04:30 Z" at bounding box center [1115, 355] width 40 height 7
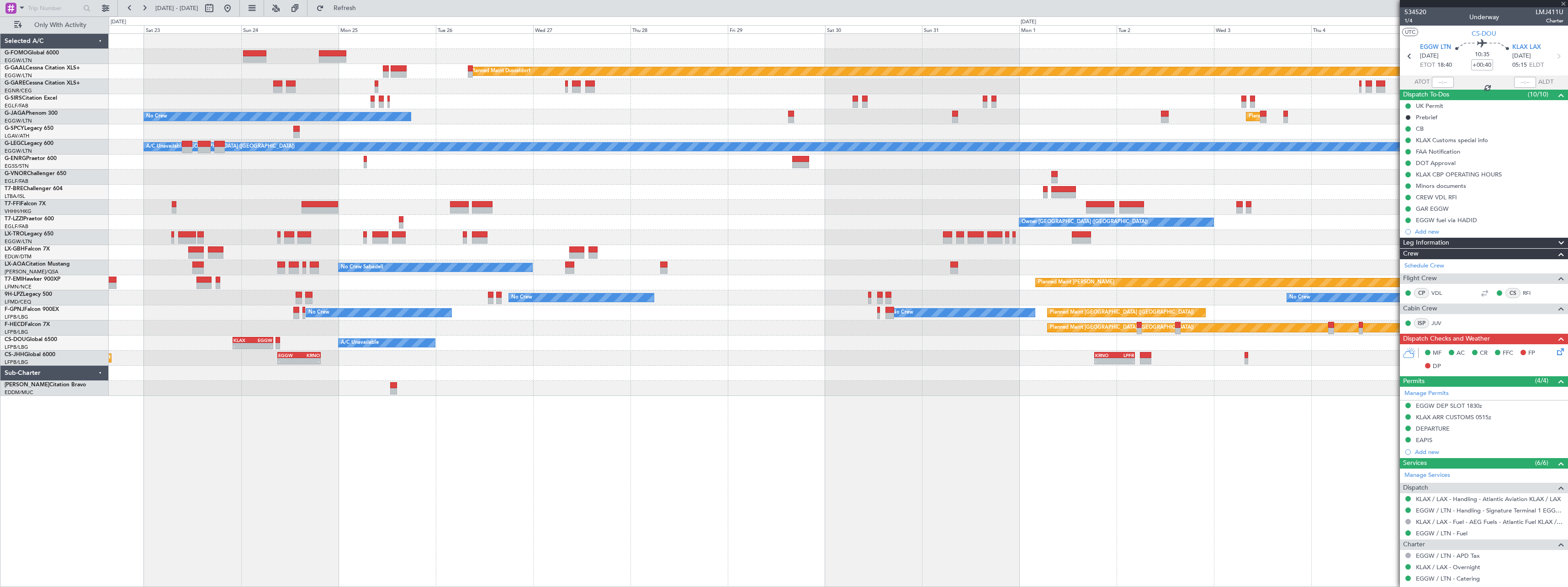
type input "-00:35"
type input "6"
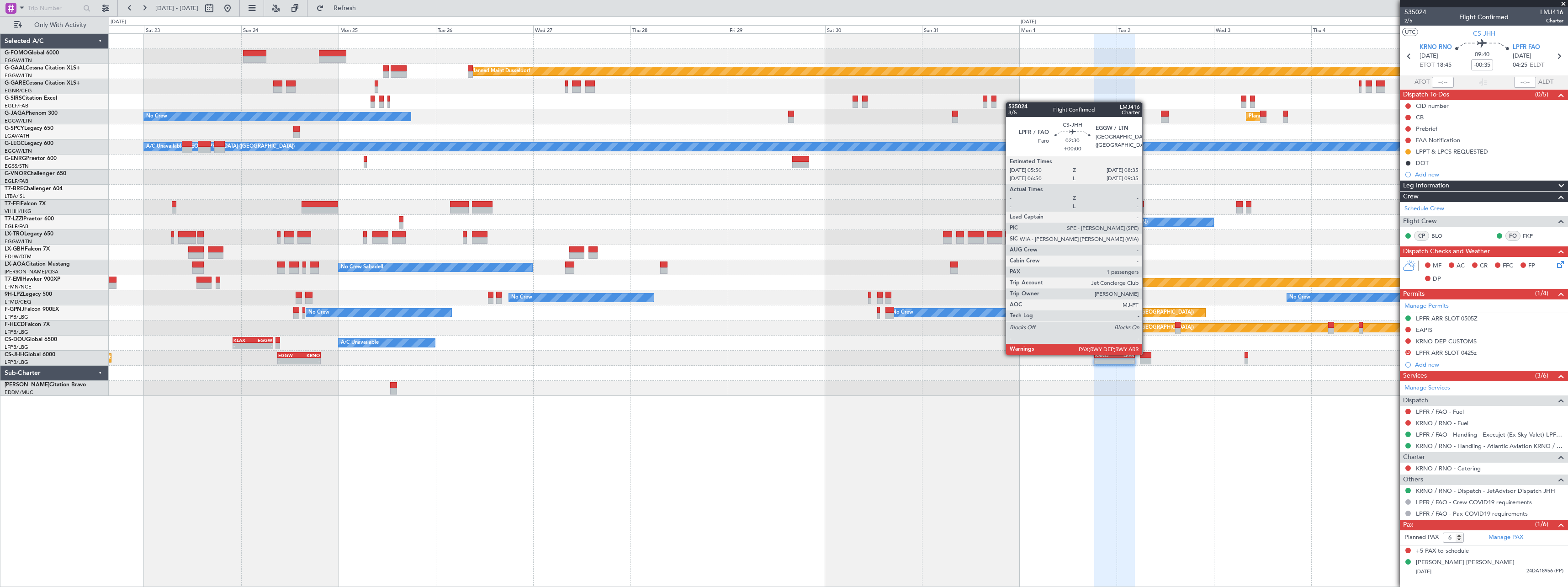
click at [1146, 354] on div at bounding box center [1146, 355] width 12 height 7
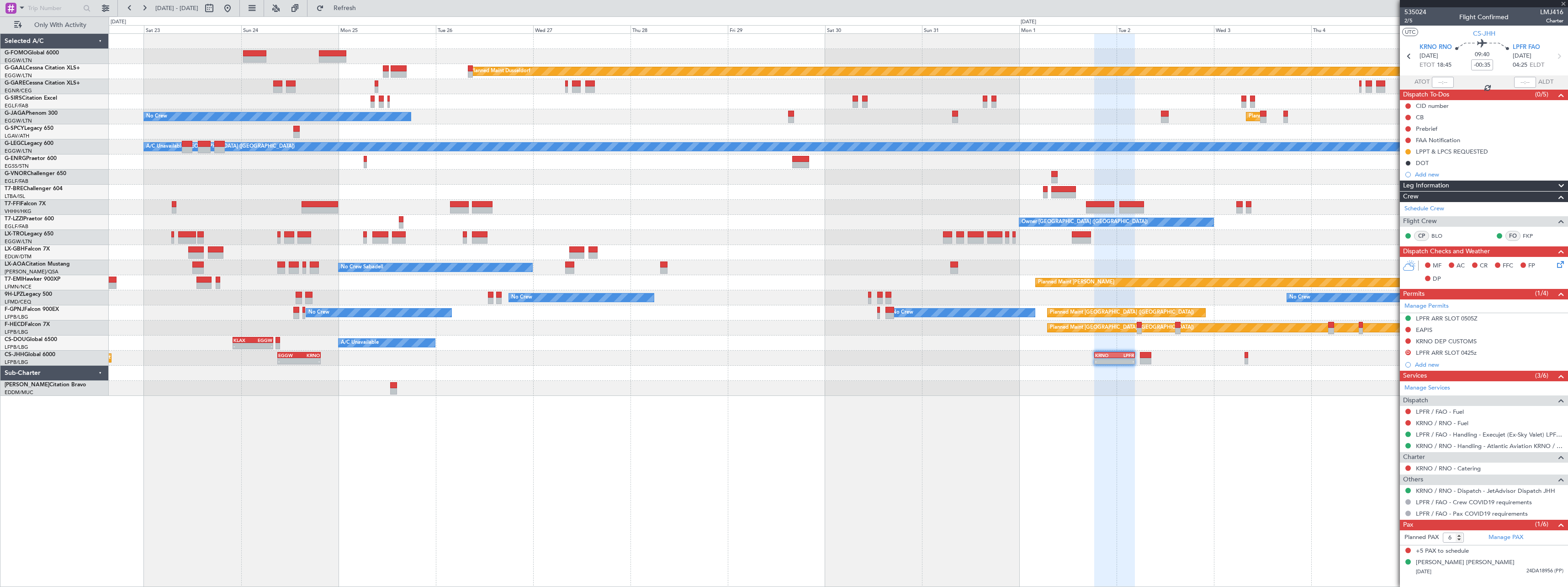
type input "4"
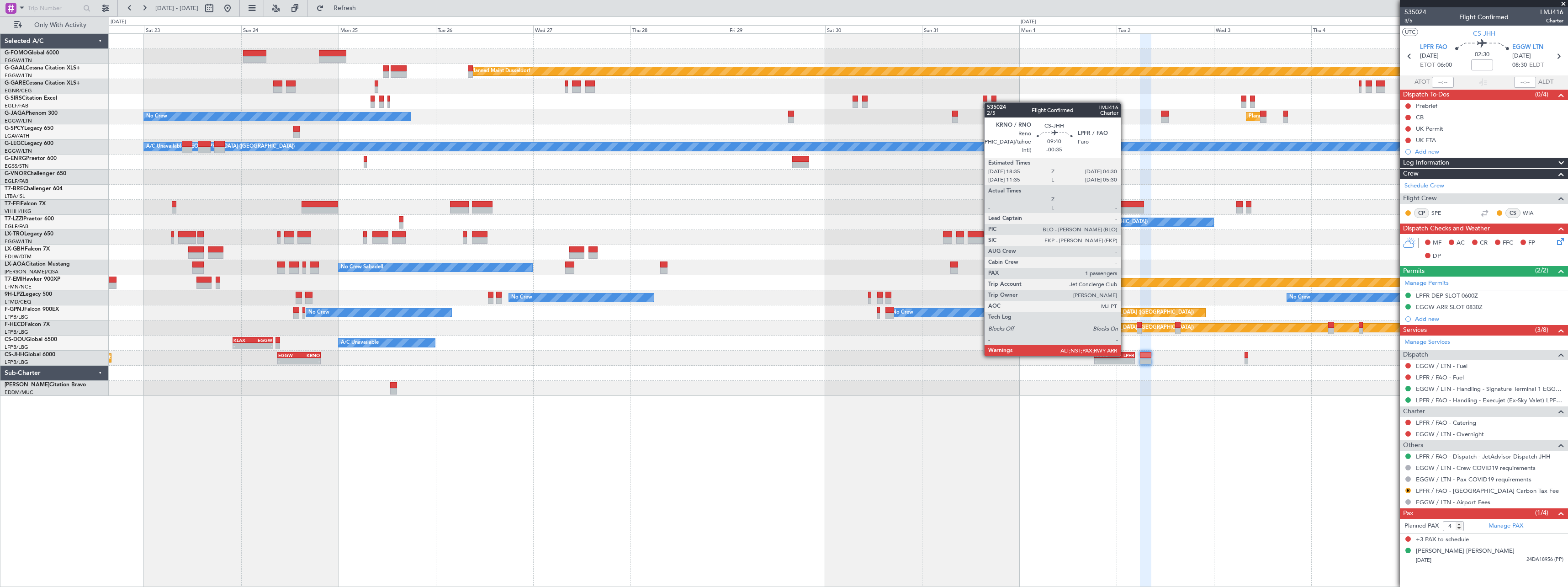
click at [1125, 355] on div "LPFR" at bounding box center [1124, 355] width 19 height 5
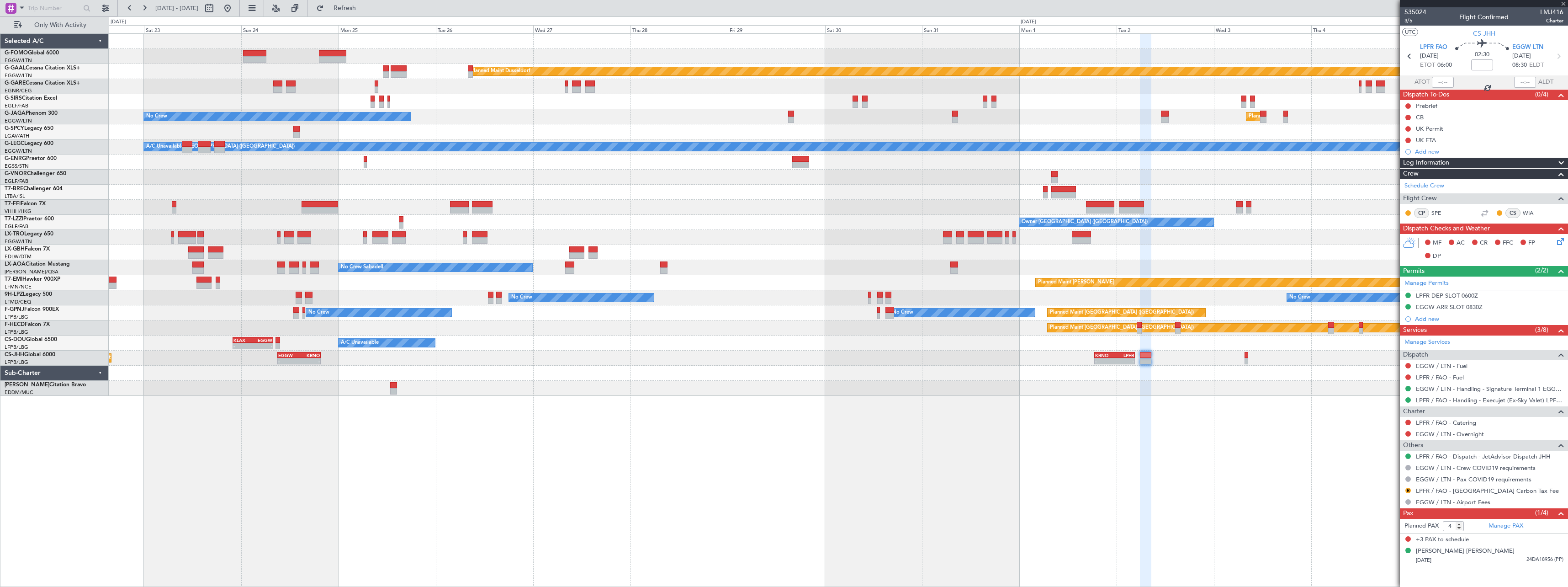
type input "-00:35"
type input "6"
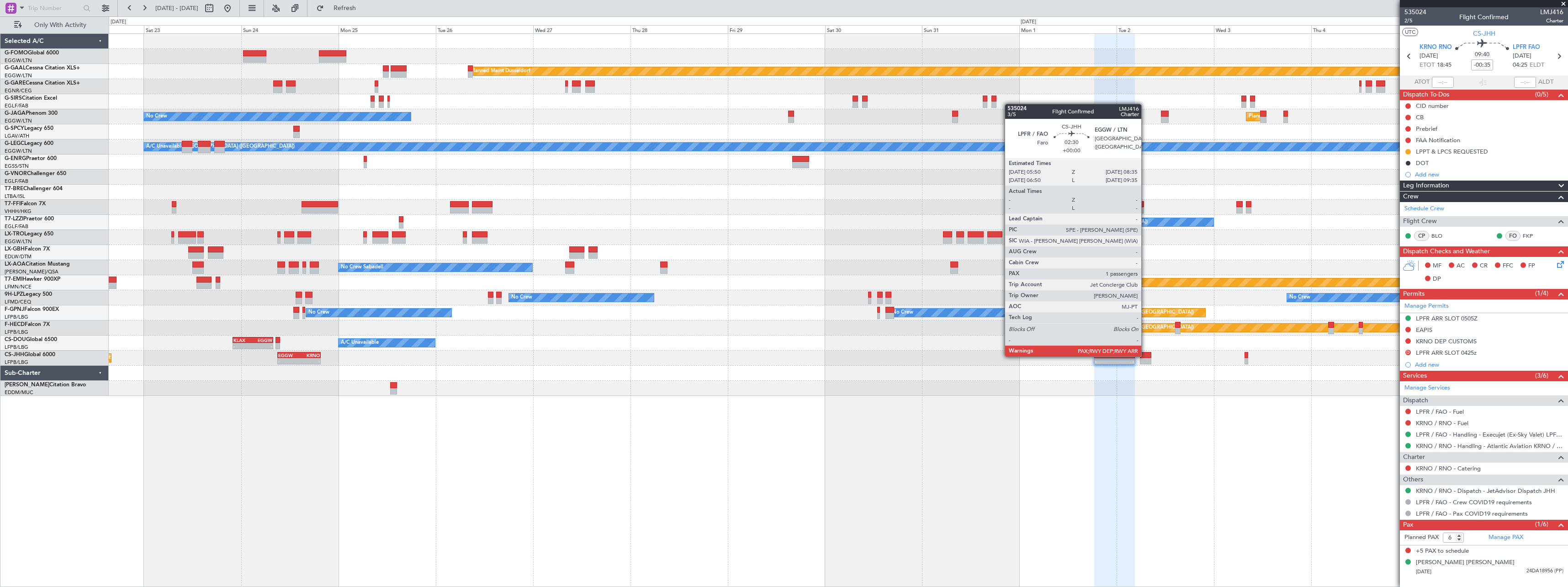
click at [1146, 356] on div at bounding box center [1146, 355] width 12 height 7
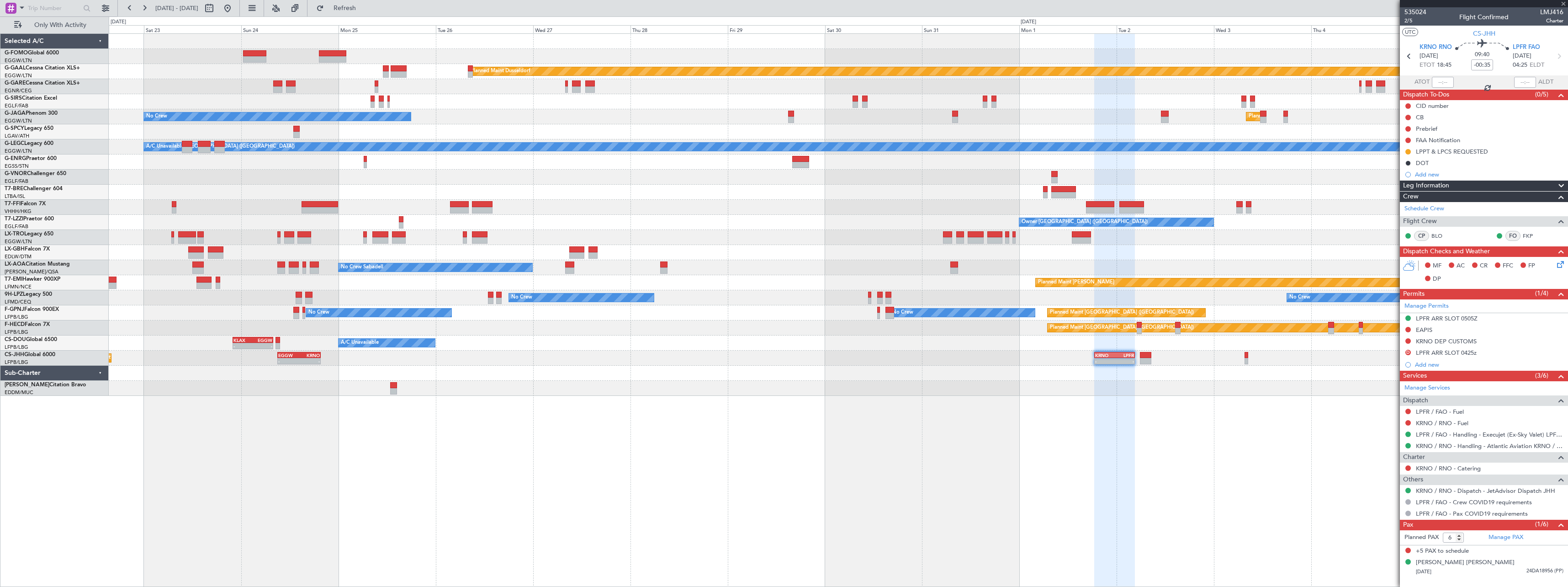
type input "4"
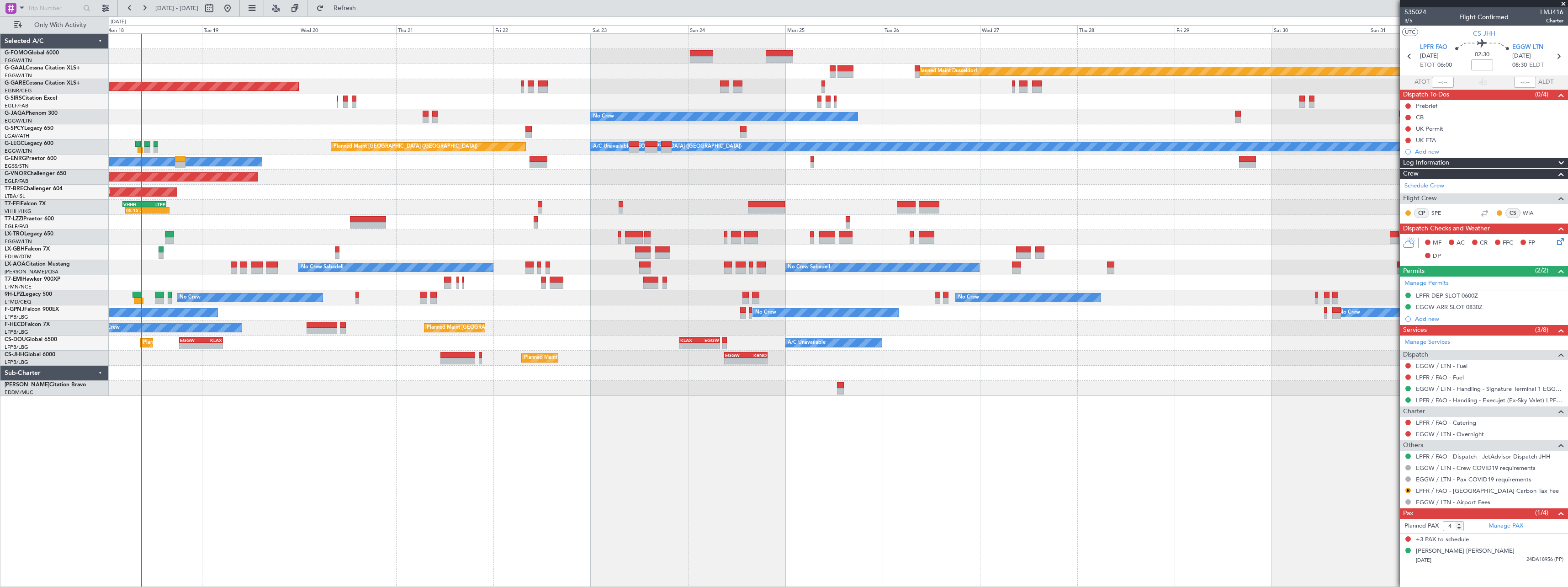
click at [1005, 488] on div "Planned Maint Windsor Locks (Bradley Intl) Planned Maint Dusseldorf Planned Mai…" at bounding box center [838, 310] width 1459 height 554
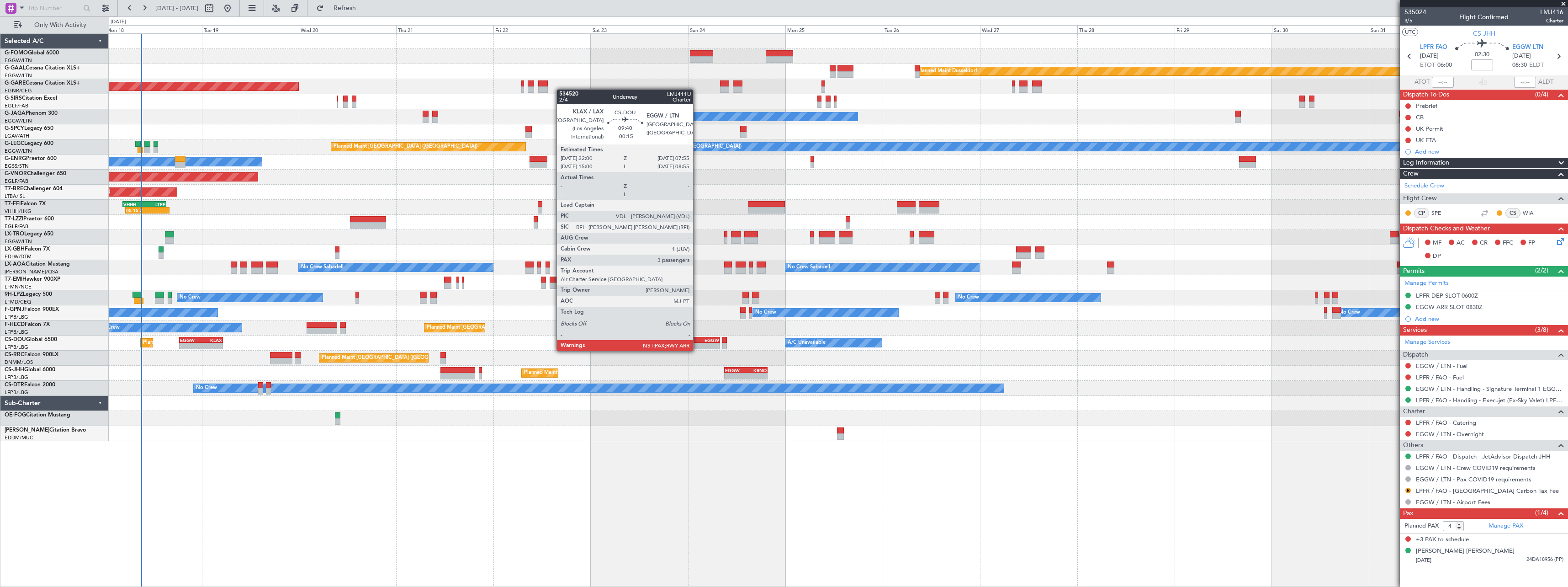
click at [697, 342] on div "KLAX" at bounding box center [690, 340] width 19 height 5
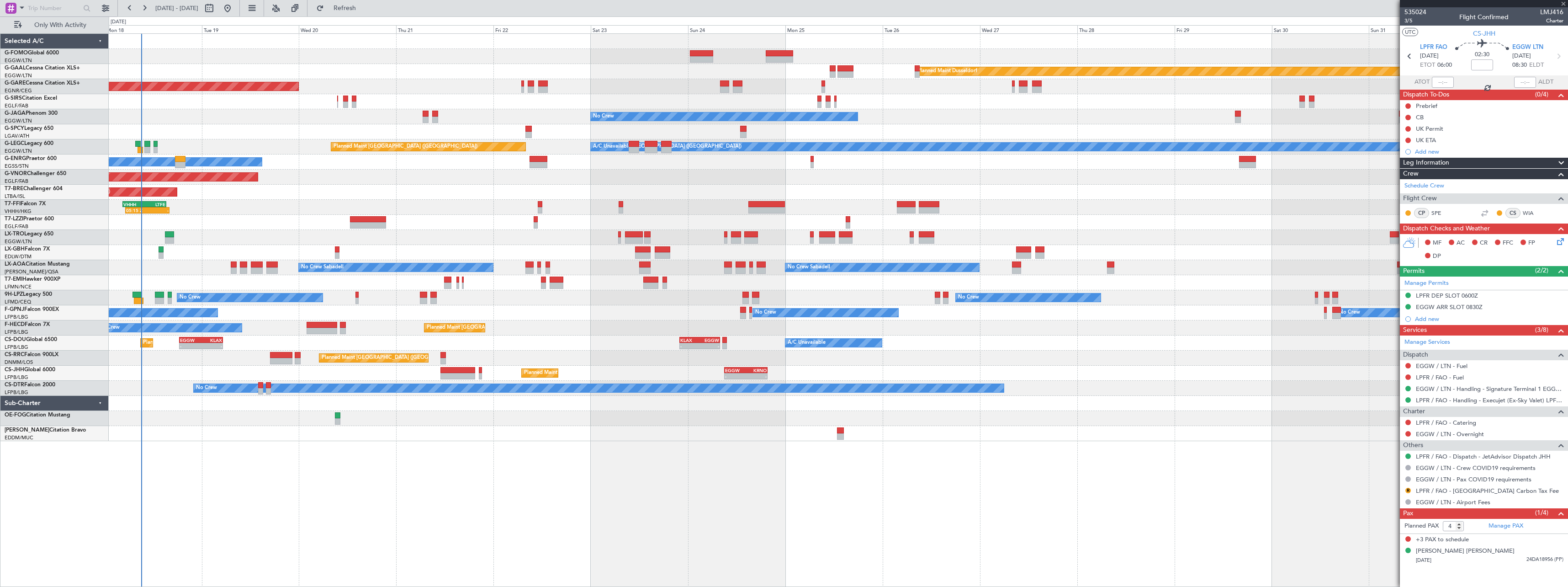
type input "-00:15"
type input "3"
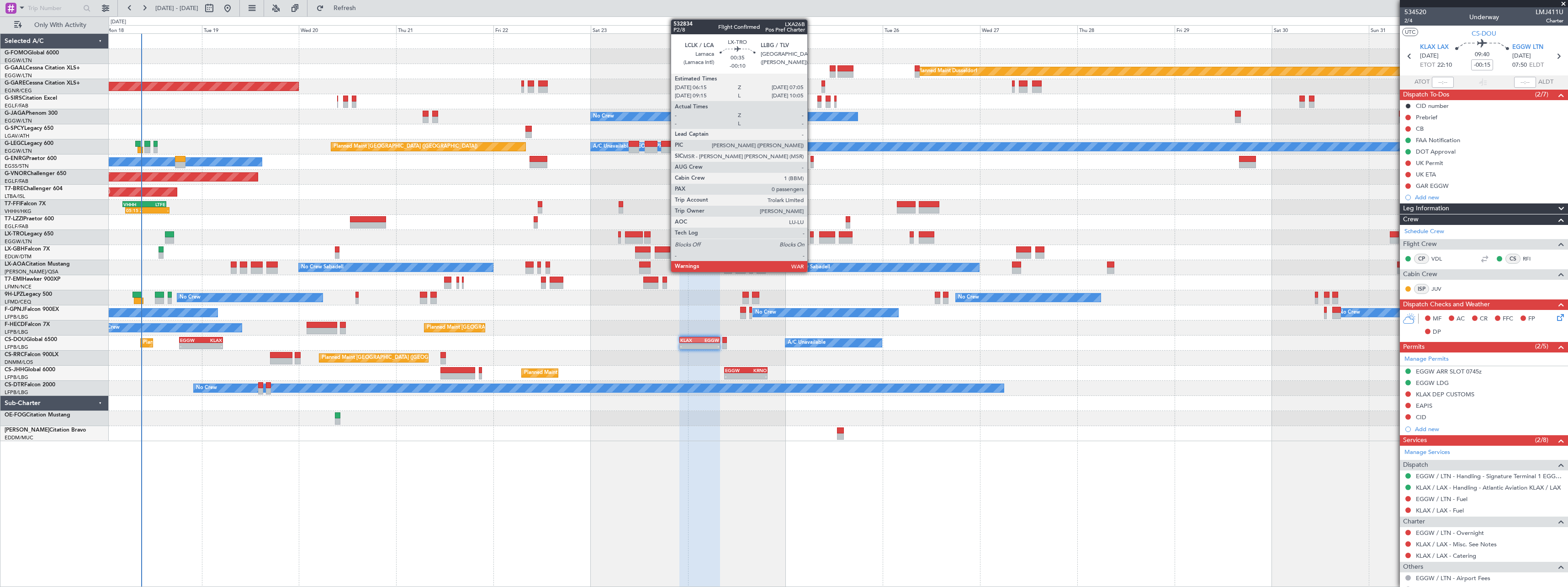
click at [811, 236] on div at bounding box center [812, 234] width 4 height 7
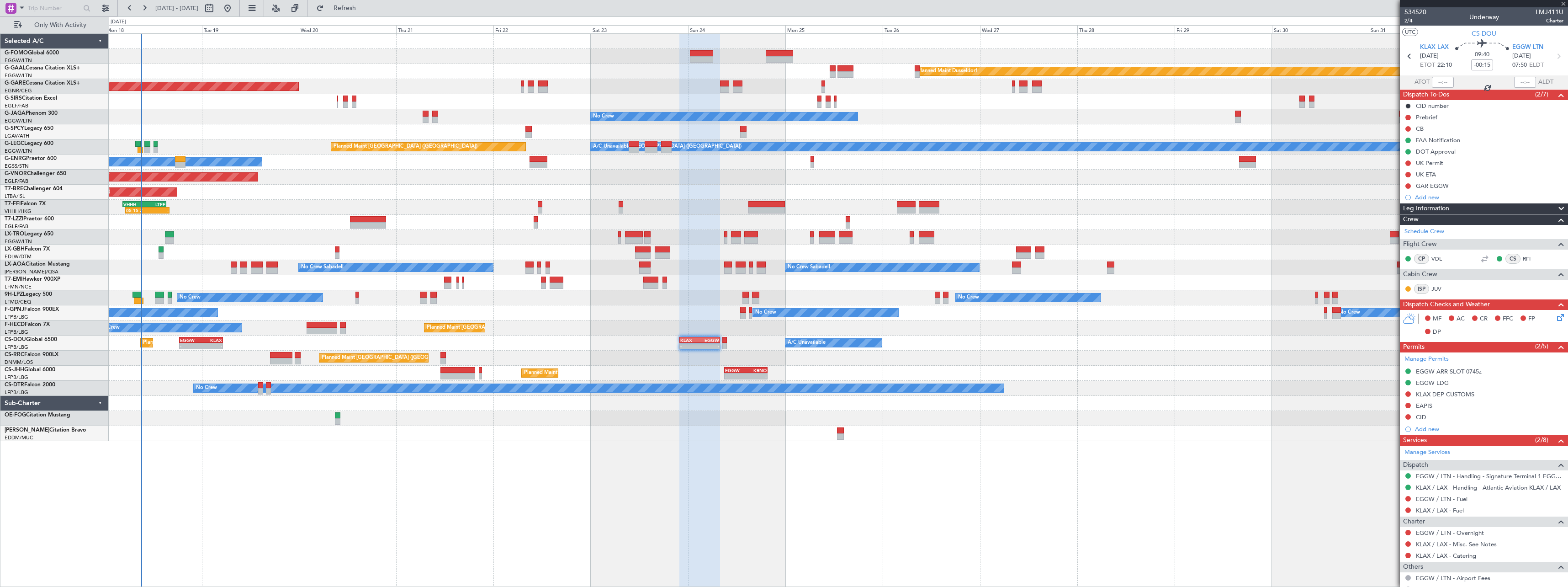
type input "-00:10"
type input "0"
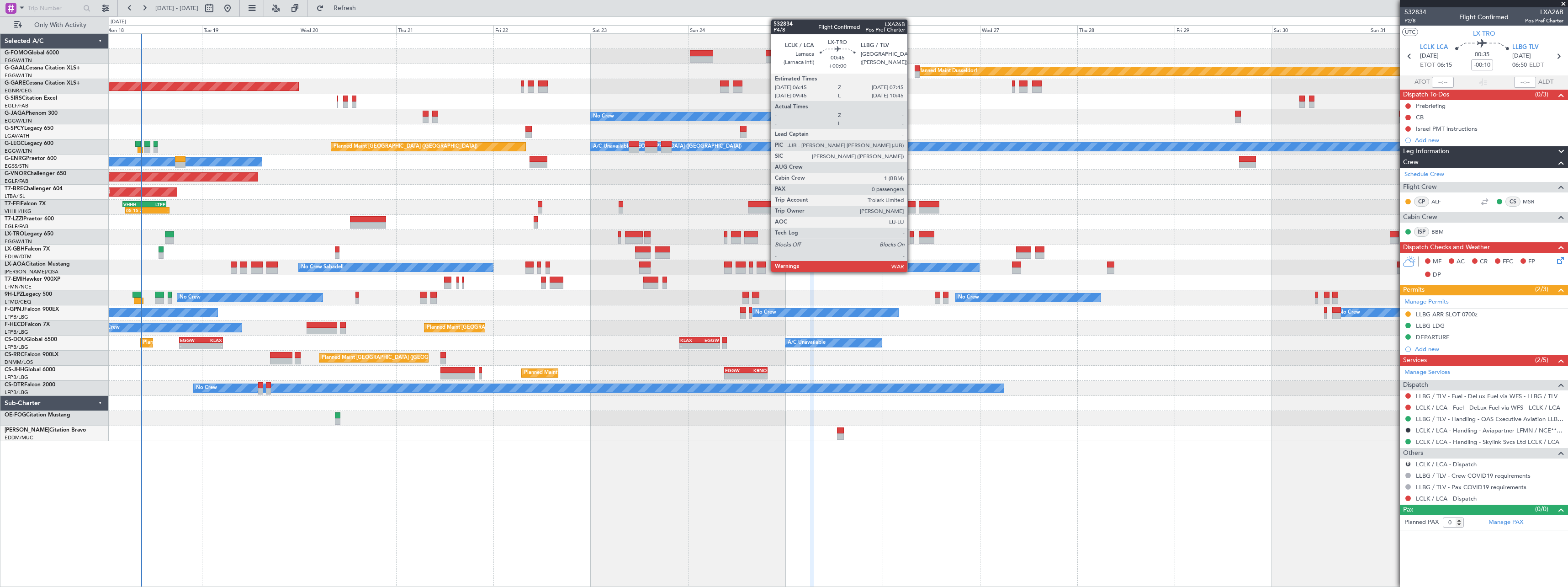
click at [911, 237] on div at bounding box center [911, 241] width 4 height 7
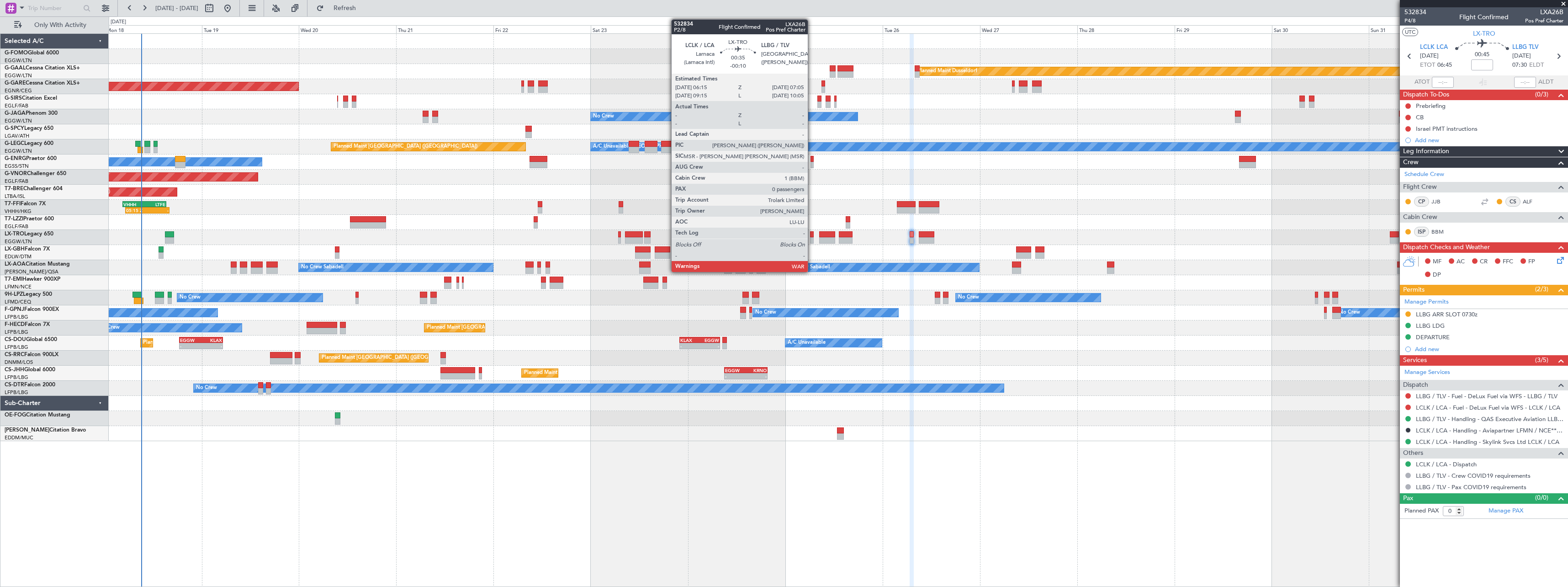
click at [812, 234] on div at bounding box center [812, 234] width 4 height 7
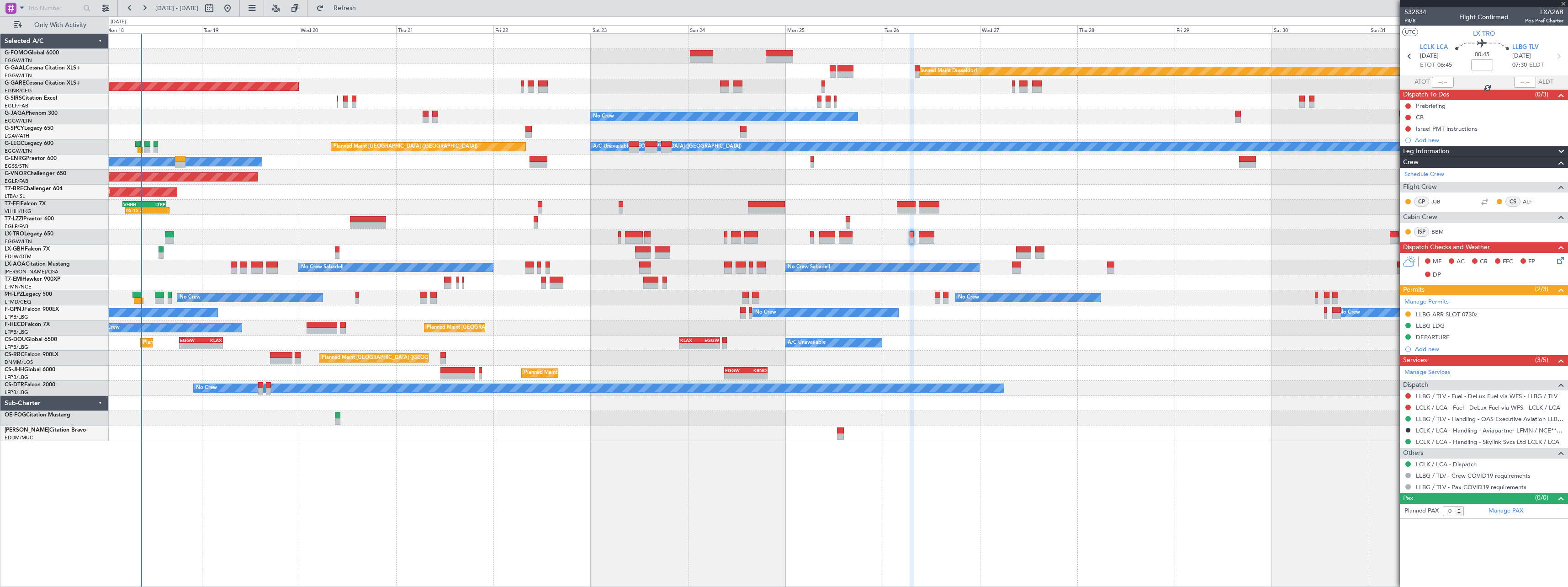
type input "-00:10"
click at [1409, 496] on button at bounding box center [1408, 498] width 5 height 5
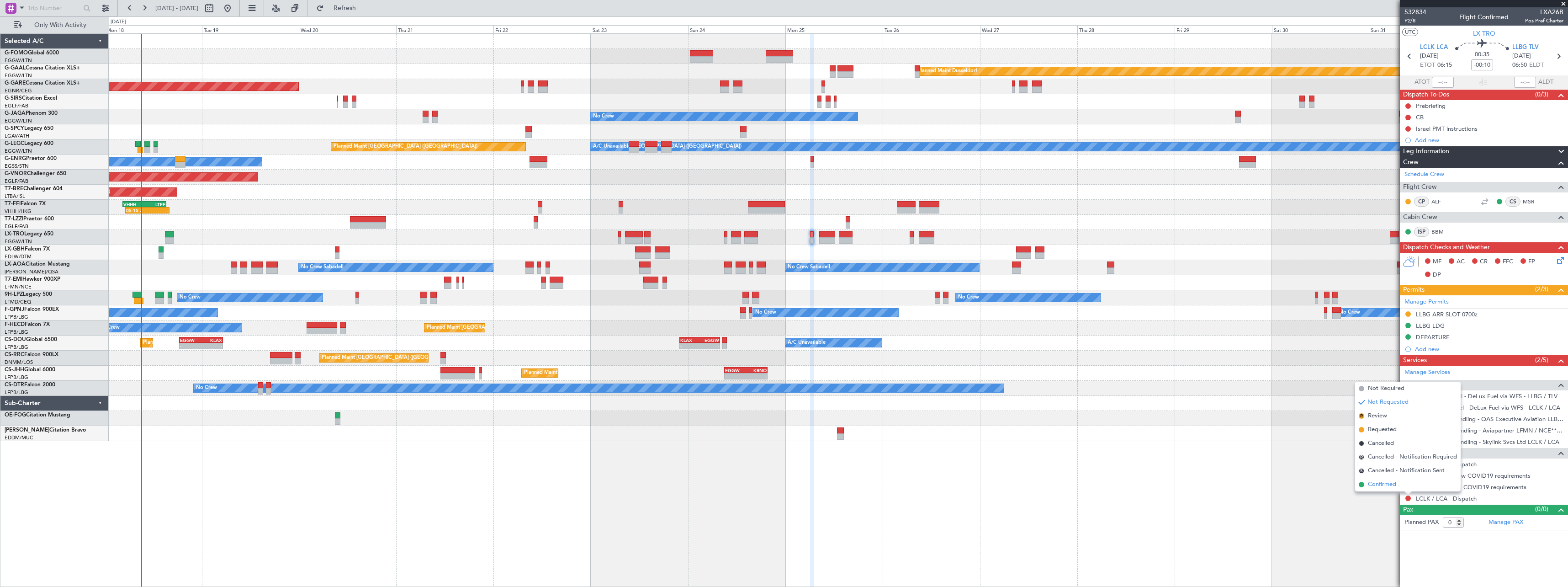
click at [1387, 480] on span "Confirmed" at bounding box center [1382, 484] width 29 height 9
click at [1408, 463] on button "R" at bounding box center [1408, 463] width 5 height 5
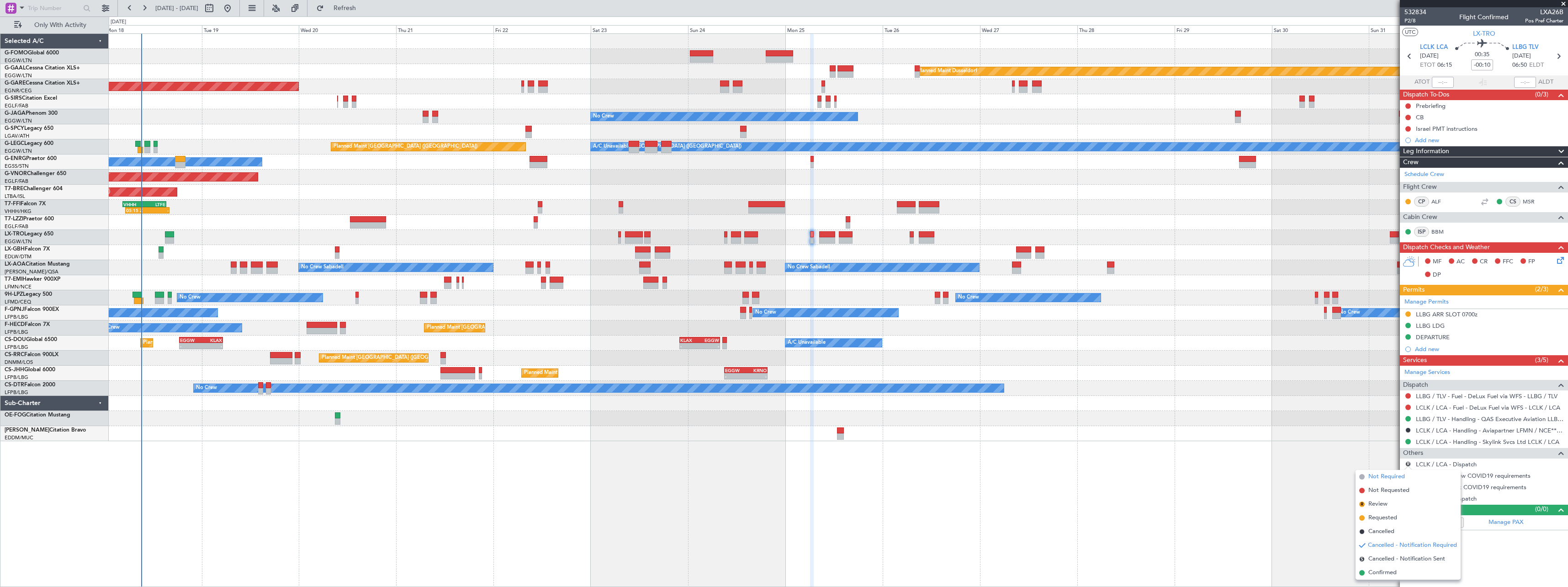
click at [1384, 474] on span "Not Required" at bounding box center [1387, 476] width 37 height 9
click at [364, 9] on span "Refresh" at bounding box center [345, 8] width 38 height 7
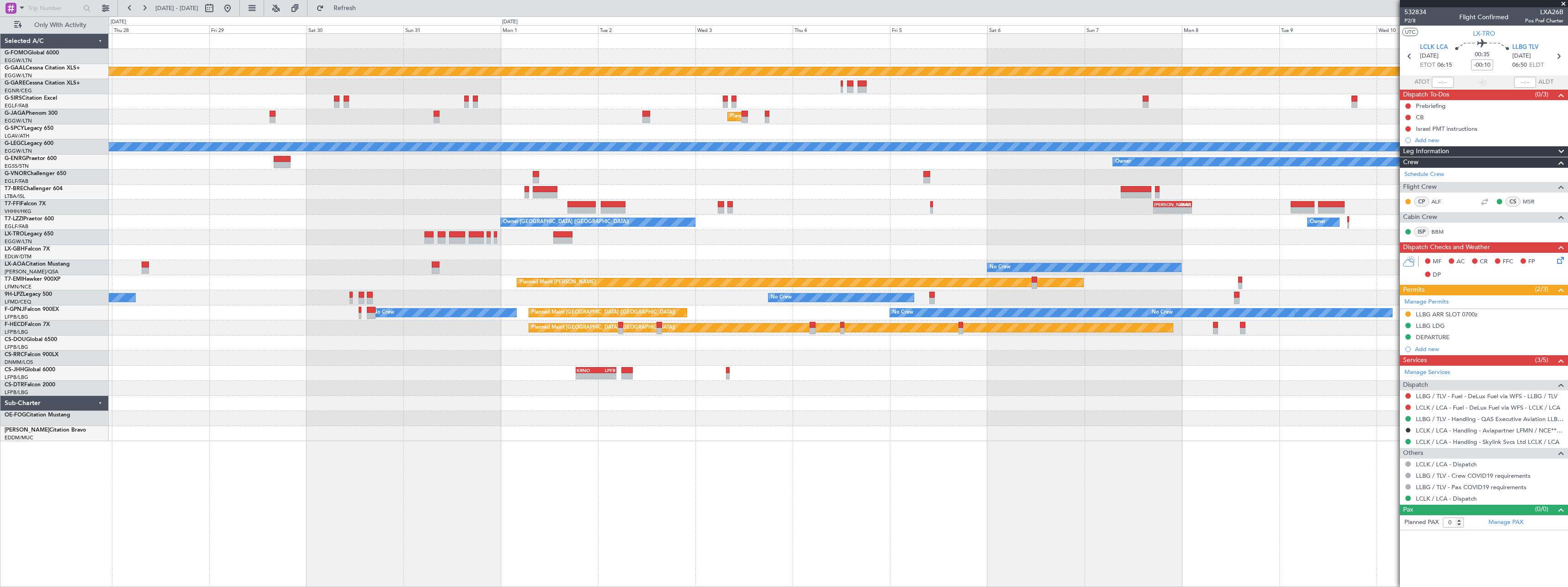
click at [228, 393] on div "Planned Maint Dusseldorf Planned Maint London (Luton) No Crew A/C Unavailable L…" at bounding box center [838, 237] width 1459 height 407
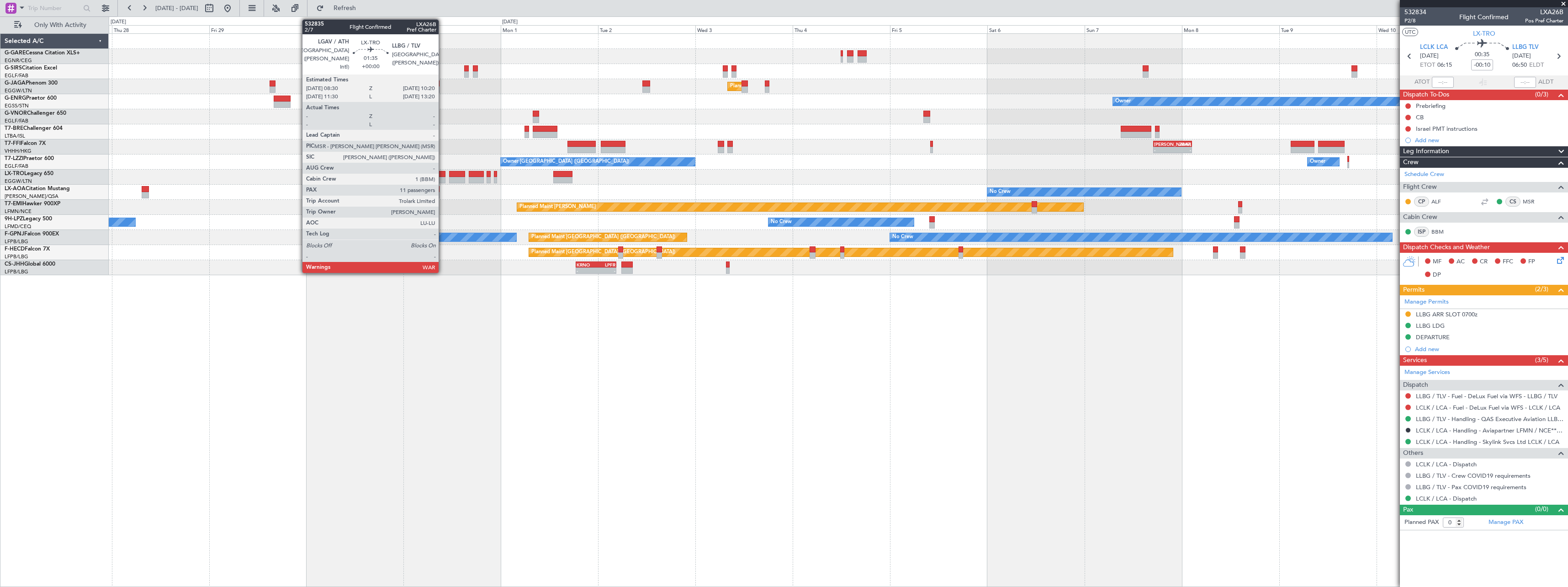
click at [443, 175] on div at bounding box center [441, 174] width 8 height 7
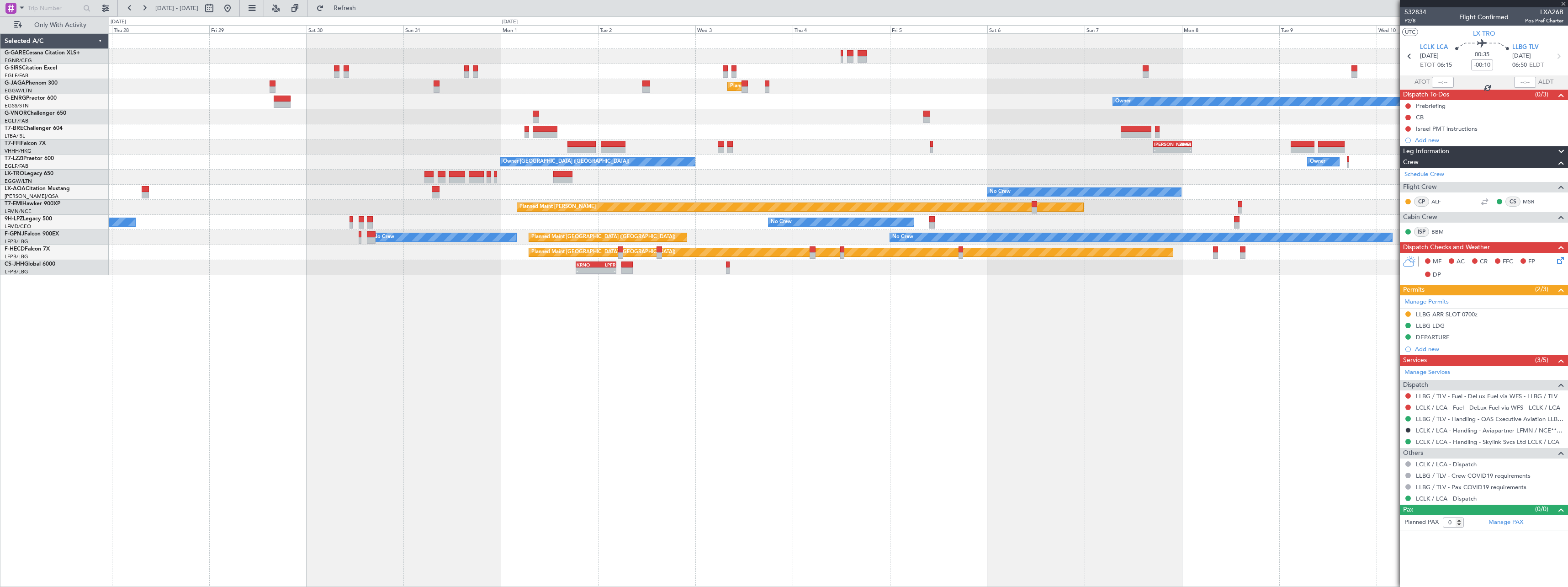
type input "11"
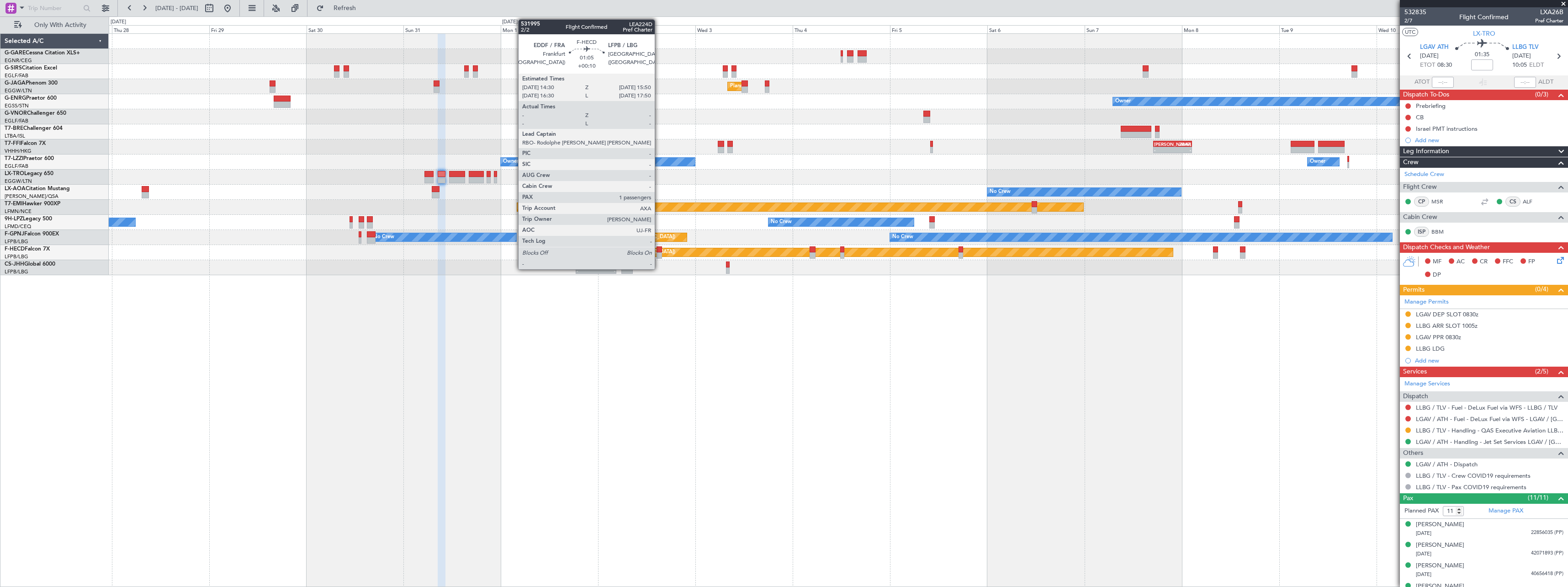
click at [659, 249] on div at bounding box center [659, 250] width 5 height 7
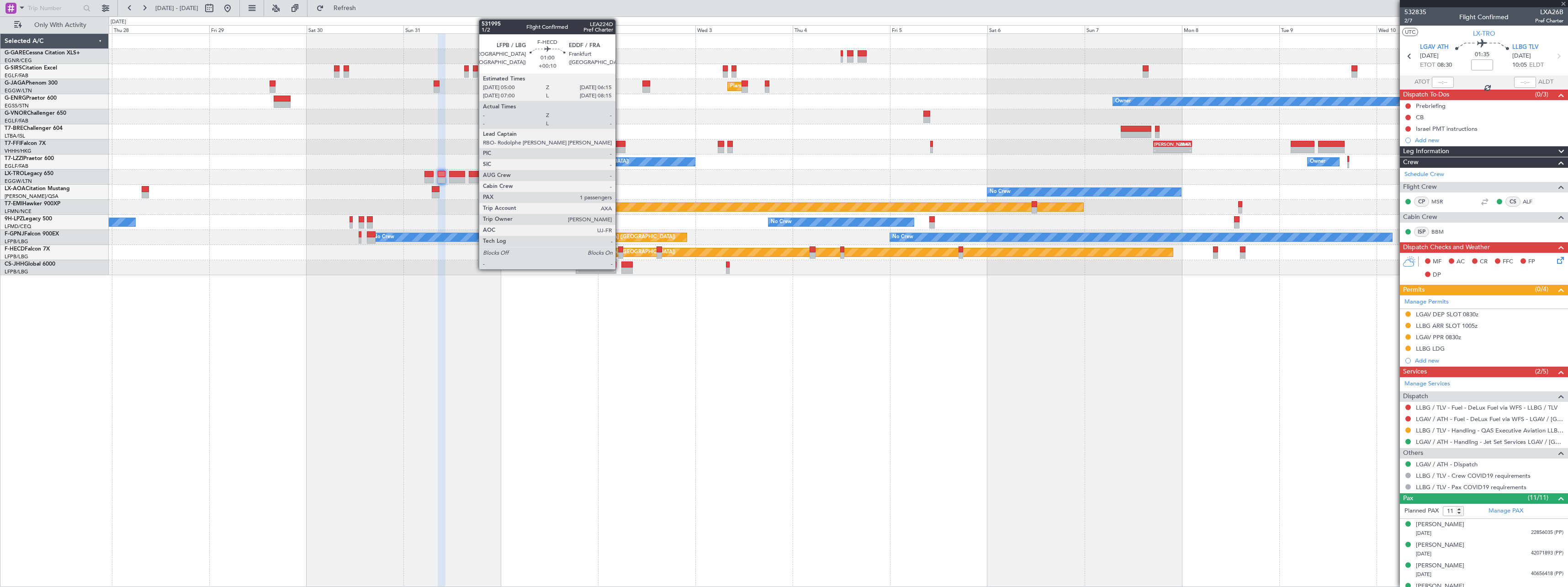
type input "+00:10"
type input "1"
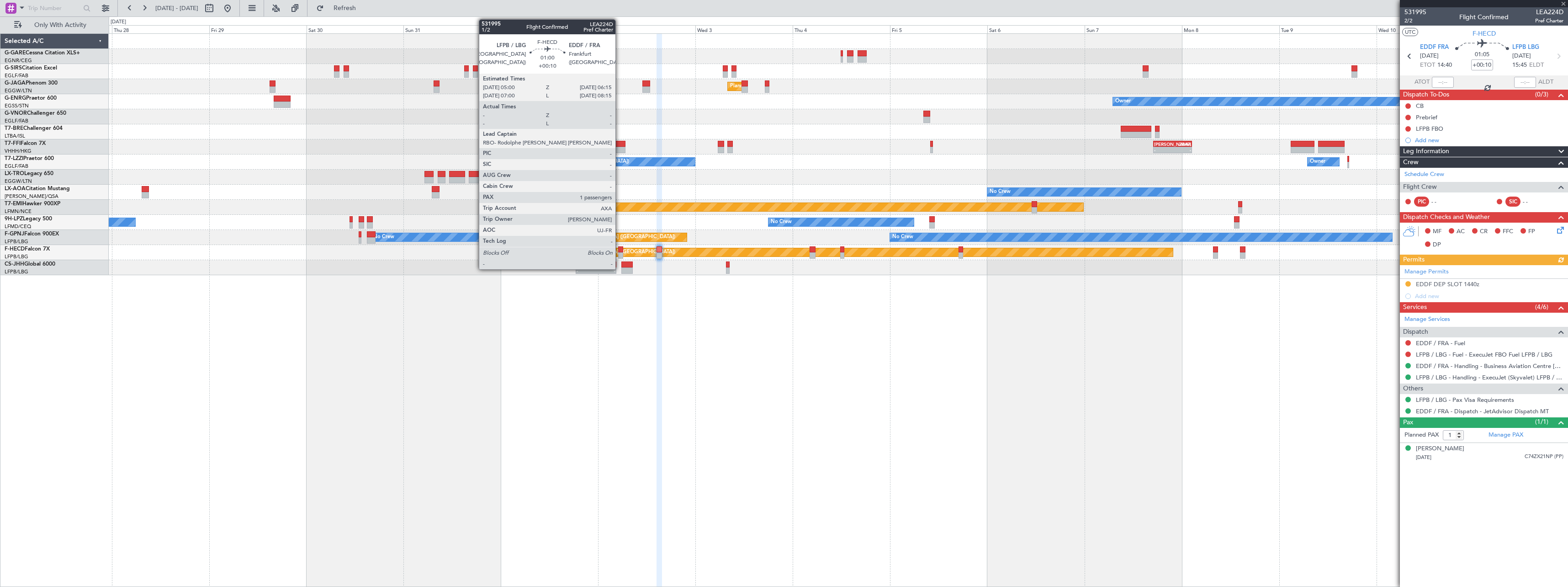
click at [620, 250] on div at bounding box center [621, 250] width 5 height 7
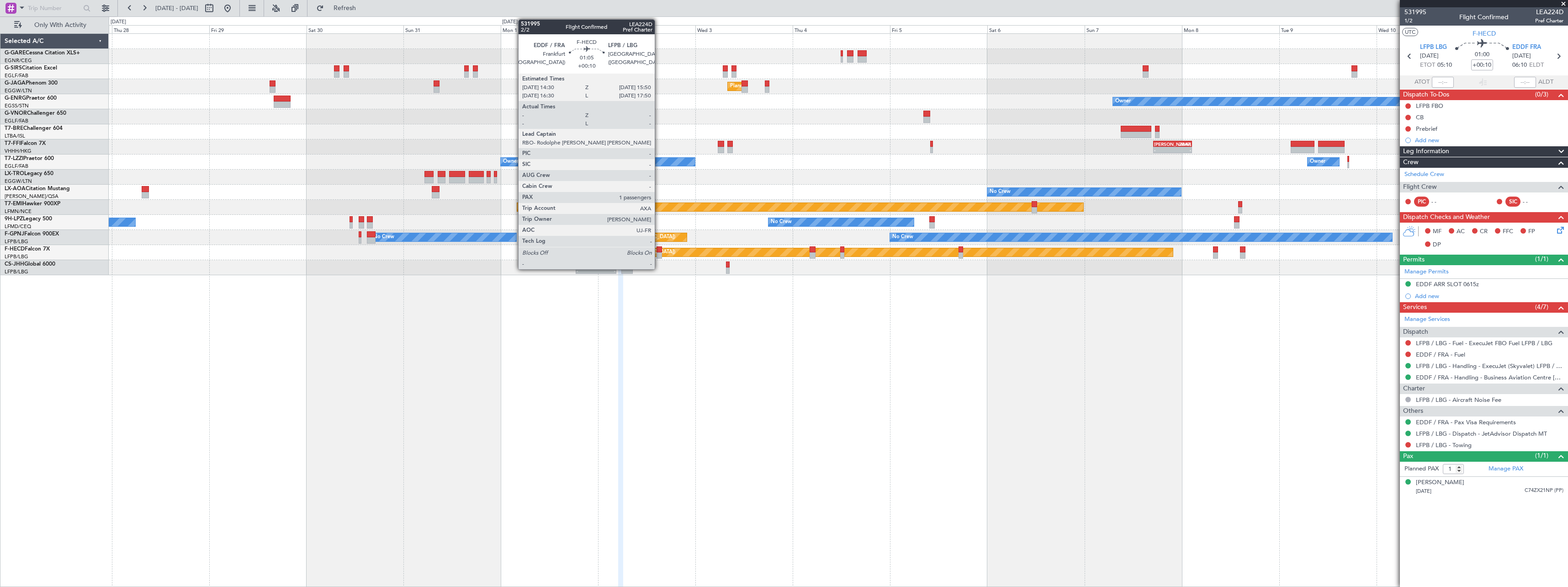
click at [659, 250] on div at bounding box center [659, 250] width 5 height 7
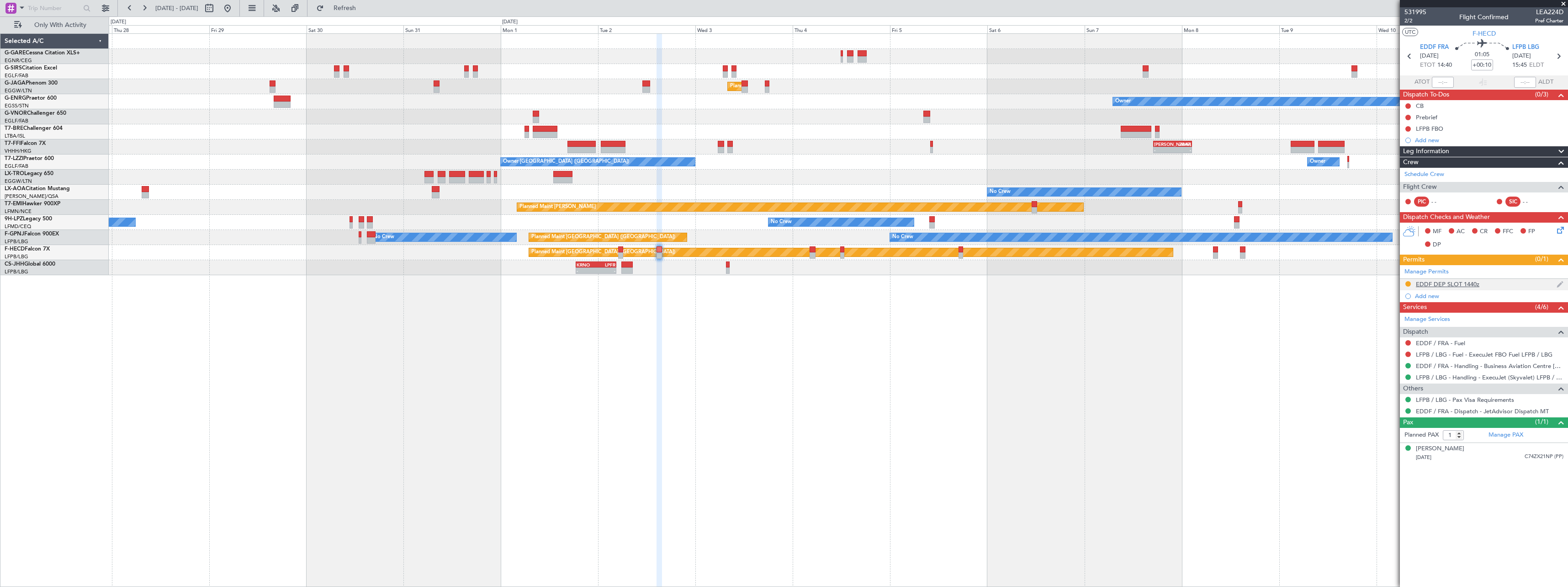
click at [1454, 286] on div "EDDF DEP SLOT 1440z" at bounding box center [1447, 284] width 63 height 8
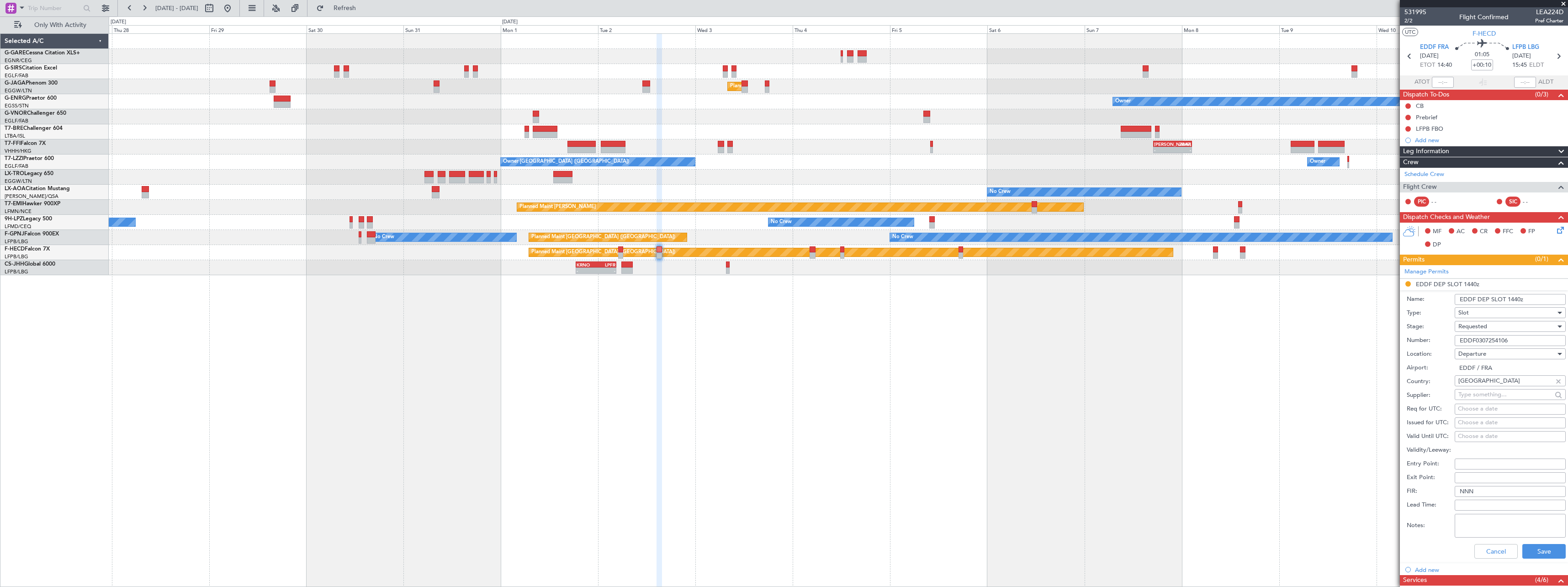
click at [1514, 298] on input "EDDF DEP SLOT 1440z" at bounding box center [1510, 300] width 111 height 11
type input "EDDF DEP SLOT 1430z"
click at [1486, 326] on span "Requested" at bounding box center [1472, 326] width 29 height 9
click at [1477, 395] on span "Received OK" at bounding box center [1507, 396] width 96 height 14
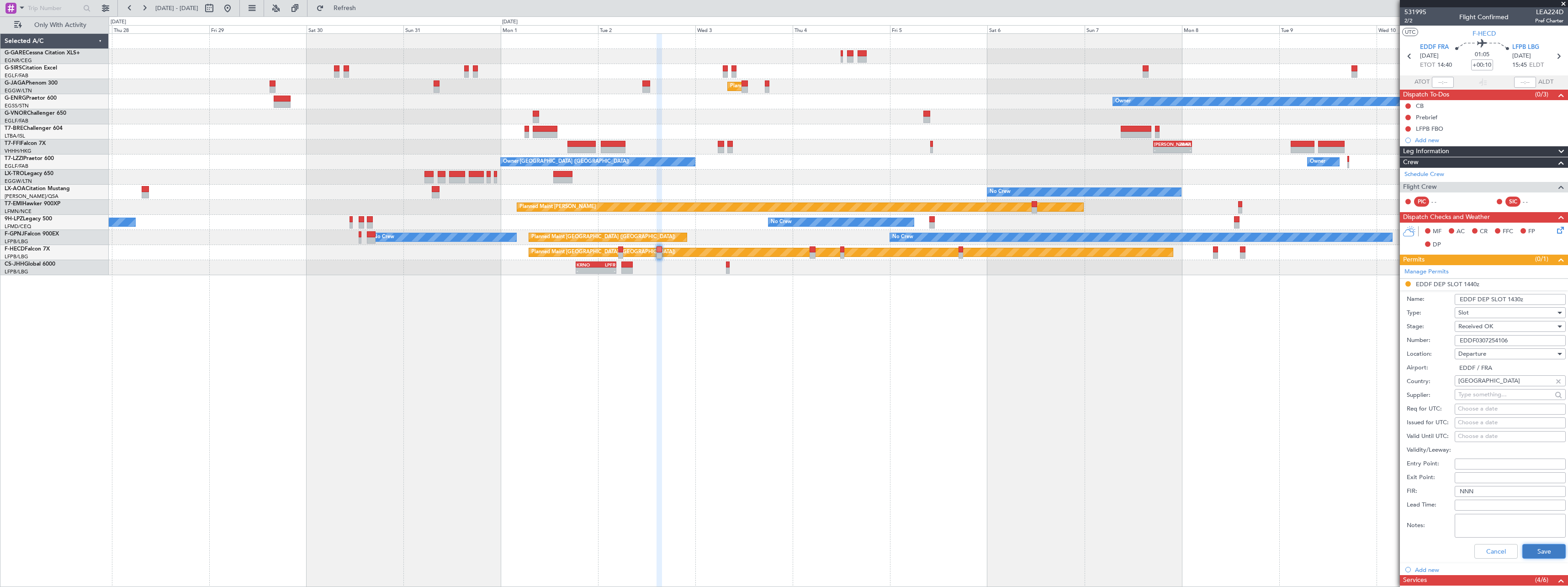
click at [1542, 549] on button "Save" at bounding box center [1544, 551] width 43 height 15
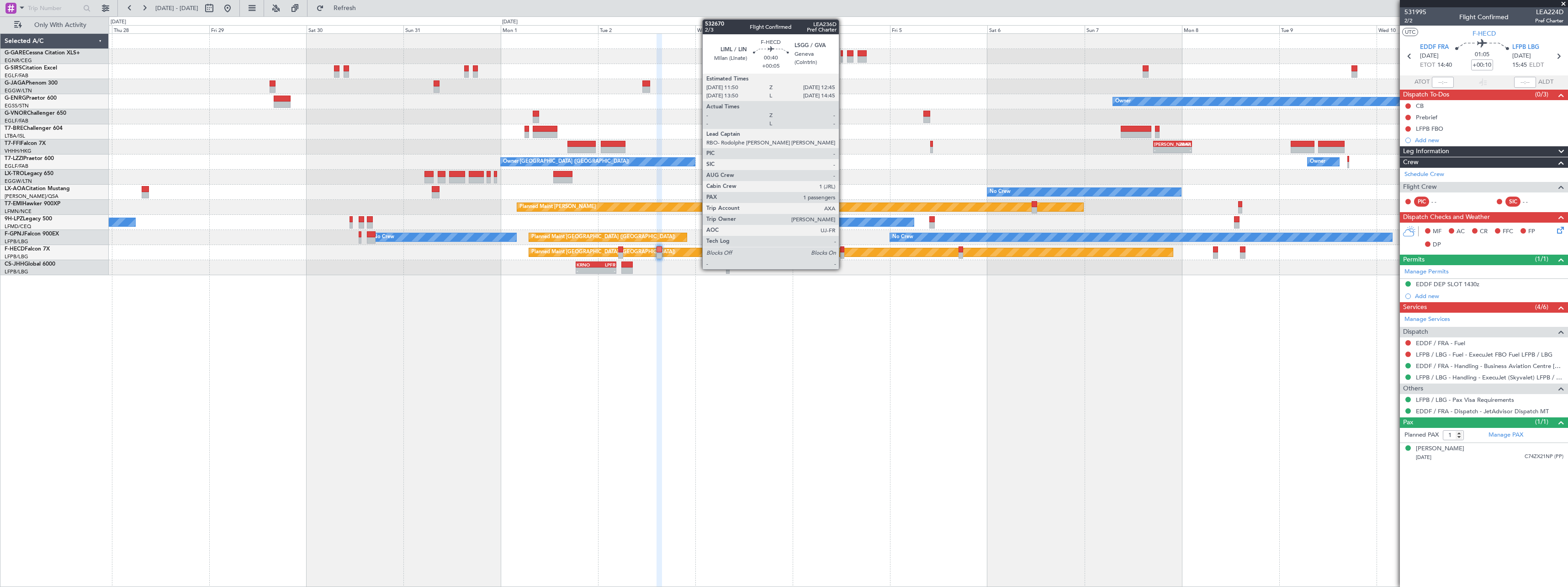
click at [843, 255] on div at bounding box center [842, 255] width 4 height 7
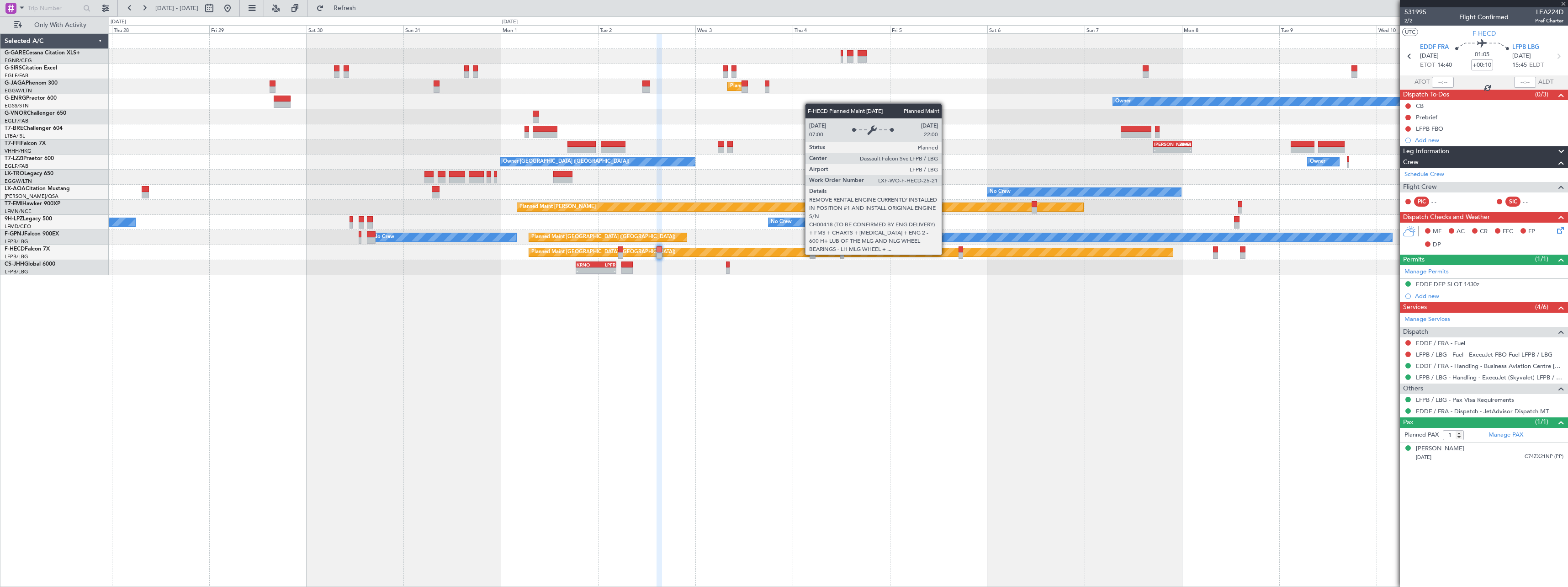
type input "+00:05"
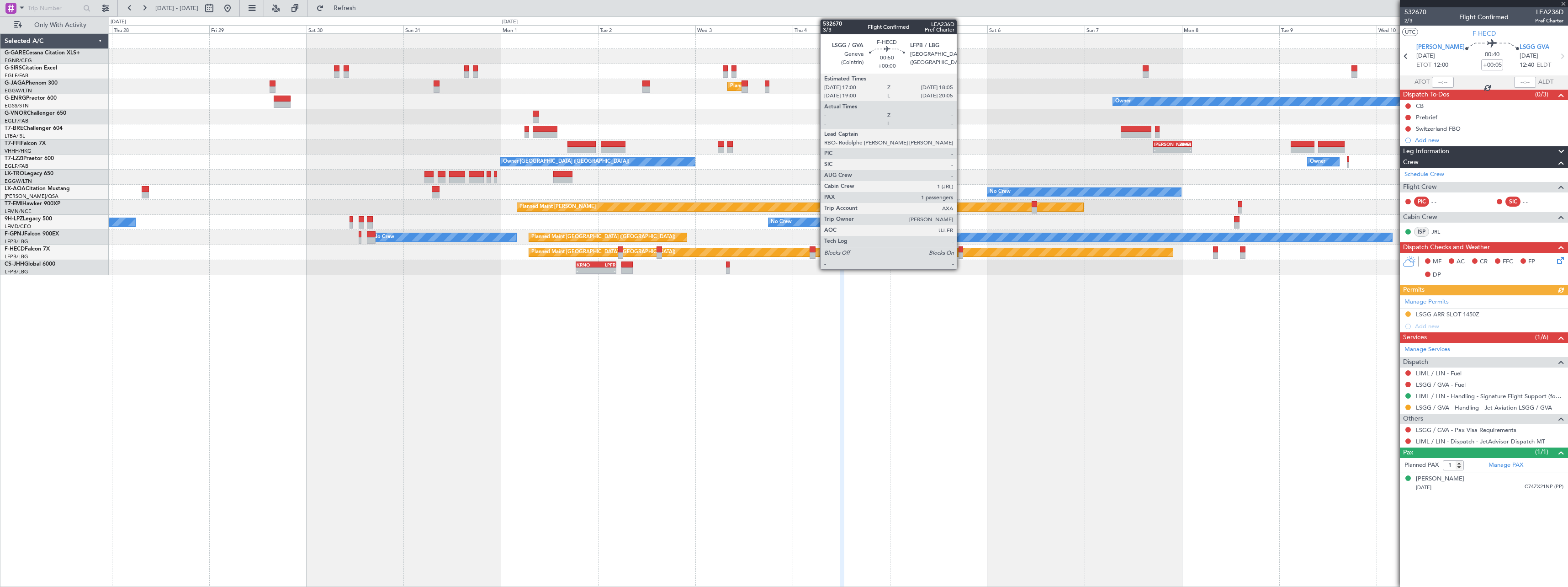
click at [961, 248] on div at bounding box center [961, 250] width 5 height 7
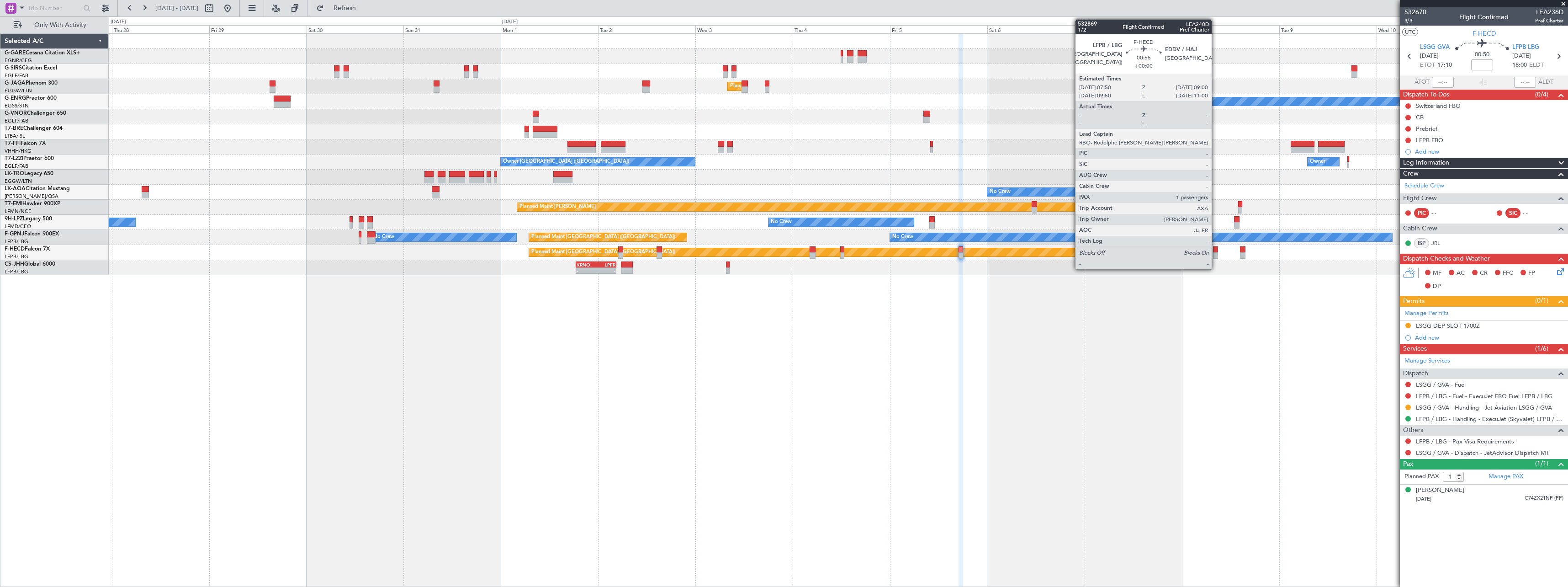
click at [1216, 254] on div at bounding box center [1216, 255] width 5 height 7
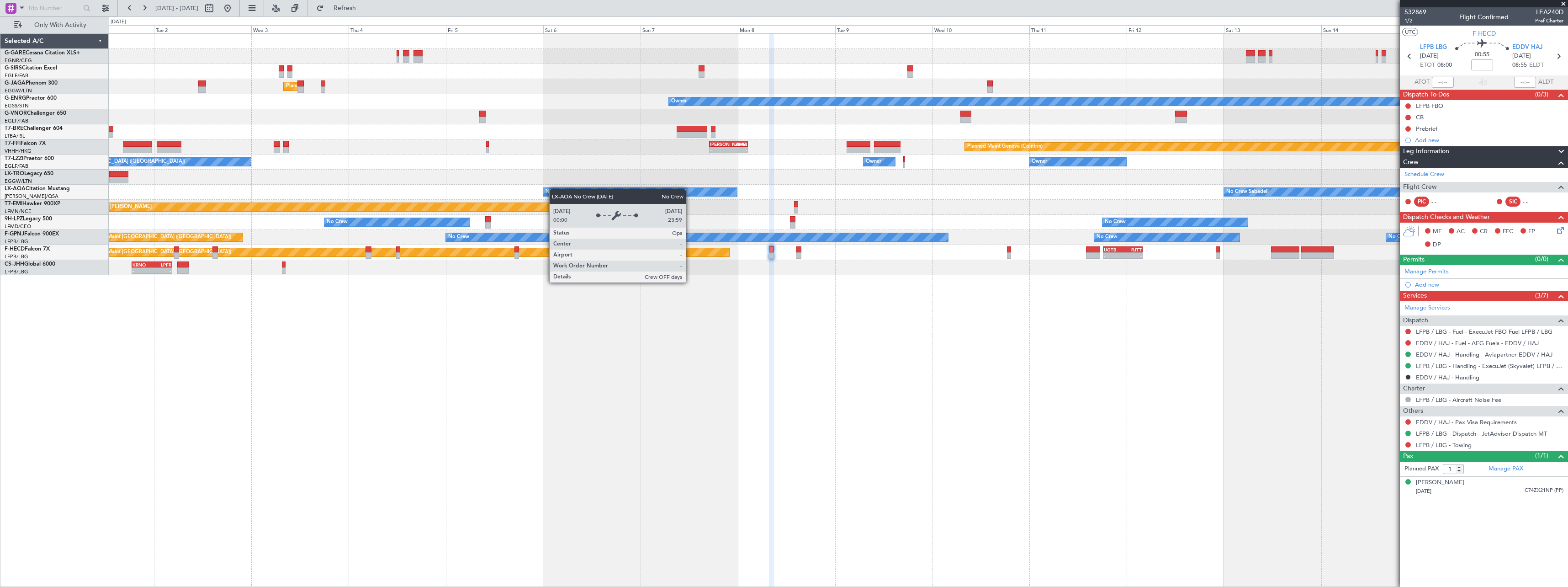
click at [554, 189] on div "No Crew" at bounding box center [556, 192] width 21 height 14
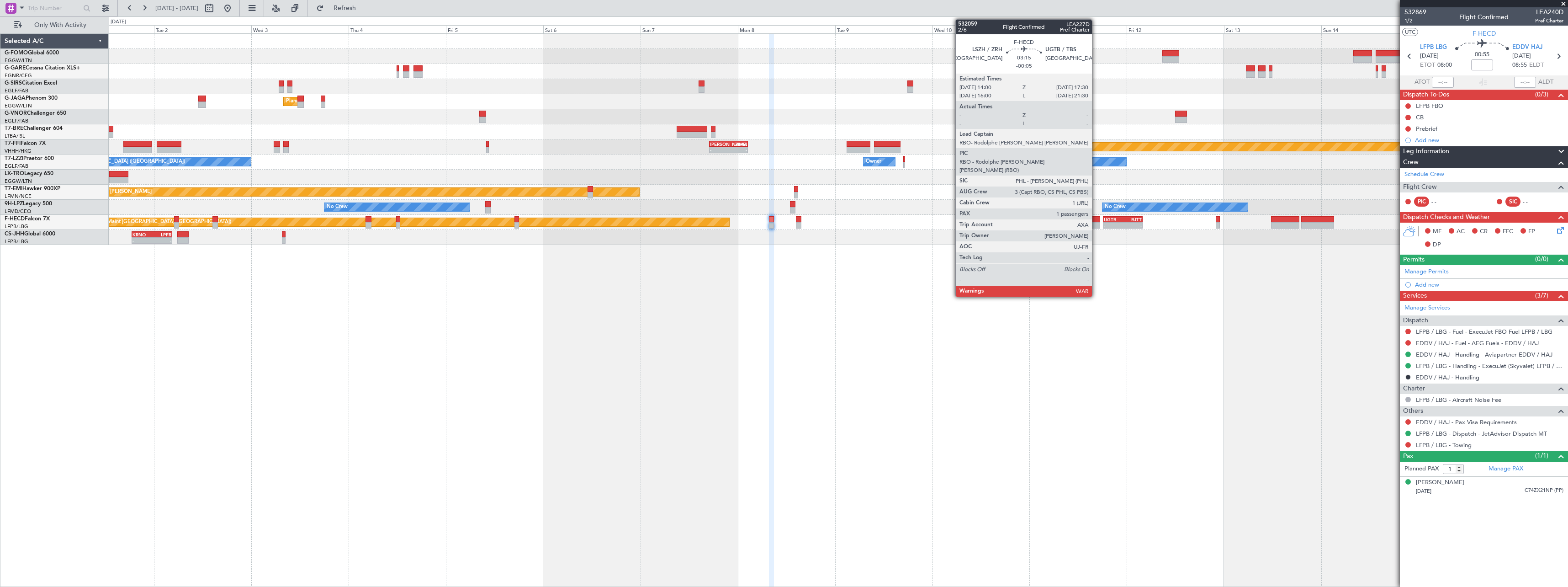
click at [1096, 220] on div at bounding box center [1093, 219] width 15 height 7
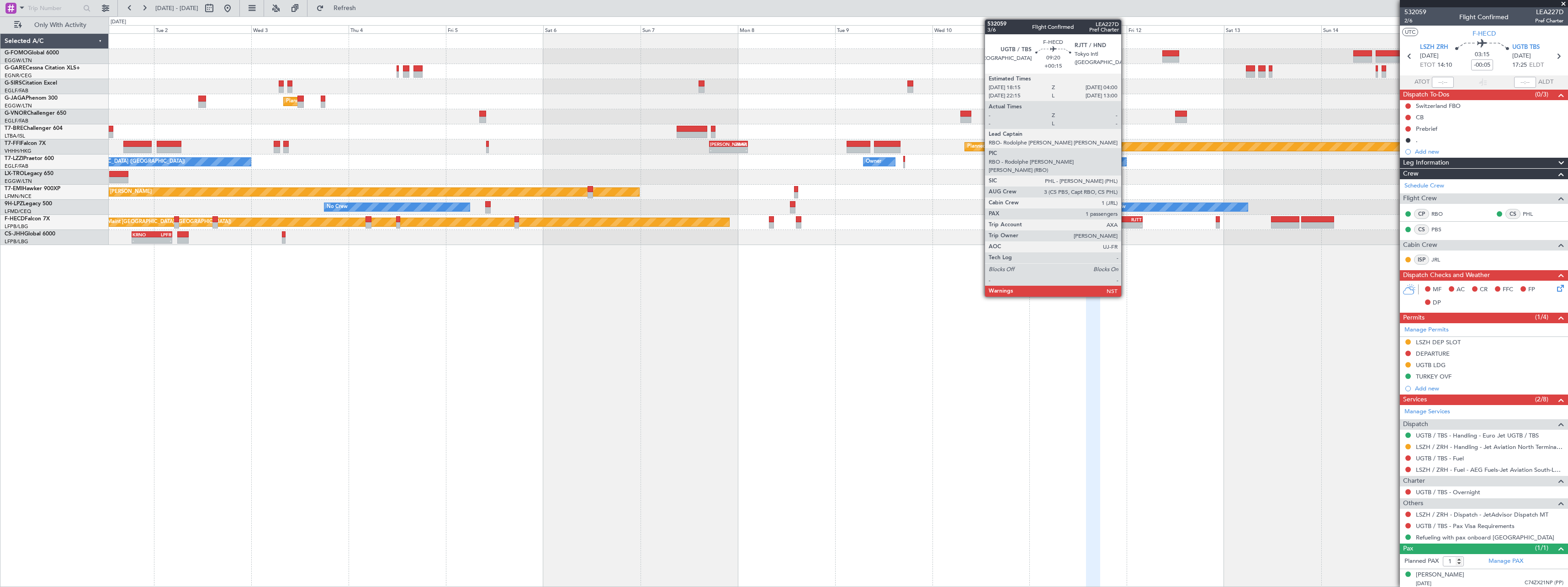
click at [1125, 221] on div "RJTT" at bounding box center [1132, 219] width 19 height 5
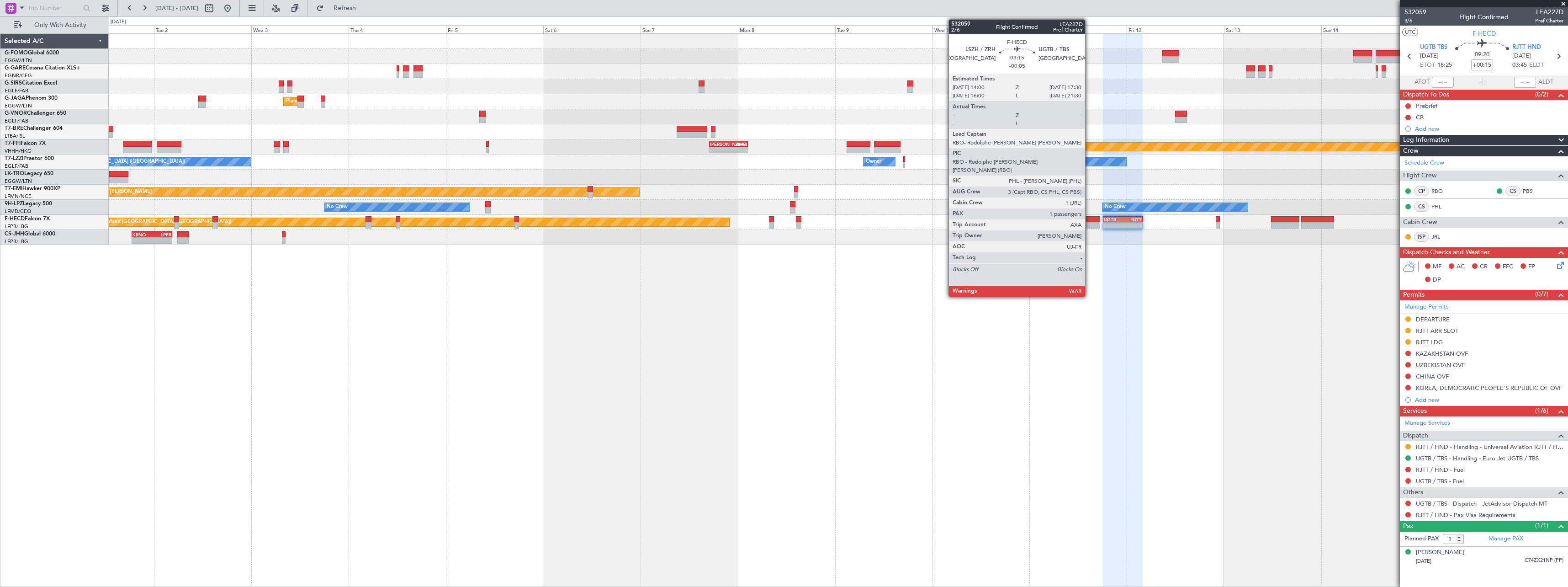
click at [1089, 220] on div at bounding box center [1093, 219] width 15 height 7
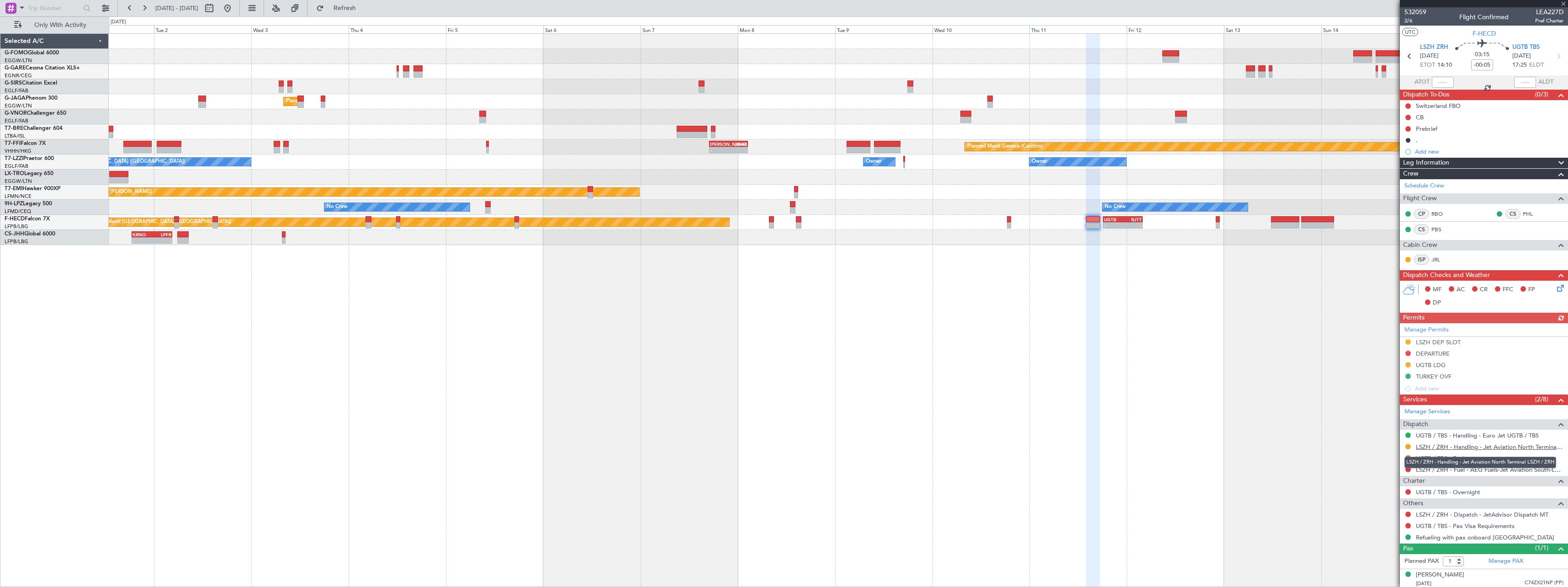
click at [1459, 446] on link "LSZH / ZRH - Handling - Jet Aviation North Terminal LSZH / ZRH" at bounding box center [1489, 446] width 147 height 8
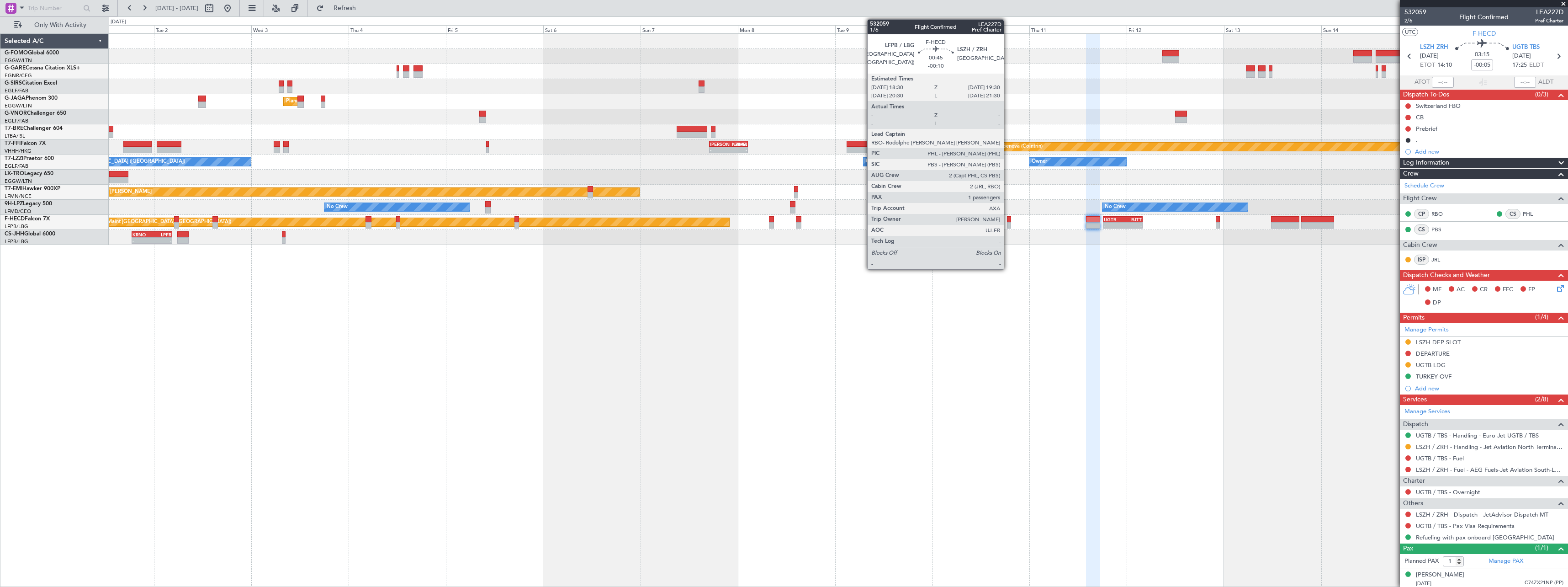
click at [1008, 222] on div at bounding box center [1009, 219] width 4 height 7
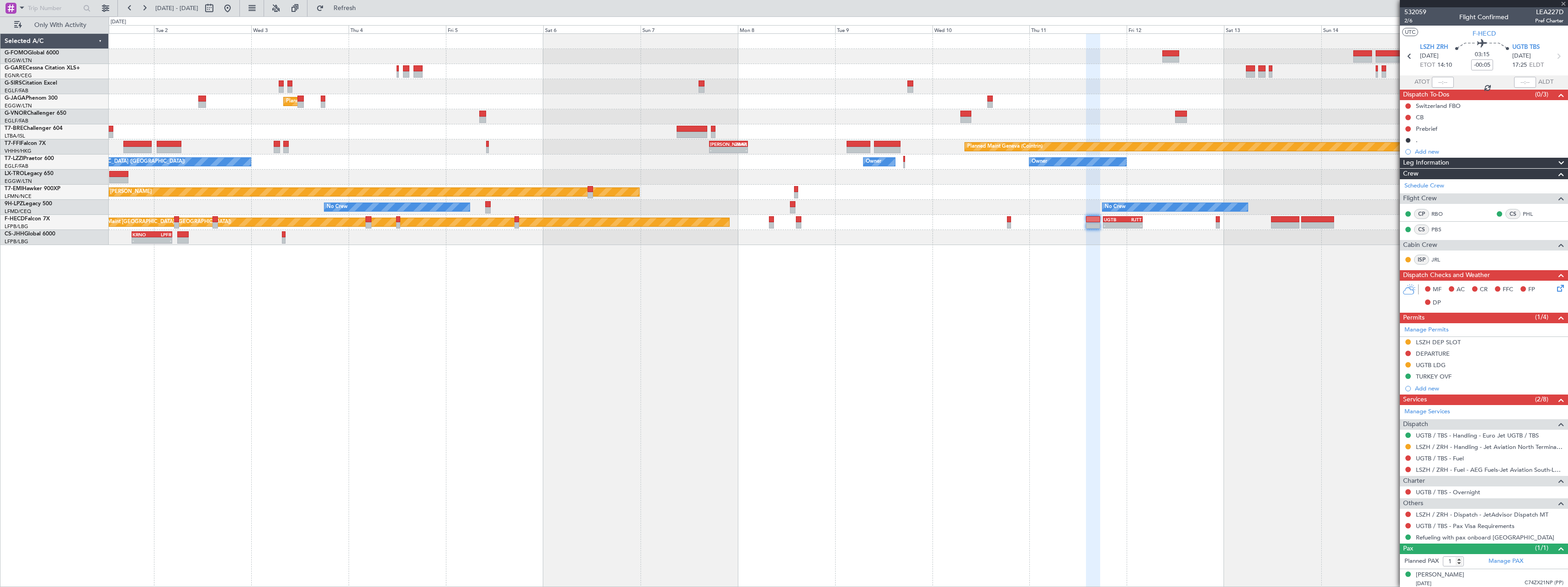
type input "-00:10"
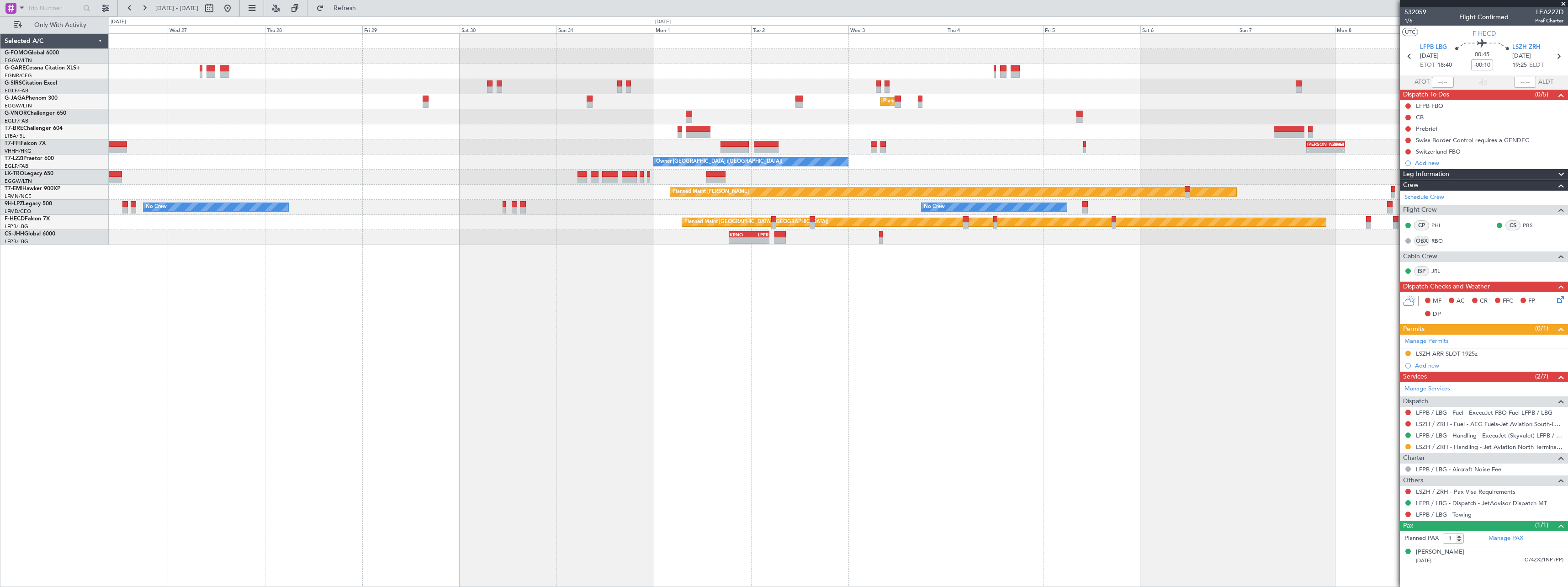
click at [1004, 451] on div "Planned Maint London (Luton) No Crew Planned Maint Geneva (Cointrin) - - LIEO 1…" at bounding box center [838, 310] width 1459 height 554
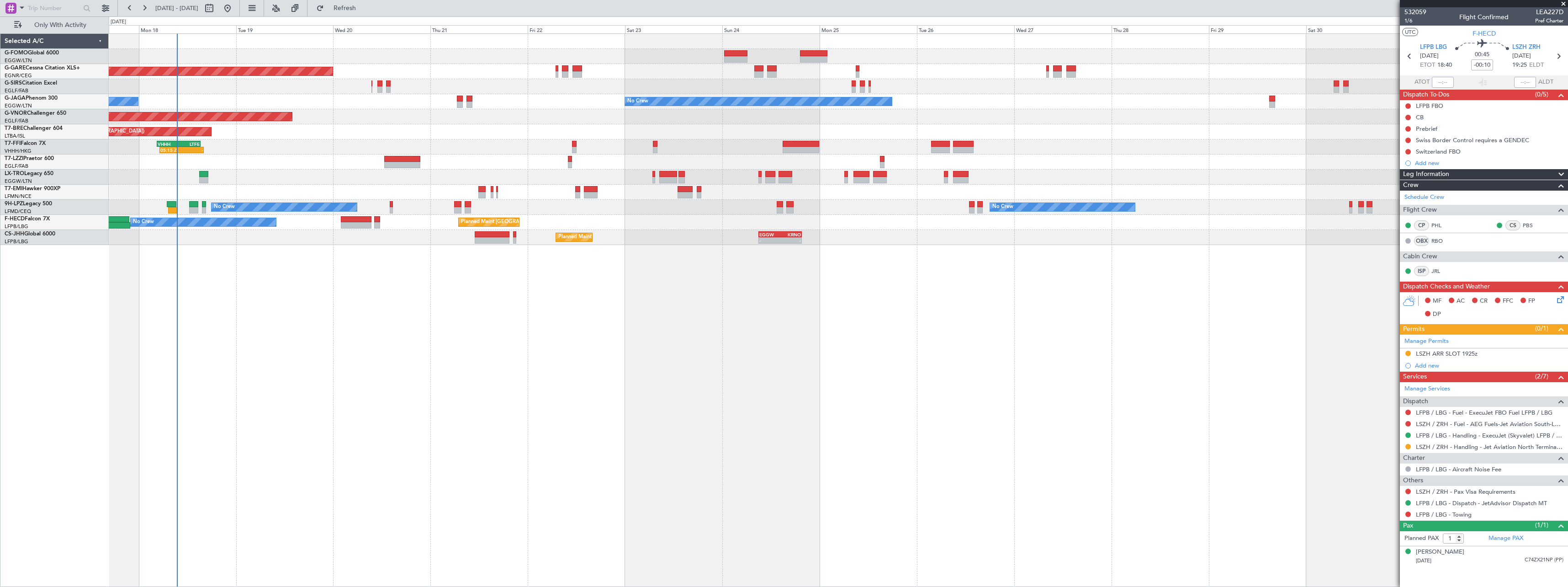
click at [1273, 446] on div "Planned Maint Windsor Locks (Bradley Intl) Unplanned Maint Chester No Crew Owne…" at bounding box center [838, 310] width 1459 height 554
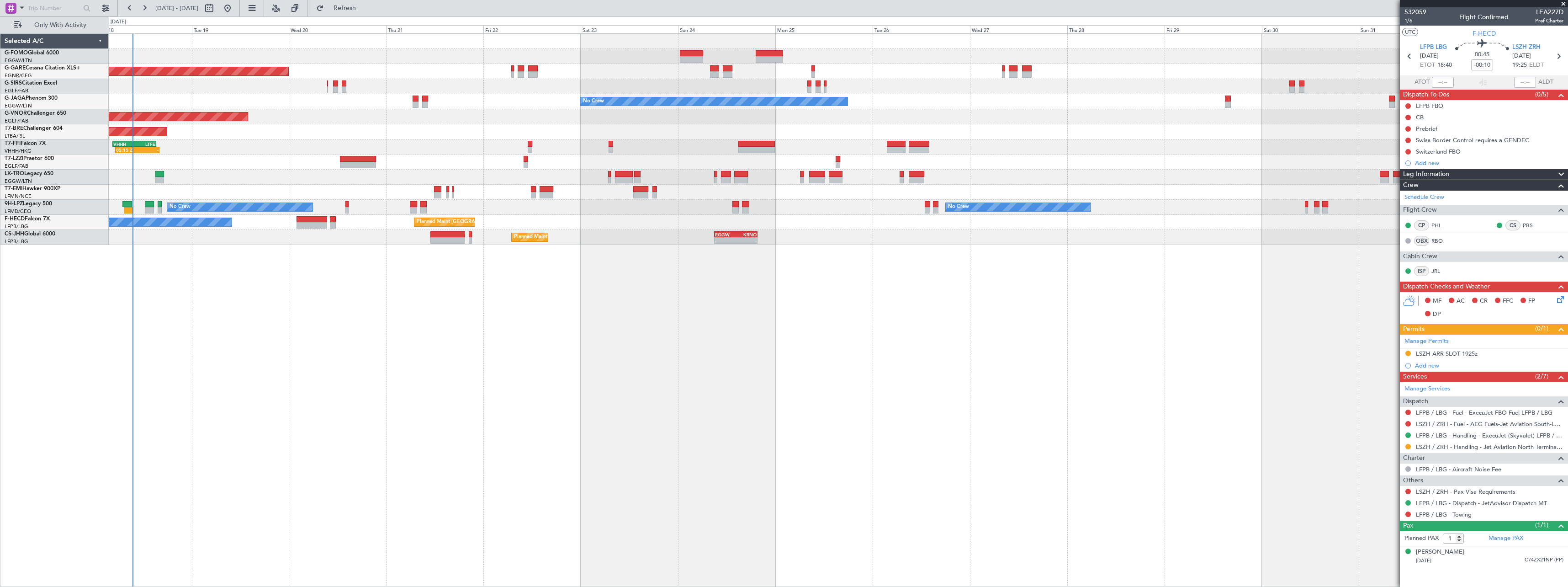
click at [682, 437] on div "Planned Maint Windsor Locks (Bradley Intl) Unplanned Maint Chester No Crew Owne…" at bounding box center [838, 310] width 1459 height 554
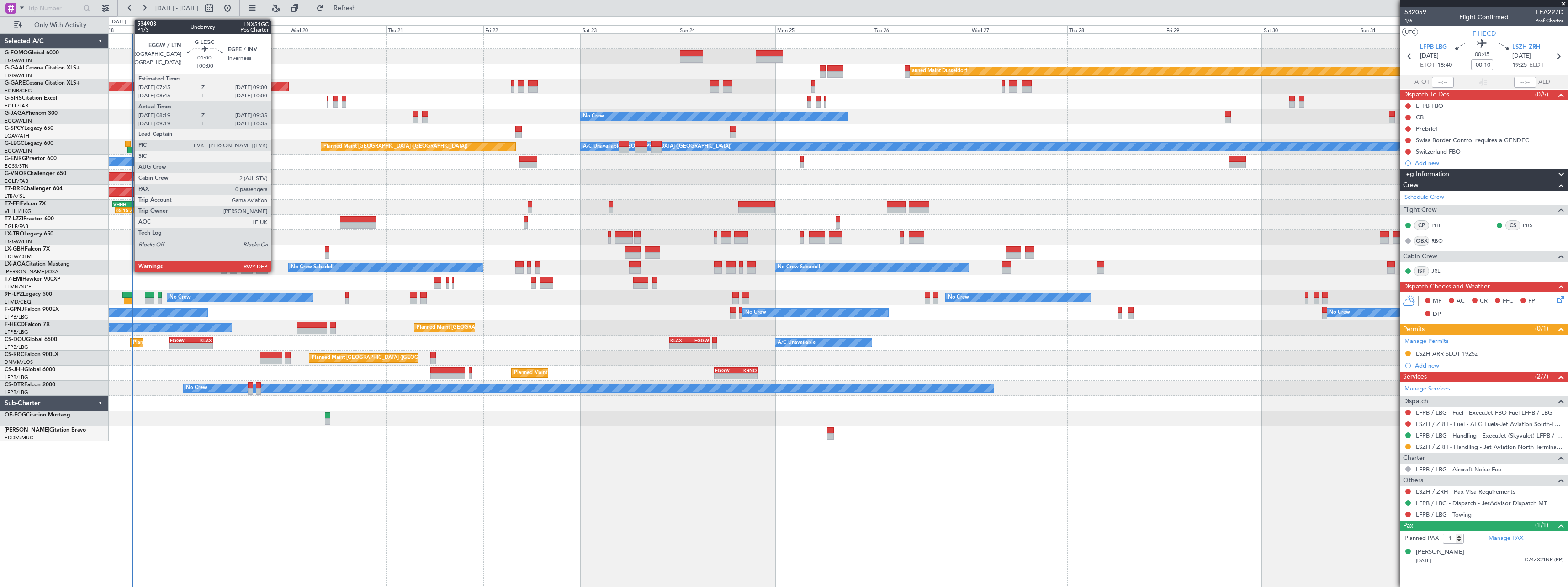
click at [130, 145] on div at bounding box center [128, 144] width 5 height 7
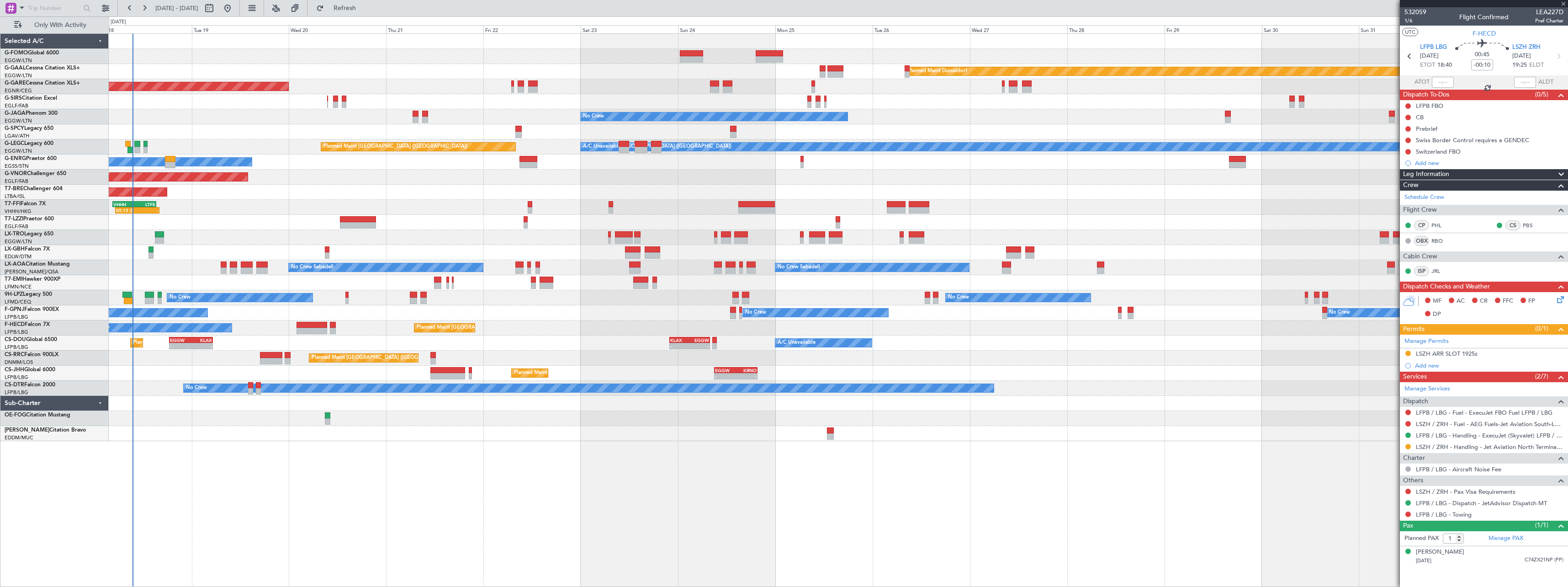
type input "08:19"
type input "09:20"
type input "0"
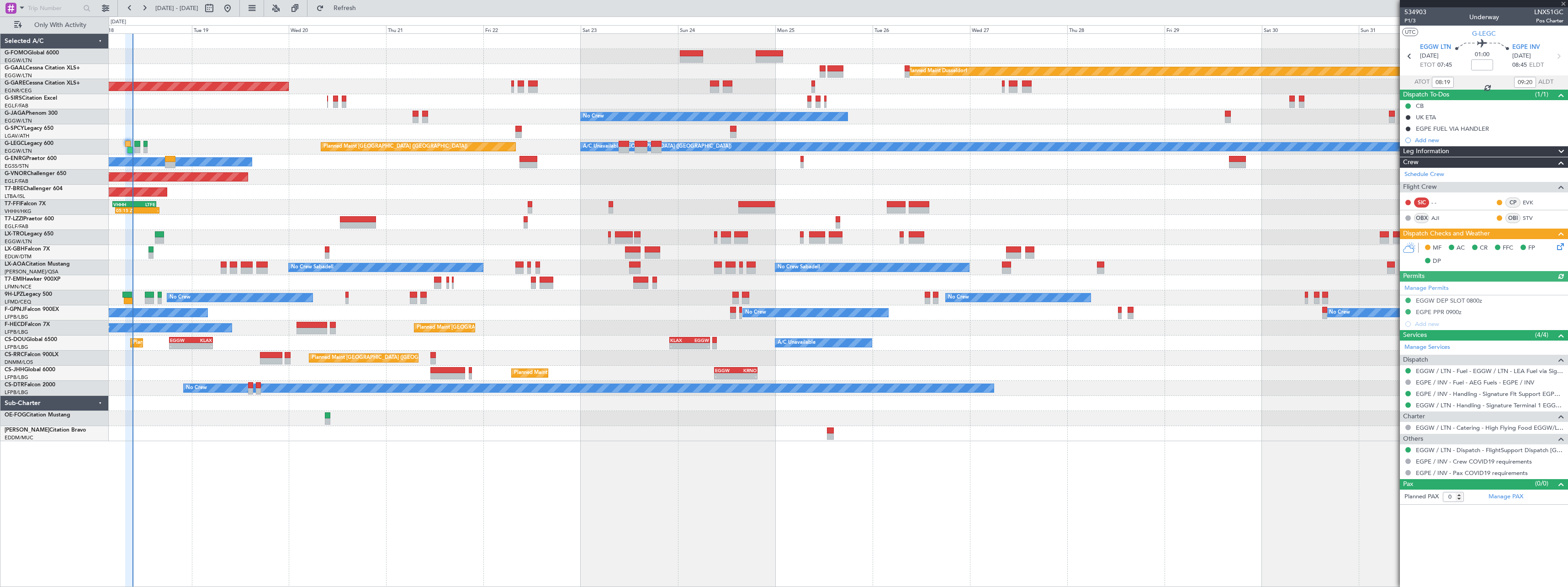
click at [1561, 247] on icon at bounding box center [1559, 245] width 7 height 7
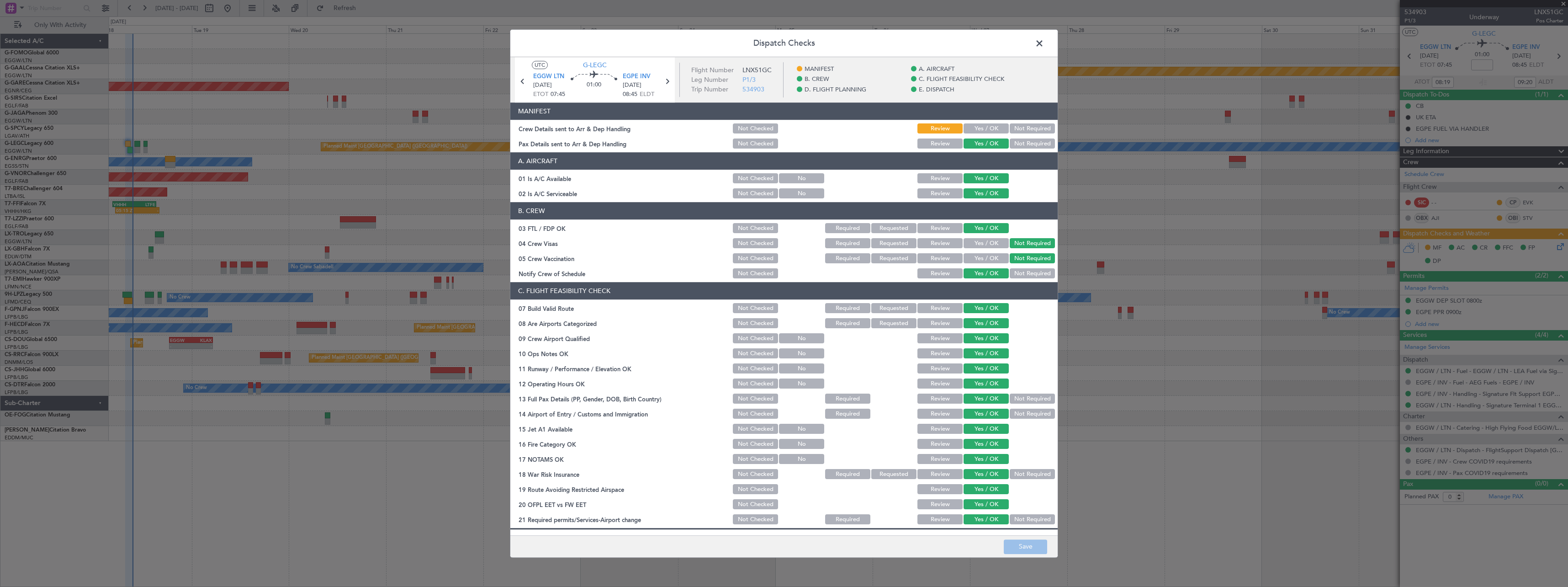
click at [983, 129] on button "Yes / OK" at bounding box center [986, 128] width 45 height 10
click at [1020, 543] on button "Save" at bounding box center [1025, 547] width 43 height 15
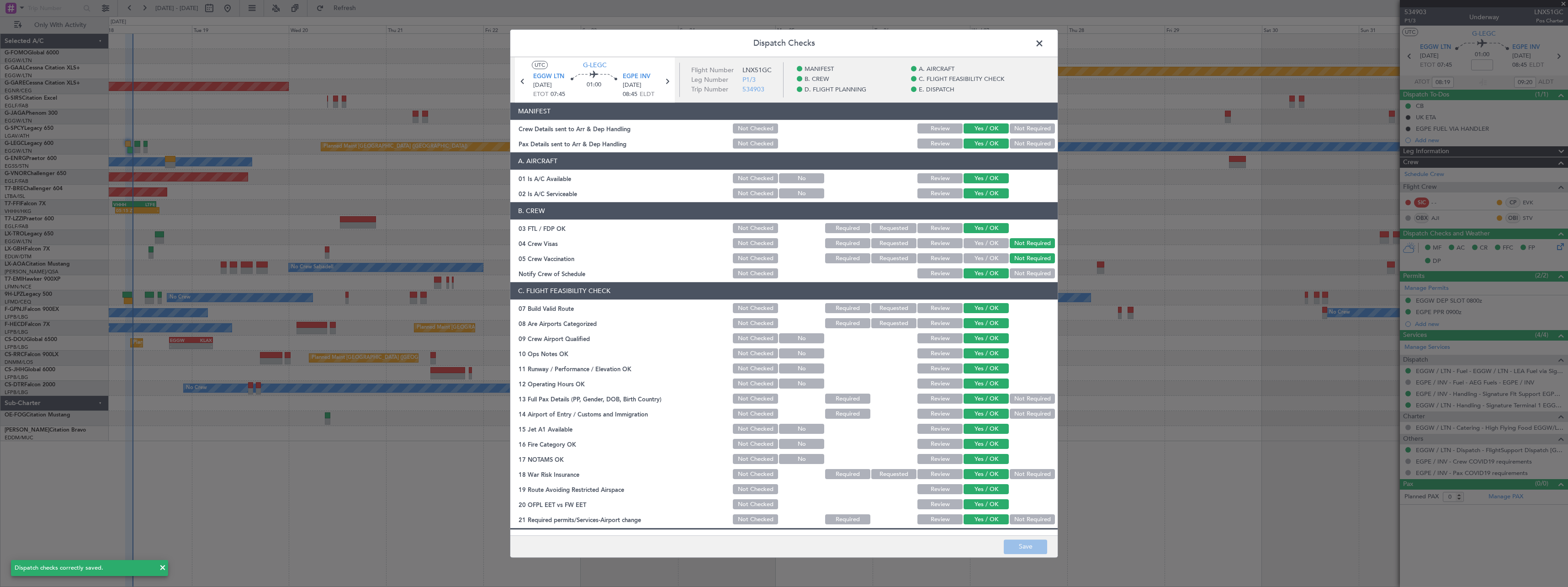
click at [1044, 40] on span at bounding box center [1044, 46] width 0 height 18
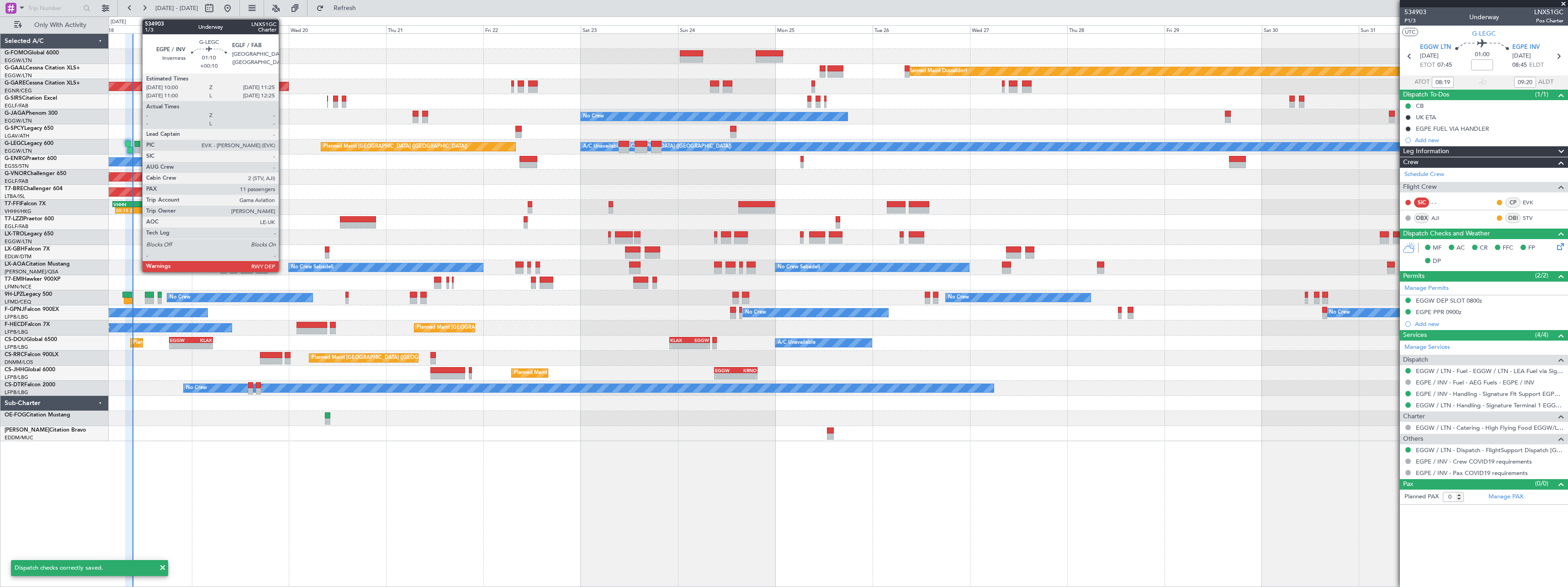
click at [138, 142] on div at bounding box center [138, 144] width 6 height 7
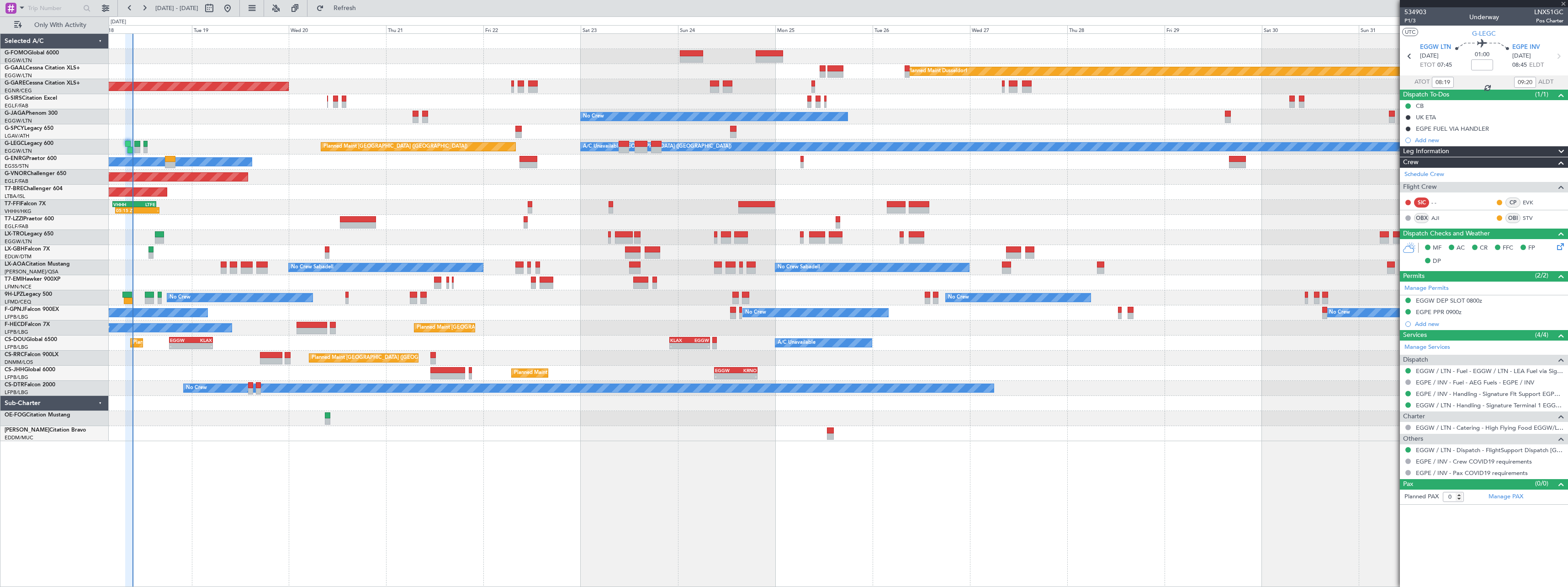
type input "+00:10"
type input "11"
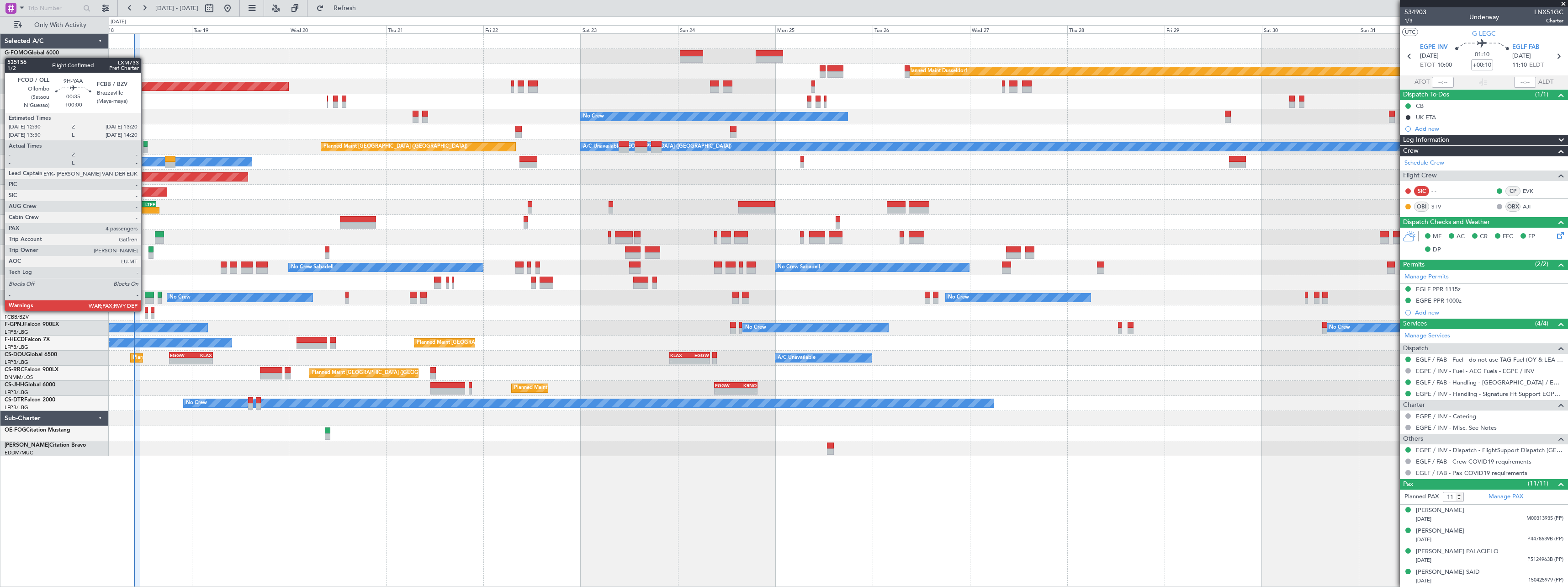
click at [145, 311] on div at bounding box center [147, 310] width 4 height 7
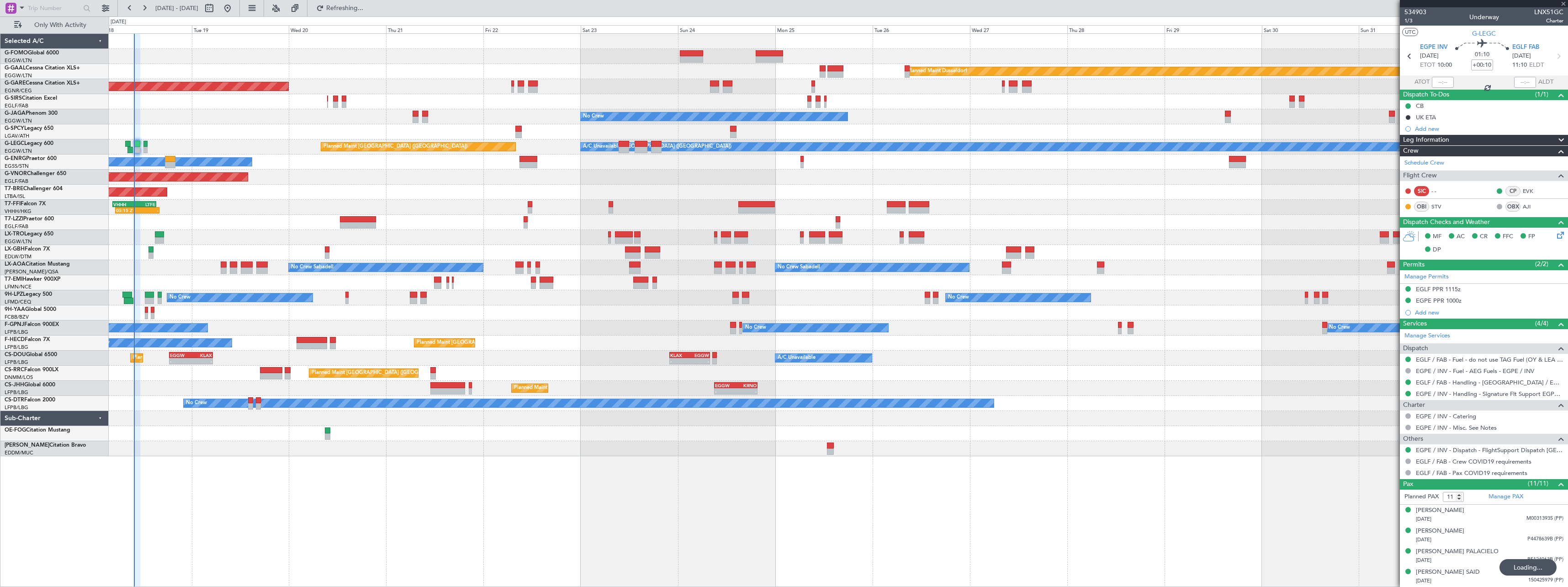
type input "4"
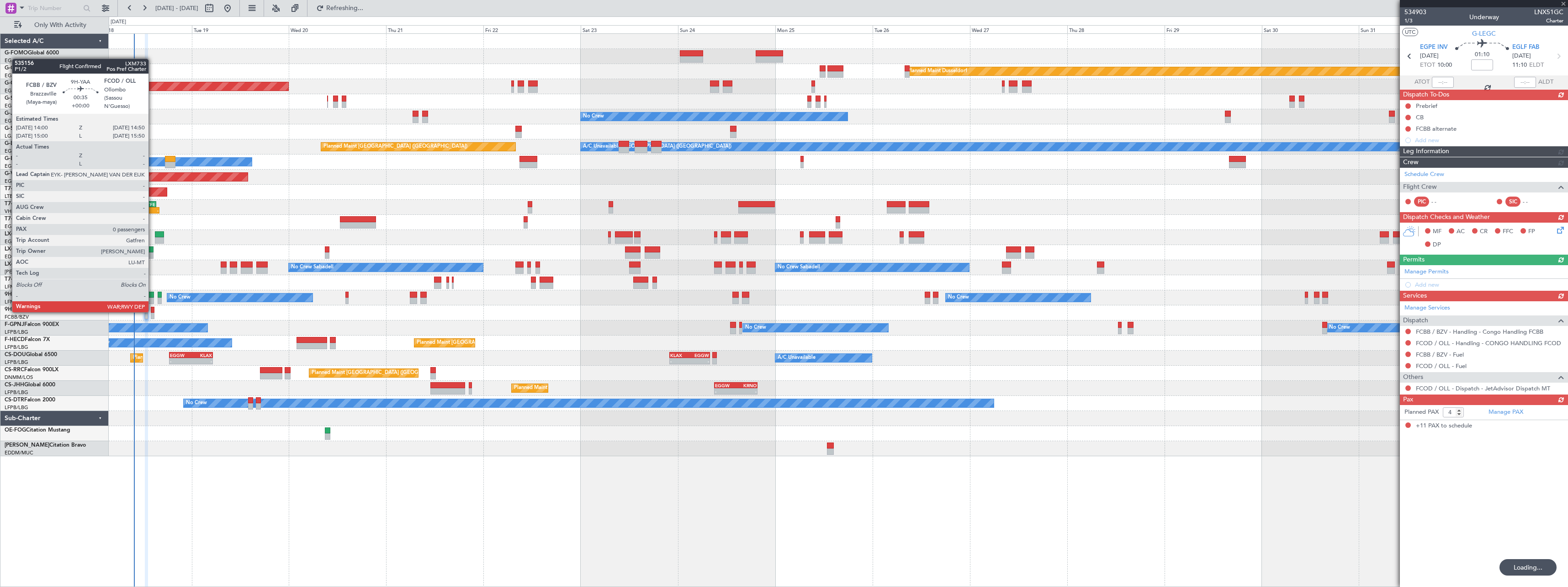
type input "+00:10"
type input "11"
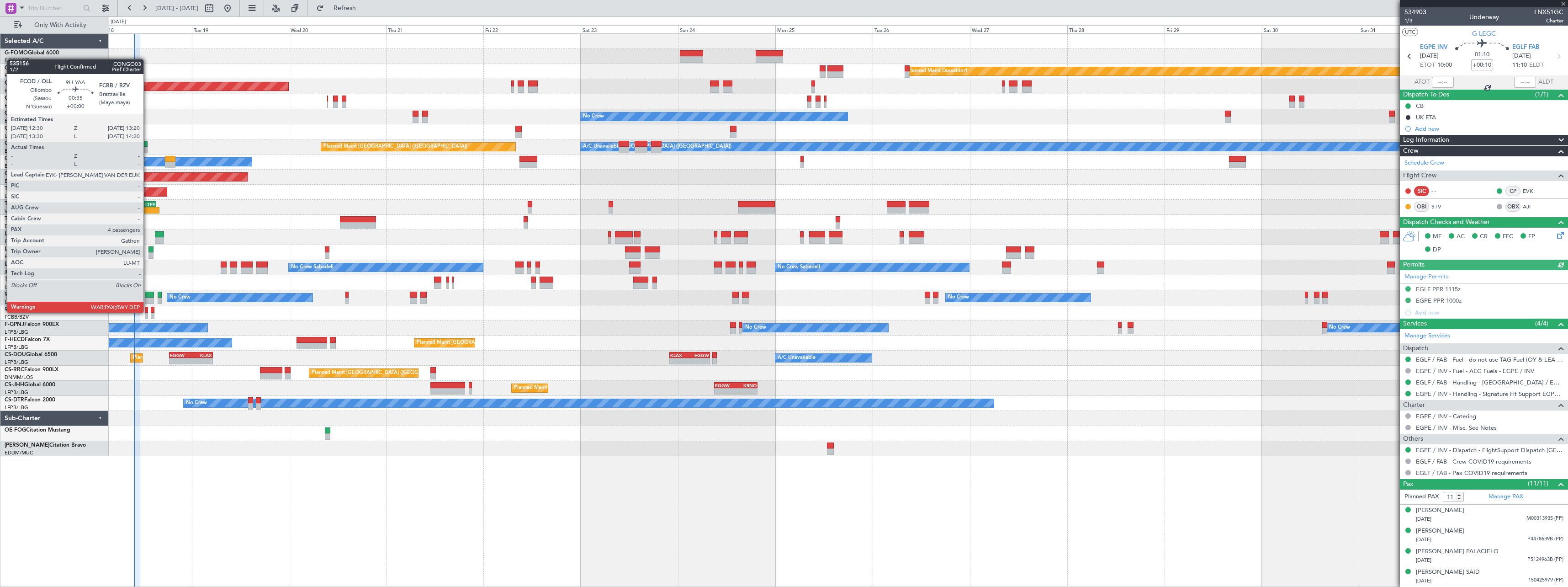
click at [147, 312] on div at bounding box center [147, 310] width 4 height 7
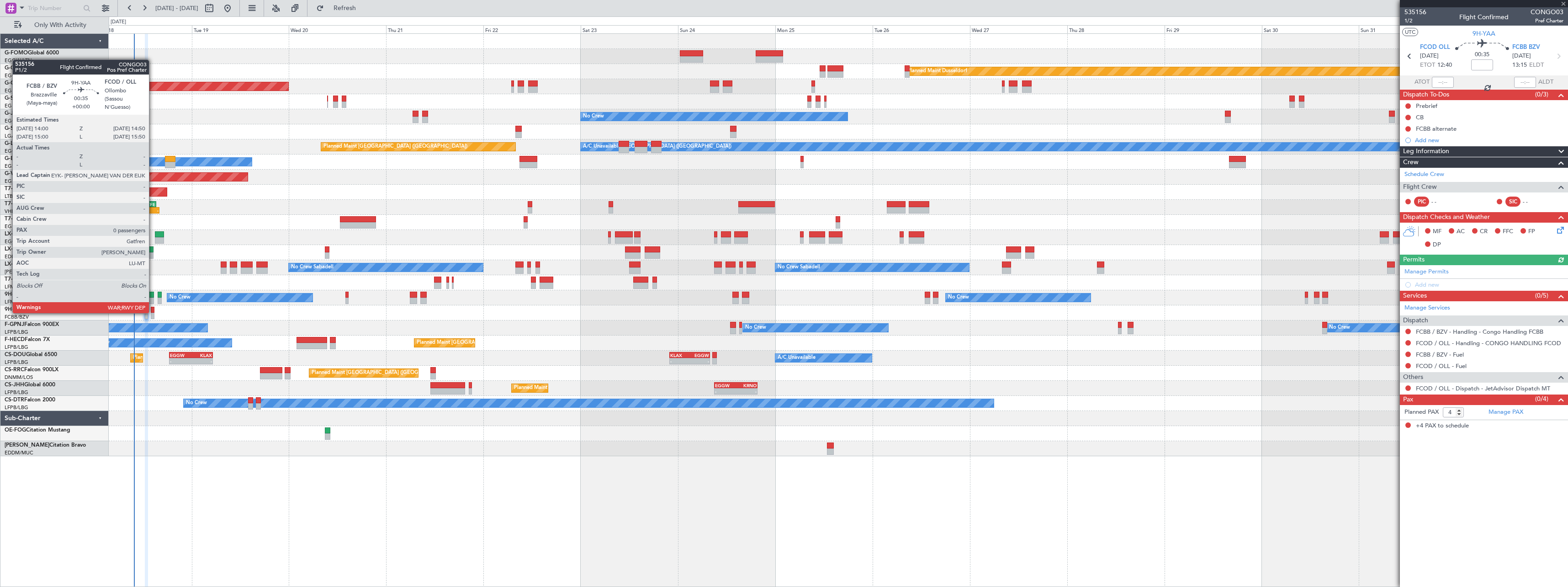
click at [153, 312] on div at bounding box center [153, 310] width 4 height 7
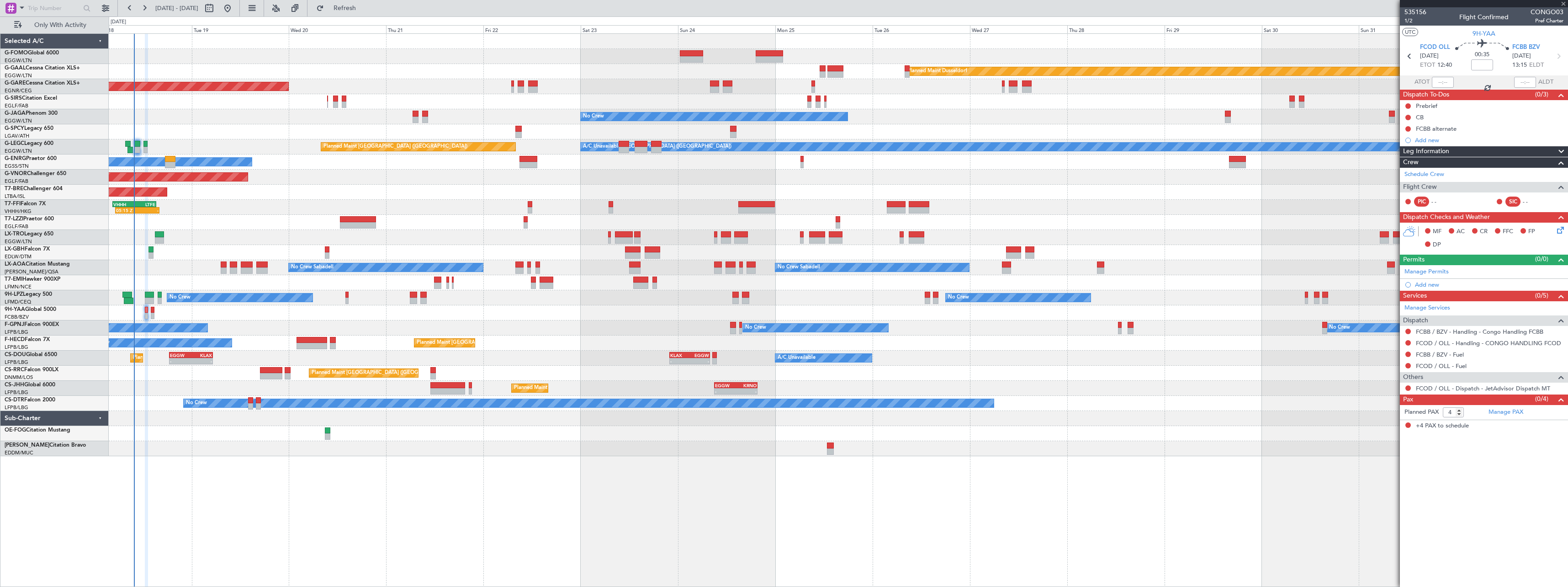
type input "0"
